Goal: Task Accomplishment & Management: Use online tool/utility

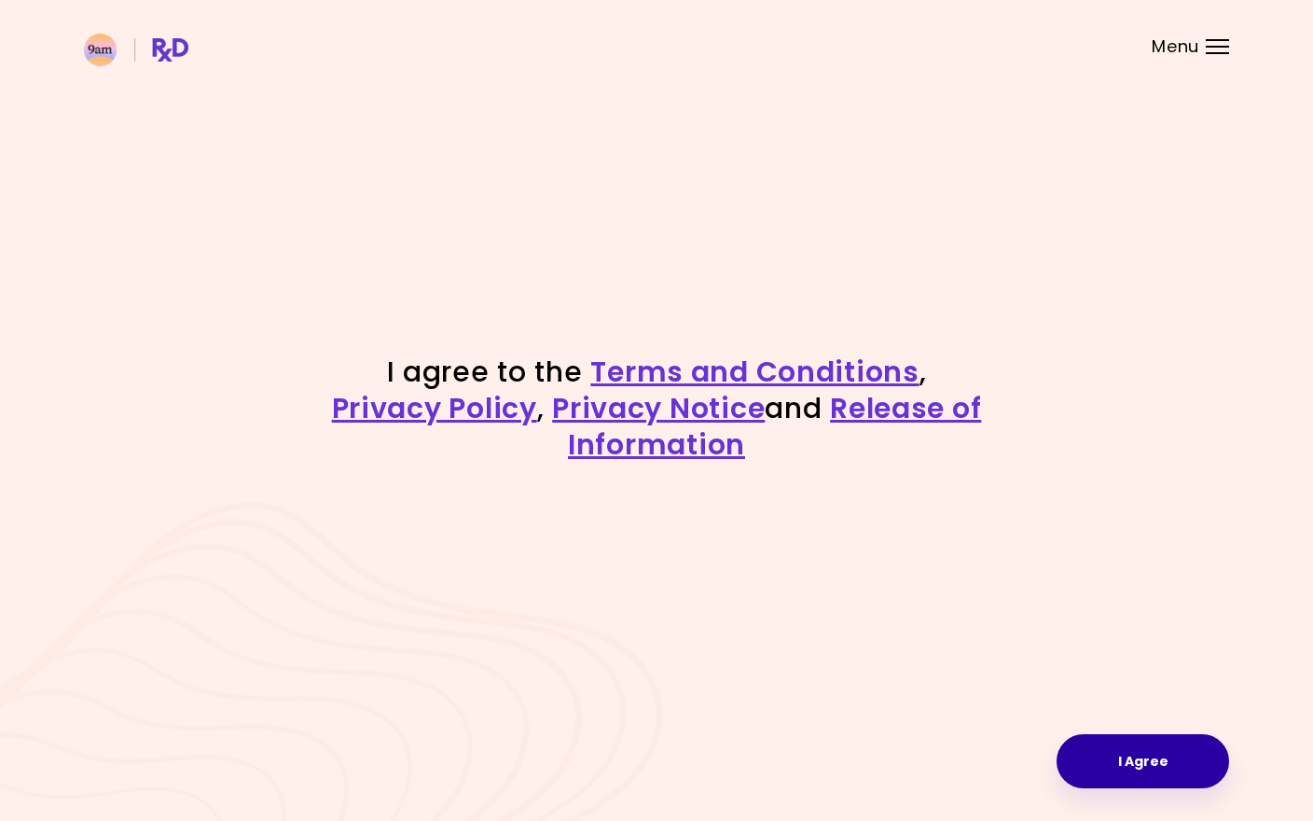
click at [1116, 770] on button "I Agree" at bounding box center [1143, 761] width 173 height 54
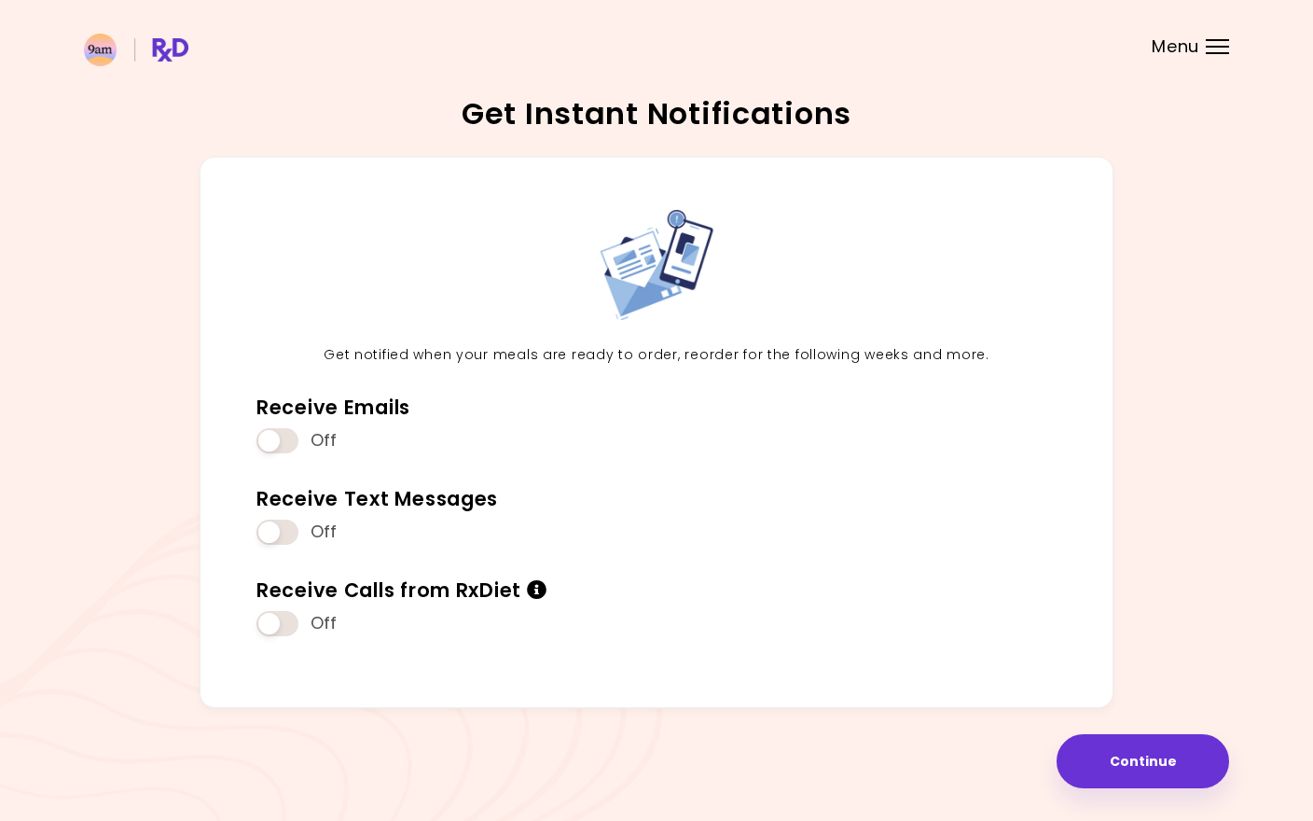
click at [1116, 770] on button "Continue" at bounding box center [1143, 761] width 173 height 54
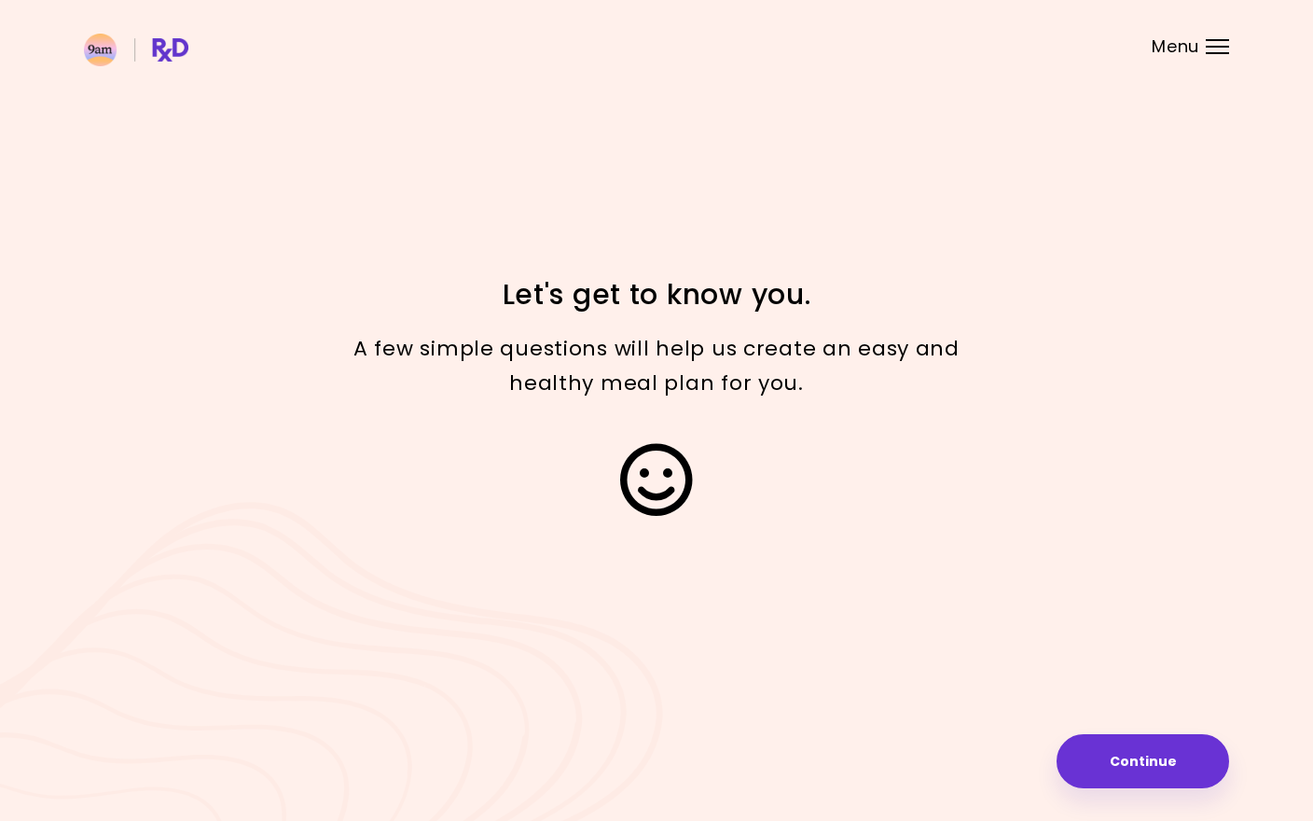
click at [1116, 770] on button "Continue" at bounding box center [1143, 761] width 173 height 54
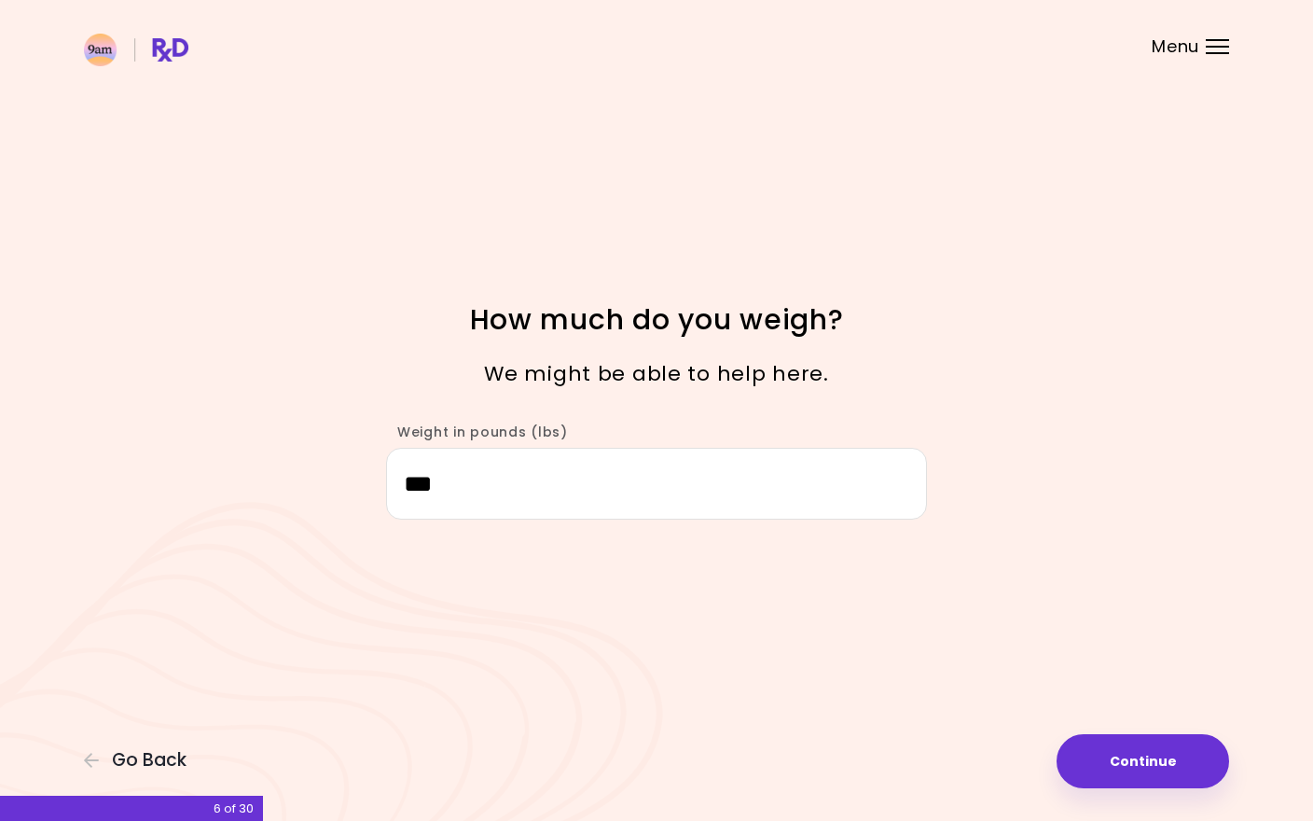
click at [1116, 770] on button "Continue" at bounding box center [1143, 761] width 173 height 54
select select "****"
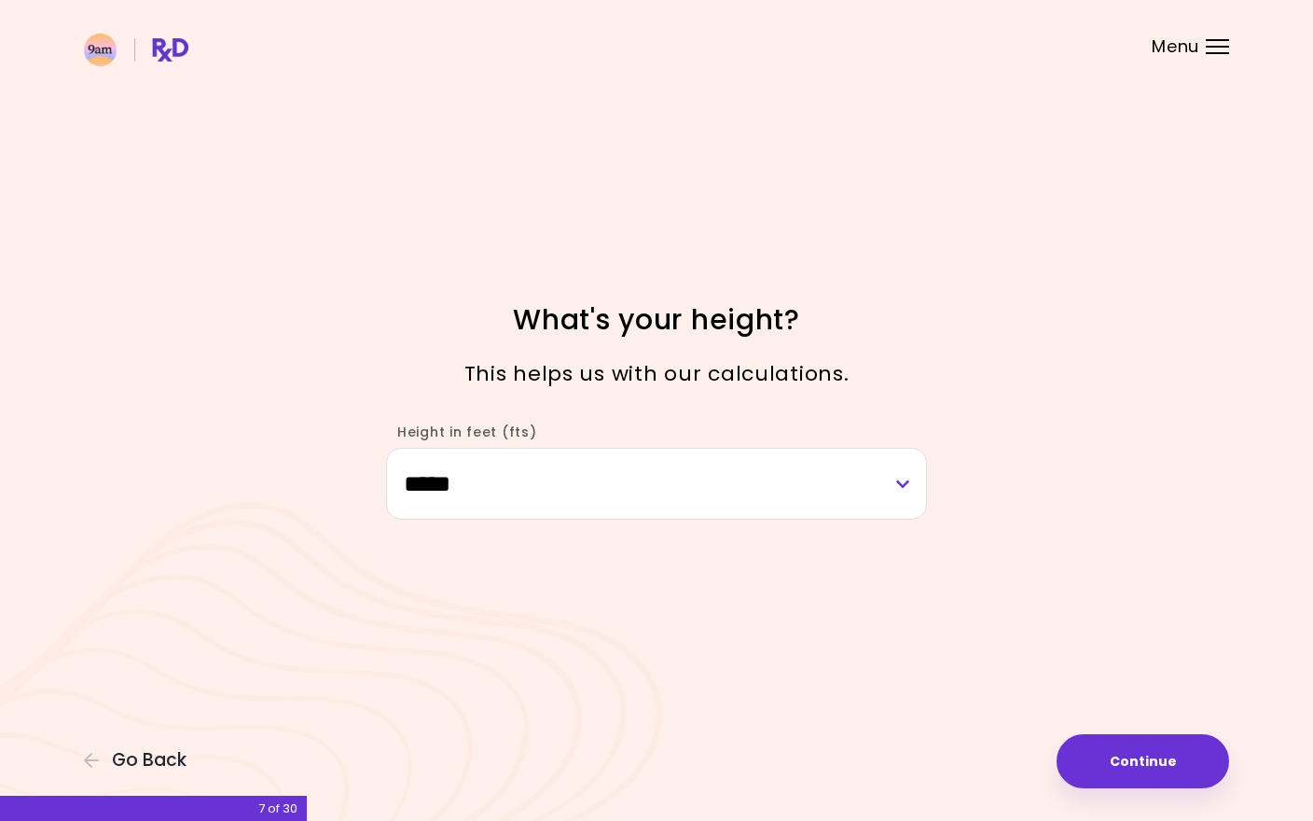
click at [1116, 770] on button "Continue" at bounding box center [1143, 761] width 173 height 54
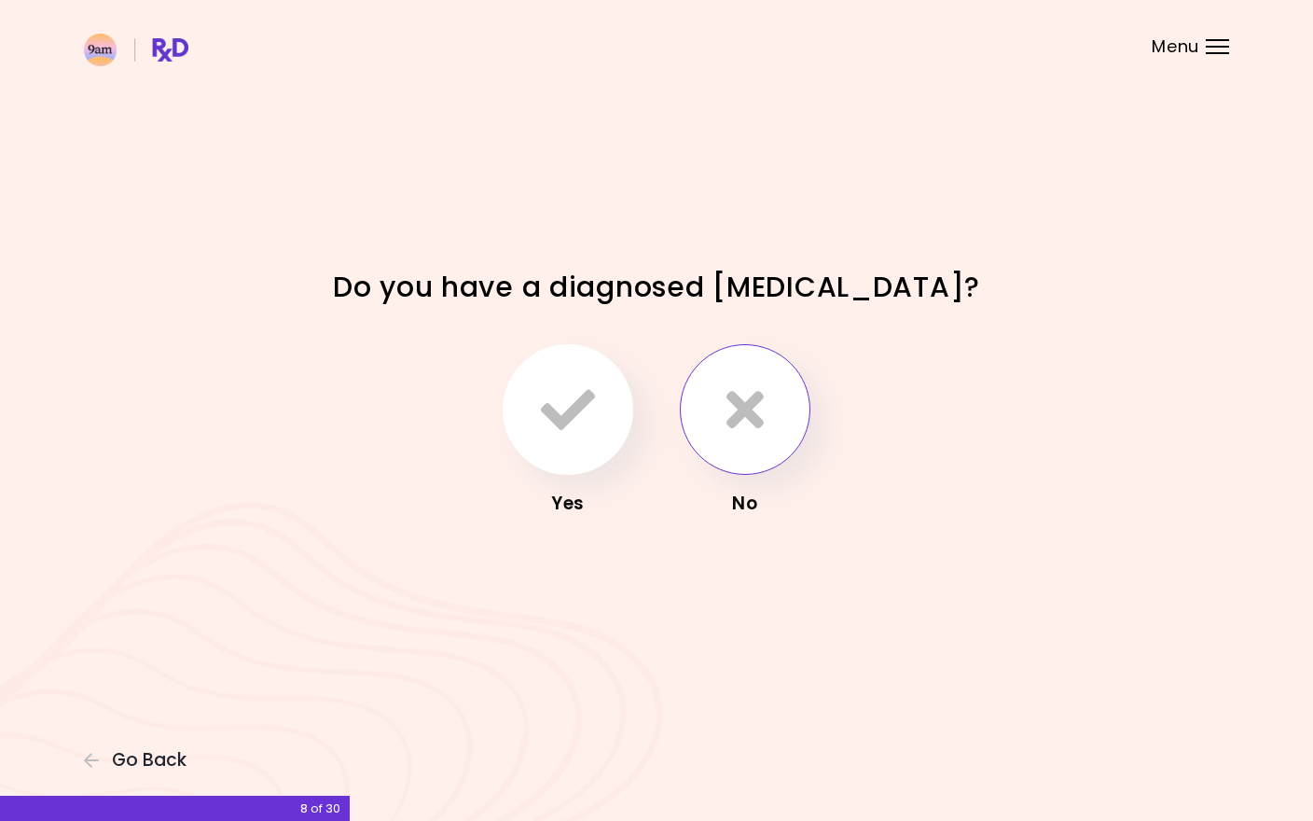
click at [752, 435] on icon "button" at bounding box center [744, 409] width 37 height 54
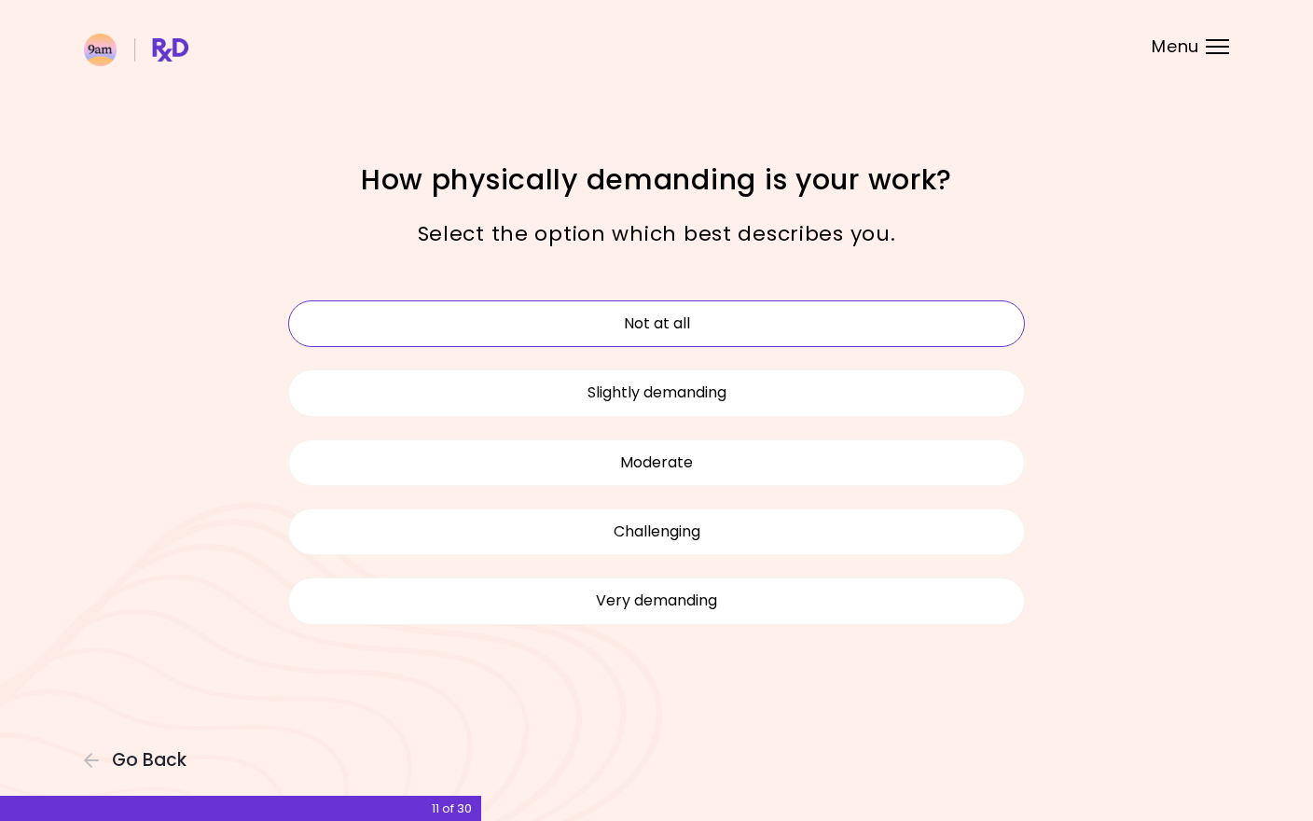
click at [757, 329] on button "Not at all" at bounding box center [656, 323] width 737 height 47
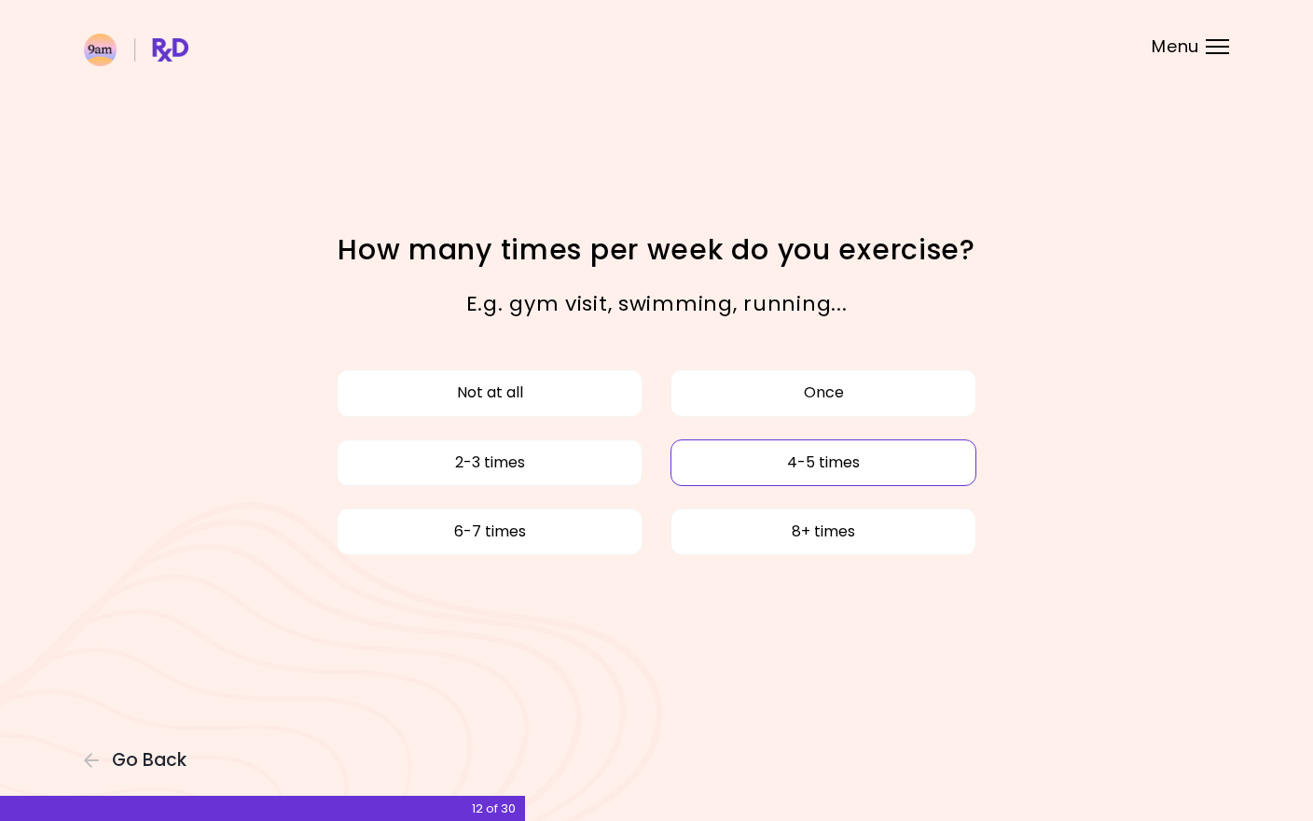
click at [679, 463] on button "4-5 times" at bounding box center [823, 462] width 306 height 47
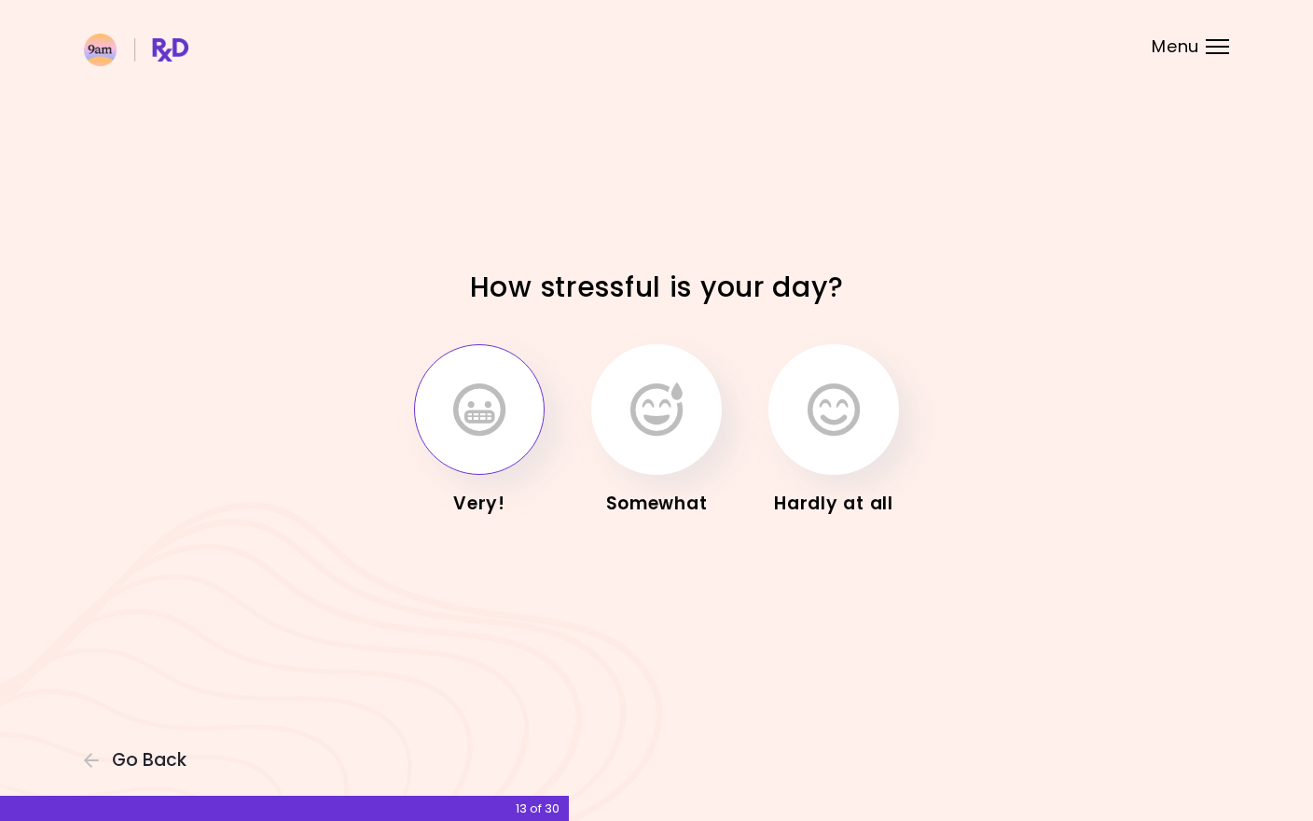
click at [491, 449] on button "button" at bounding box center [479, 409] width 131 height 131
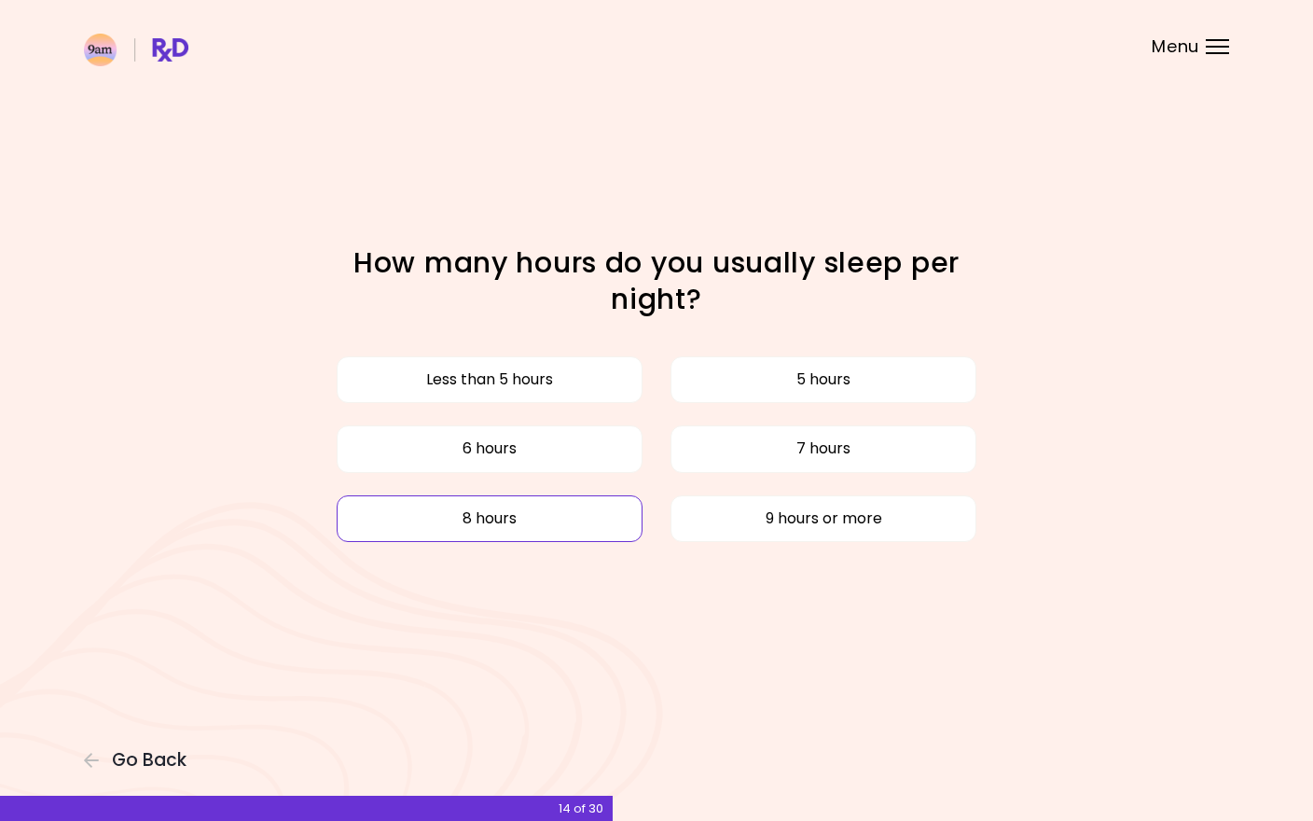
click at [611, 495] on button "8 hours" at bounding box center [490, 518] width 306 height 47
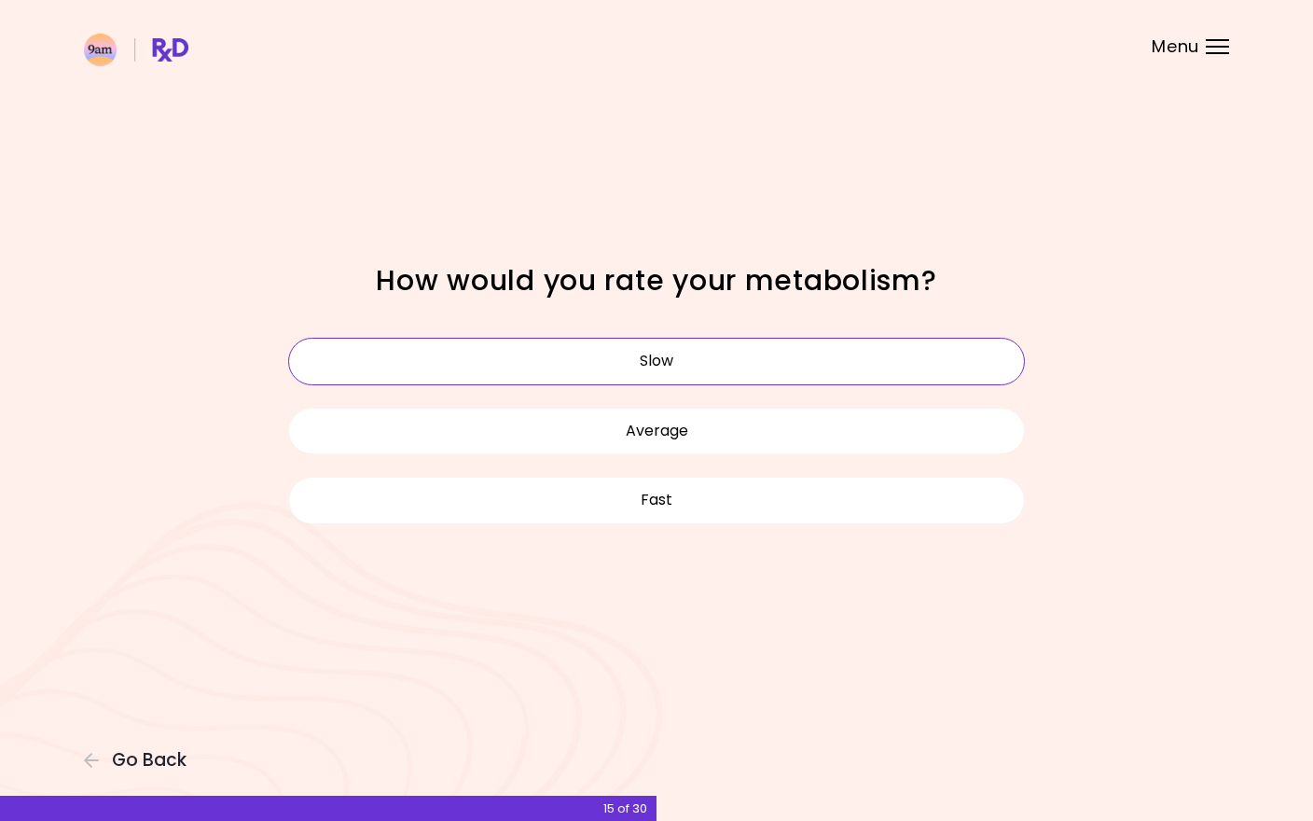
click at [669, 363] on button "Slow" at bounding box center [656, 361] width 737 height 47
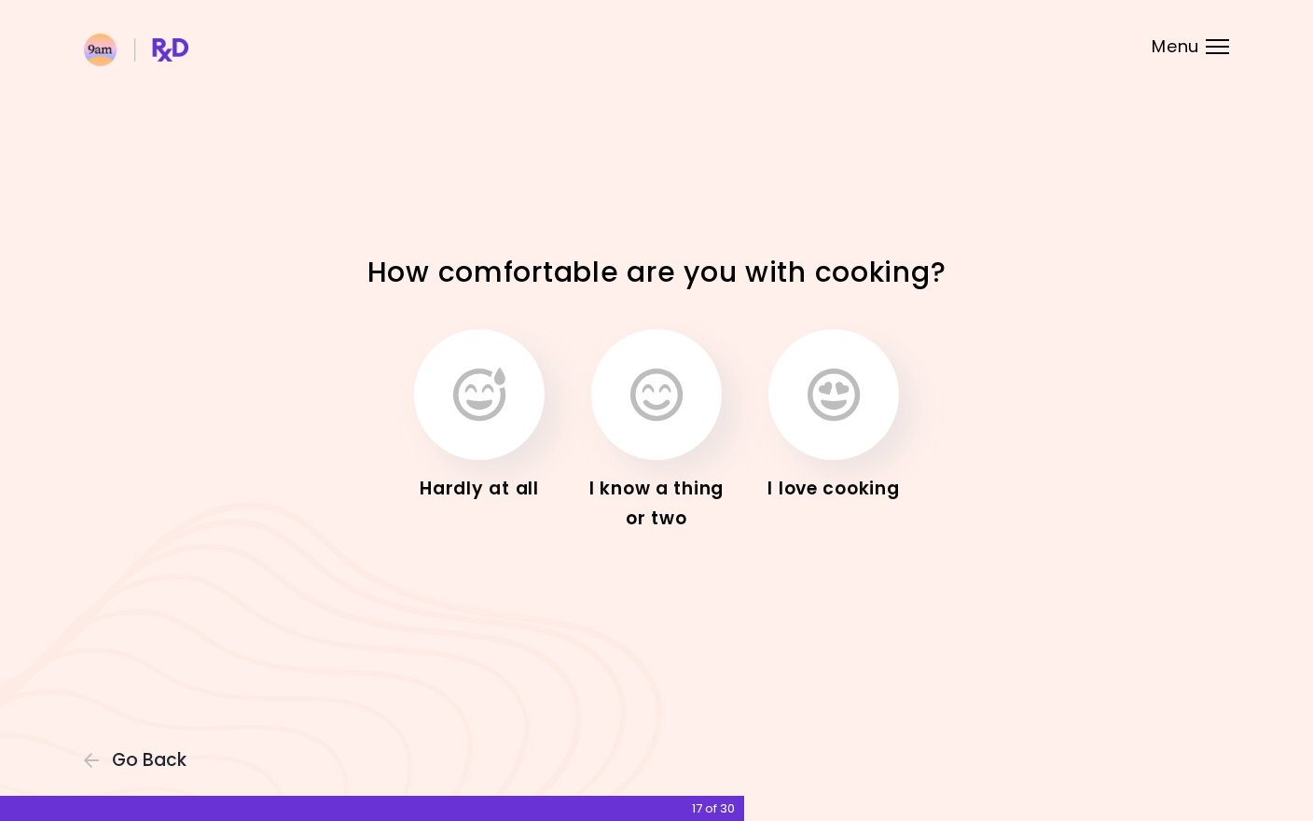
click at [685, 408] on button "button" at bounding box center [656, 394] width 131 height 131
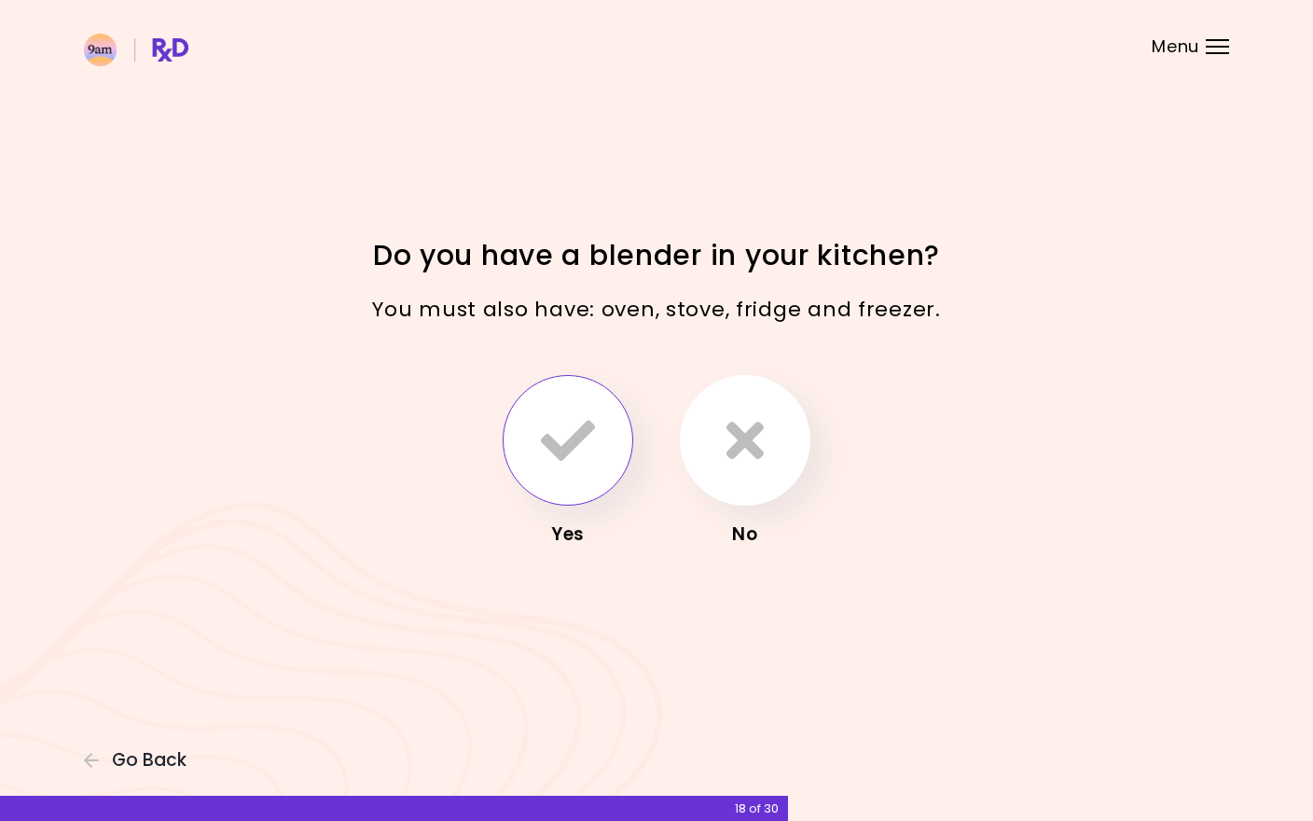
click at [574, 432] on icon "button" at bounding box center [568, 440] width 54 height 54
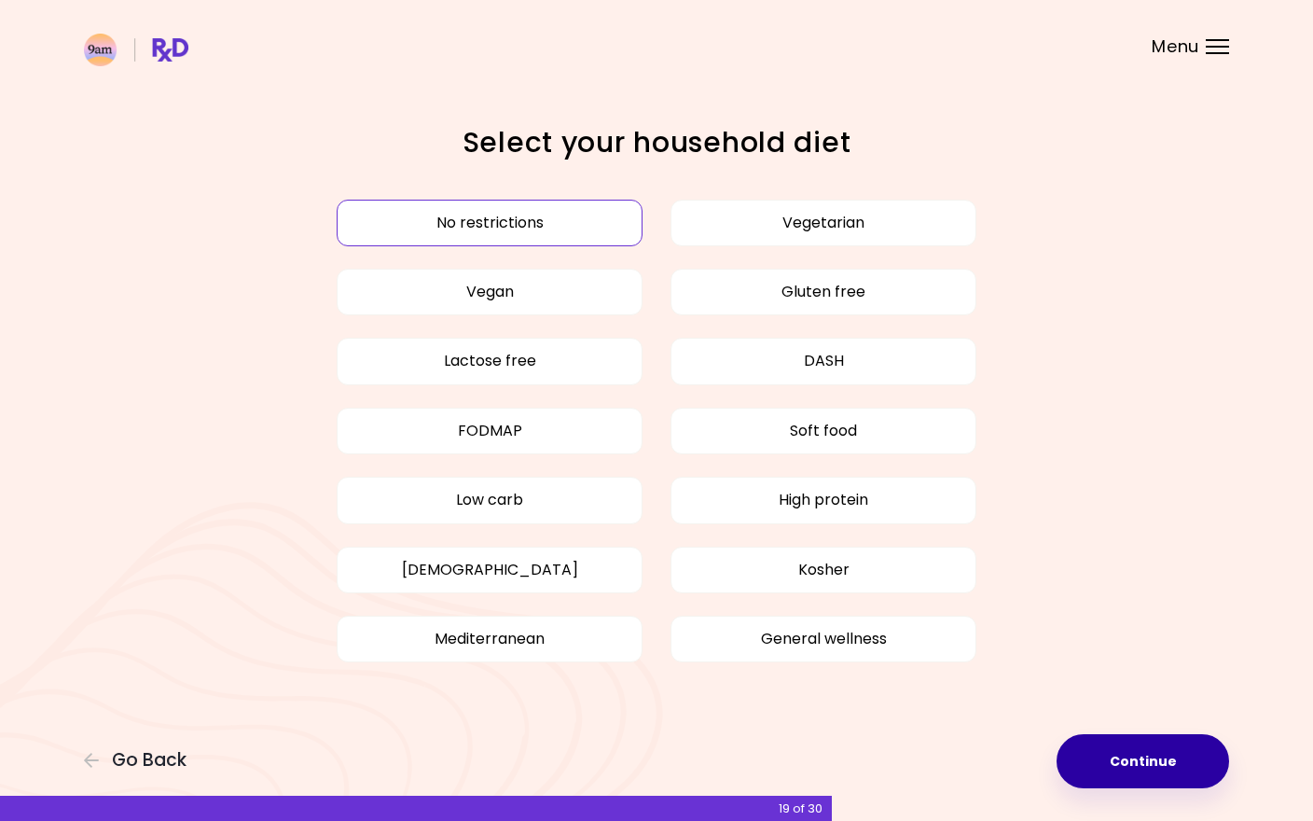
click at [1099, 753] on button "Continue" at bounding box center [1143, 761] width 173 height 54
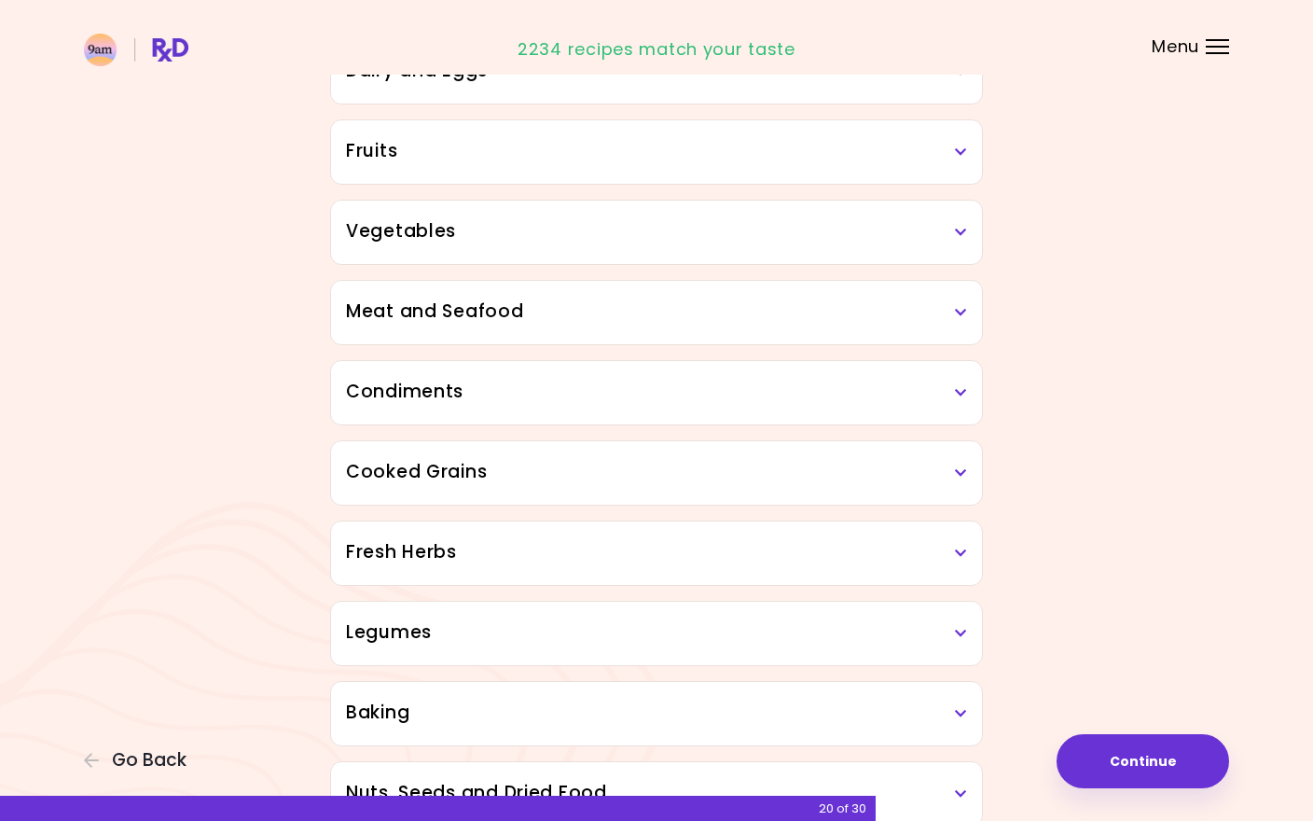
scroll to position [311, 0]
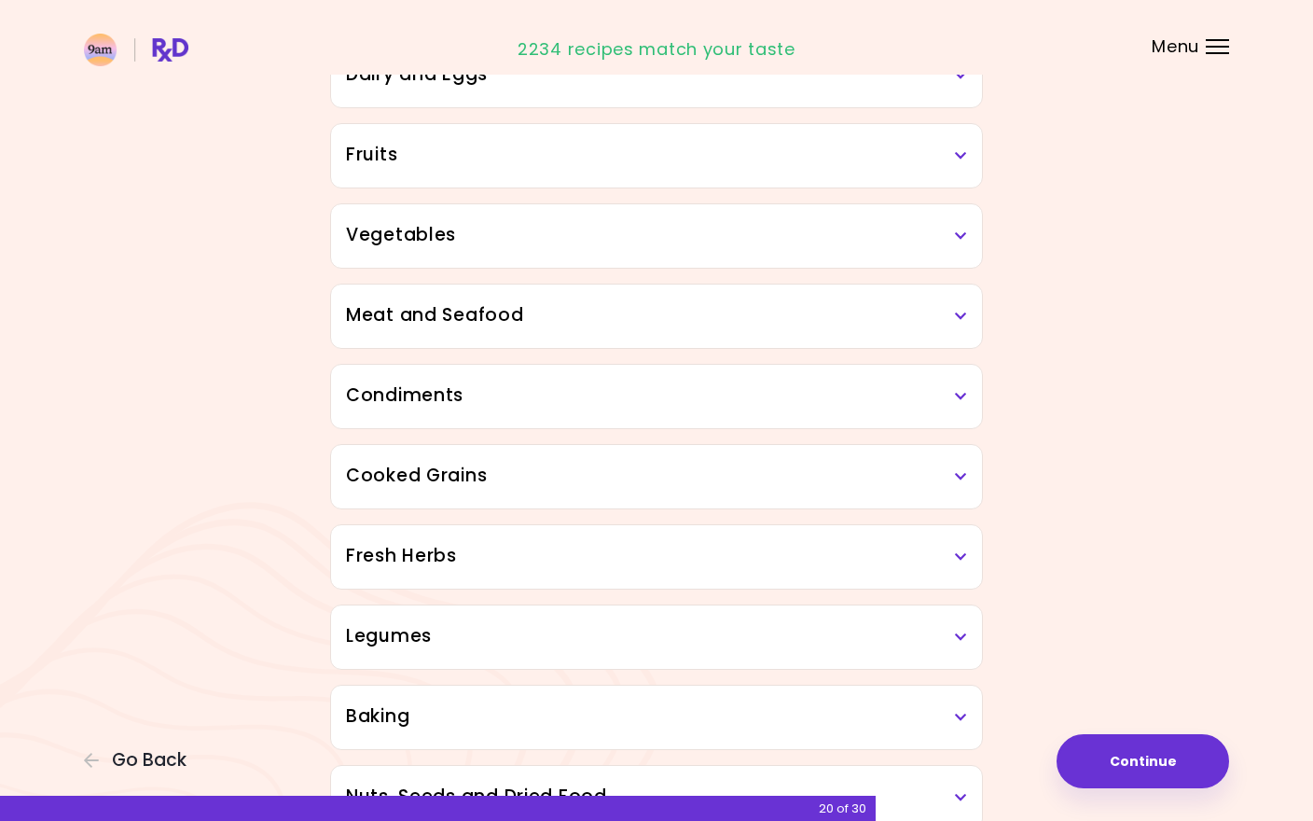
click at [945, 324] on h3 "Meat and Seafood" at bounding box center [656, 315] width 621 height 27
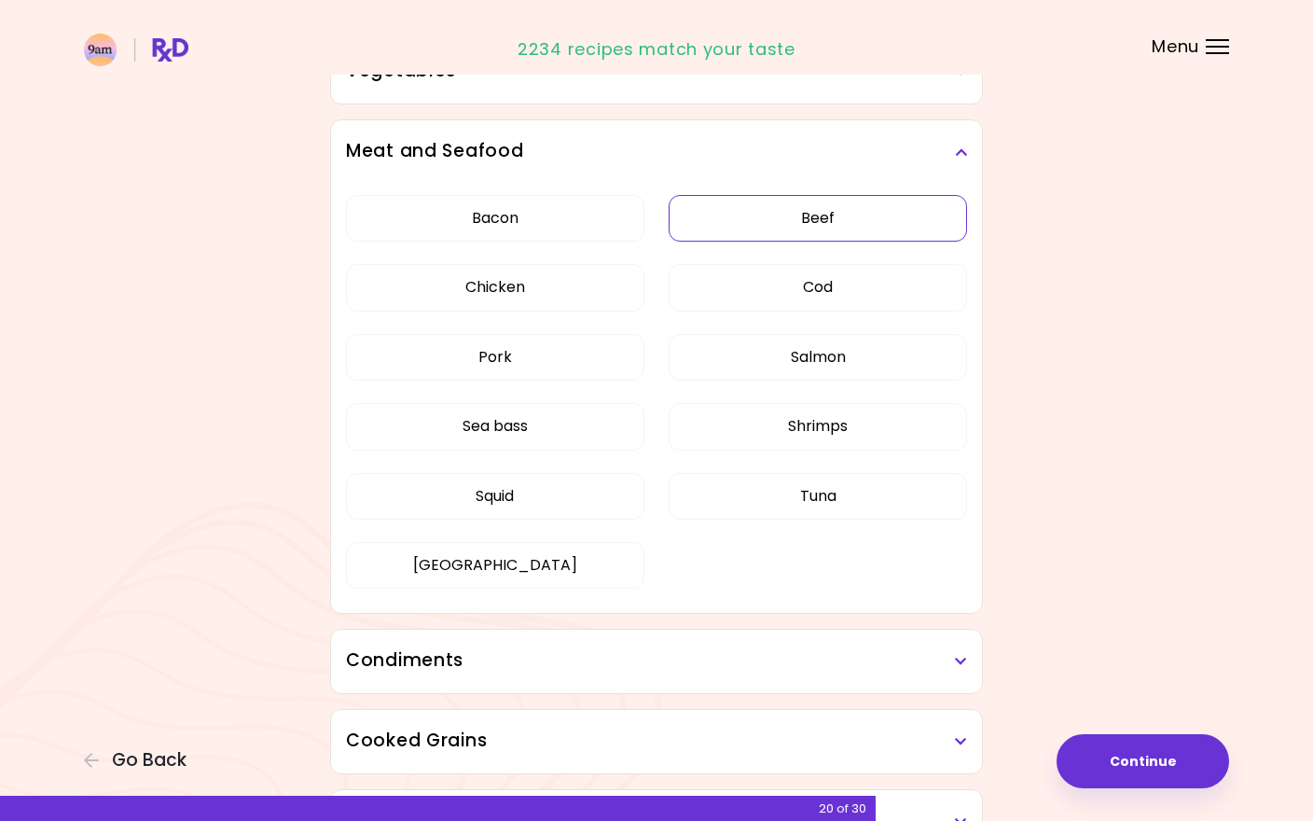
scroll to position [494, 0]
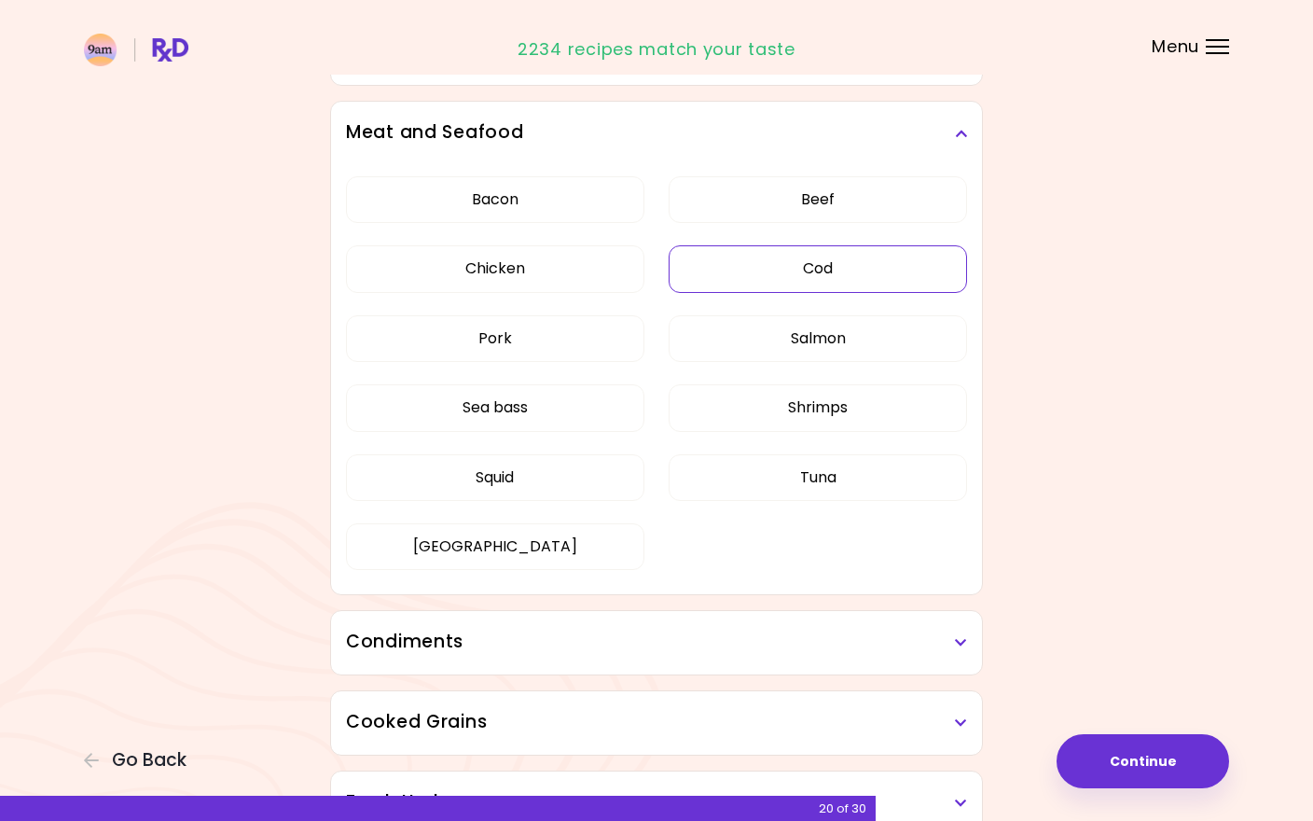
click at [765, 279] on button "Cod" at bounding box center [818, 268] width 298 height 47
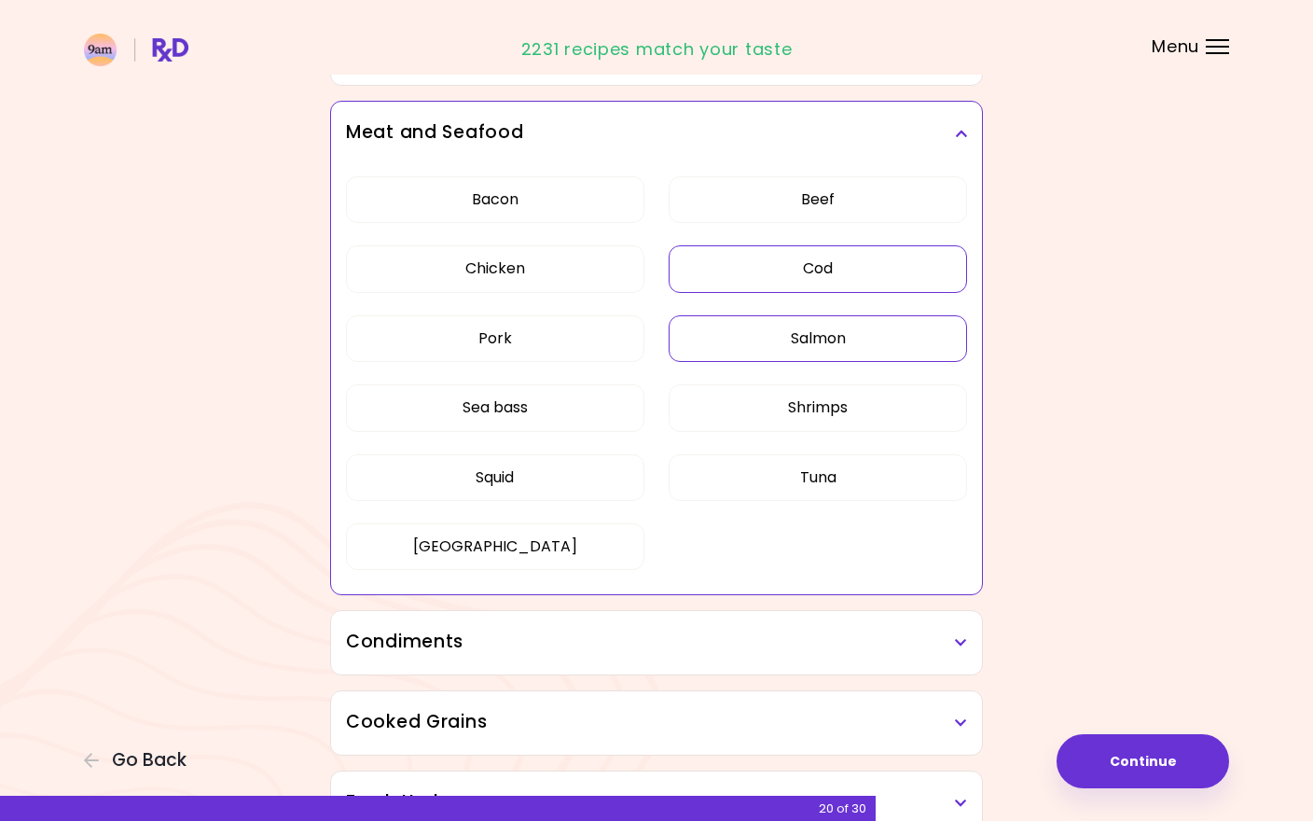
click at [785, 346] on button "Salmon" at bounding box center [818, 338] width 298 height 47
click at [789, 418] on button "Shrimps" at bounding box center [818, 407] width 298 height 47
click at [602, 418] on button "Sea bass" at bounding box center [495, 407] width 298 height 47
click at [602, 471] on button "Squid" at bounding box center [495, 477] width 298 height 47
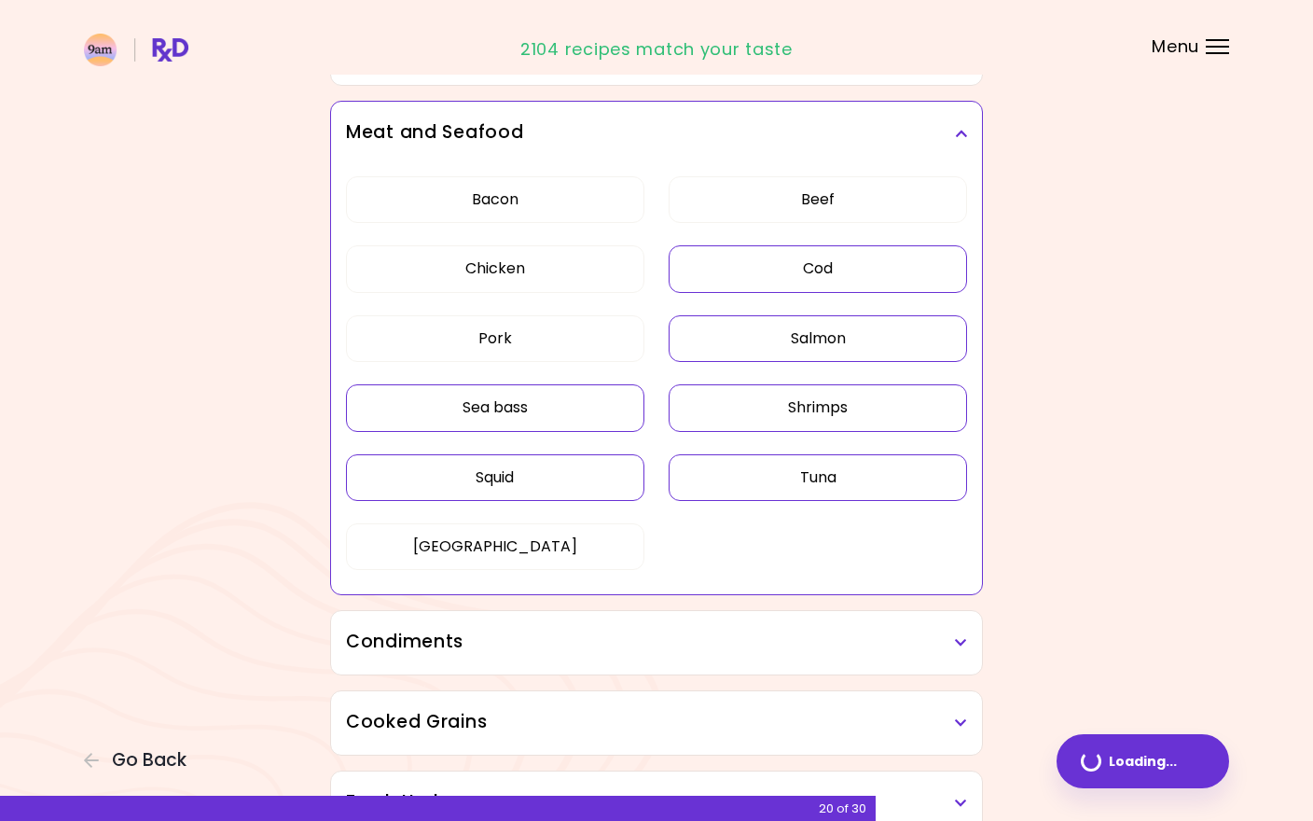
click at [754, 474] on button "Tuna" at bounding box center [818, 477] width 298 height 47
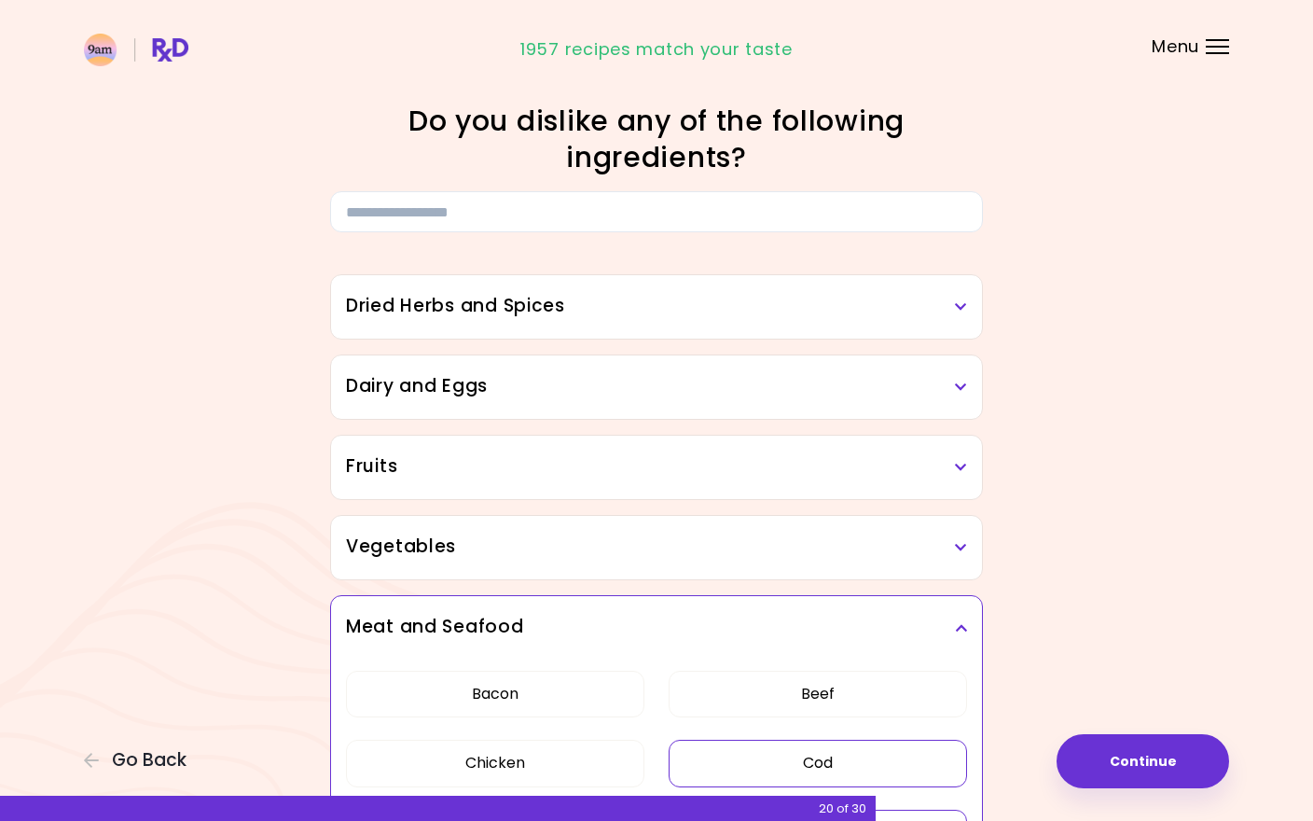
scroll to position [0, 0]
click at [901, 614] on h3 "Meat and Seafood" at bounding box center [656, 627] width 621 height 27
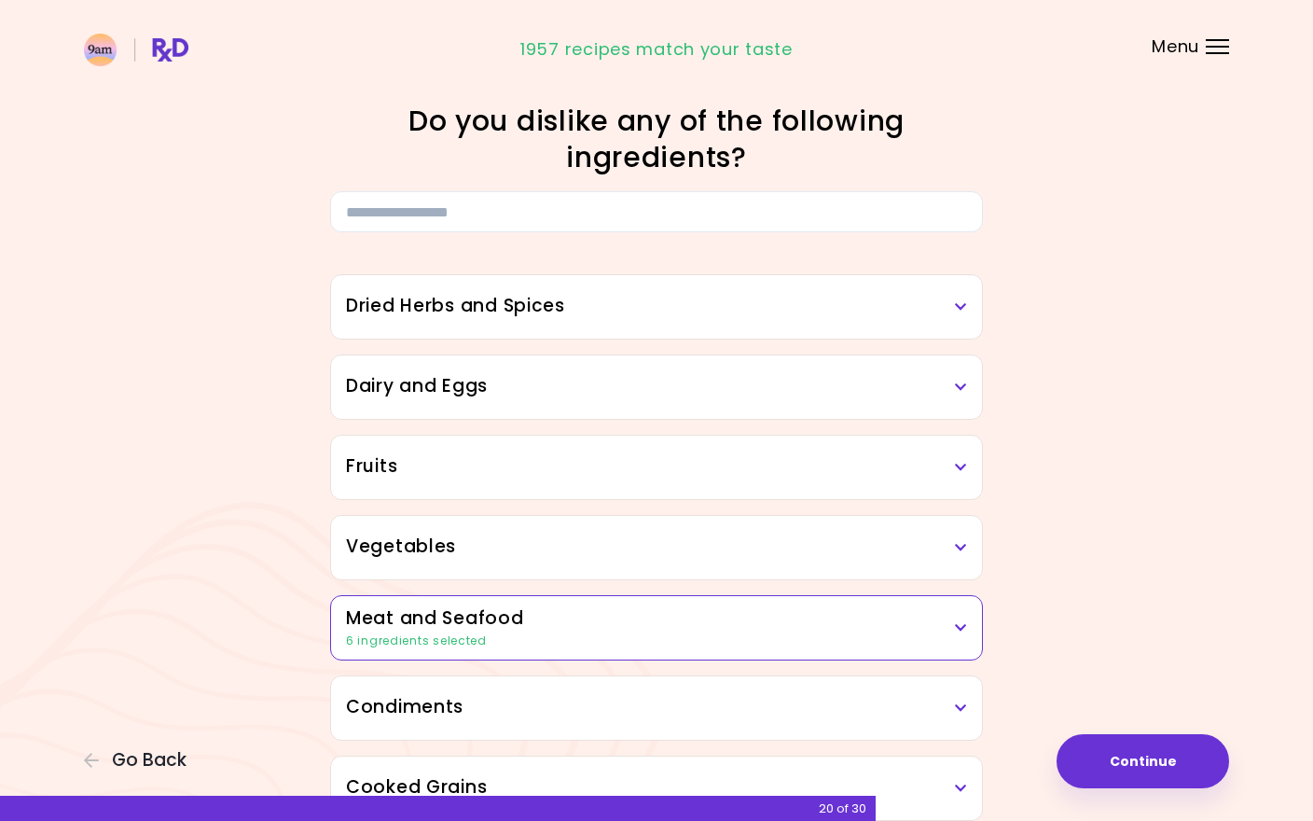
click at [868, 325] on div "Dried Herbs and Spices" at bounding box center [656, 306] width 651 height 63
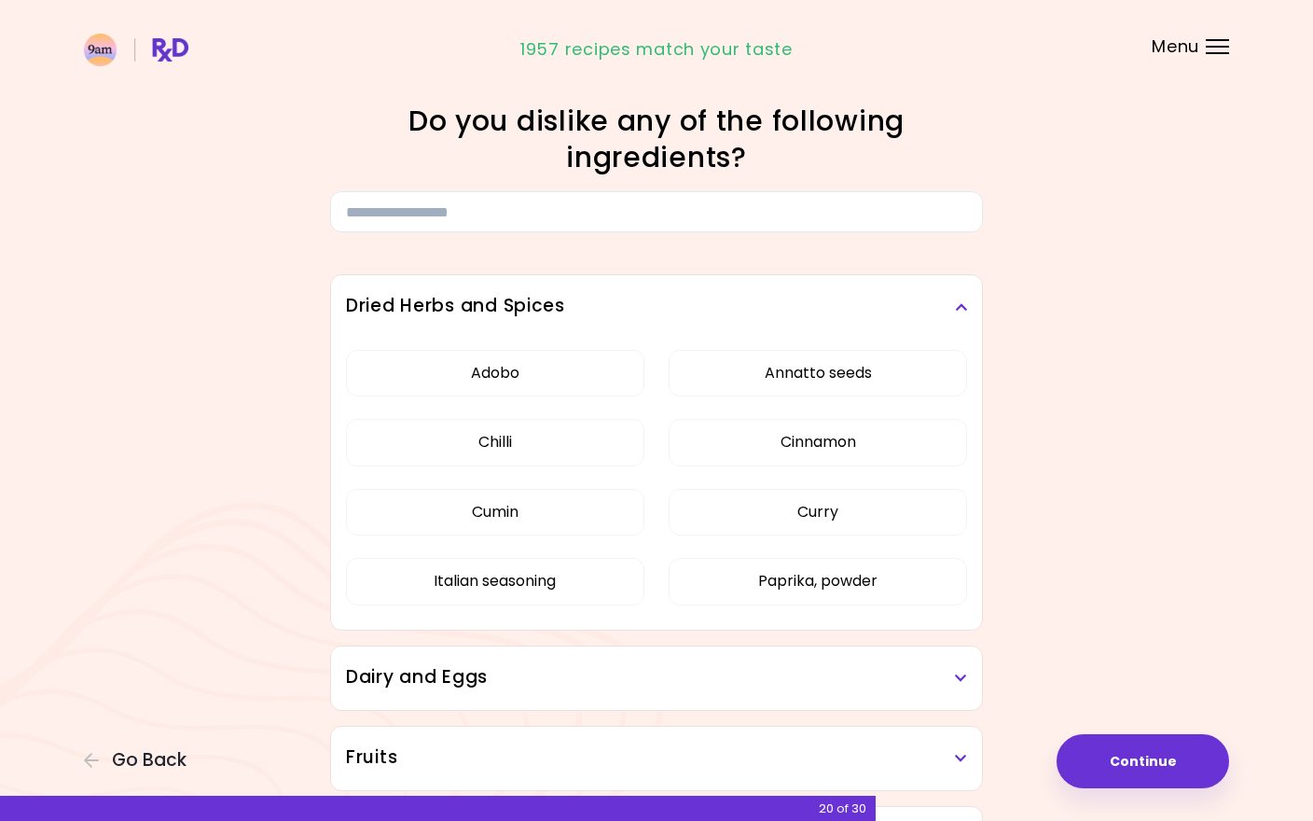
click at [868, 325] on div "Dried Herbs and Spices" at bounding box center [656, 306] width 651 height 63
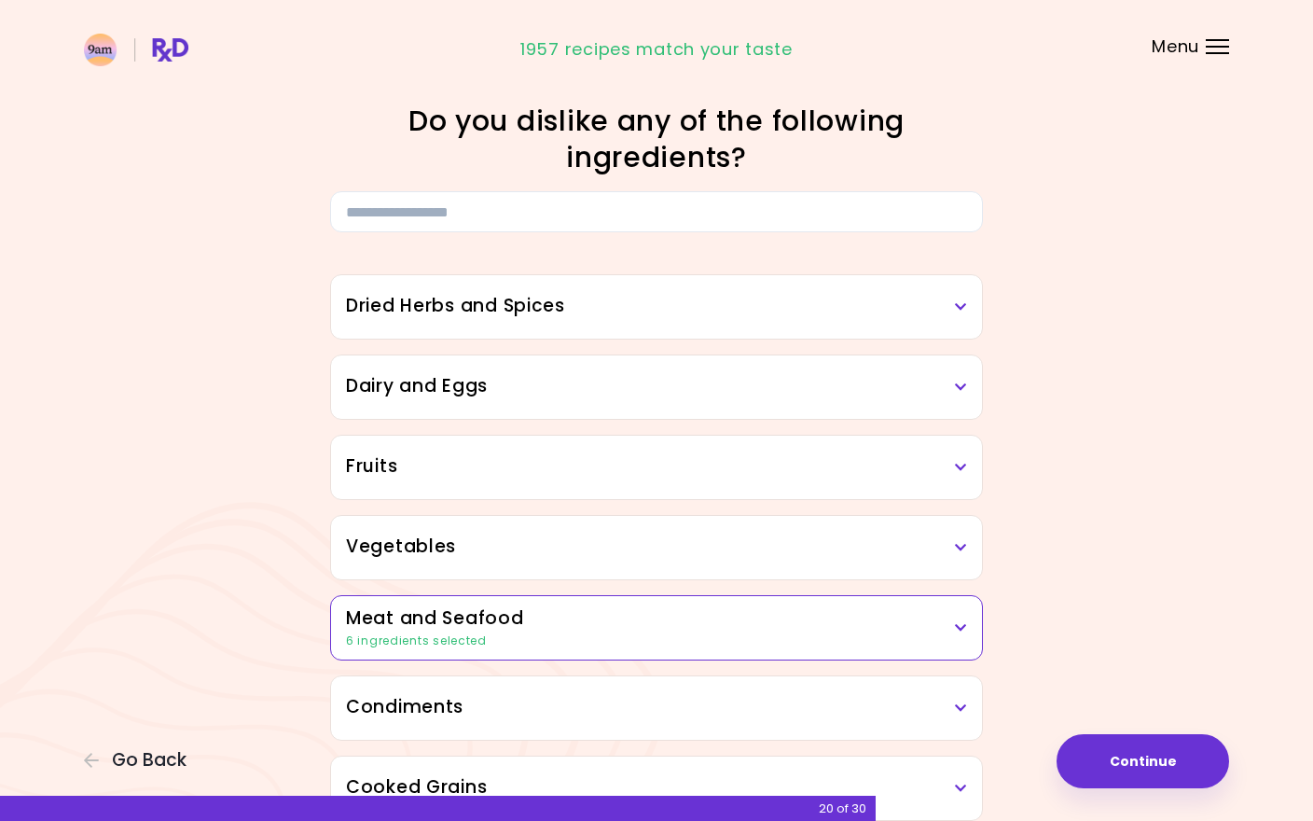
click at [854, 391] on h3 "Dairy and Eggs" at bounding box center [656, 386] width 621 height 27
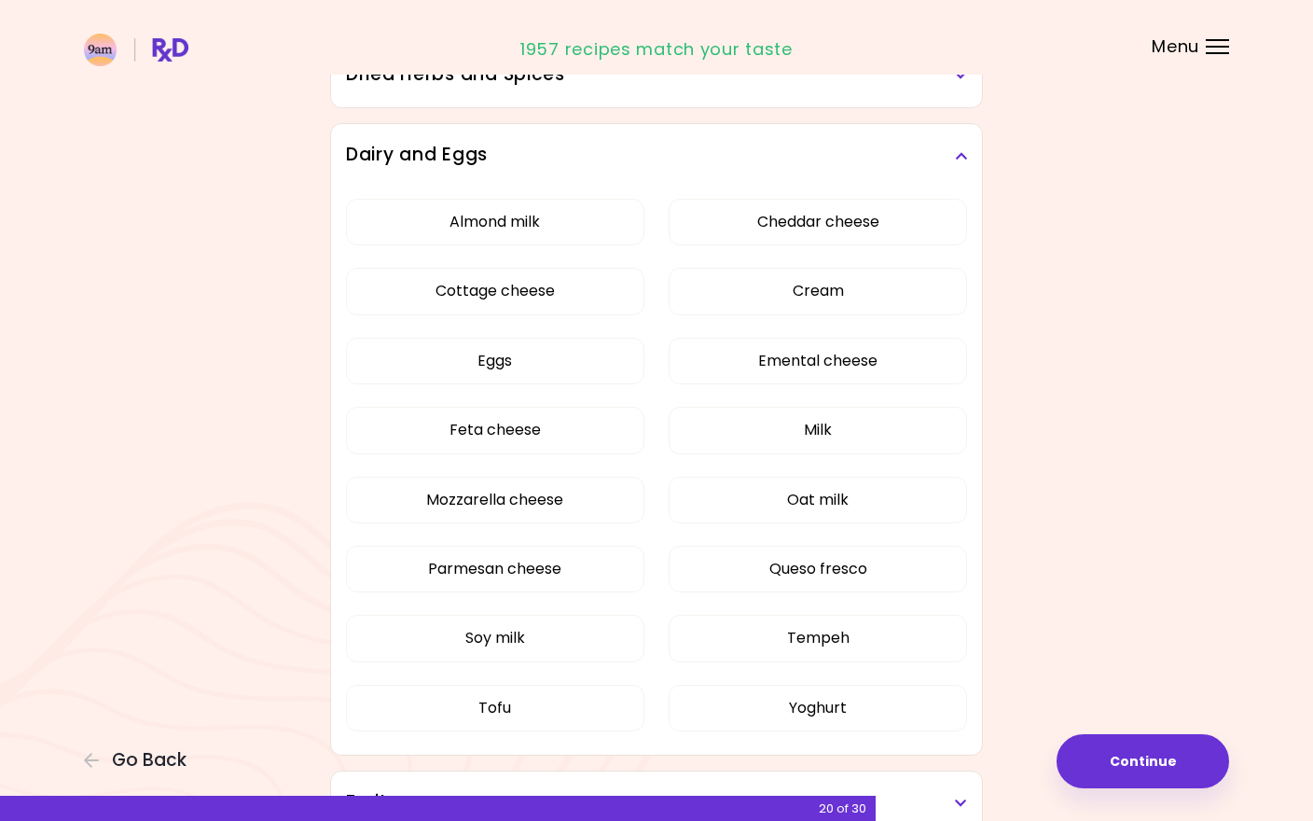
scroll to position [233, 0]
click at [564, 683] on button "Tofu" at bounding box center [495, 706] width 298 height 47
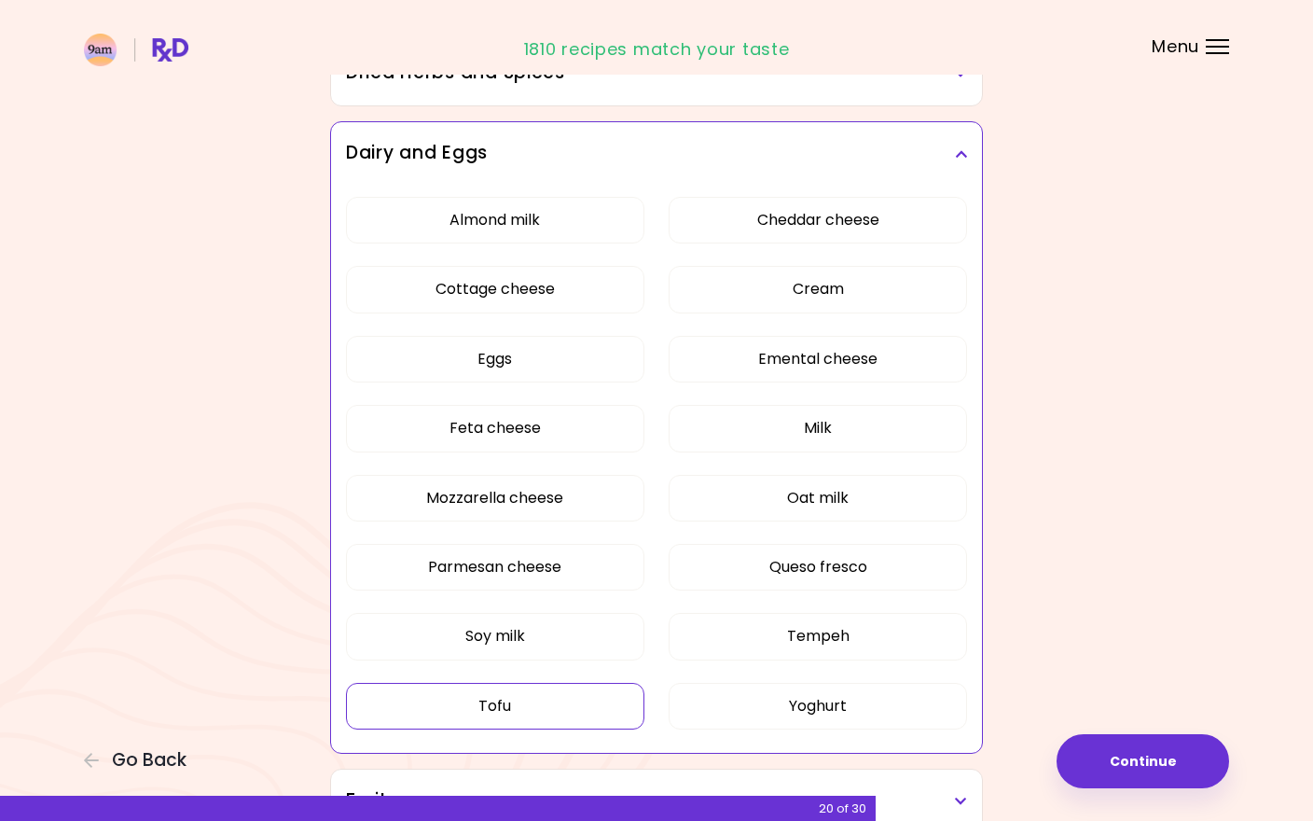
click at [574, 608] on div "Almond milk Cheddar cheese Cottage cheese Cream Eggs Emental cheese Feta cheese…" at bounding box center [656, 471] width 621 height 570
click at [569, 629] on button "Soy milk" at bounding box center [495, 636] width 298 height 47
click at [838, 368] on button "Emental cheese" at bounding box center [818, 359] width 298 height 47
click at [838, 159] on h3 "Dairy and Eggs" at bounding box center [656, 153] width 621 height 27
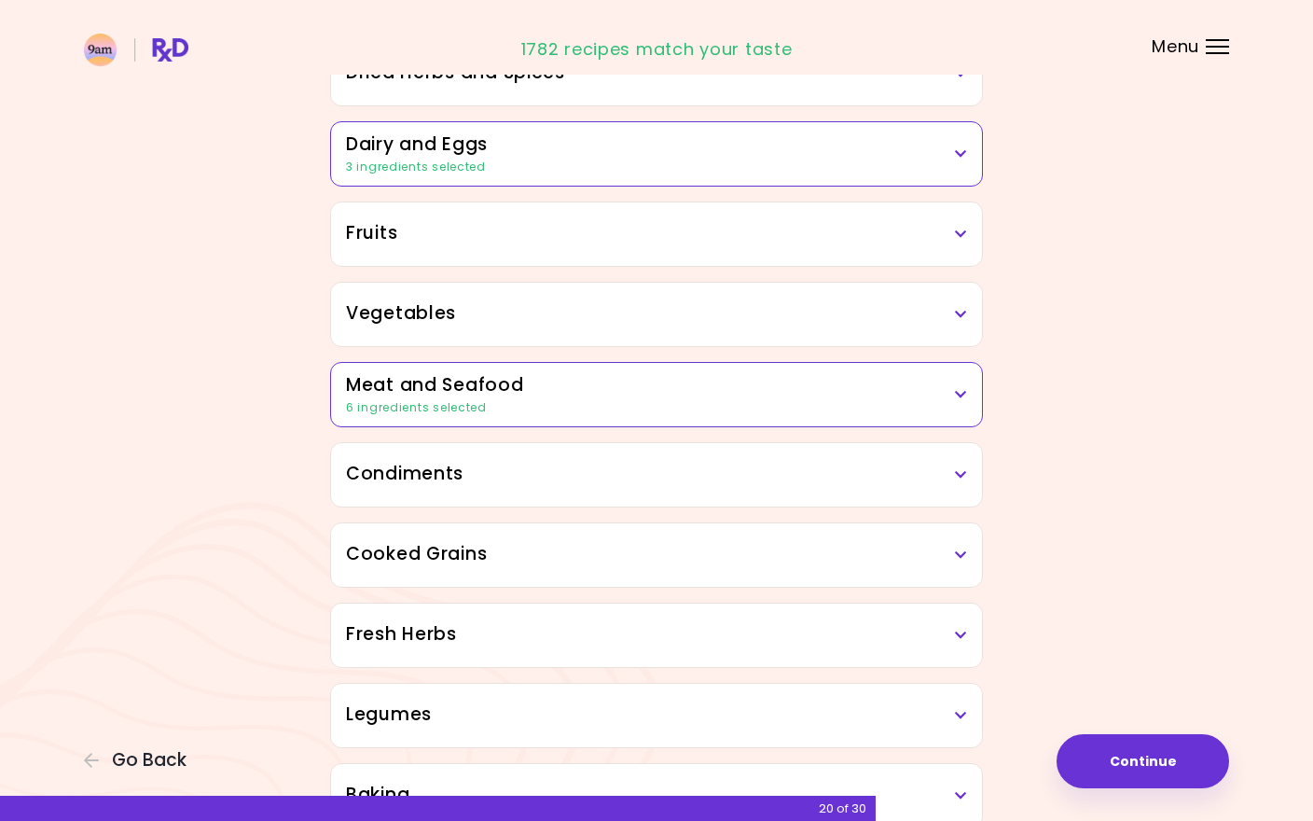
click at [819, 242] on h3 "Fruits" at bounding box center [656, 233] width 621 height 27
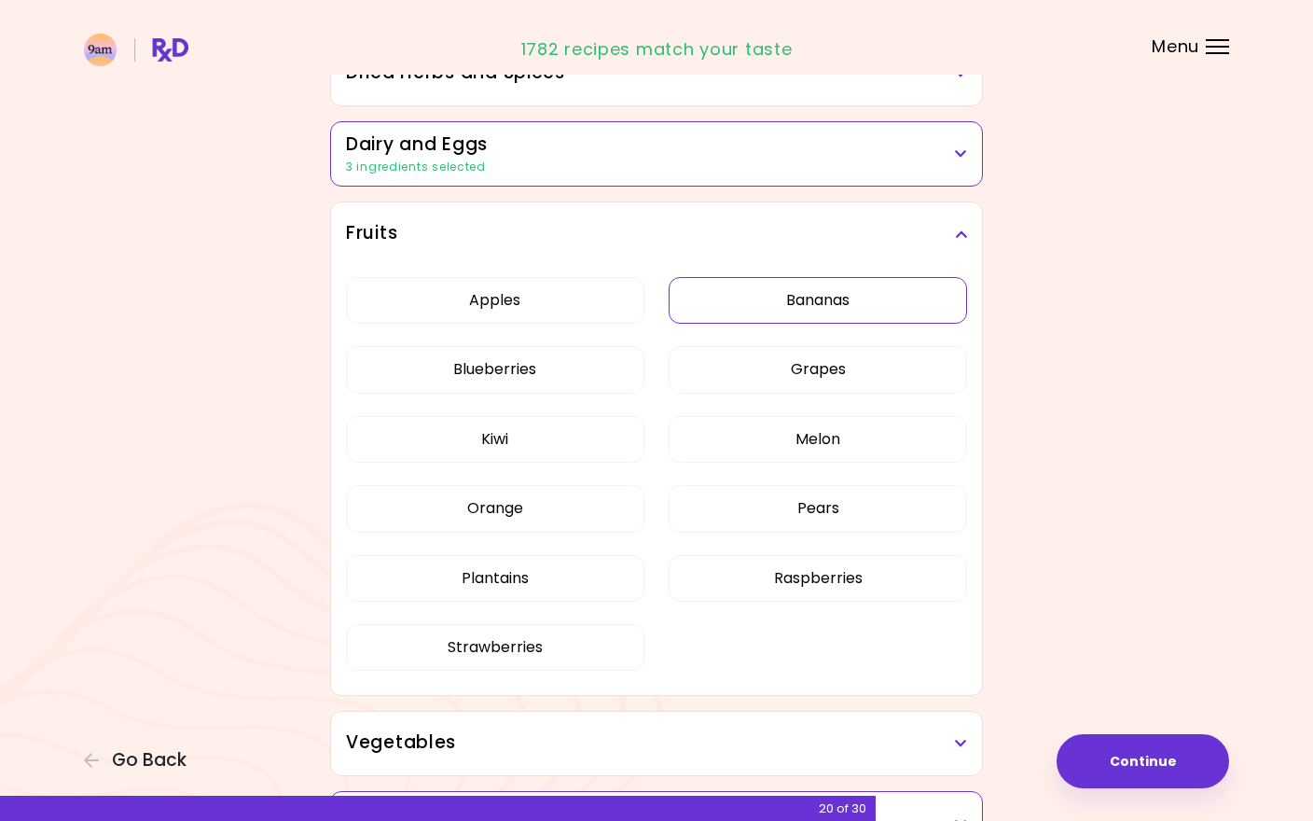
click at [796, 306] on button "Bananas" at bounding box center [818, 300] width 298 height 47
click at [617, 563] on button "Plantains" at bounding box center [495, 578] width 298 height 47
click at [673, 232] on h3 "Fruits" at bounding box center [656, 233] width 621 height 27
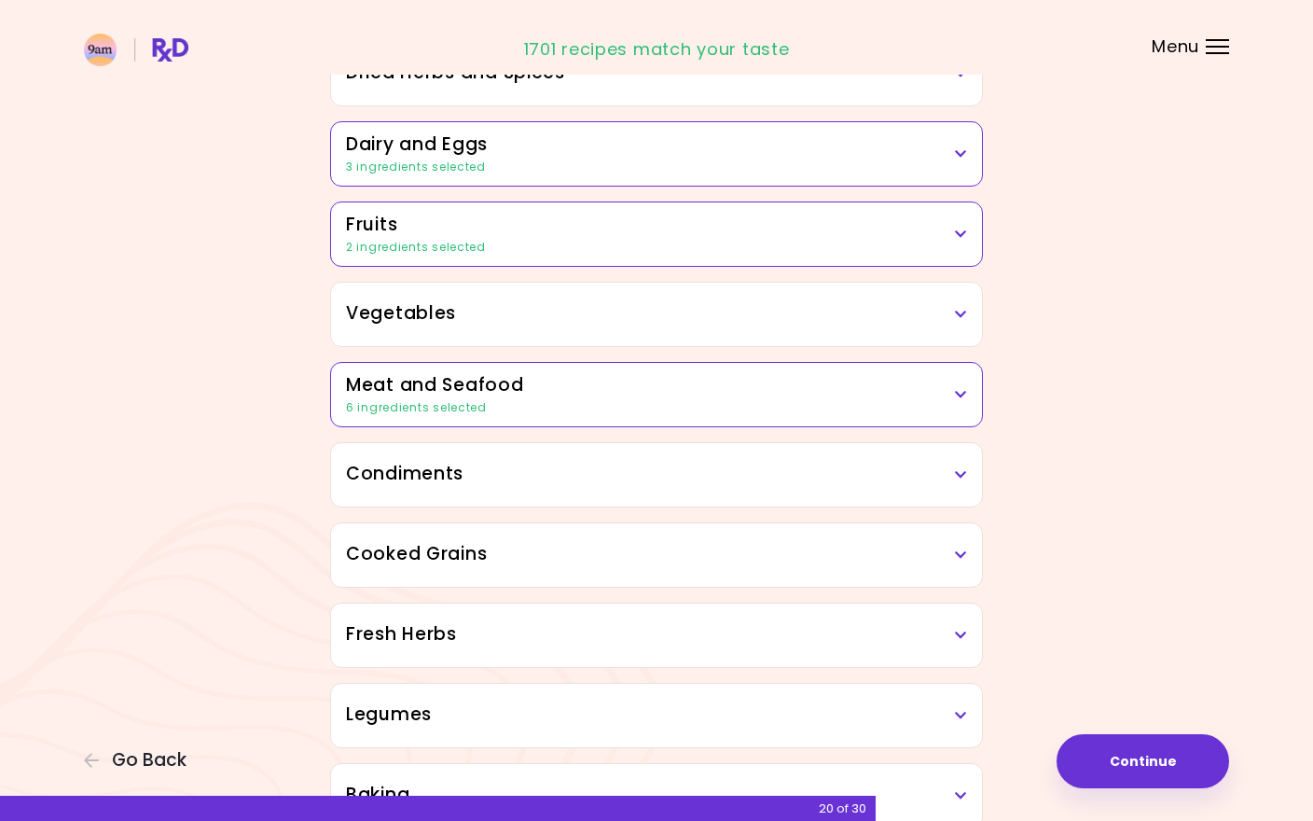
click at [667, 322] on h3 "Vegetables" at bounding box center [656, 313] width 621 height 27
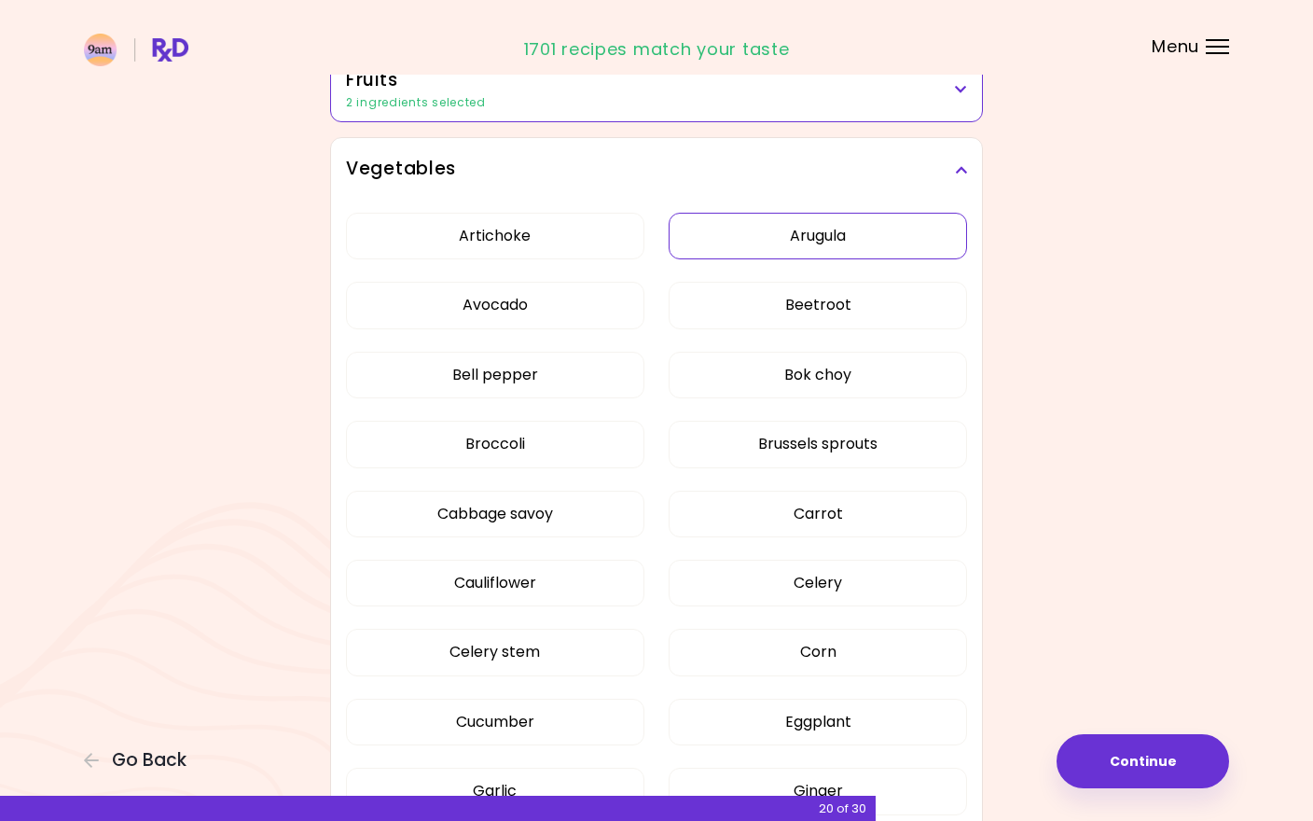
scroll to position [388, 0]
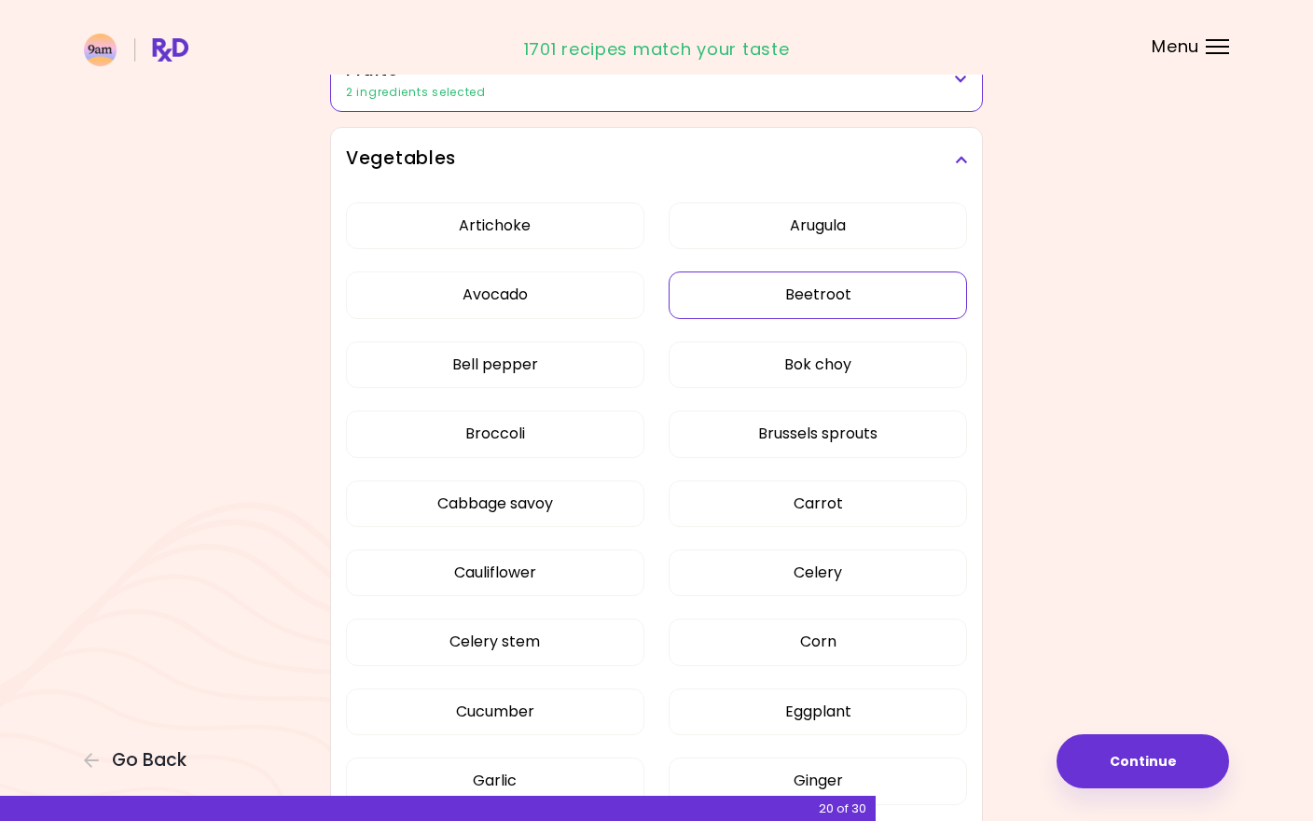
click at [745, 296] on button "Beetroot" at bounding box center [818, 294] width 298 height 47
click at [745, 355] on button "Bok choy" at bounding box center [818, 364] width 298 height 47
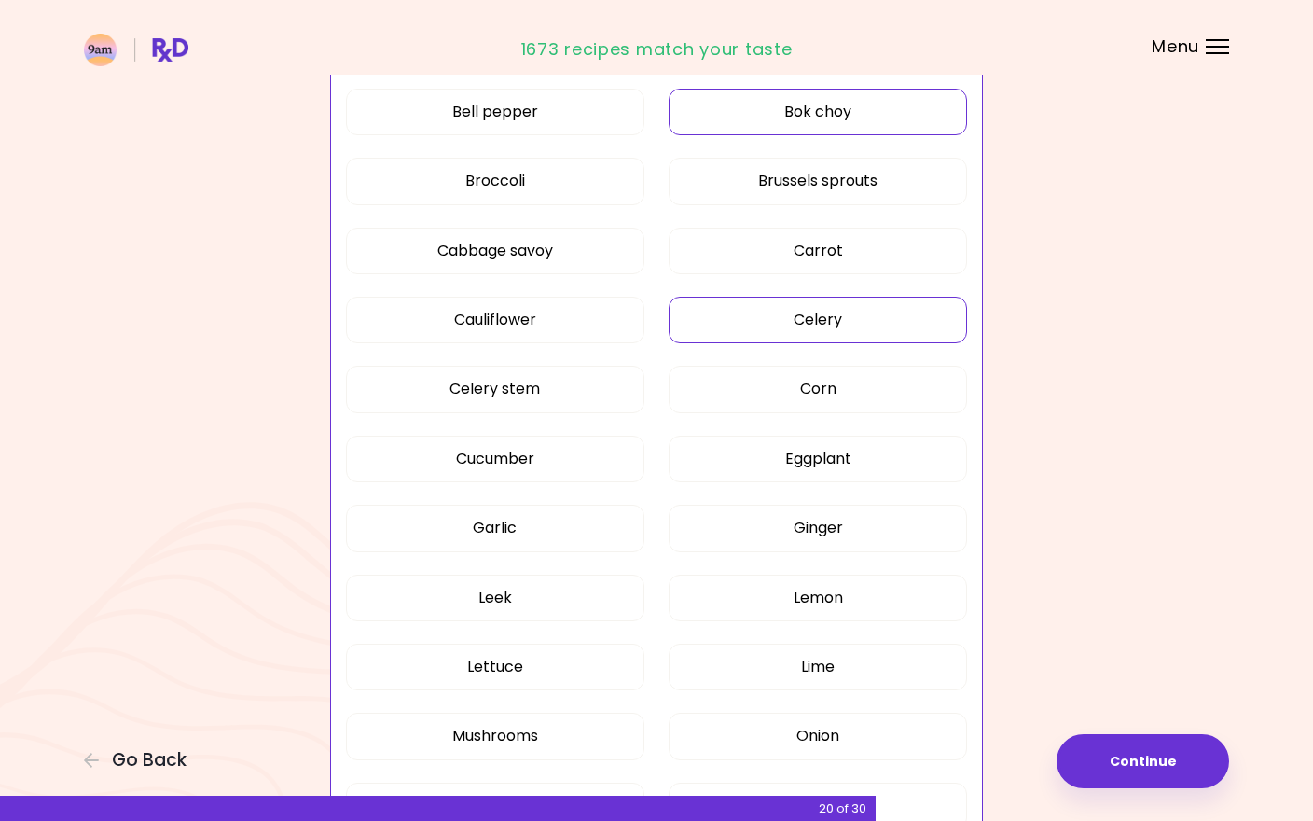
scroll to position [643, 0]
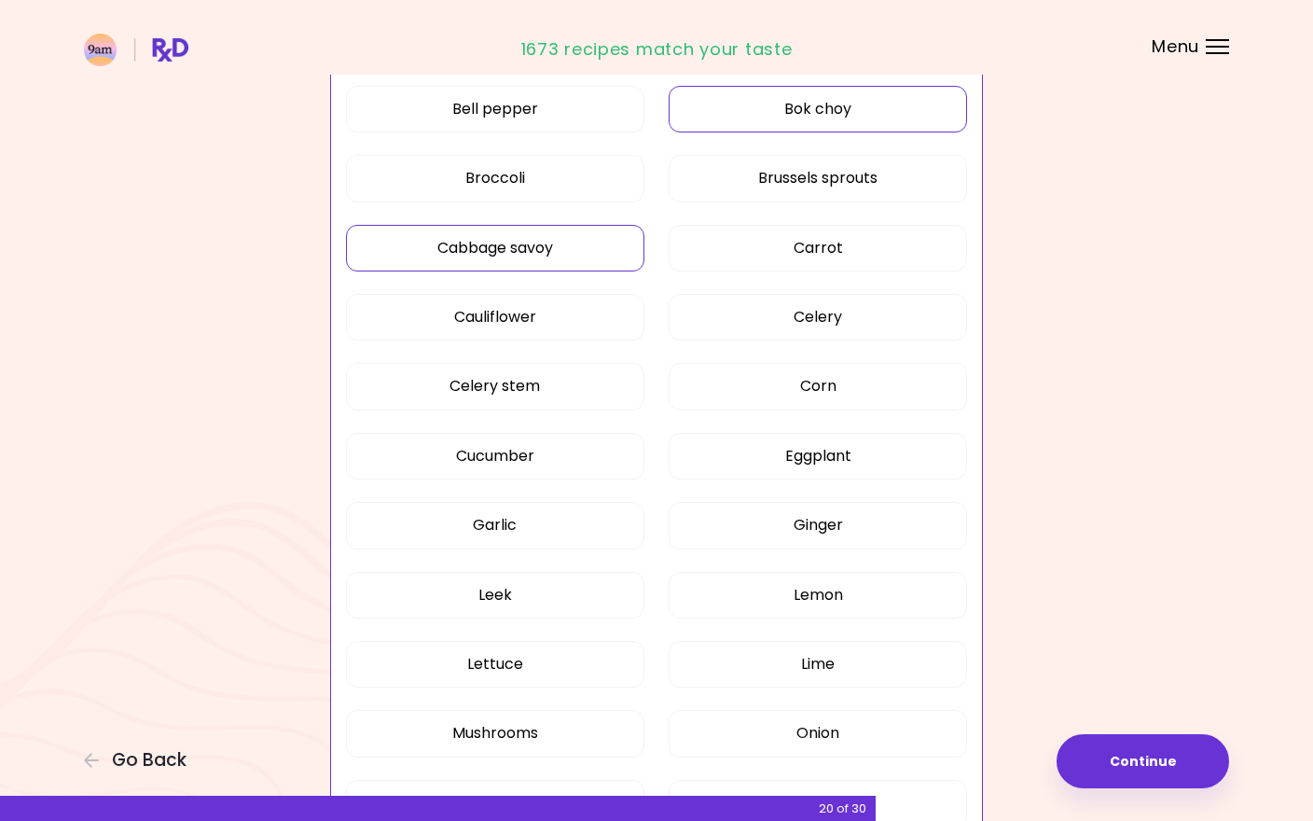
click at [621, 246] on button "Cabbage savoy" at bounding box center [495, 248] width 298 height 47
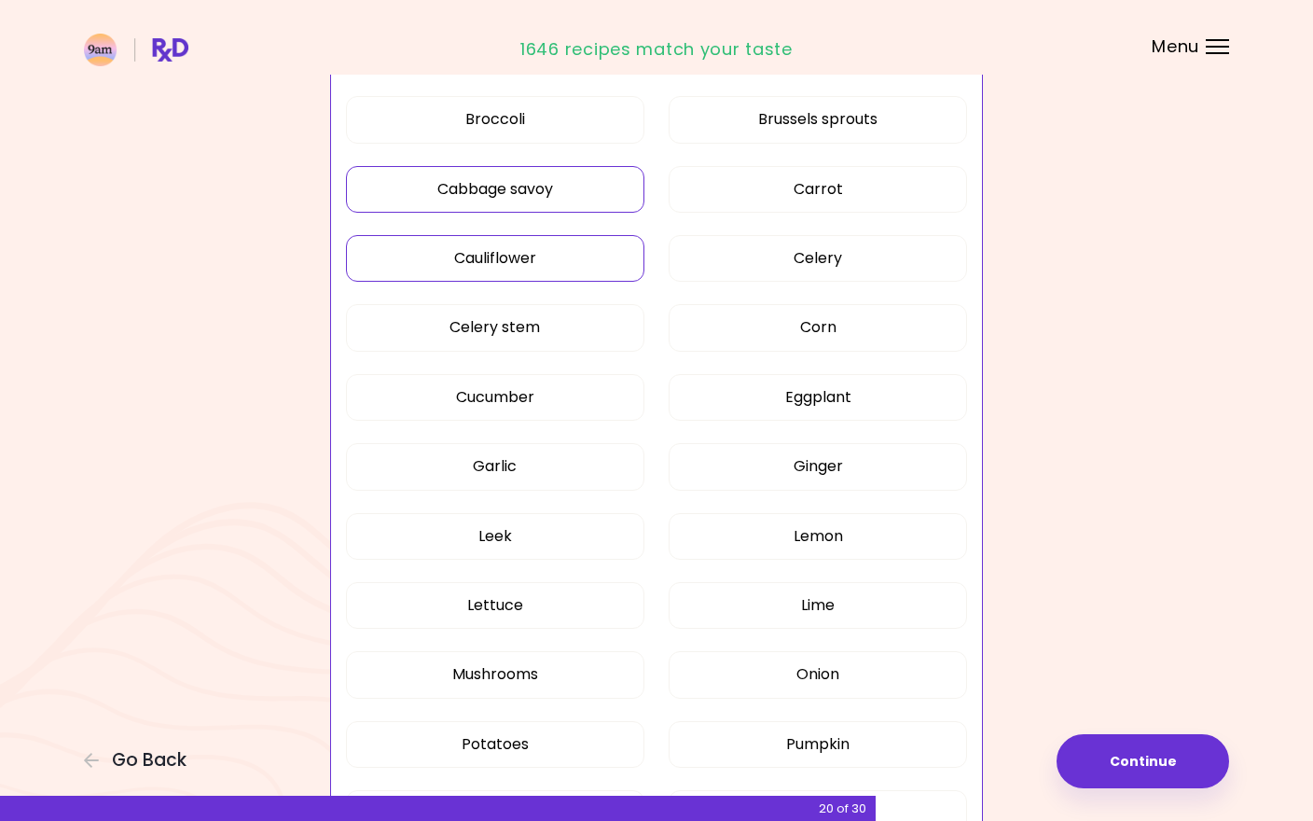
scroll to position [720, 0]
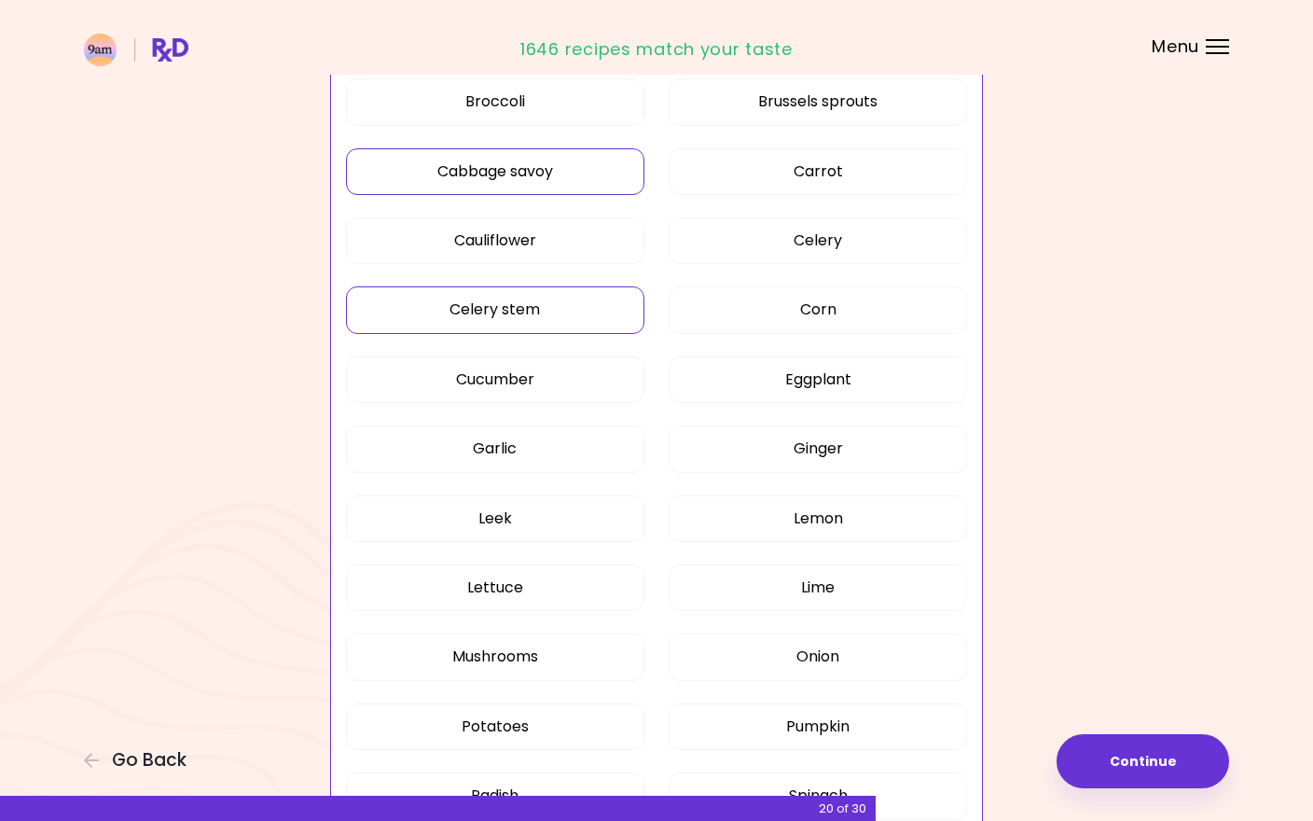
click at [604, 312] on button "Celery stem" at bounding box center [495, 309] width 298 height 47
click at [719, 385] on button "Eggplant" at bounding box center [818, 379] width 298 height 47
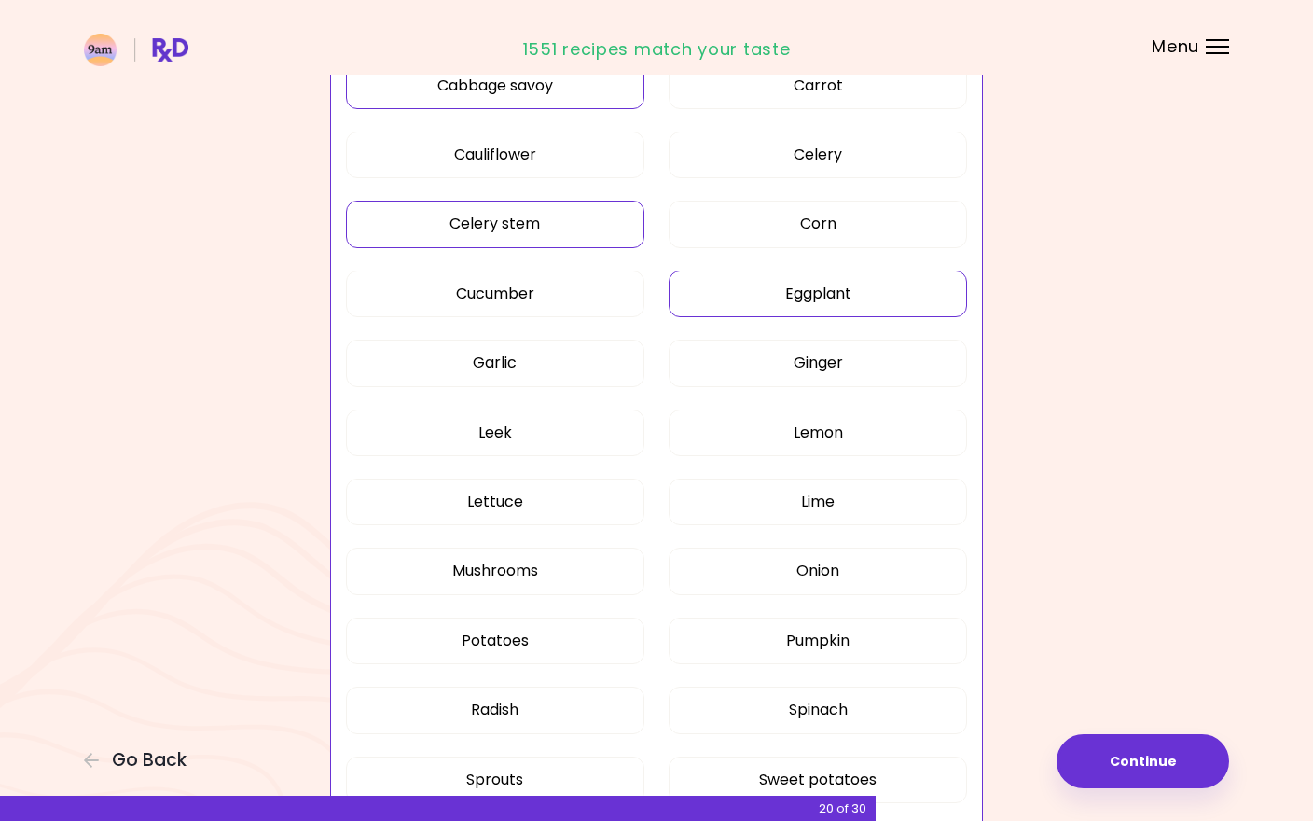
scroll to position [826, 0]
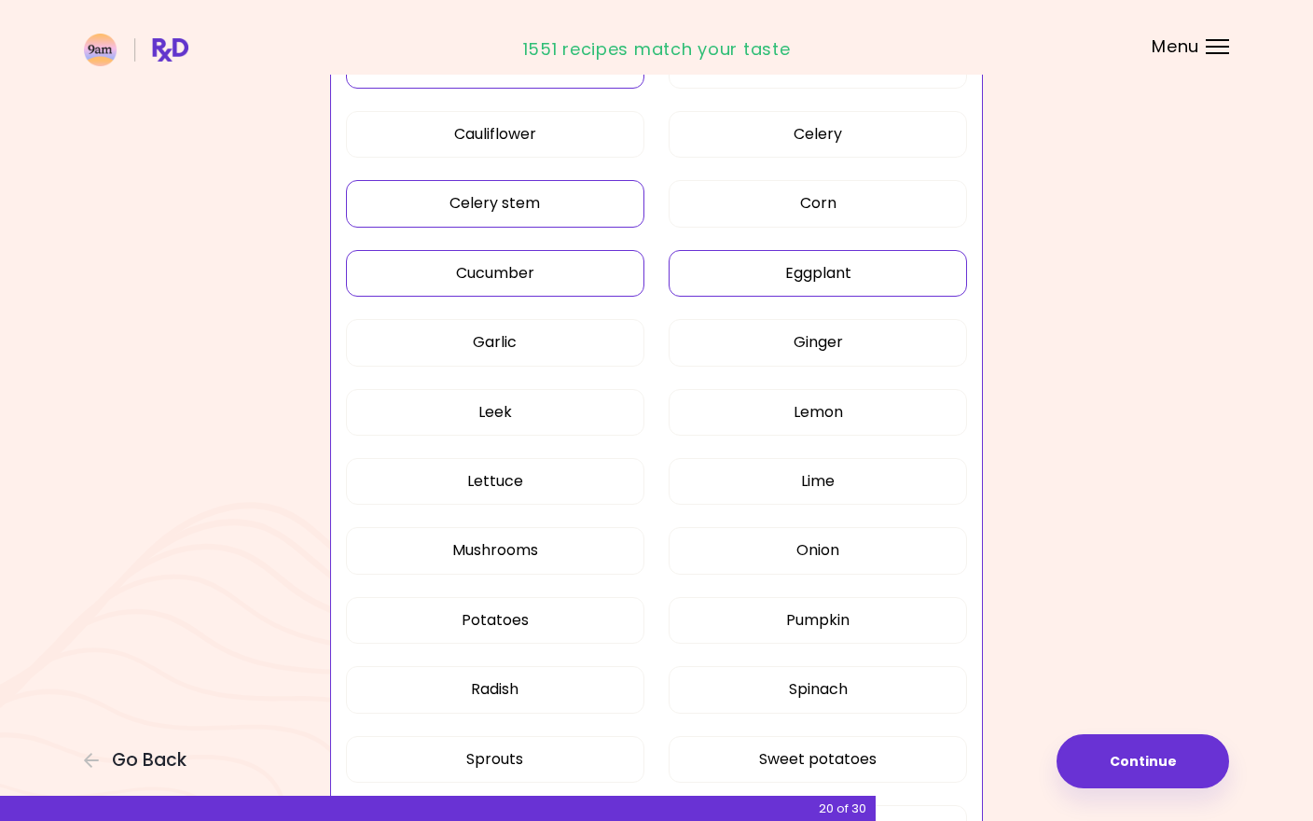
click at [617, 263] on button "Cucumber" at bounding box center [495, 273] width 298 height 47
click at [620, 258] on button "Cucumber" at bounding box center [495, 273] width 298 height 47
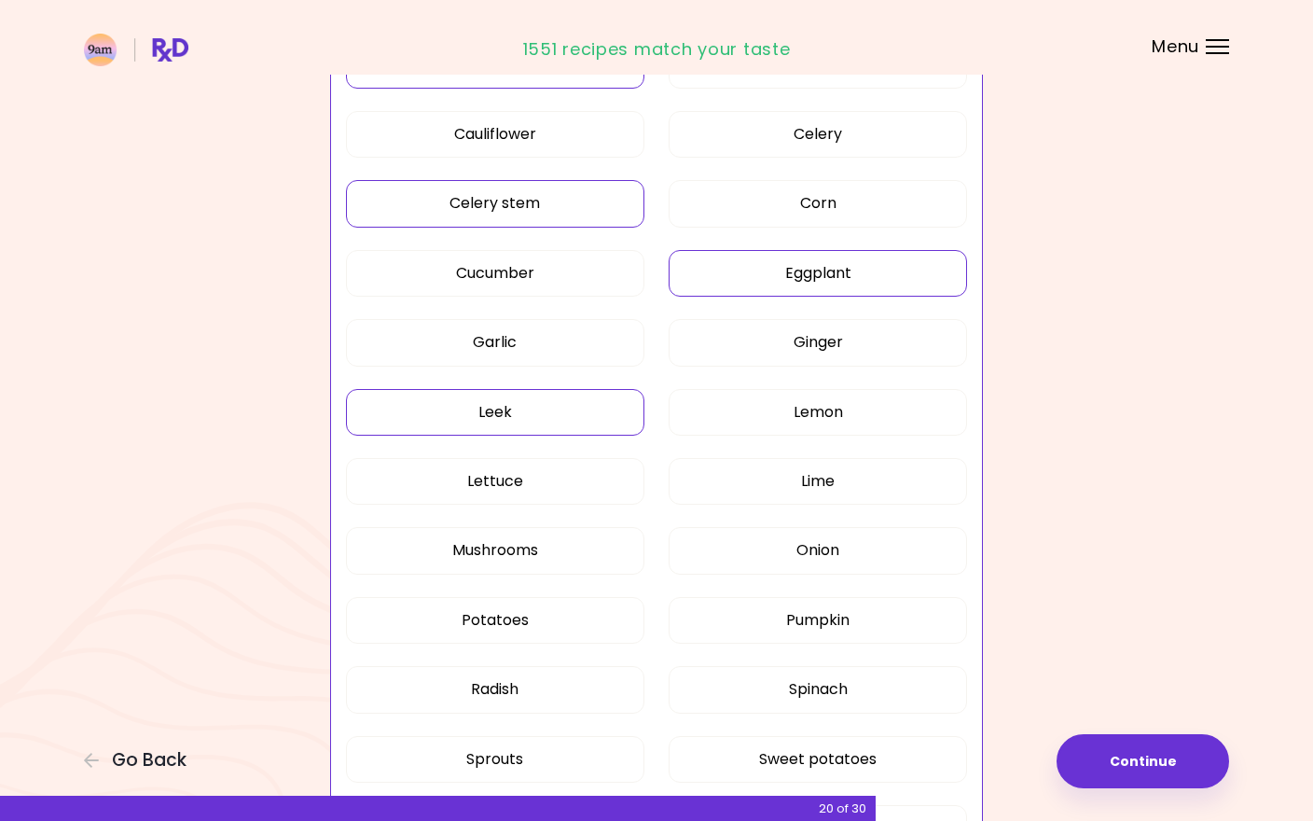
click at [619, 404] on button "Leek" at bounding box center [495, 412] width 298 height 47
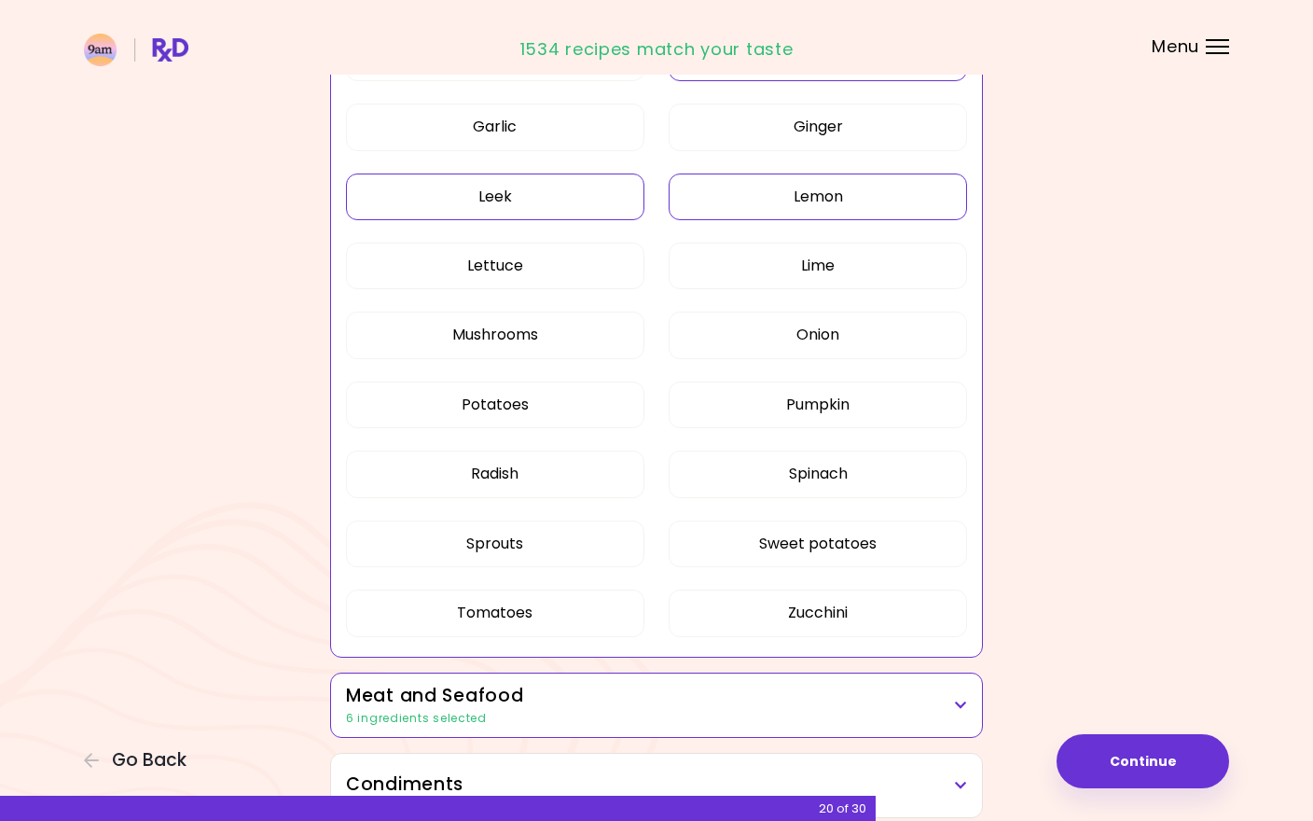
scroll to position [1054, 0]
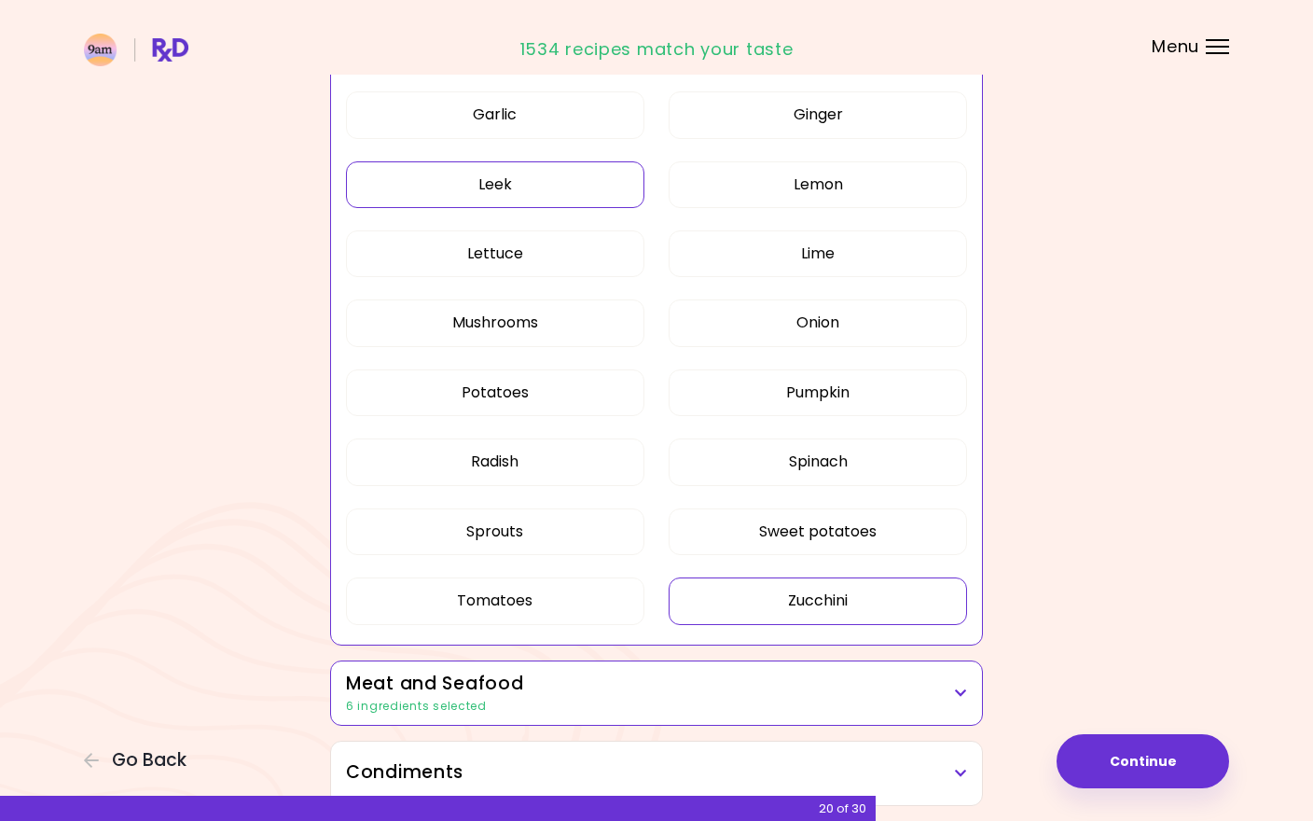
click at [790, 610] on button "Zucchini" at bounding box center [818, 600] width 298 height 47
click at [600, 517] on button "Sprouts" at bounding box center [495, 531] width 298 height 47
click at [586, 577] on button "Tomatoes" at bounding box center [495, 600] width 298 height 47
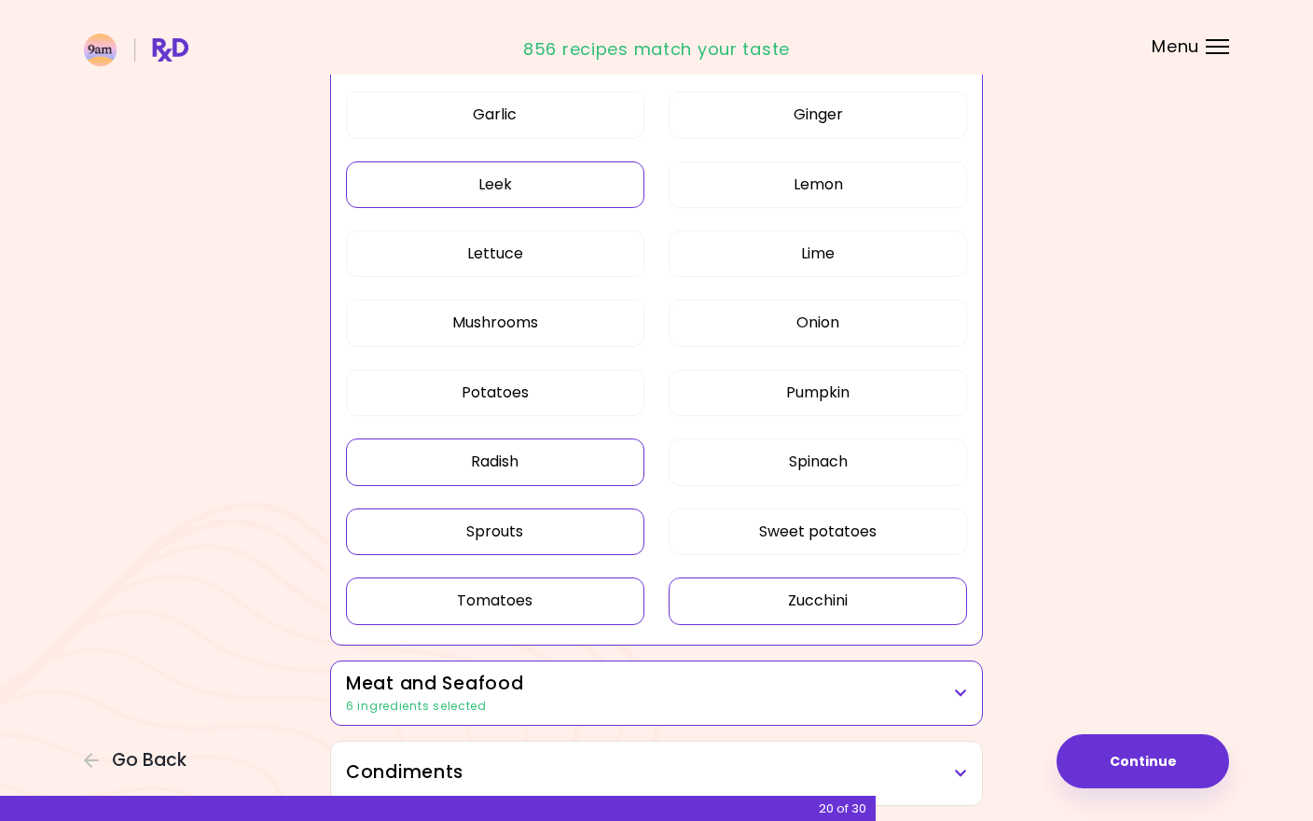
click at [584, 452] on button "Radish" at bounding box center [495, 461] width 298 height 47
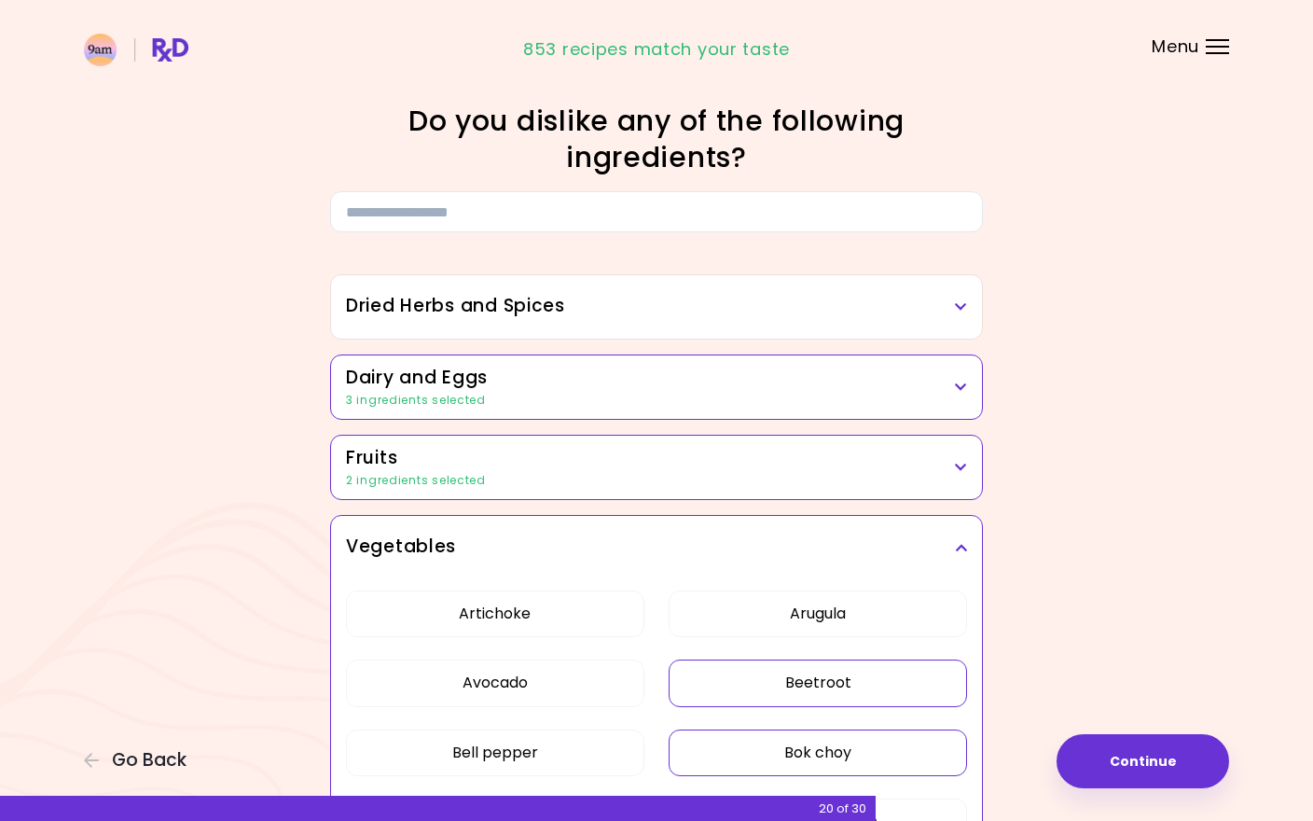
scroll to position [0, 0]
click at [787, 542] on h3 "Vegetables" at bounding box center [656, 546] width 621 height 27
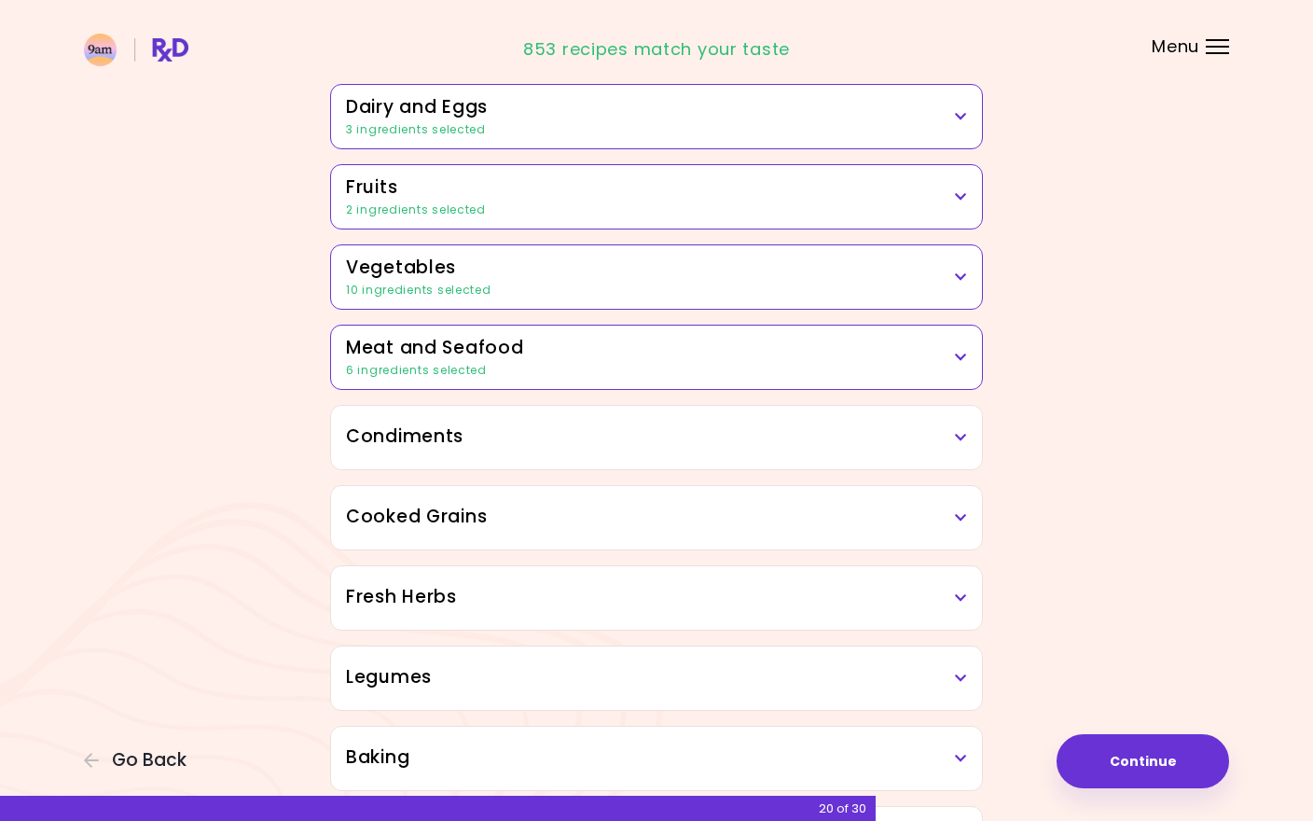
scroll to position [275, 0]
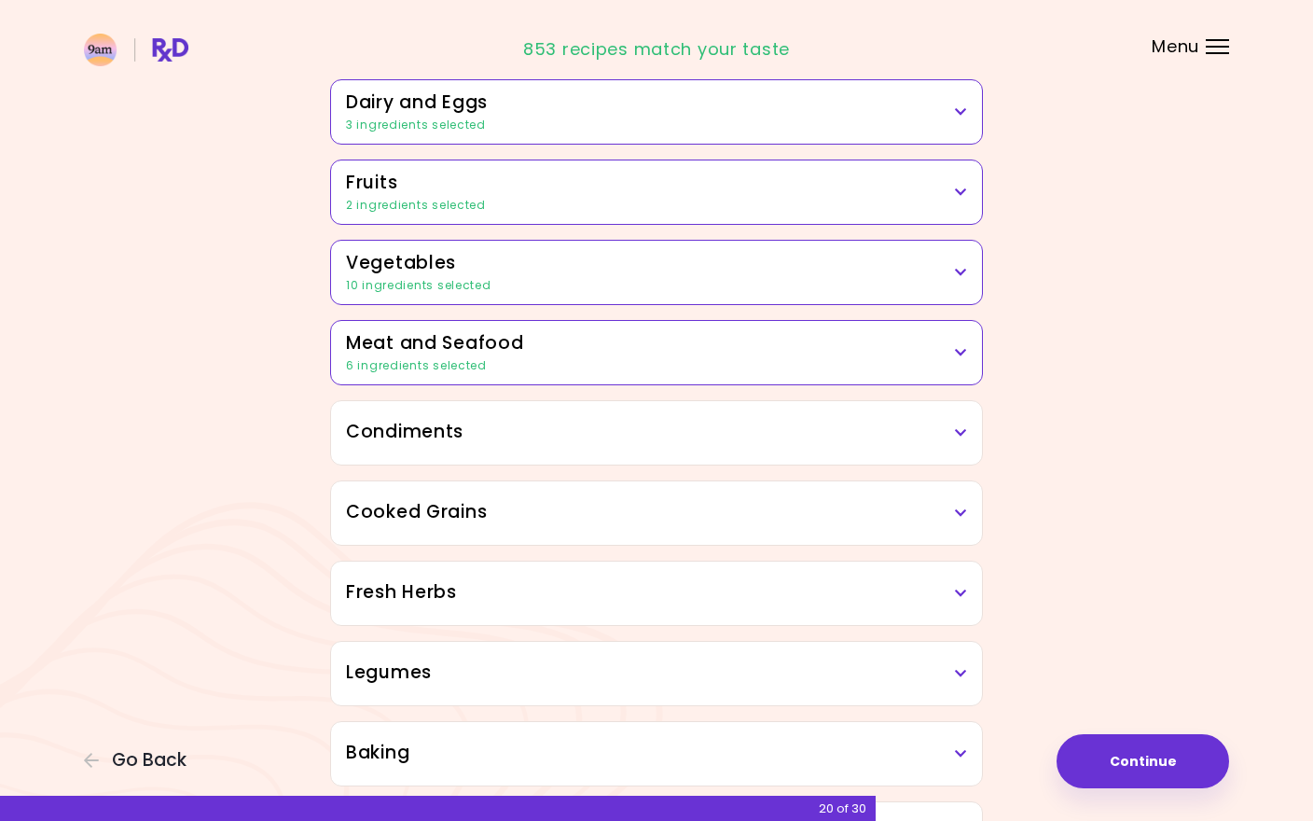
click at [774, 421] on h3 "Condiments" at bounding box center [656, 432] width 621 height 27
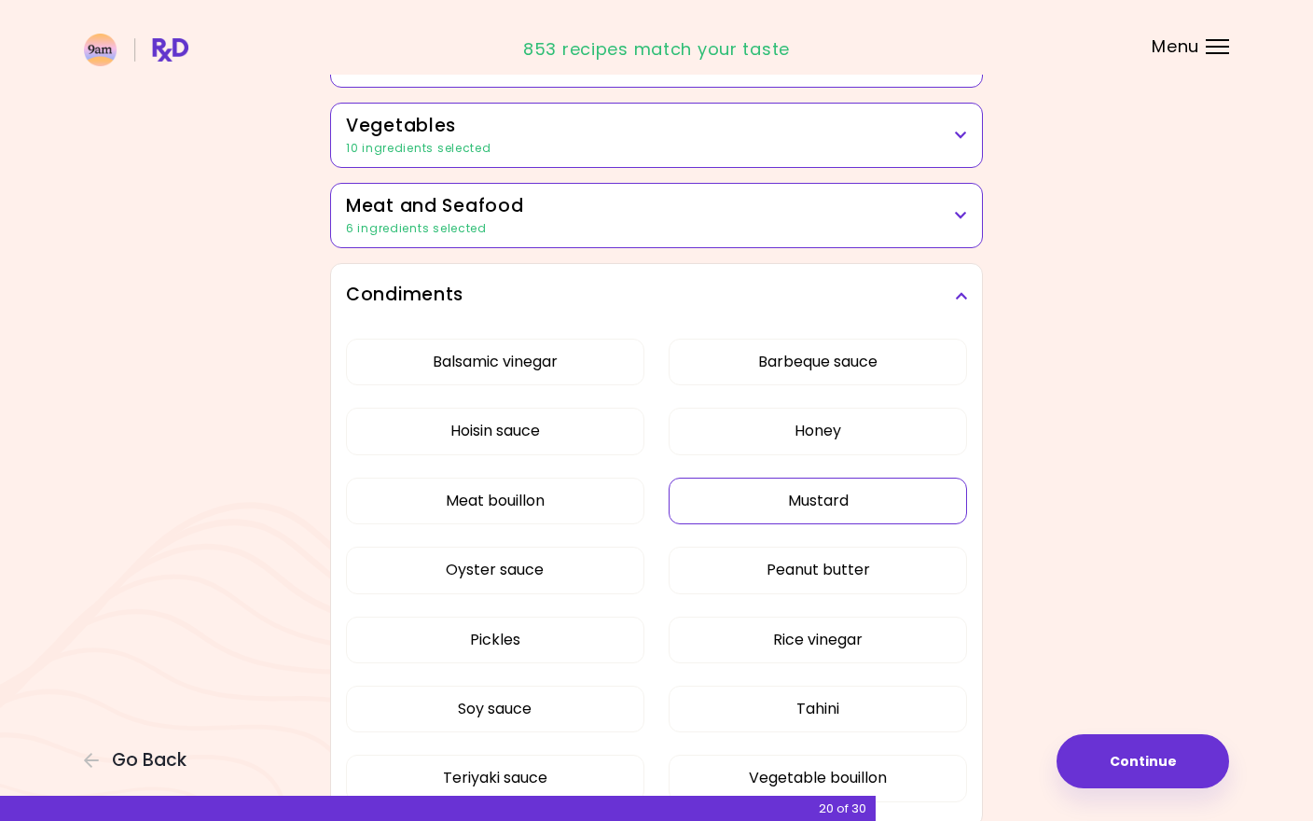
scroll to position [422, 0]
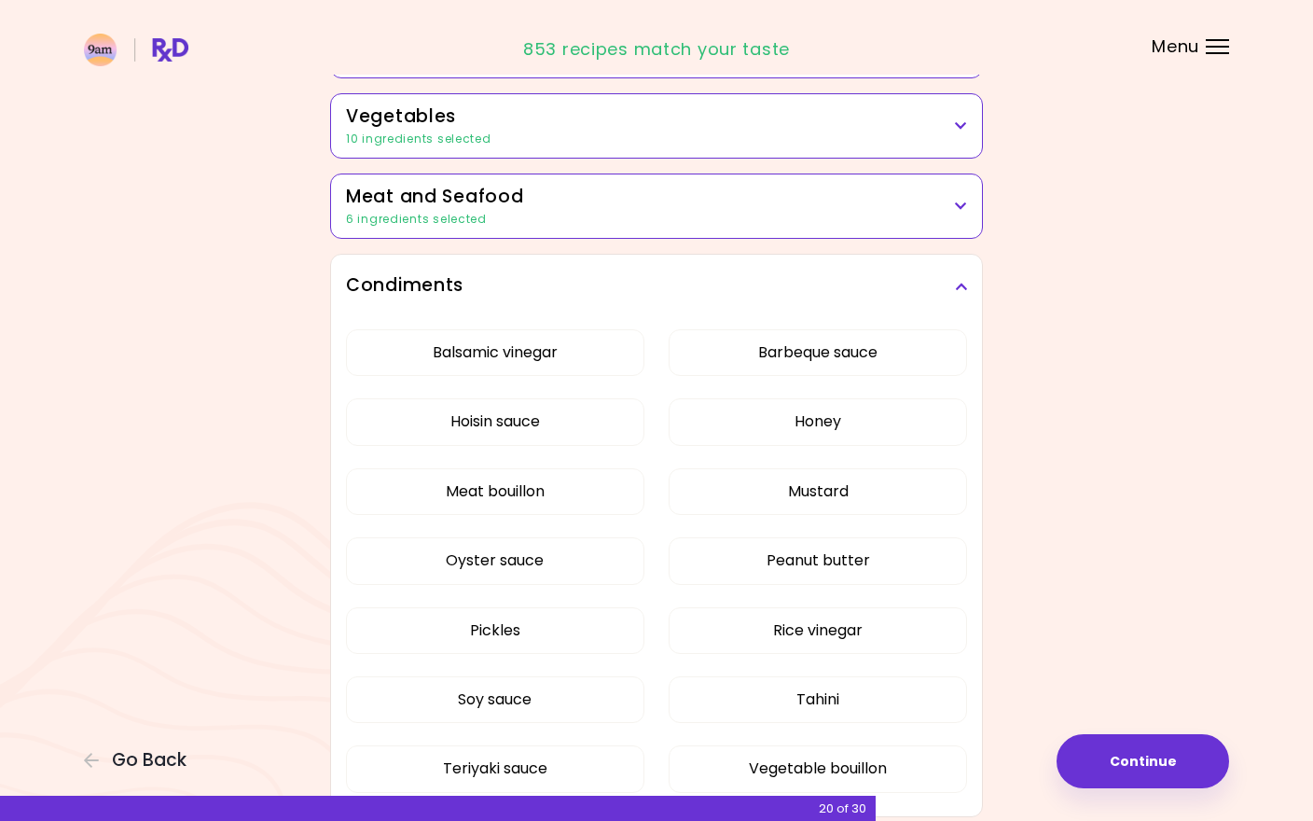
click at [648, 295] on h3 "Condiments" at bounding box center [656, 285] width 621 height 27
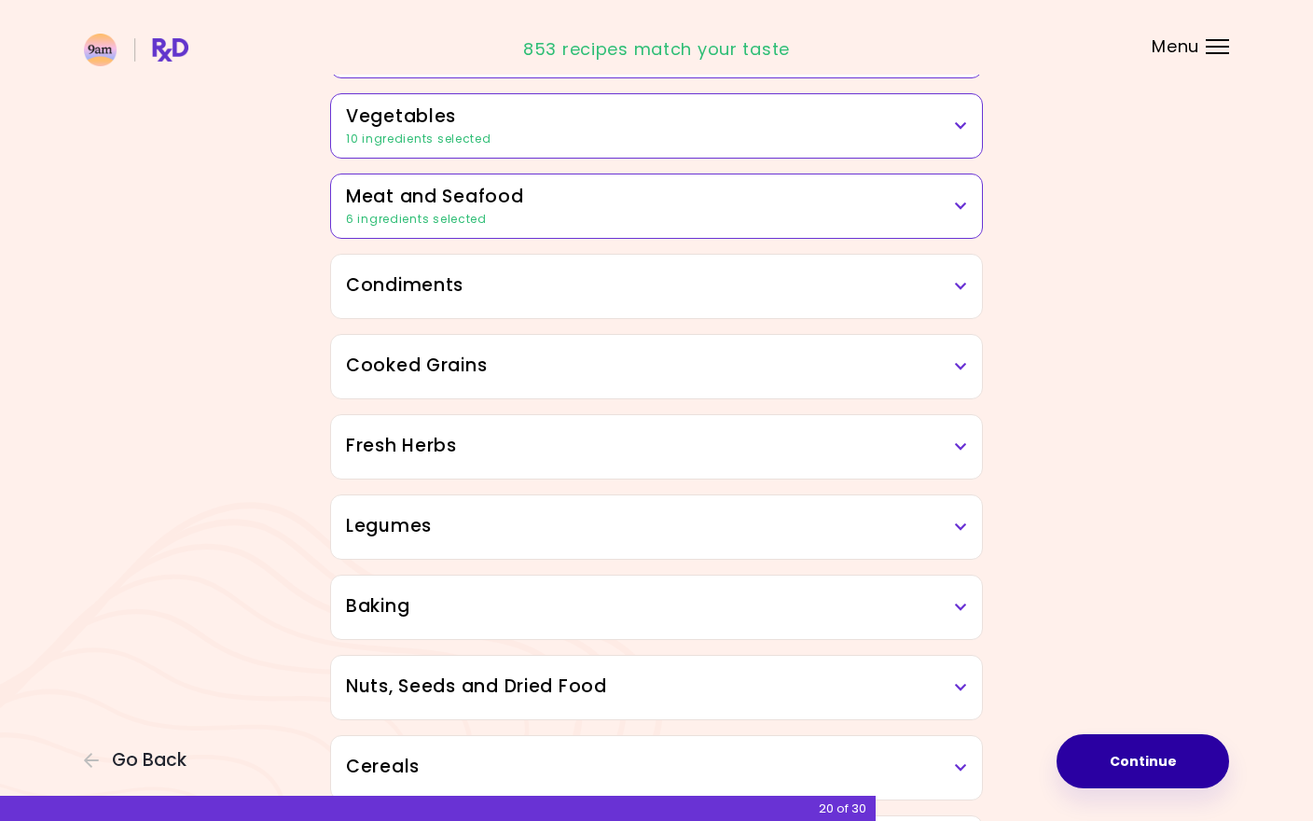
click at [1126, 770] on button "Continue" at bounding box center [1143, 761] width 173 height 54
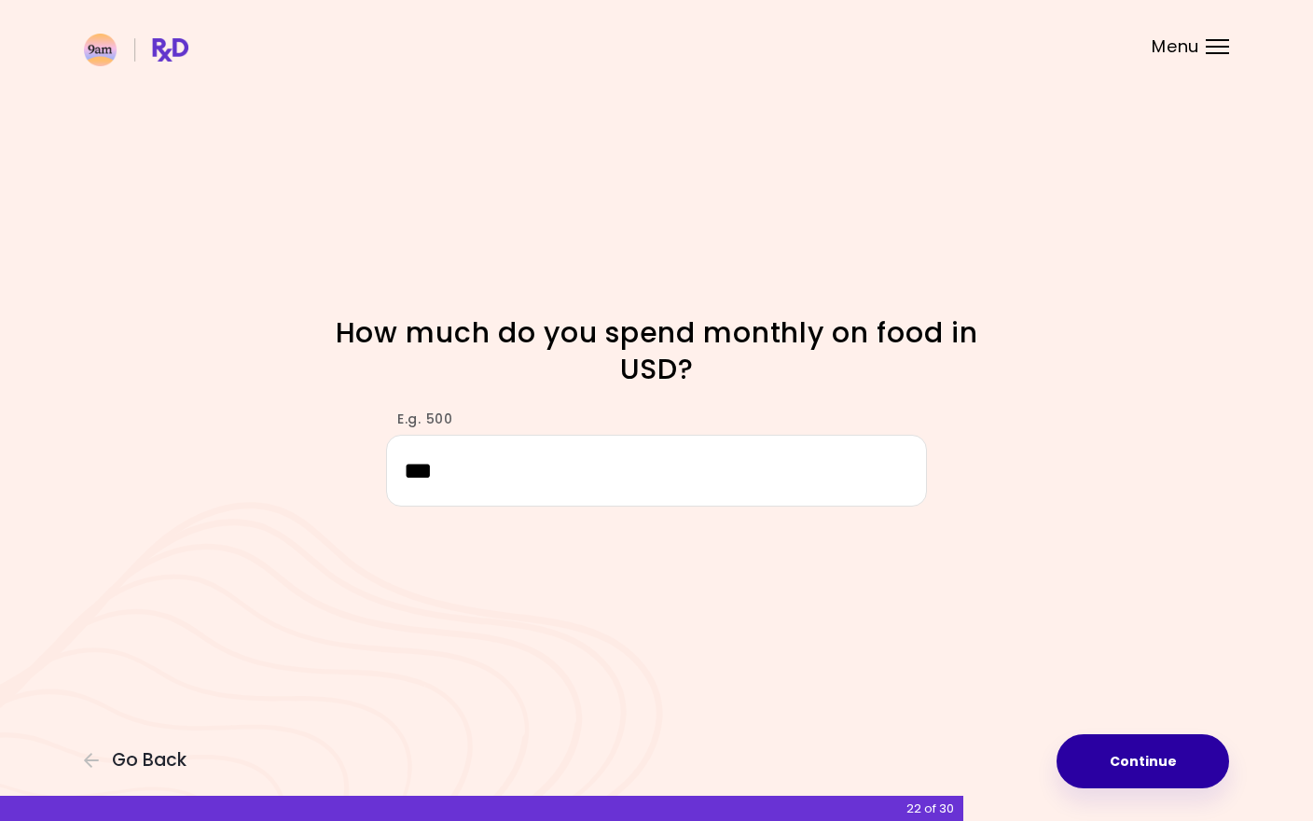
type input "***"
click at [1141, 762] on button "Continue" at bounding box center [1143, 761] width 173 height 54
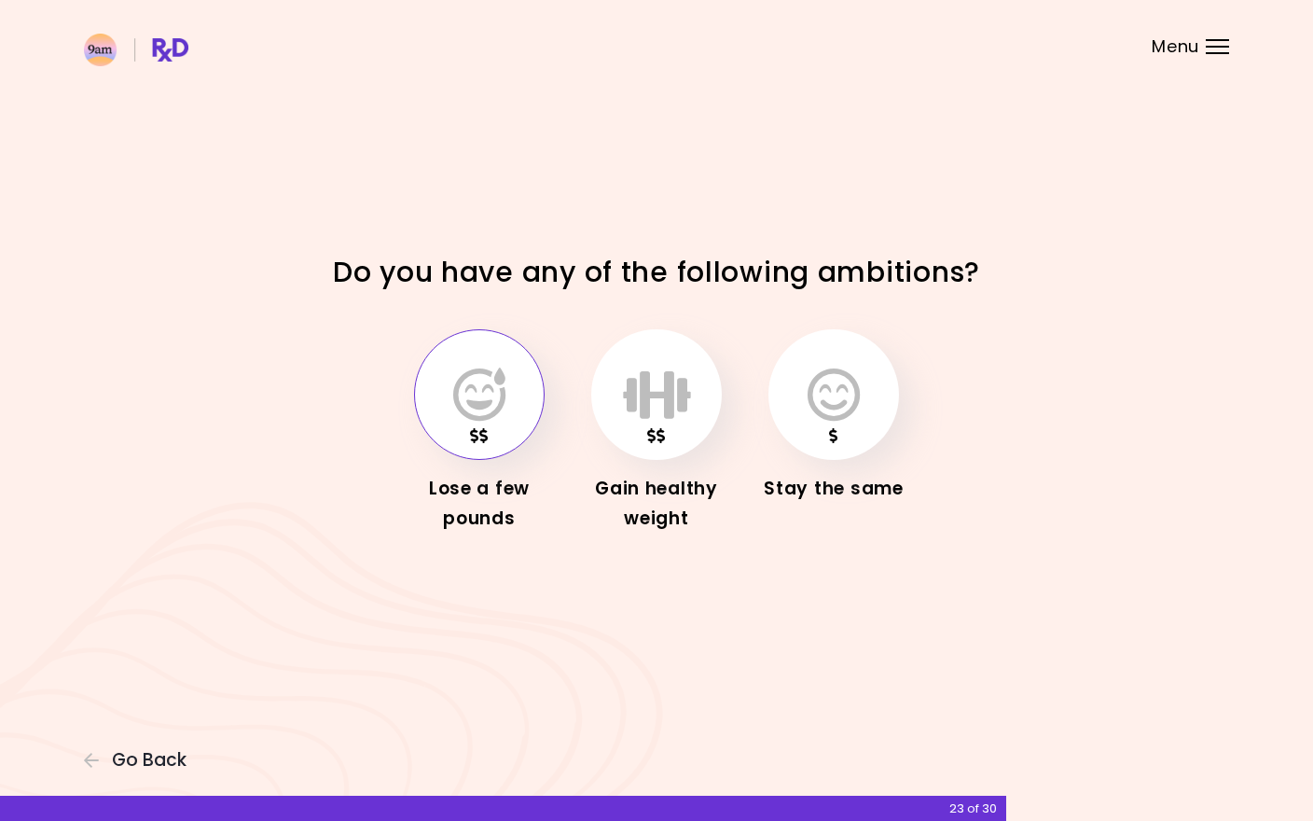
click at [484, 415] on icon "button" at bounding box center [479, 394] width 52 height 54
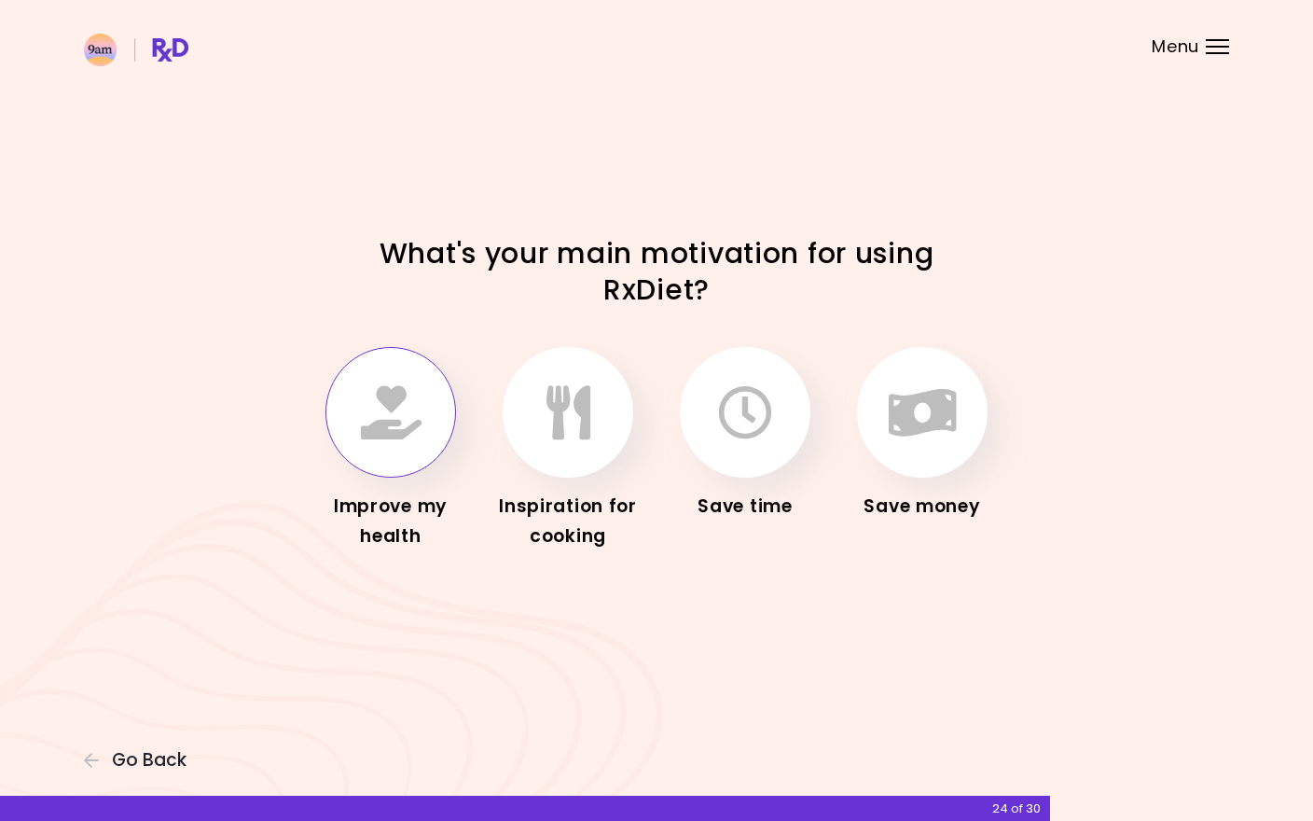
click at [445, 423] on button "button" at bounding box center [390, 412] width 131 height 131
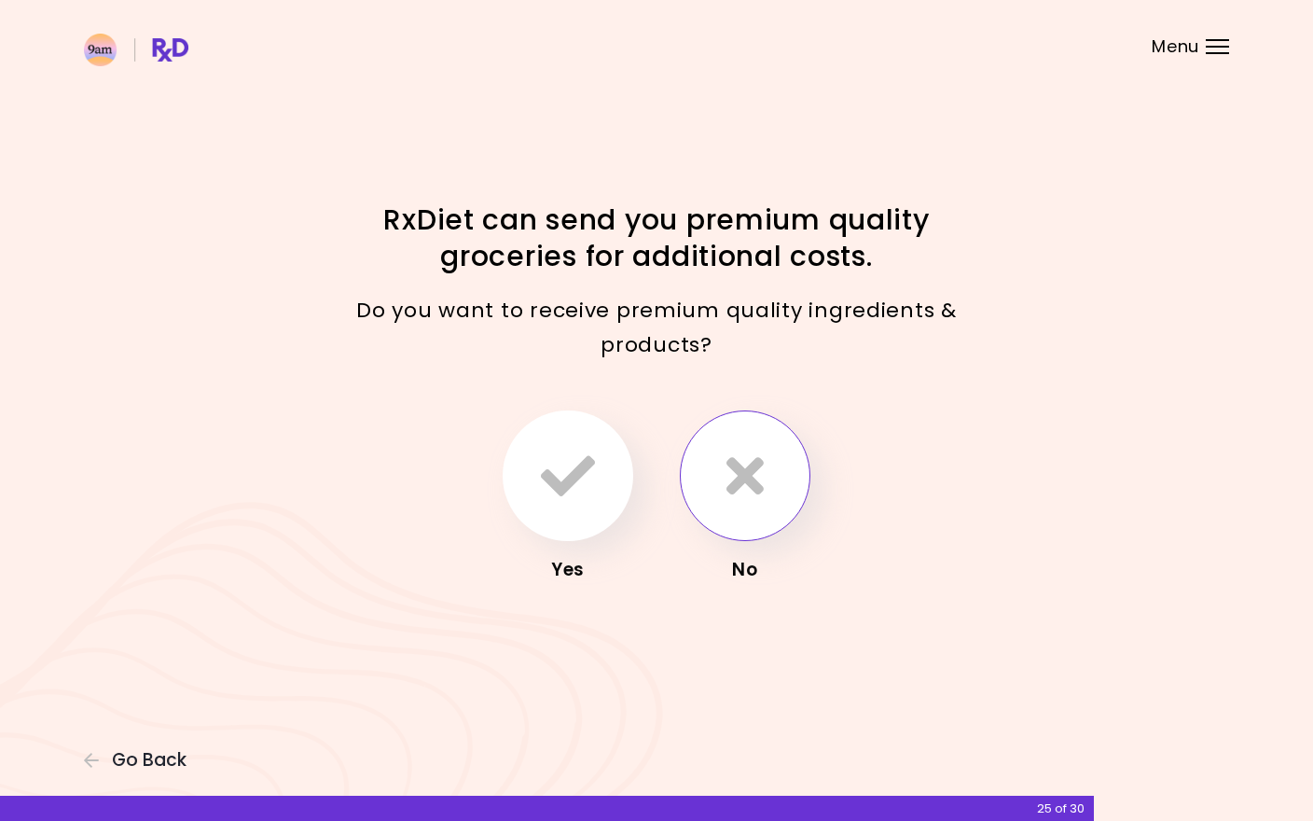
click at [756, 531] on button "button" at bounding box center [745, 475] width 131 height 131
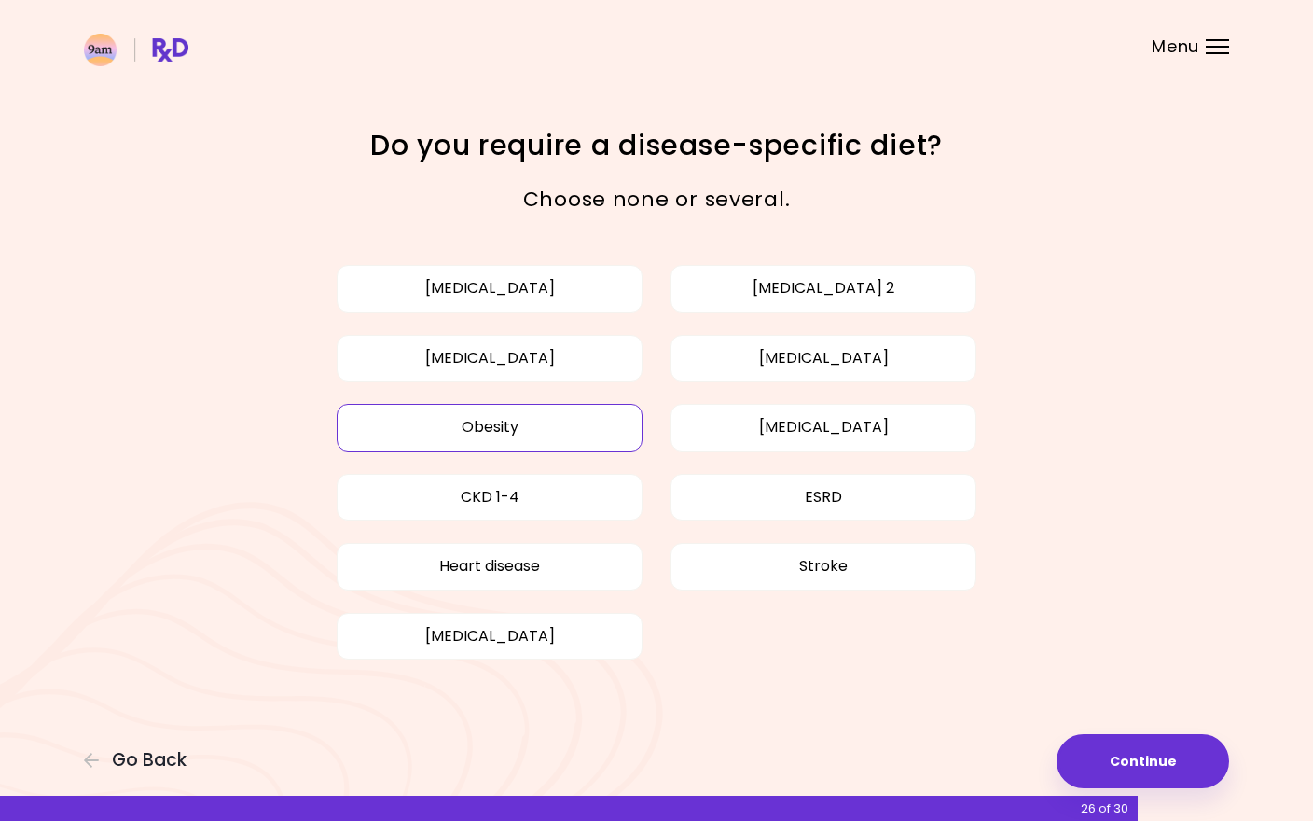
click at [579, 407] on button "Obesity" at bounding box center [490, 427] width 306 height 47
click at [1116, 763] on button "Continue" at bounding box center [1143, 761] width 173 height 54
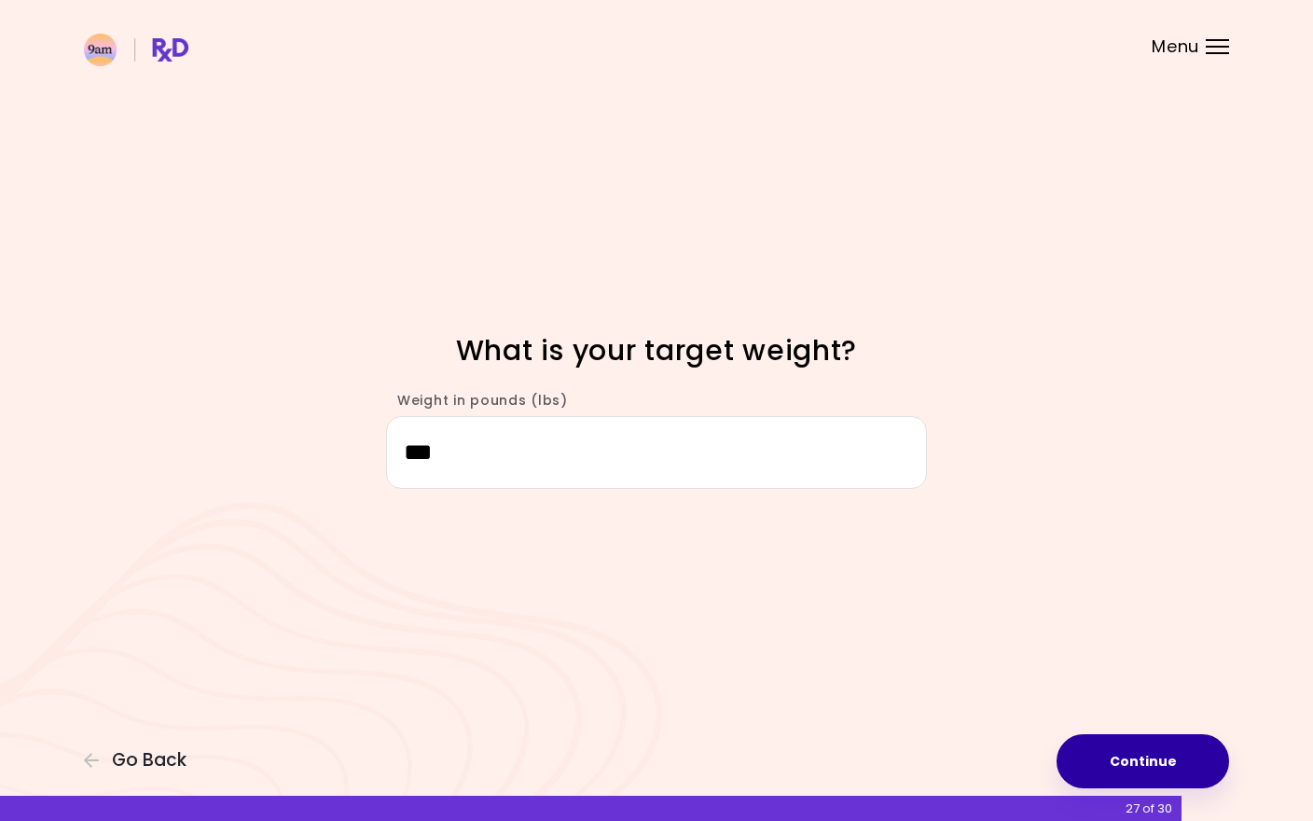
type input "***"
click at [1160, 755] on button "Continue" at bounding box center [1143, 761] width 173 height 54
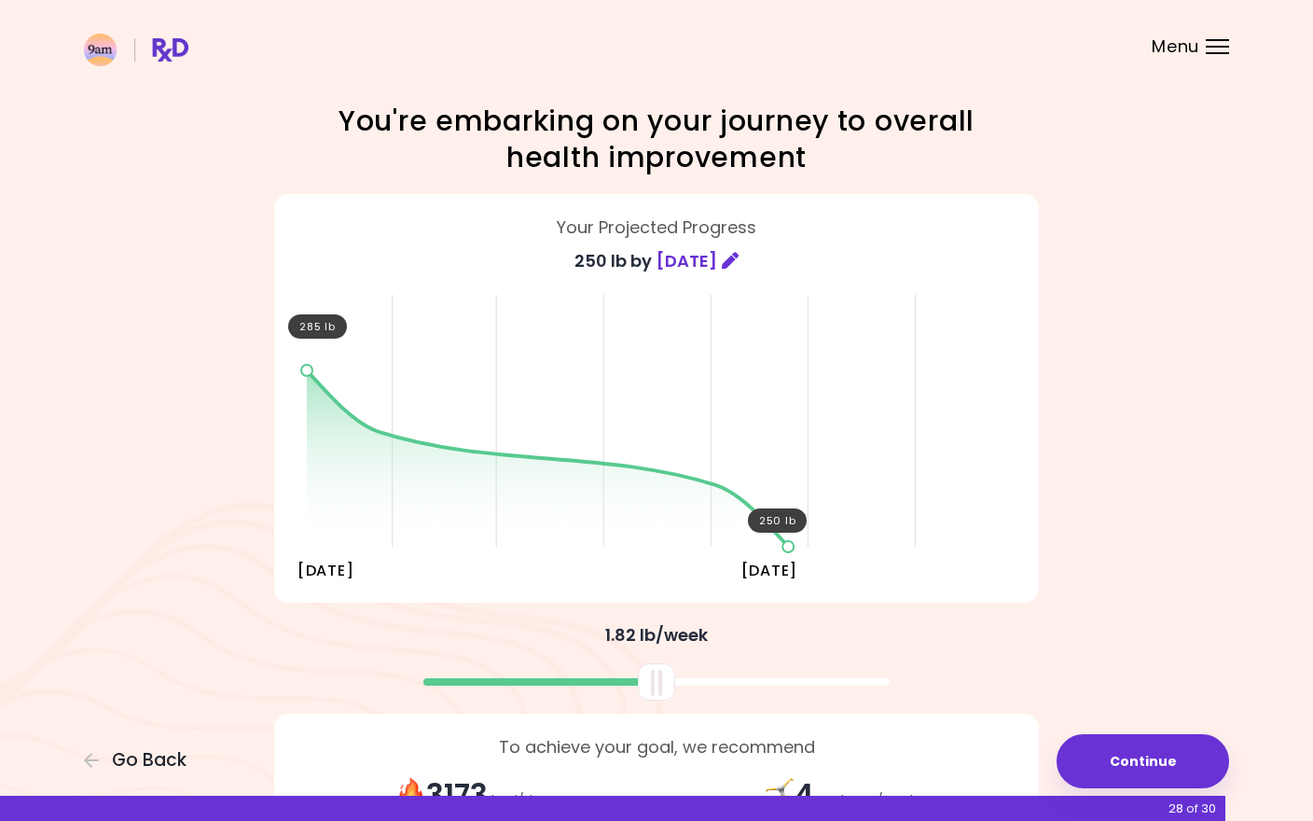
click at [665, 686] on div at bounding box center [656, 681] width 37 height 37
drag, startPoint x: 663, startPoint y: 686, endPoint x: 646, endPoint y: 686, distance: 16.8
click at [646, 686] on div at bounding box center [639, 681] width 37 height 37
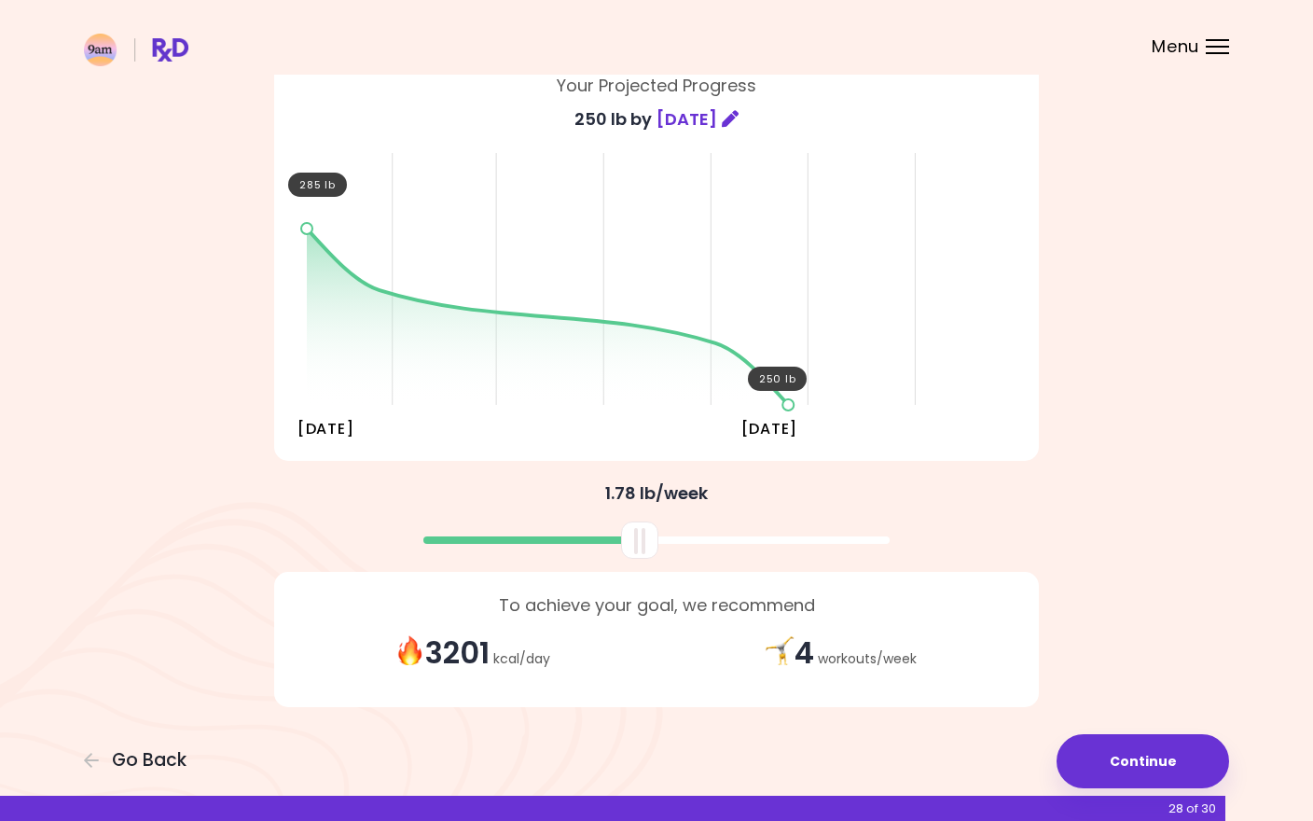
scroll to position [141, 0]
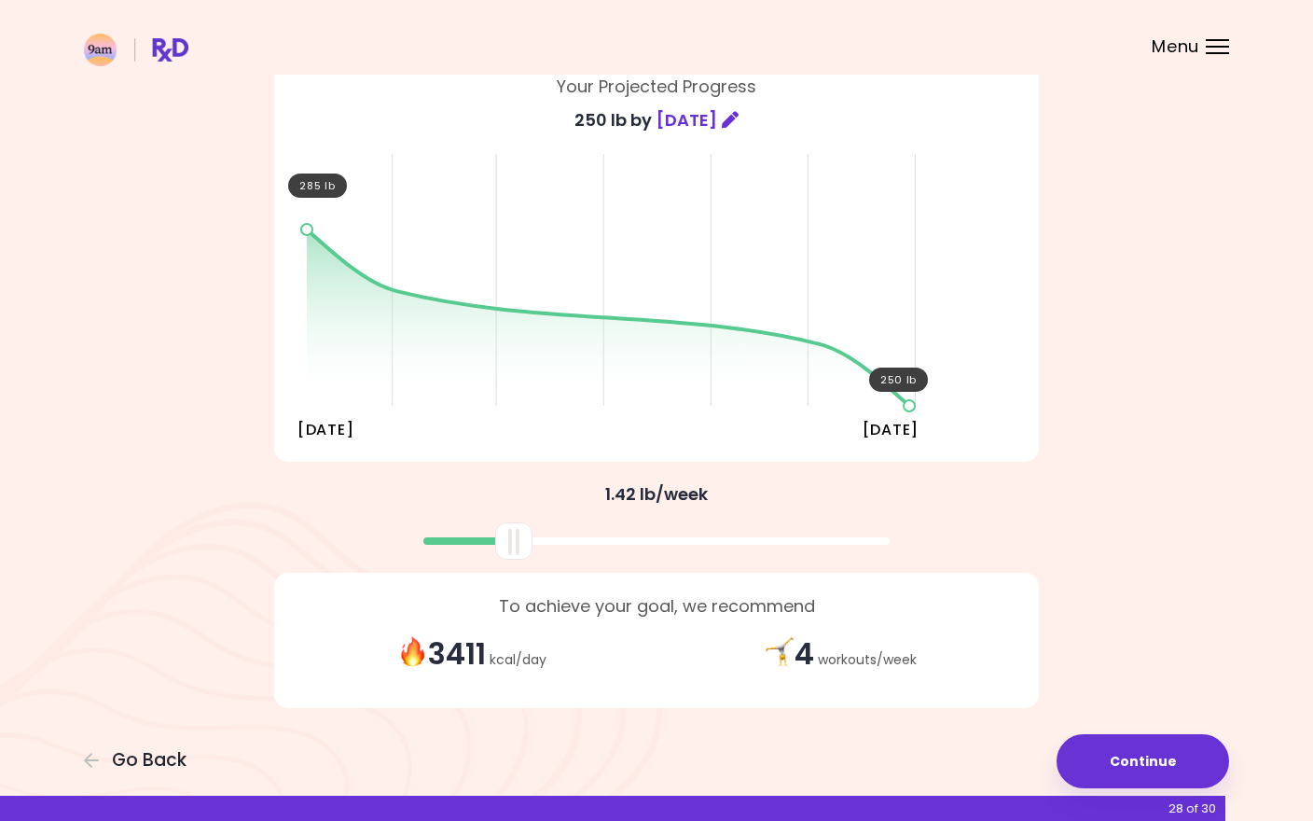
drag, startPoint x: 642, startPoint y: 540, endPoint x: 518, endPoint y: 550, distance: 124.5
click at [518, 550] on div at bounding box center [513, 540] width 37 height 37
click at [1146, 765] on button "Continue" at bounding box center [1143, 761] width 173 height 54
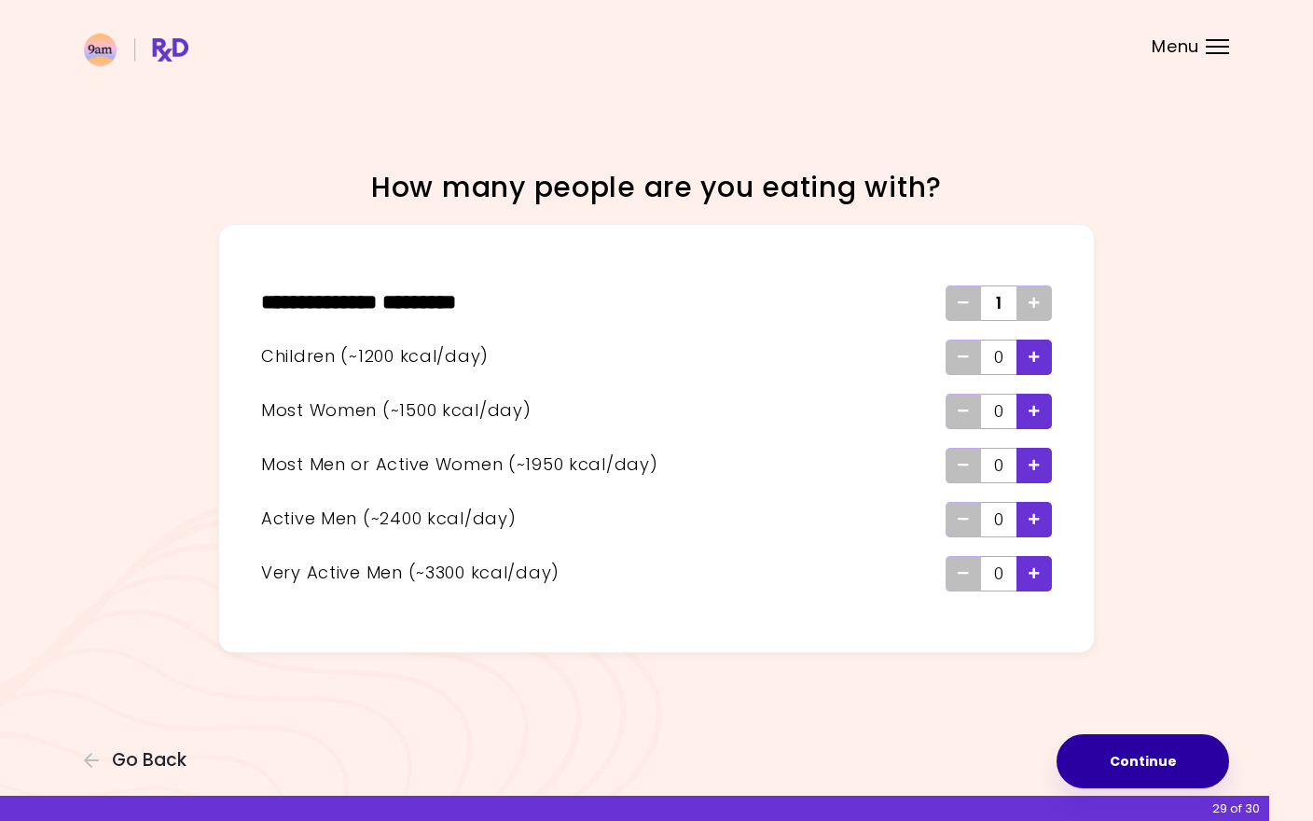
click at [1114, 745] on button "Continue" at bounding box center [1143, 761] width 173 height 54
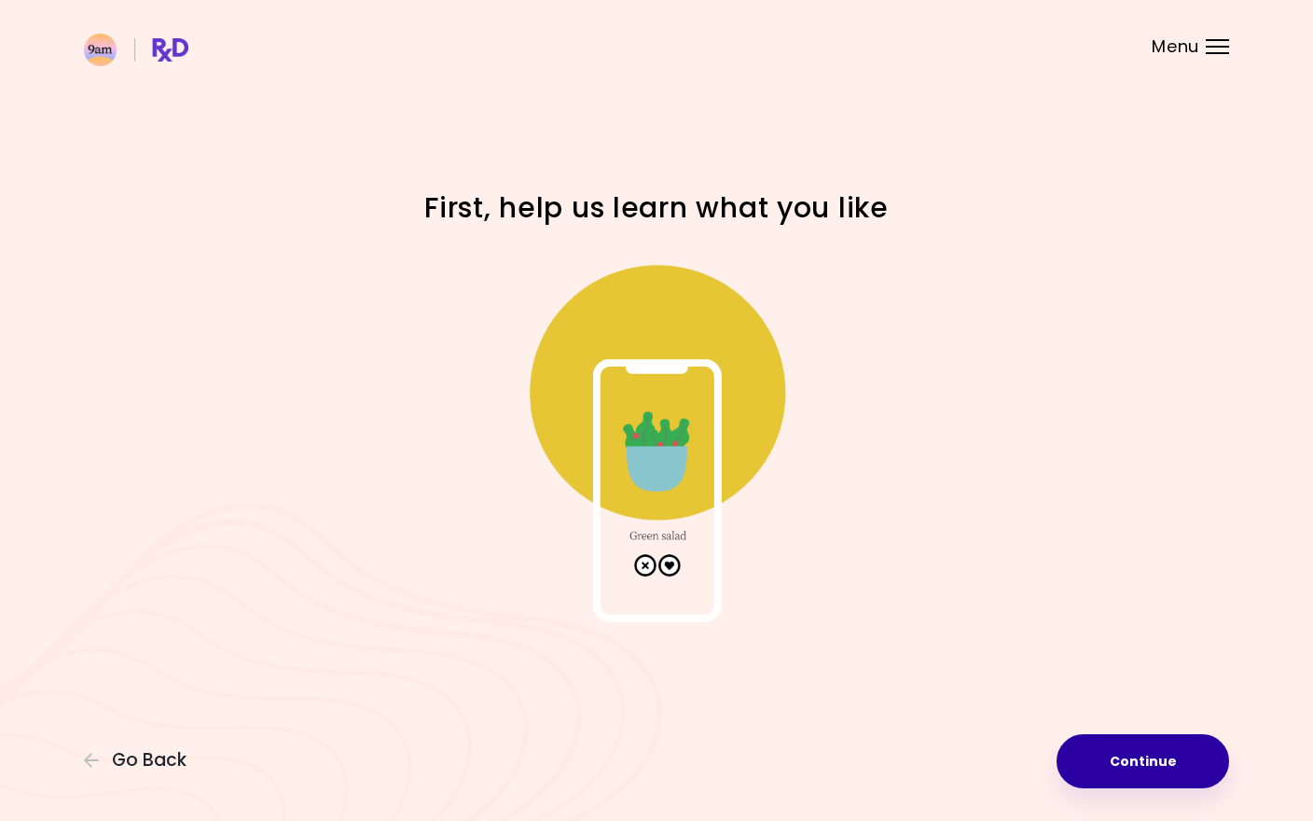
click at [1114, 745] on button "Continue" at bounding box center [1143, 761] width 173 height 54
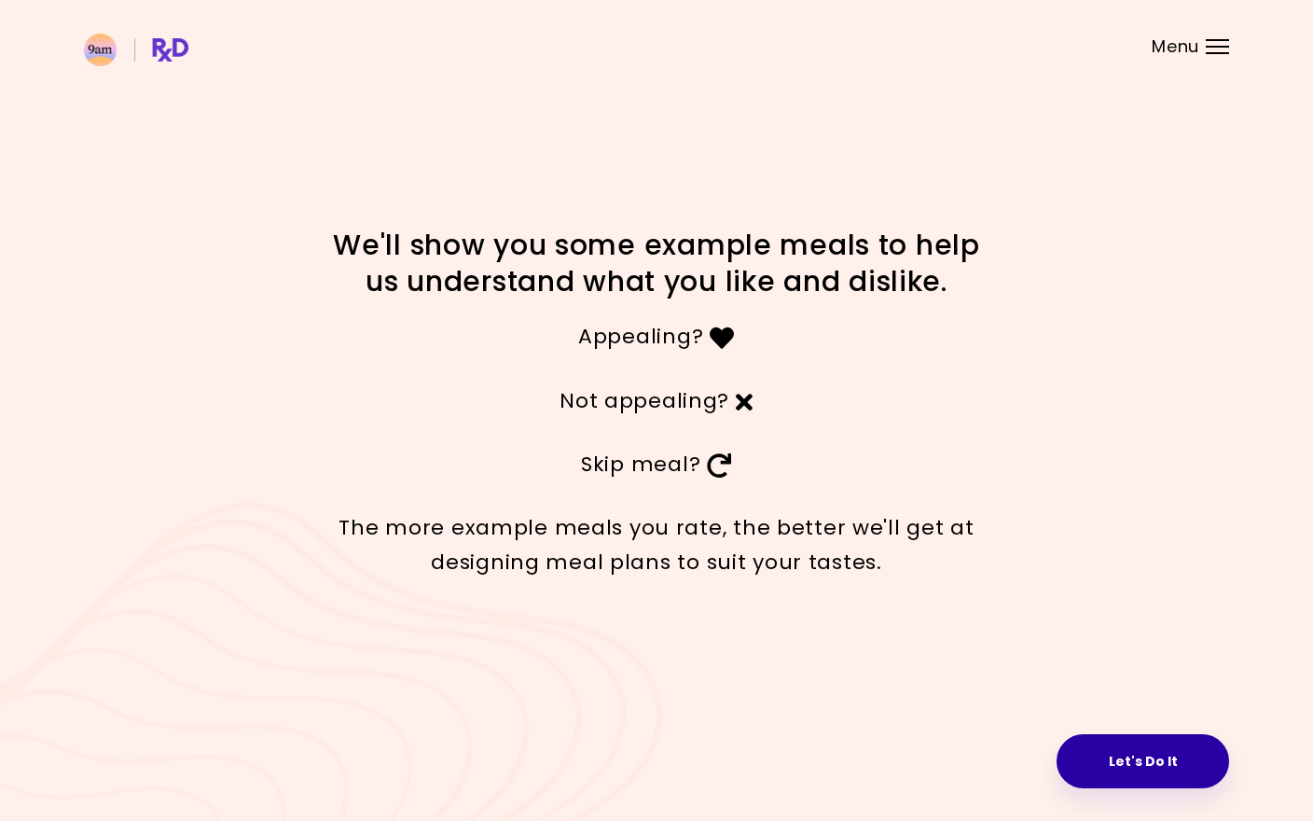
click at [1152, 756] on button "Let's Do It" at bounding box center [1143, 761] width 173 height 54
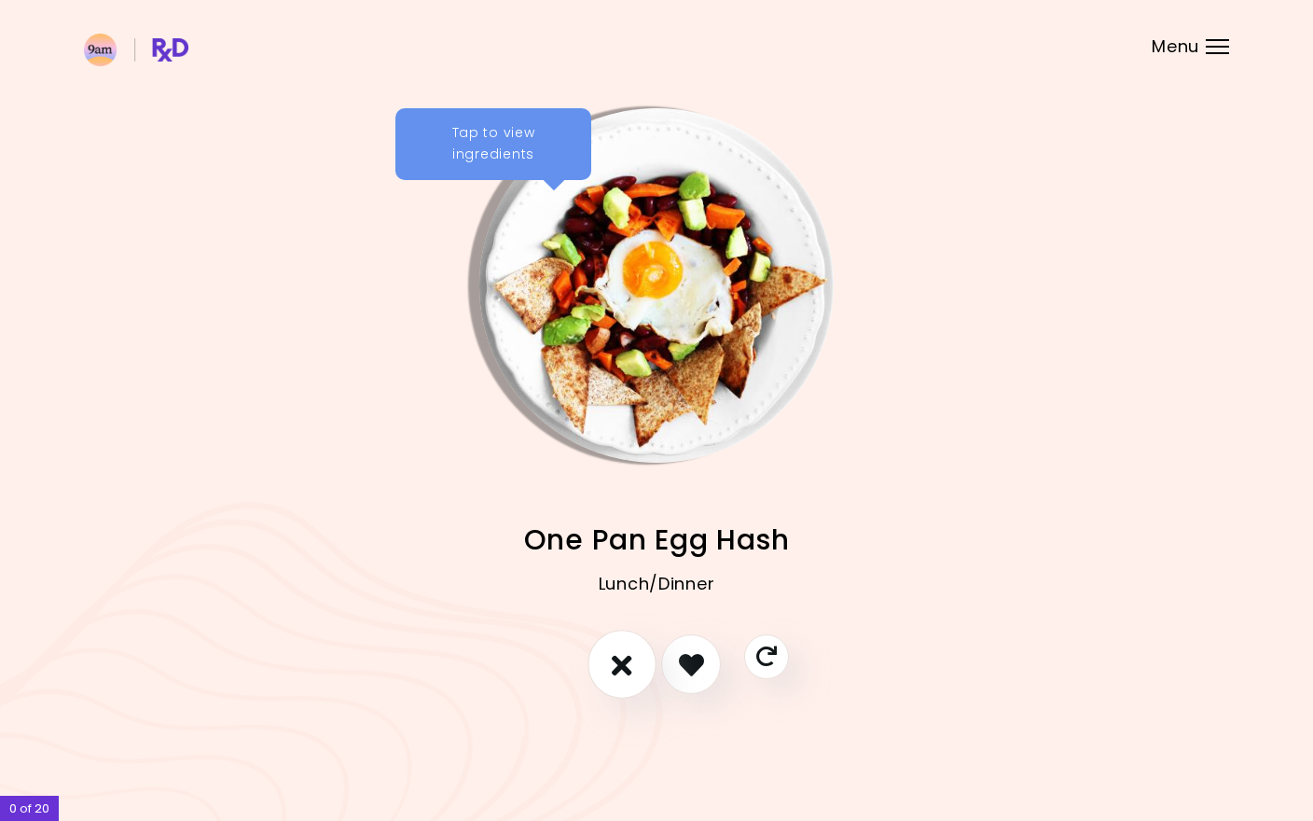
click at [629, 671] on icon "I don't like this recipe" at bounding box center [622, 664] width 21 height 29
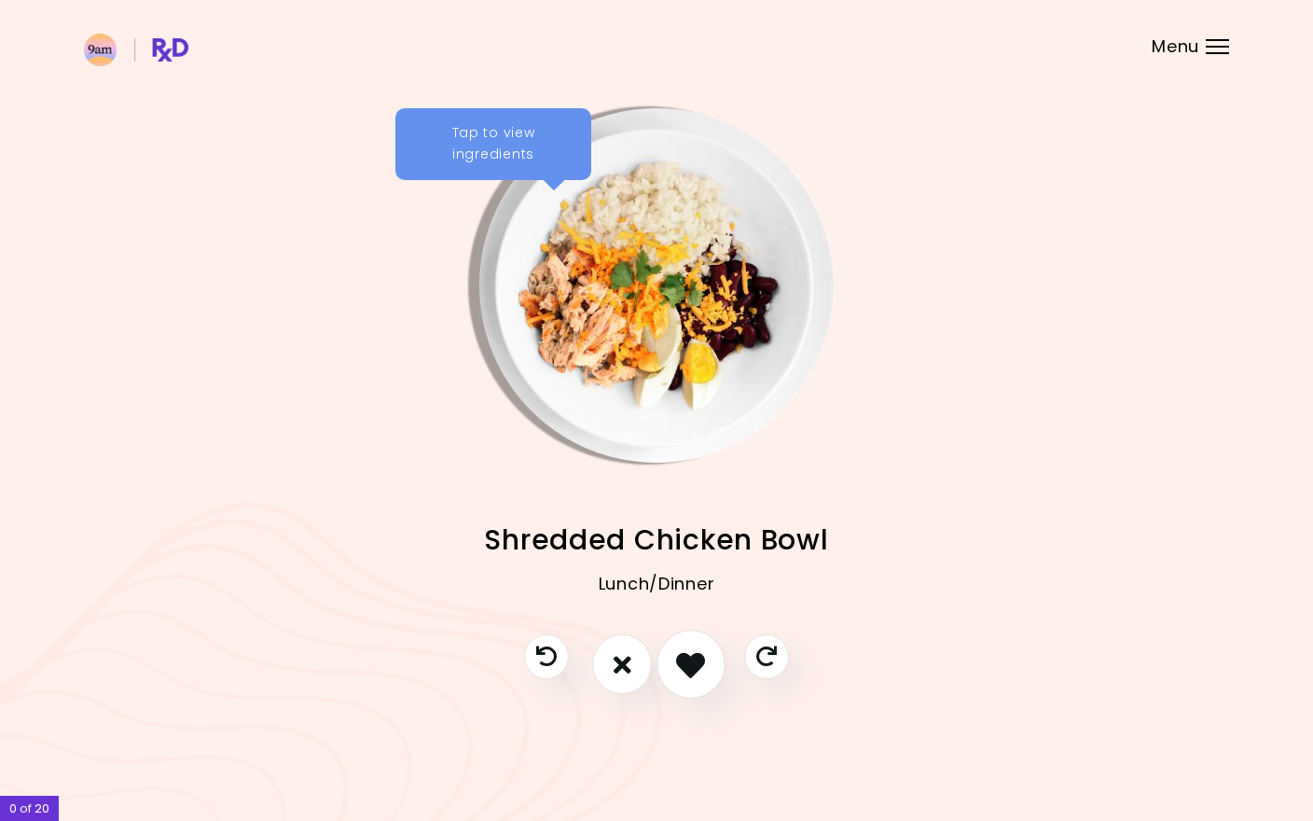
click at [702, 670] on icon "I like this recipe" at bounding box center [690, 664] width 29 height 29
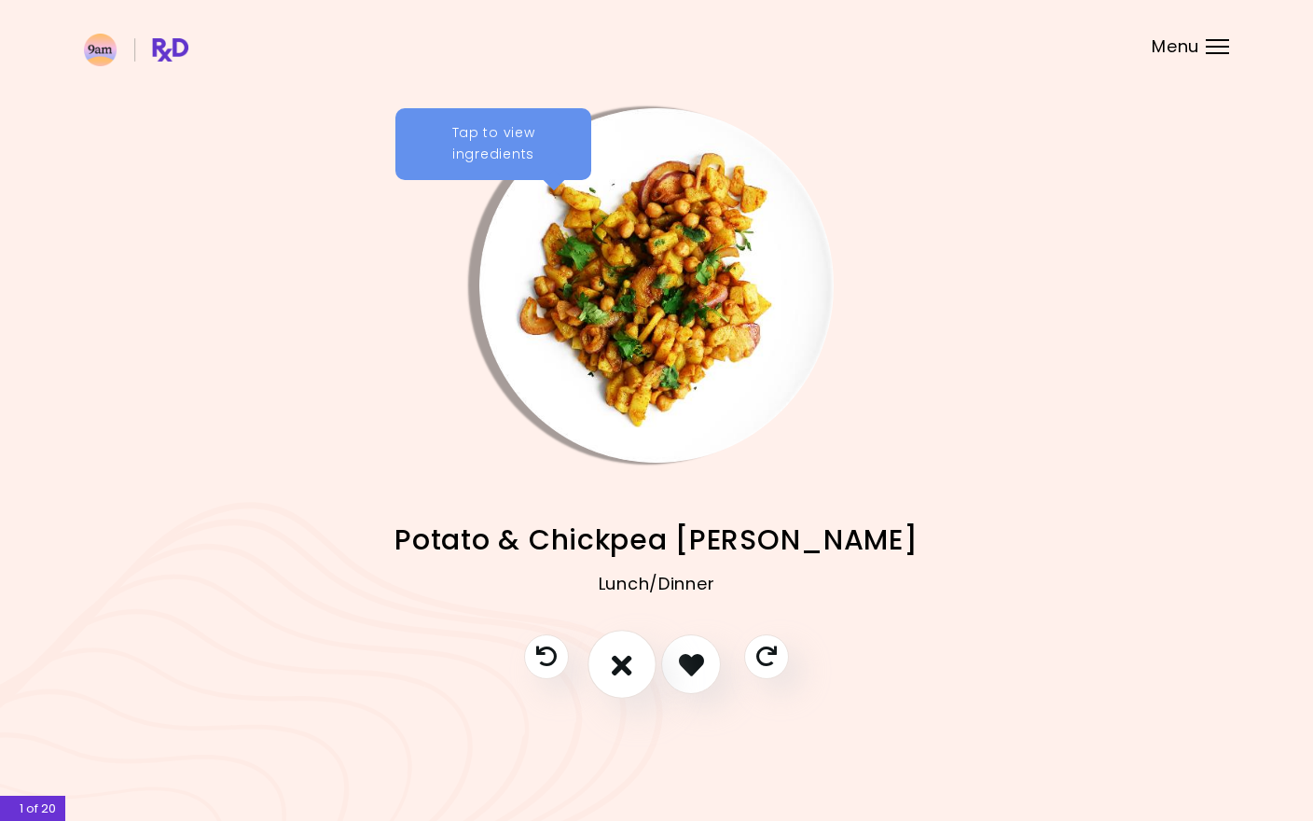
click at [640, 672] on button "I don't like this recipe" at bounding box center [621, 664] width 69 height 69
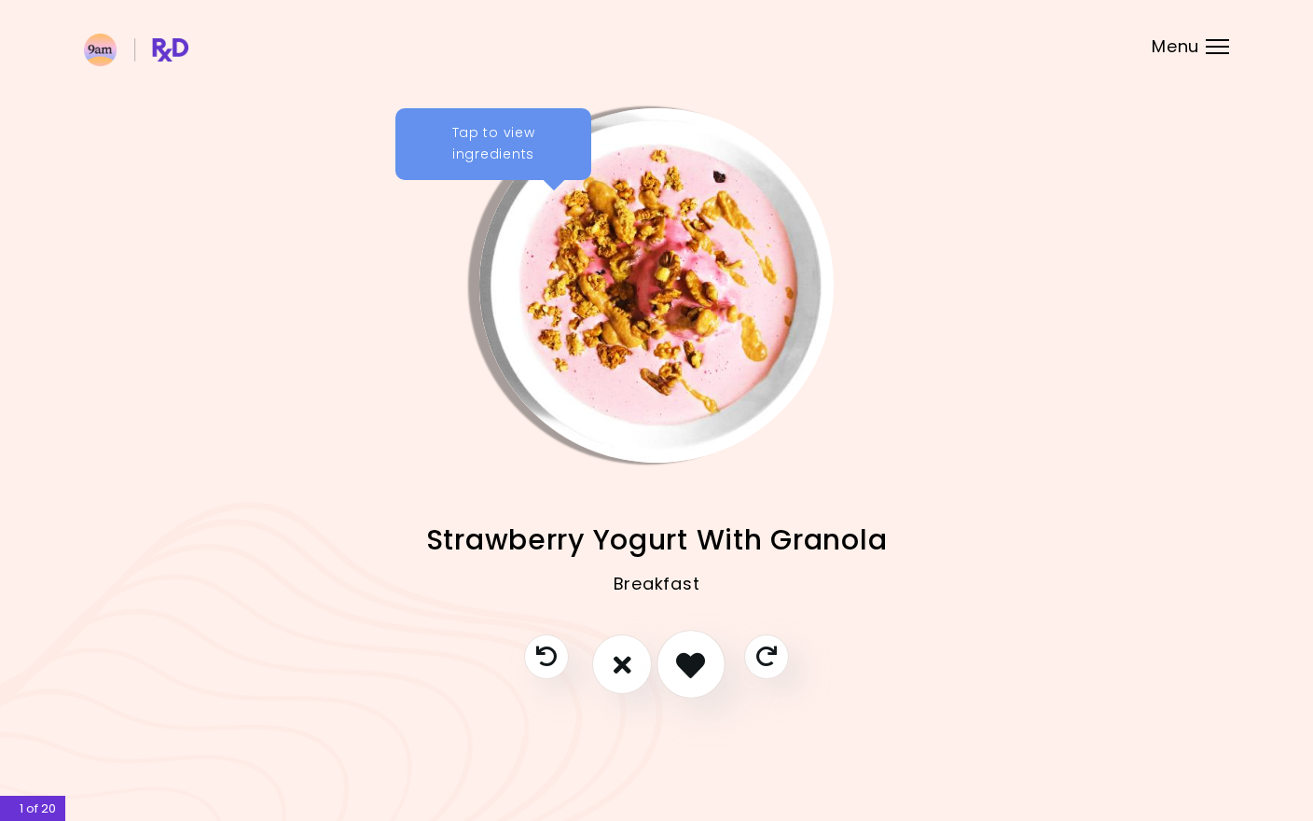
click at [680, 673] on icon "I like this recipe" at bounding box center [690, 664] width 29 height 29
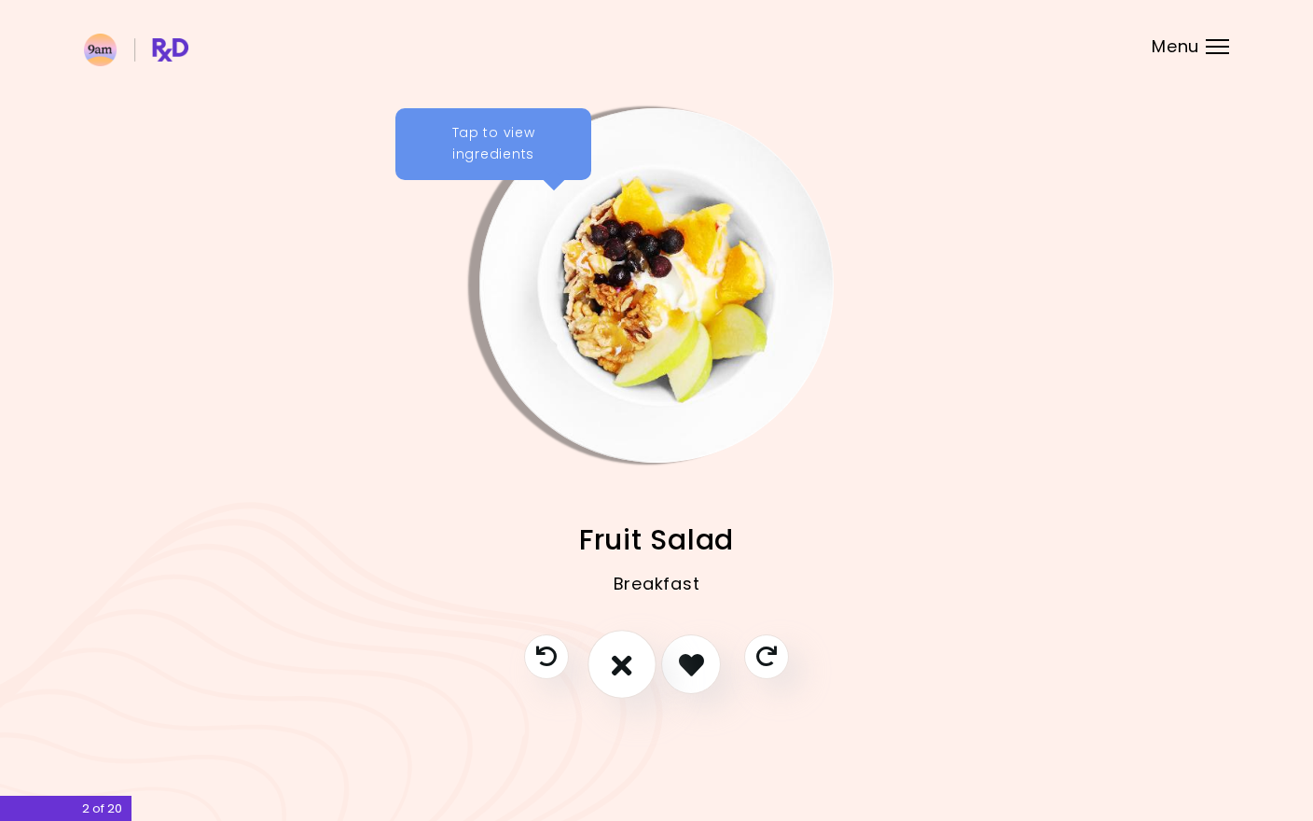
click at [634, 670] on button "I don't like this recipe" at bounding box center [621, 664] width 69 height 69
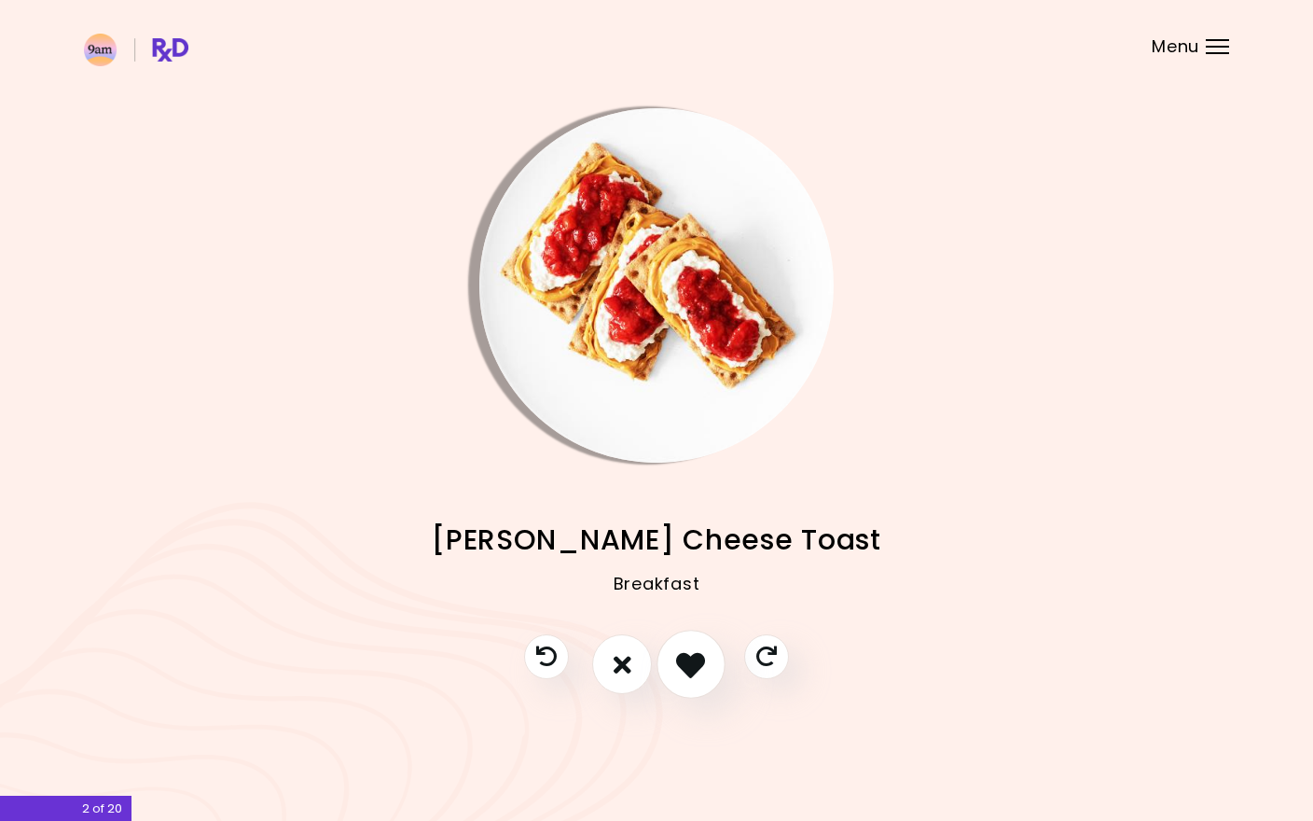
click at [688, 670] on icon "I like this recipe" at bounding box center [690, 664] width 29 height 29
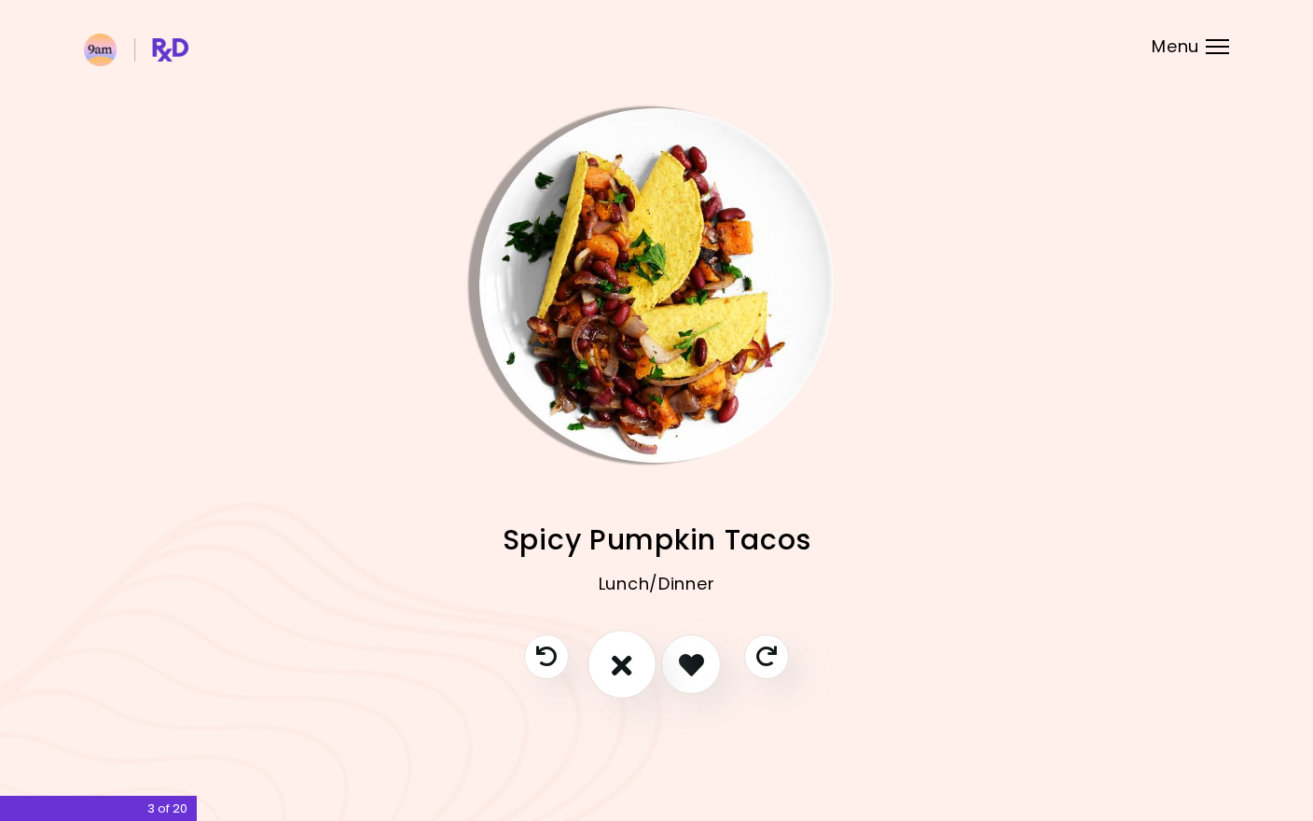
click at [635, 673] on button "I don't like this recipe" at bounding box center [621, 664] width 69 height 69
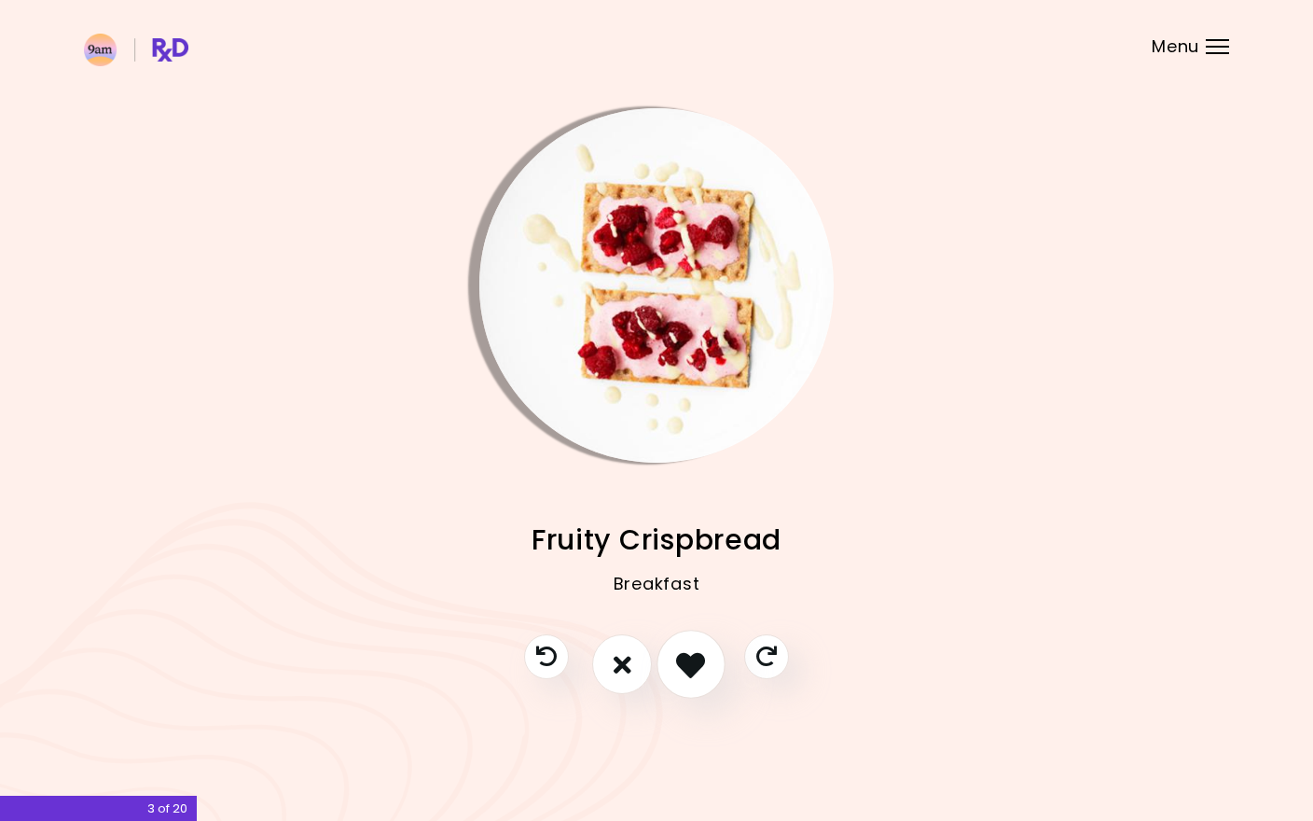
click at [683, 668] on icon "I like this recipe" at bounding box center [690, 664] width 29 height 29
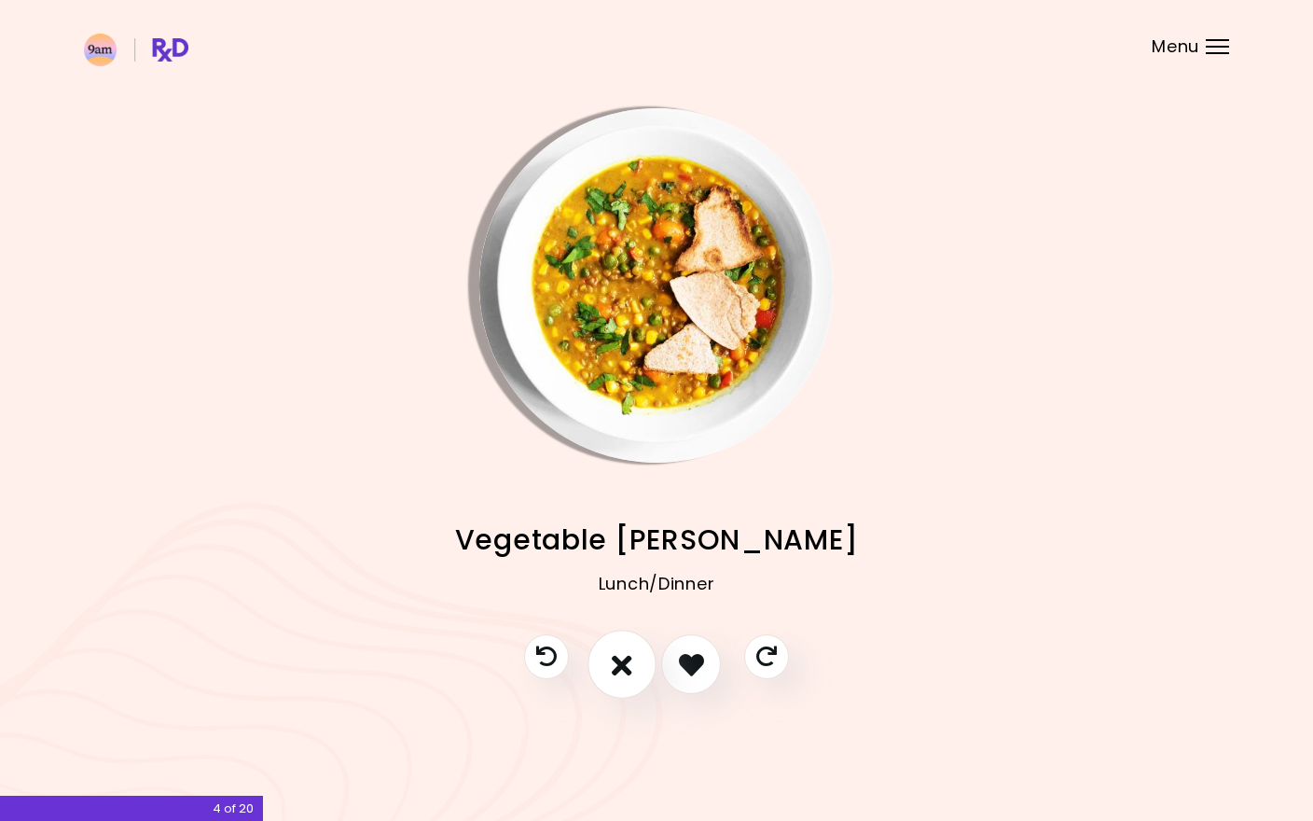
click at [643, 670] on button "I don't like this recipe" at bounding box center [621, 664] width 69 height 69
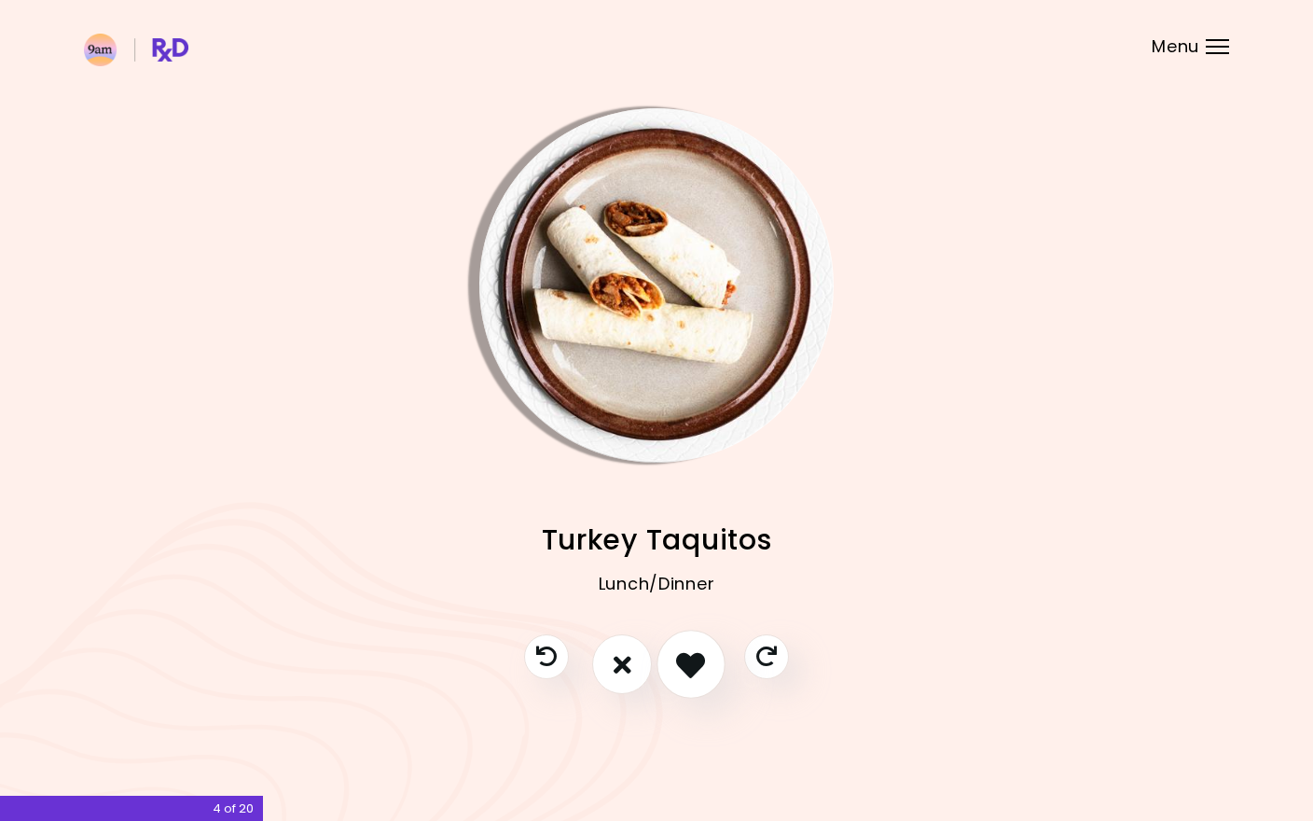
click at [684, 673] on icon "I like this recipe" at bounding box center [690, 664] width 29 height 29
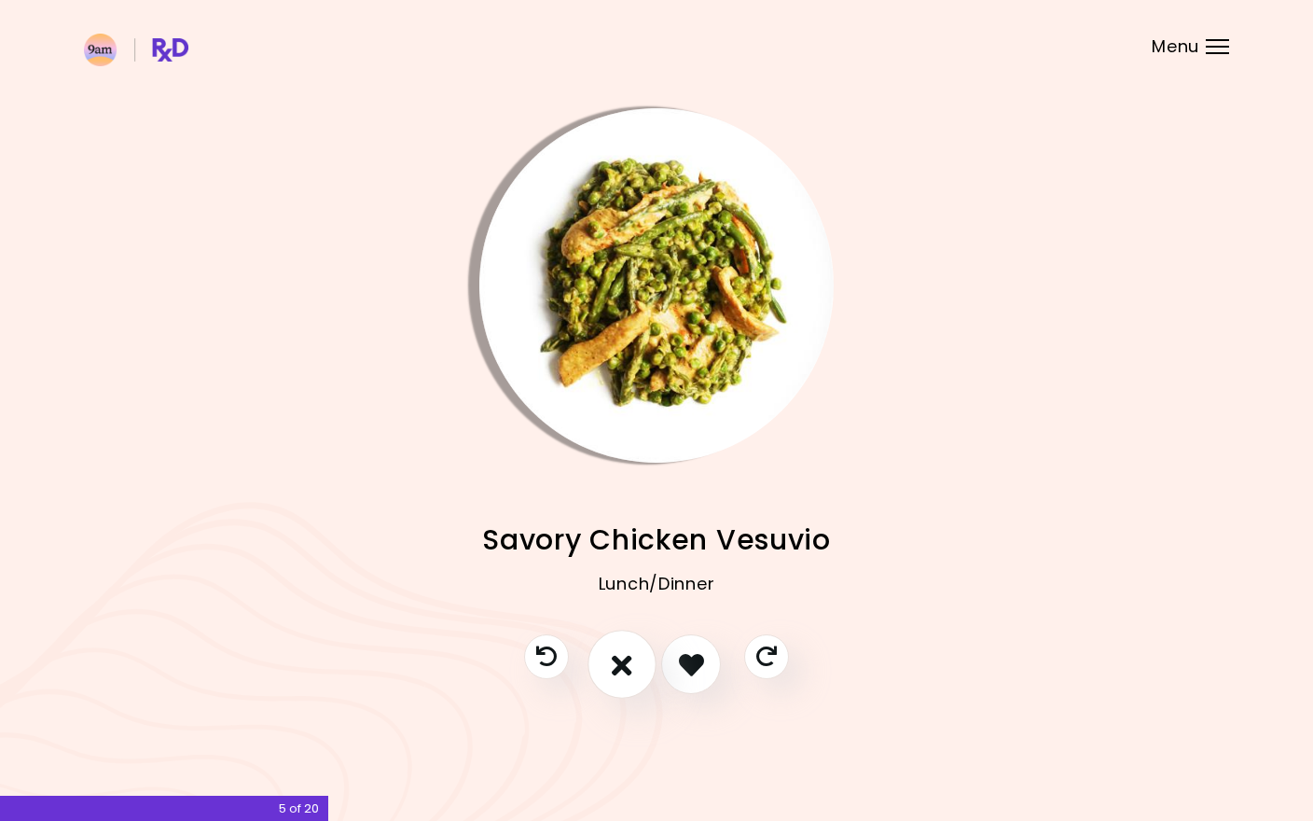
click at [633, 677] on button "I don't like this recipe" at bounding box center [621, 664] width 69 height 69
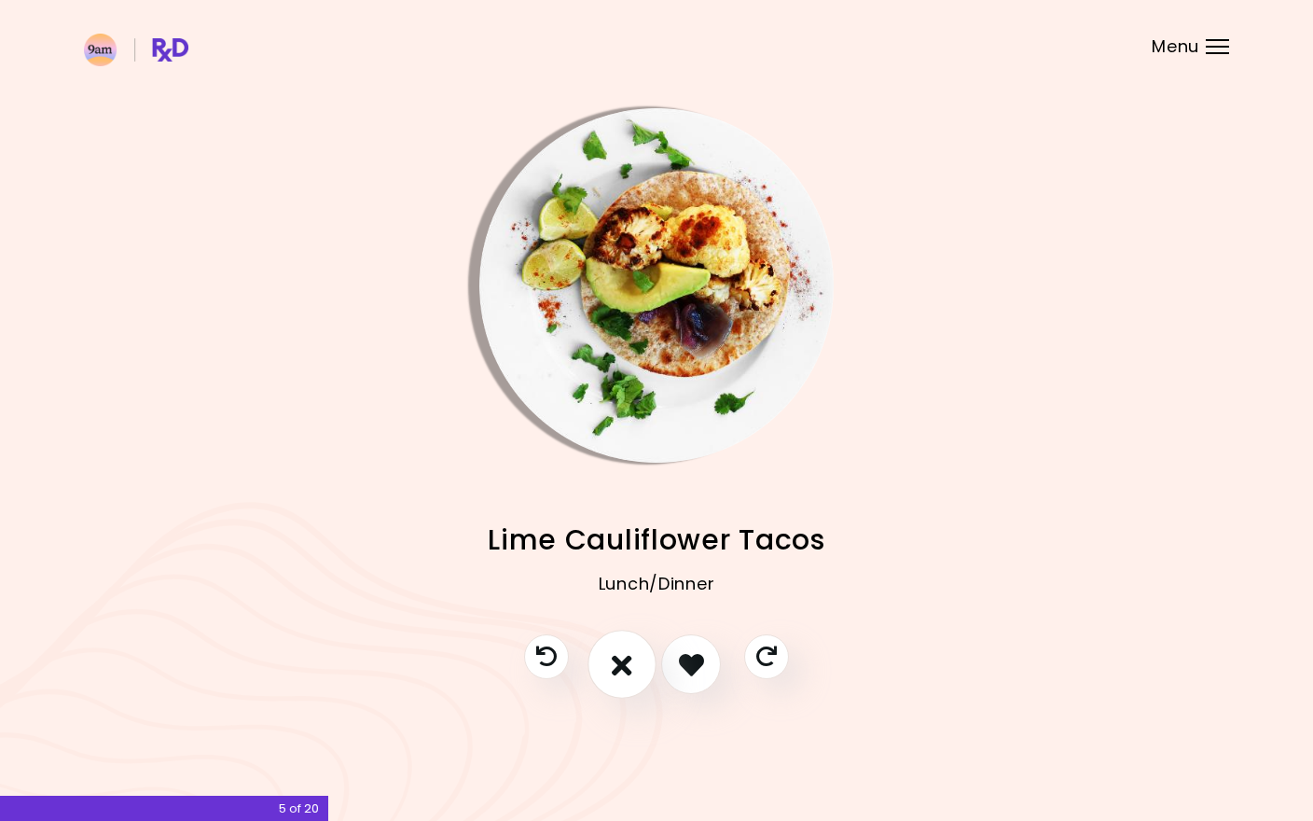
click at [632, 670] on button "I don't like this recipe" at bounding box center [621, 664] width 69 height 69
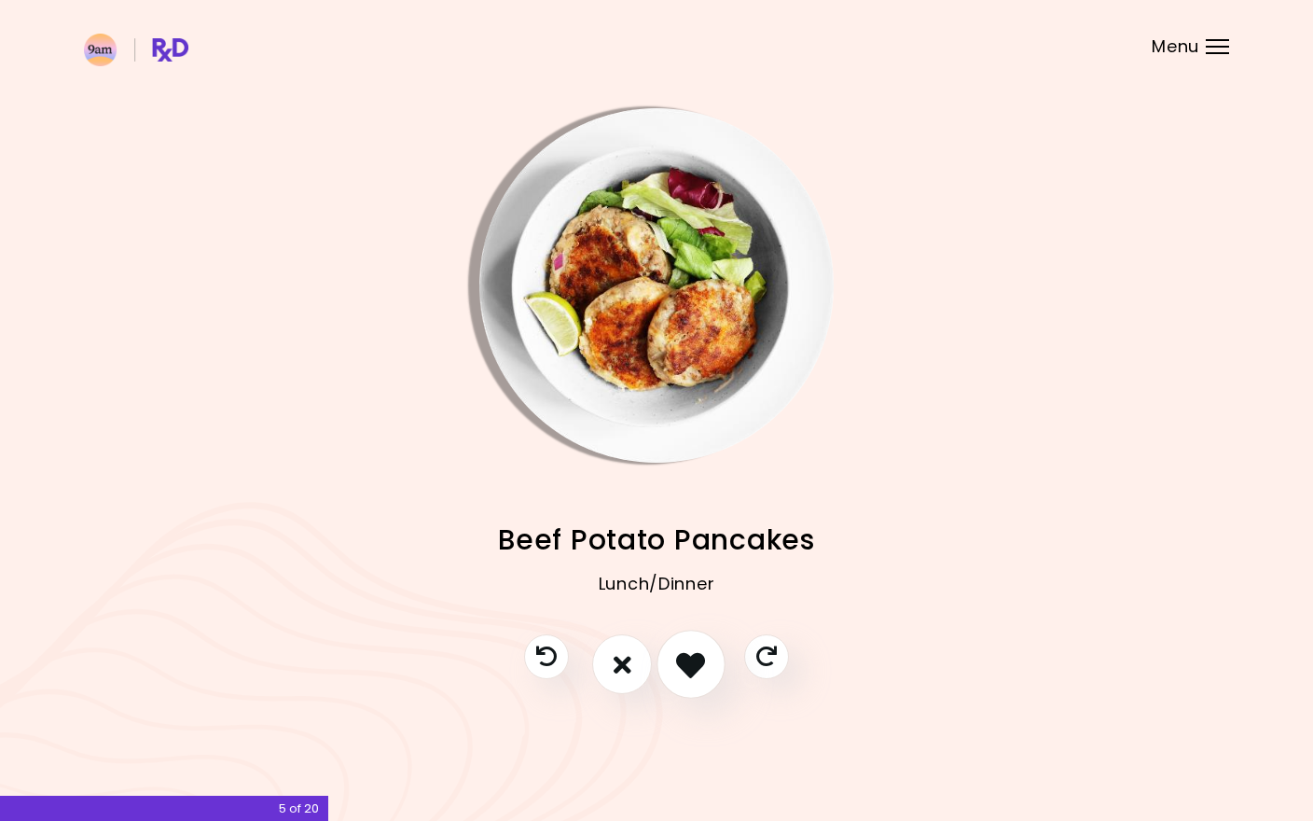
click at [683, 670] on icon "I like this recipe" at bounding box center [690, 664] width 29 height 29
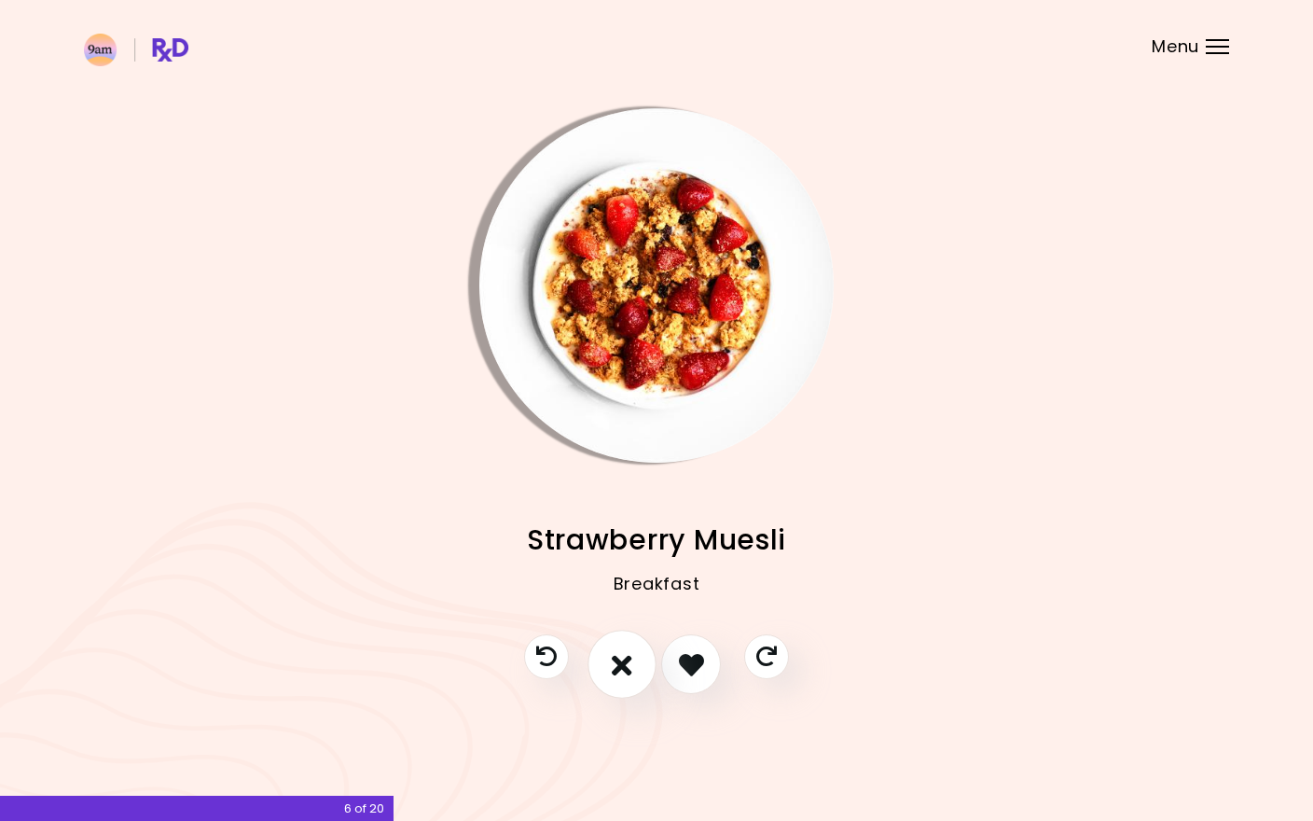
click at [629, 671] on icon "I don't like this recipe" at bounding box center [622, 664] width 21 height 29
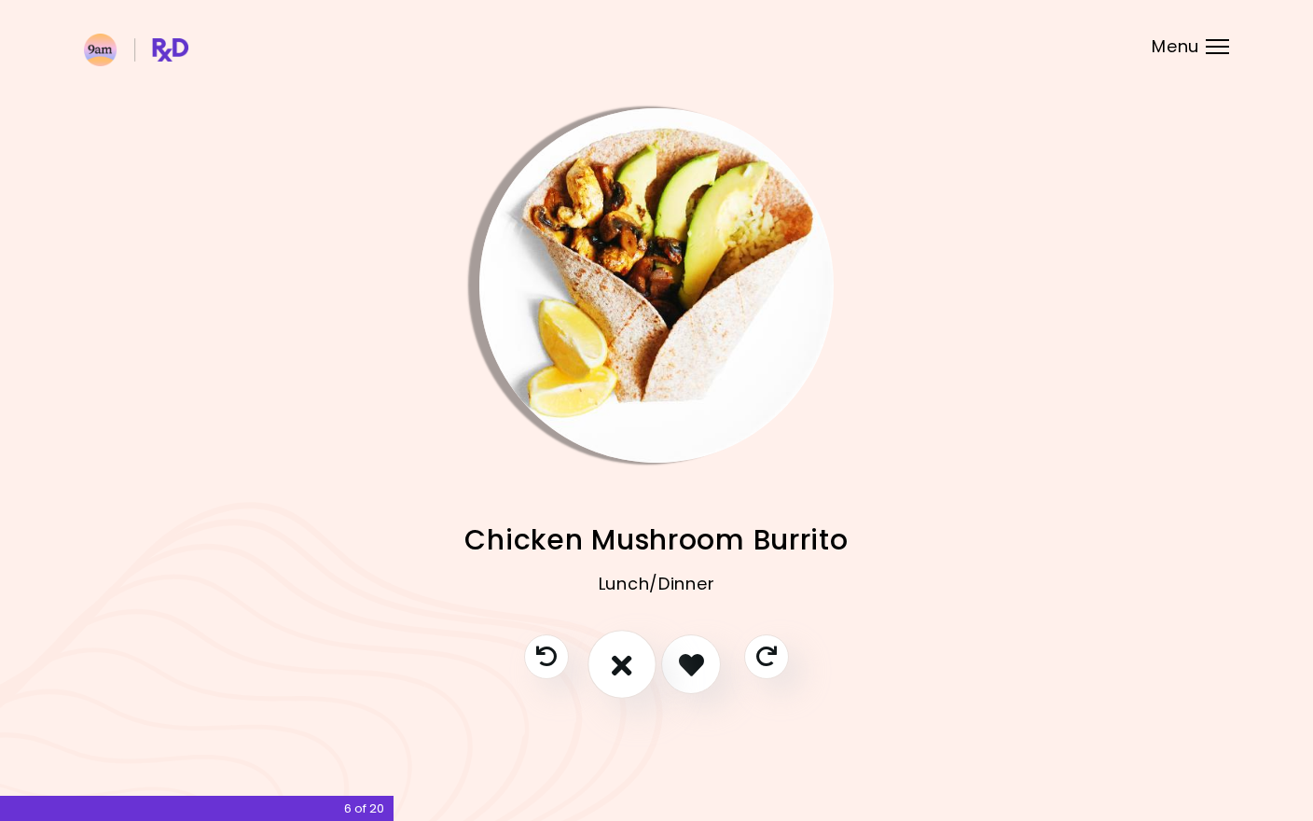
click at [627, 681] on button "I don't like this recipe" at bounding box center [621, 664] width 69 height 69
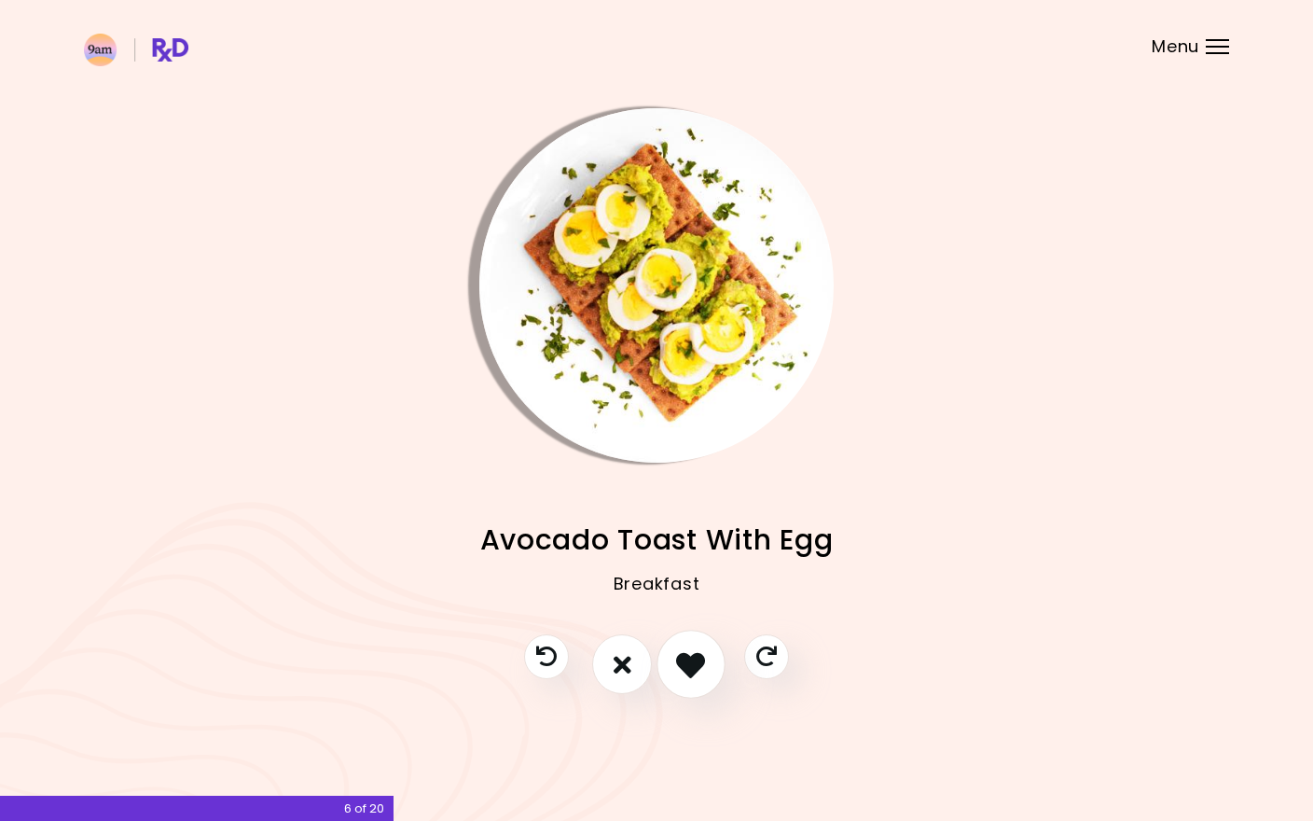
click at [675, 679] on button "I like this recipe" at bounding box center [691, 664] width 69 height 69
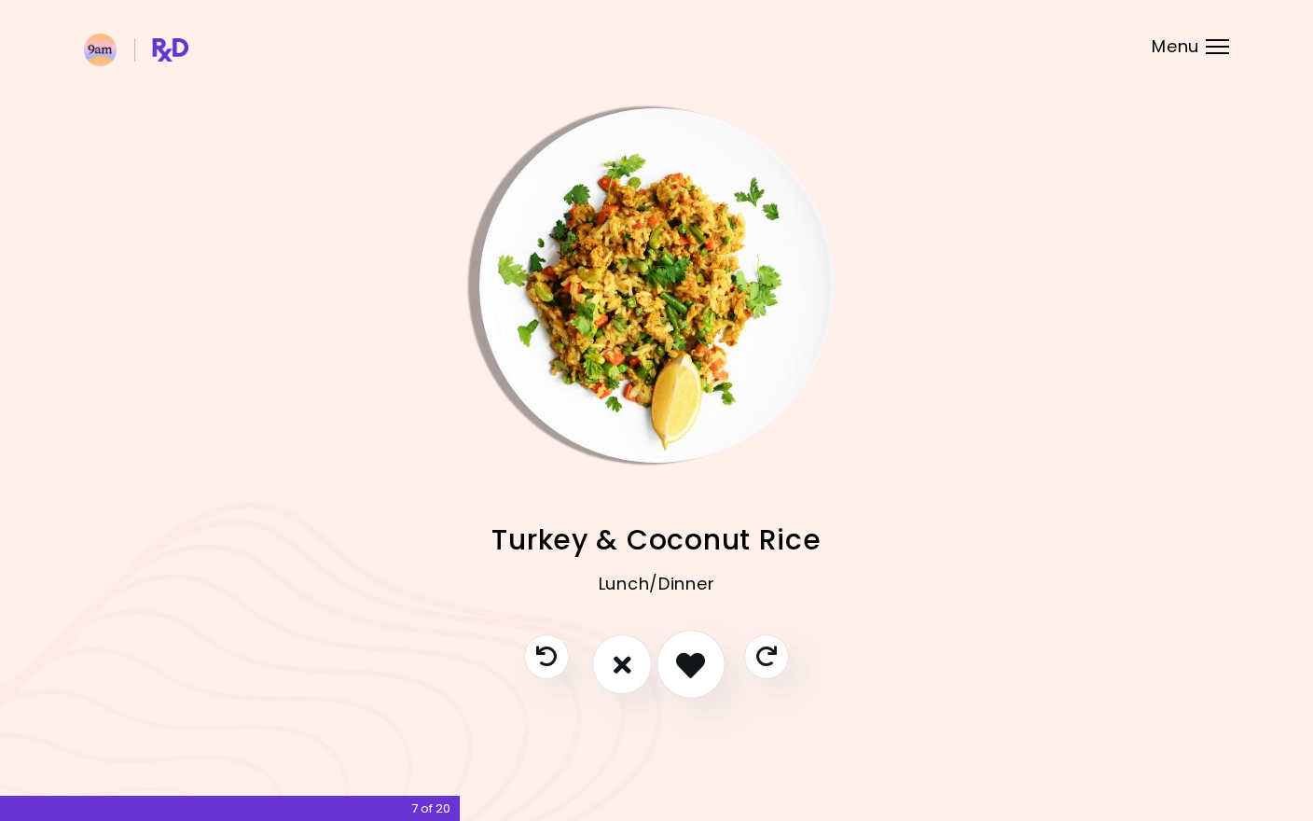
click at [682, 679] on button "I like this recipe" at bounding box center [691, 664] width 69 height 69
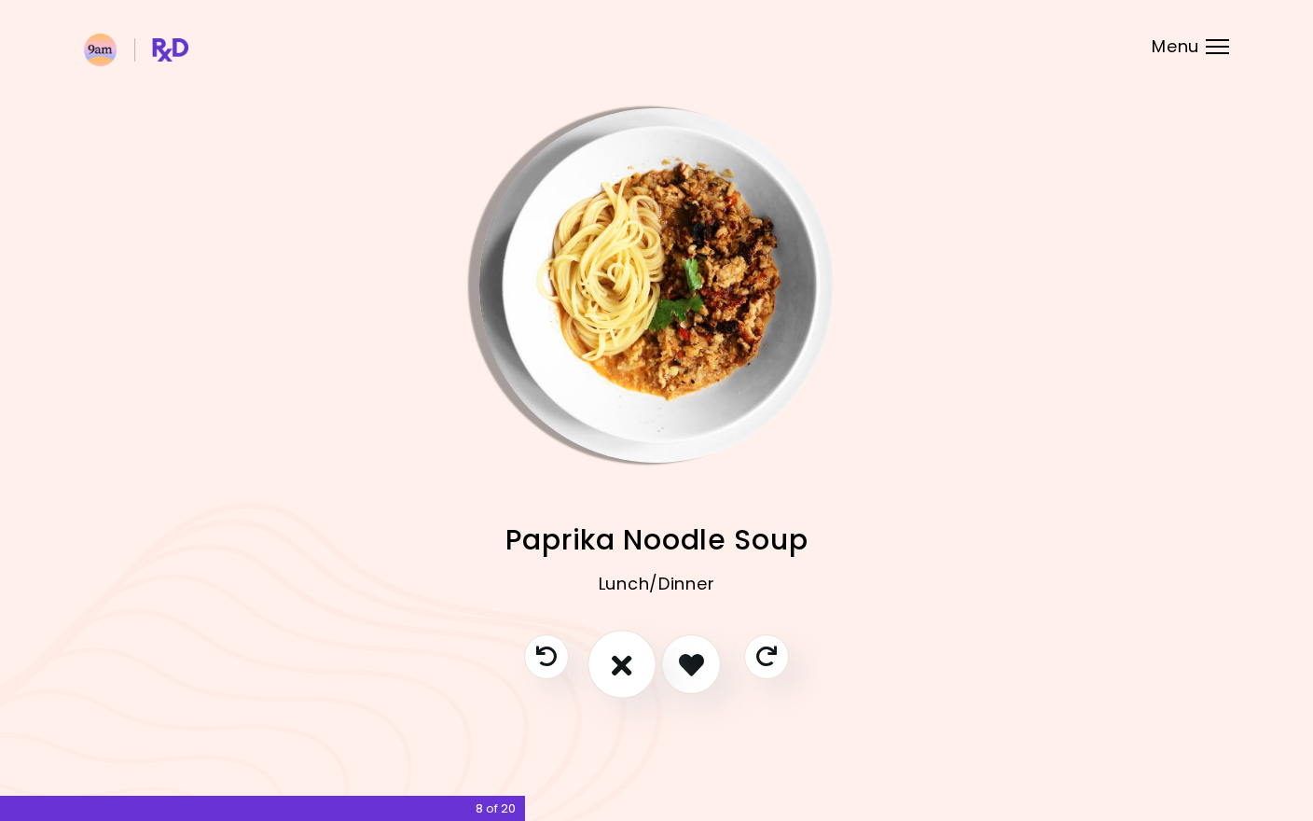
click at [636, 674] on button "I don't like this recipe" at bounding box center [621, 664] width 69 height 69
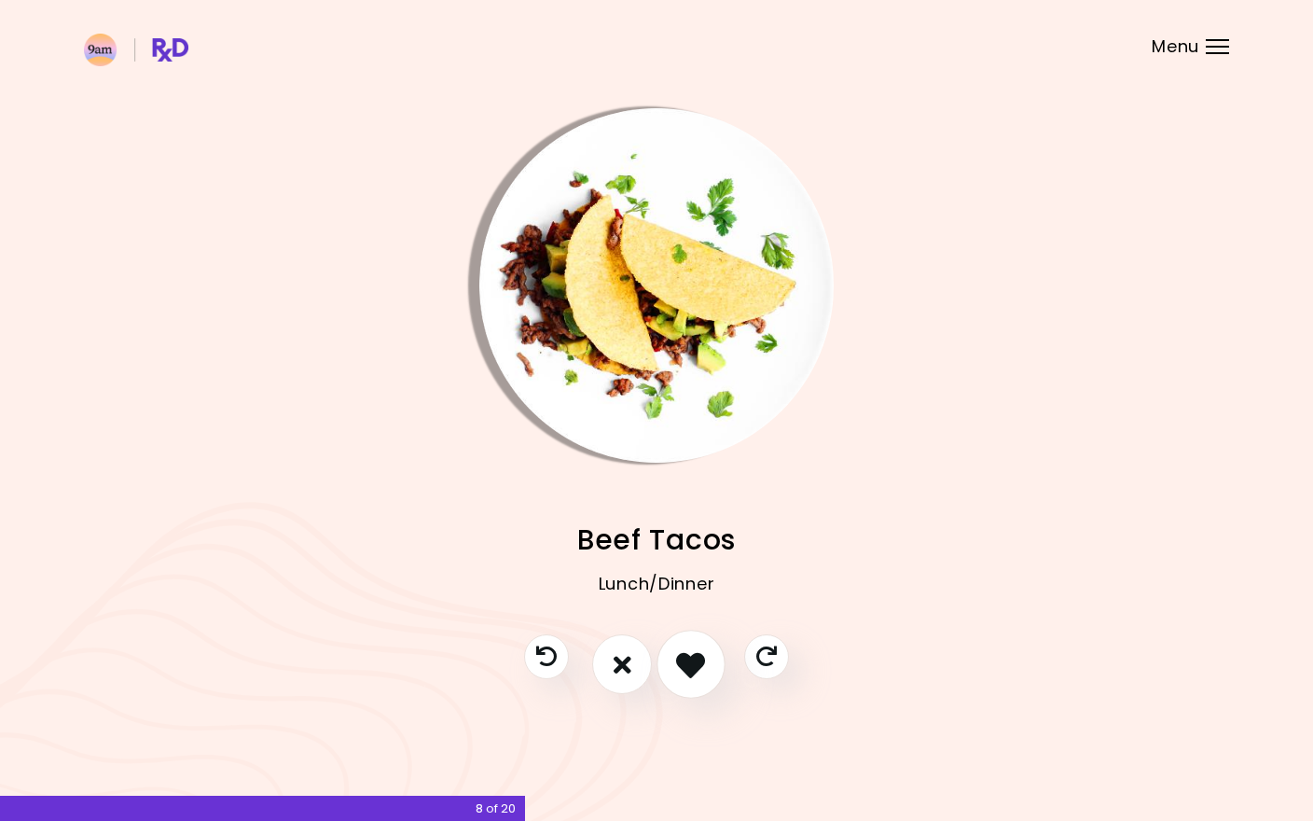
click at [686, 670] on icon "I like this recipe" at bounding box center [690, 664] width 29 height 29
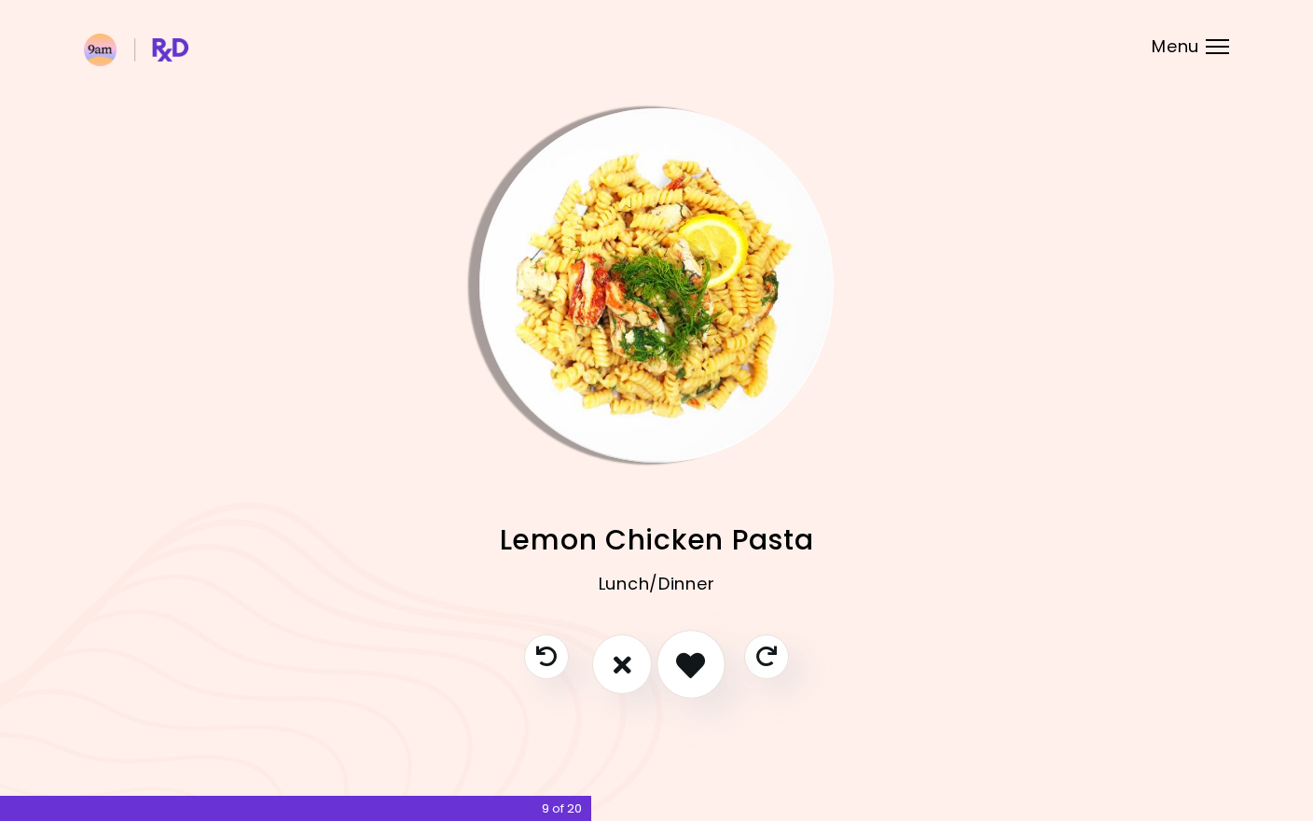
click at [688, 673] on icon "I like this recipe" at bounding box center [690, 664] width 29 height 29
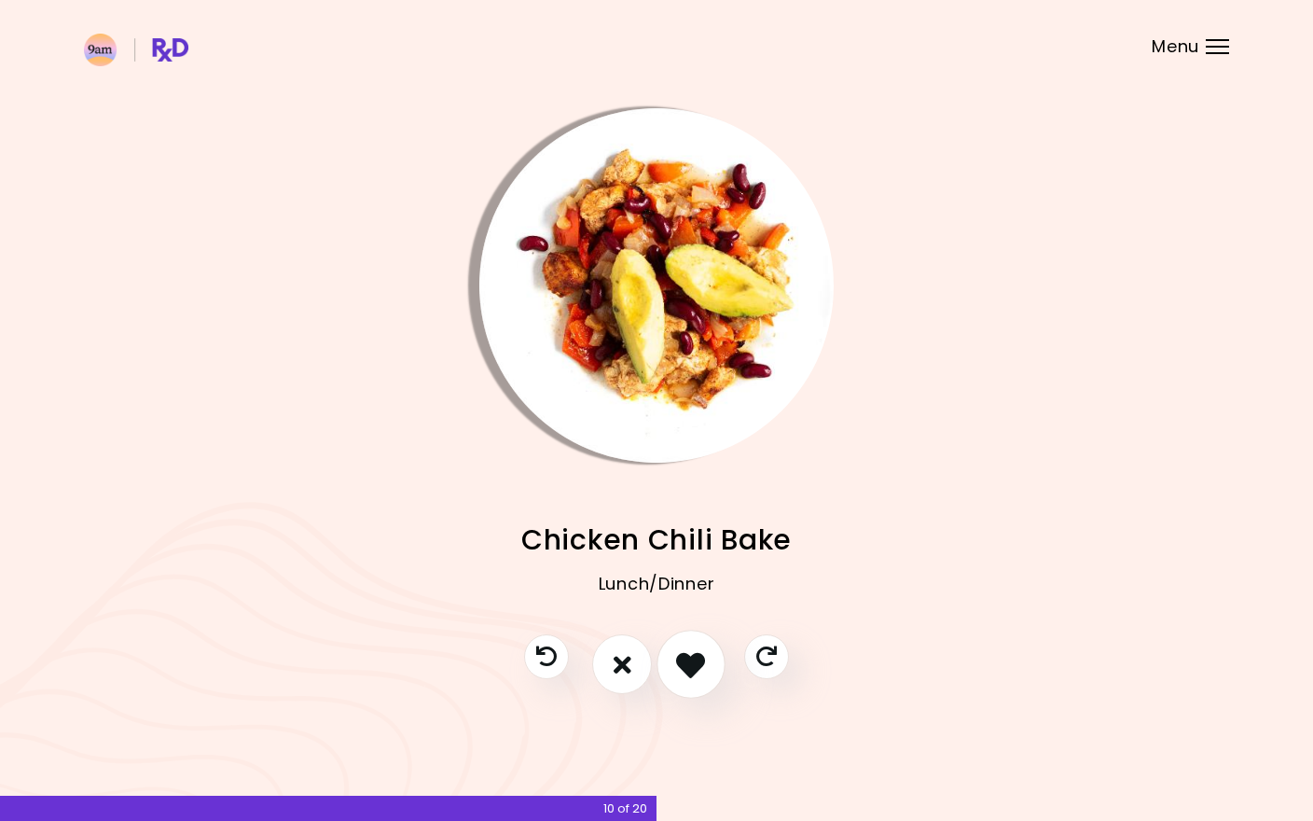
click at [704, 678] on button "I like this recipe" at bounding box center [691, 664] width 69 height 69
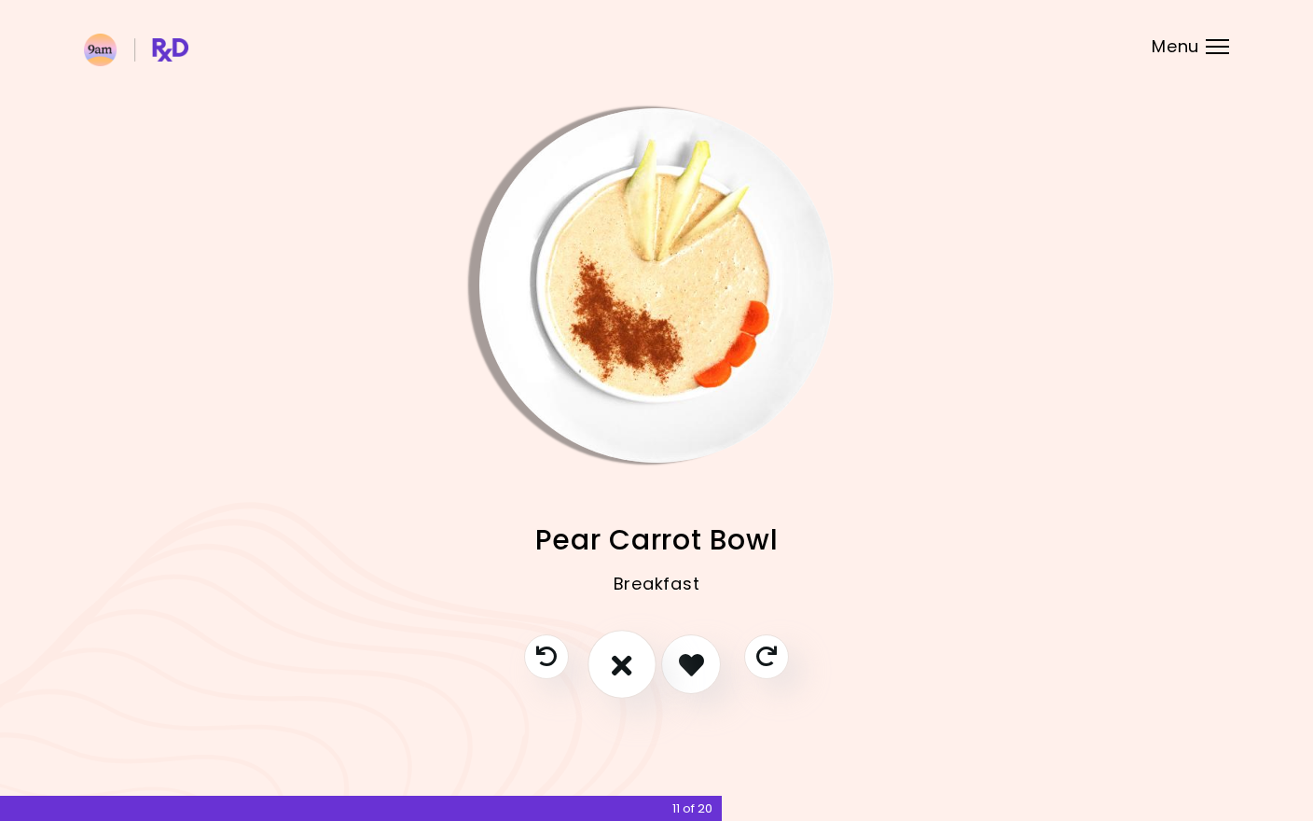
click at [636, 675] on button "I don't like this recipe" at bounding box center [621, 664] width 69 height 69
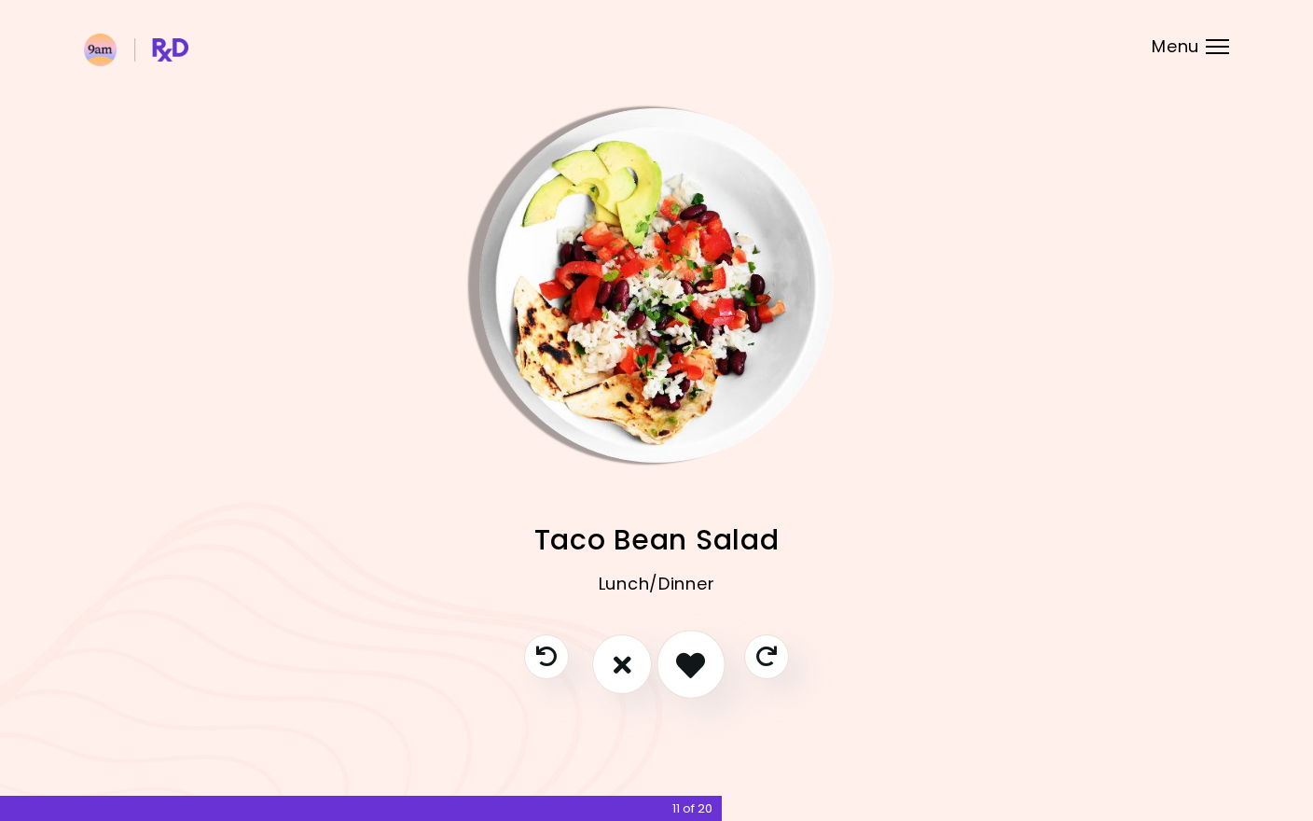
click at [694, 672] on icon "I like this recipe" at bounding box center [690, 664] width 29 height 29
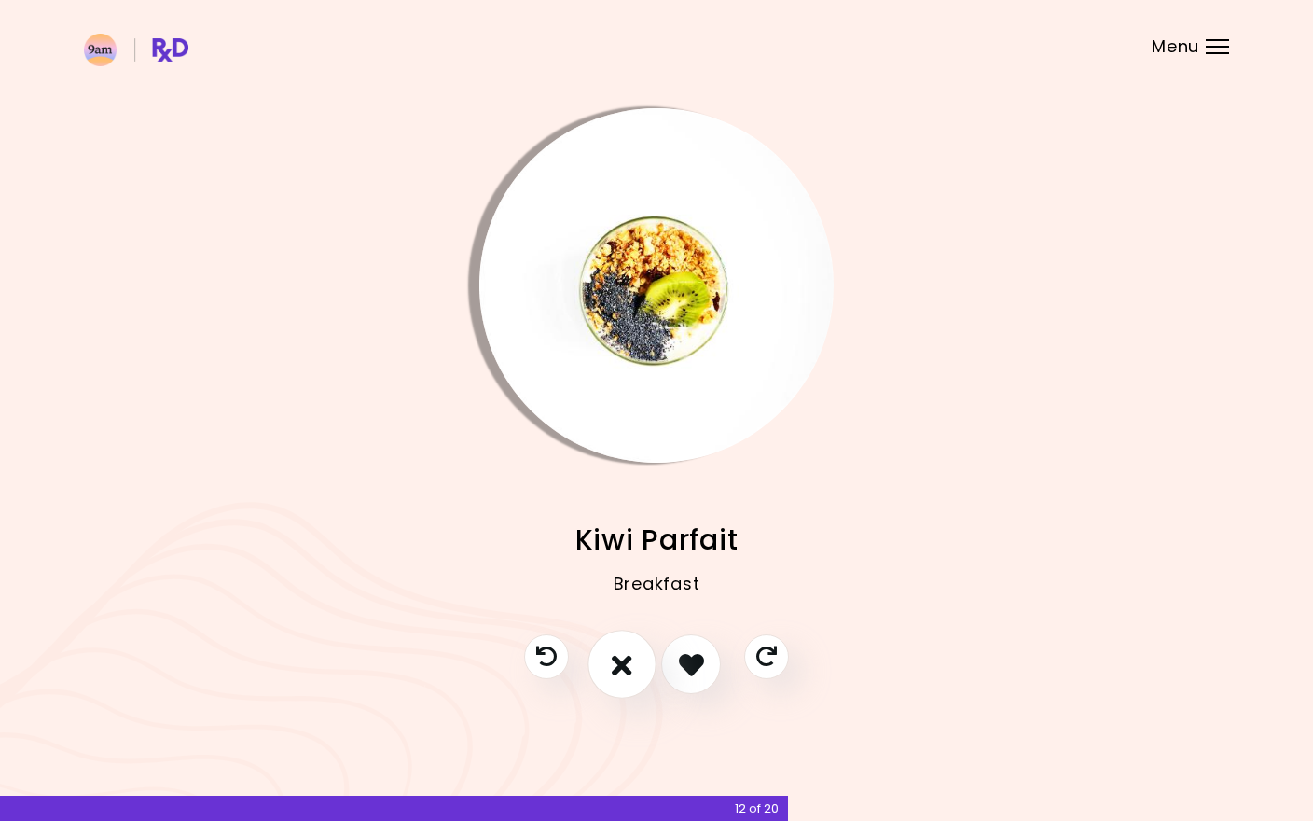
click at [630, 671] on icon "I don't like this recipe" at bounding box center [622, 664] width 21 height 29
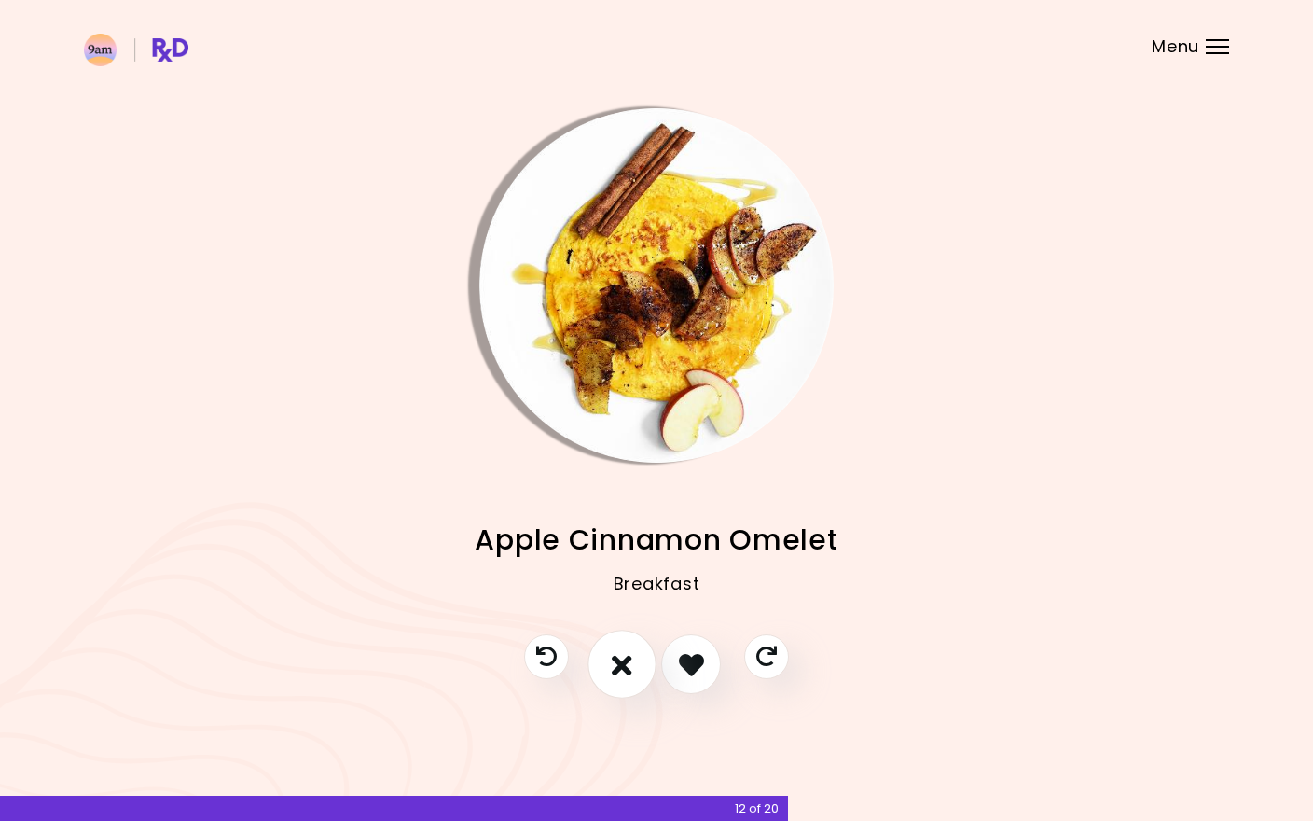
click at [630, 677] on button "I don't like this recipe" at bounding box center [621, 664] width 69 height 69
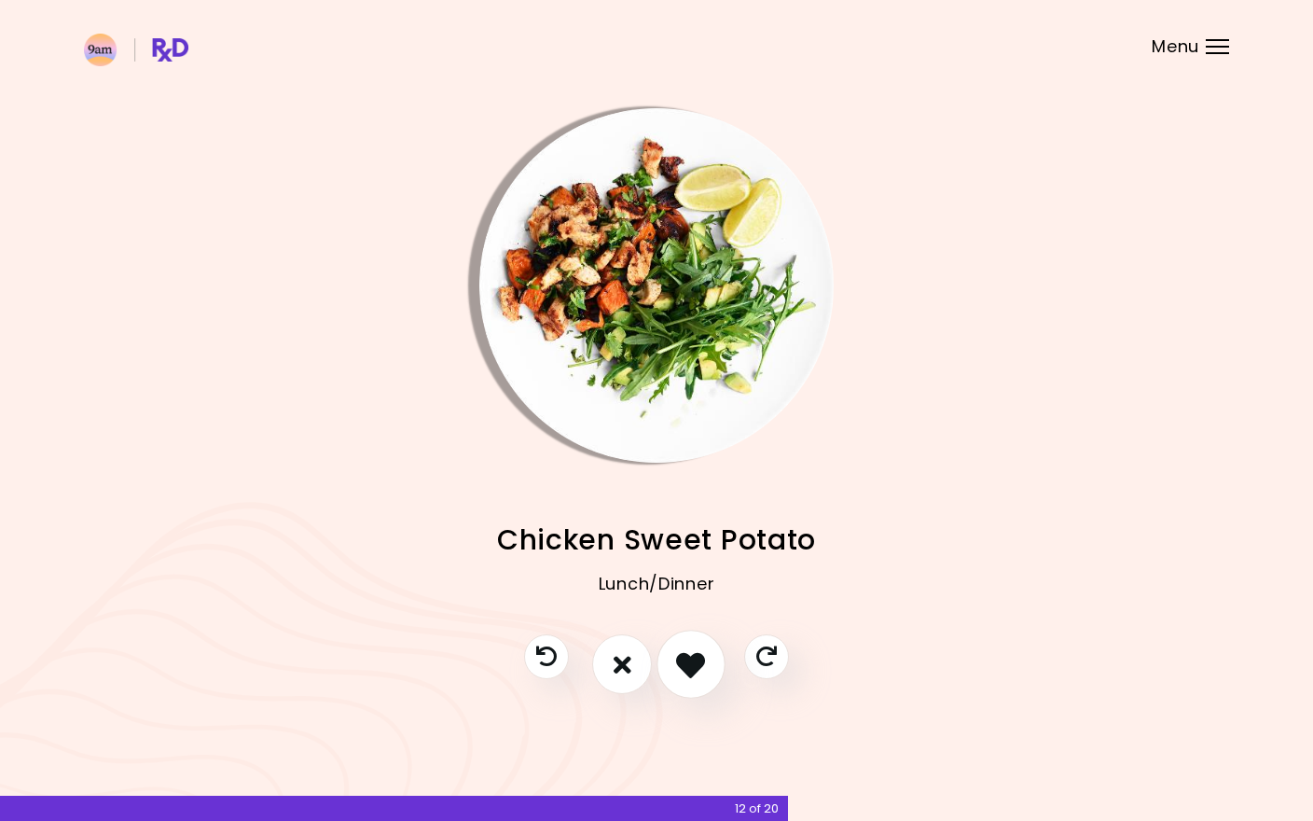
click at [700, 687] on button "I like this recipe" at bounding box center [691, 664] width 69 height 69
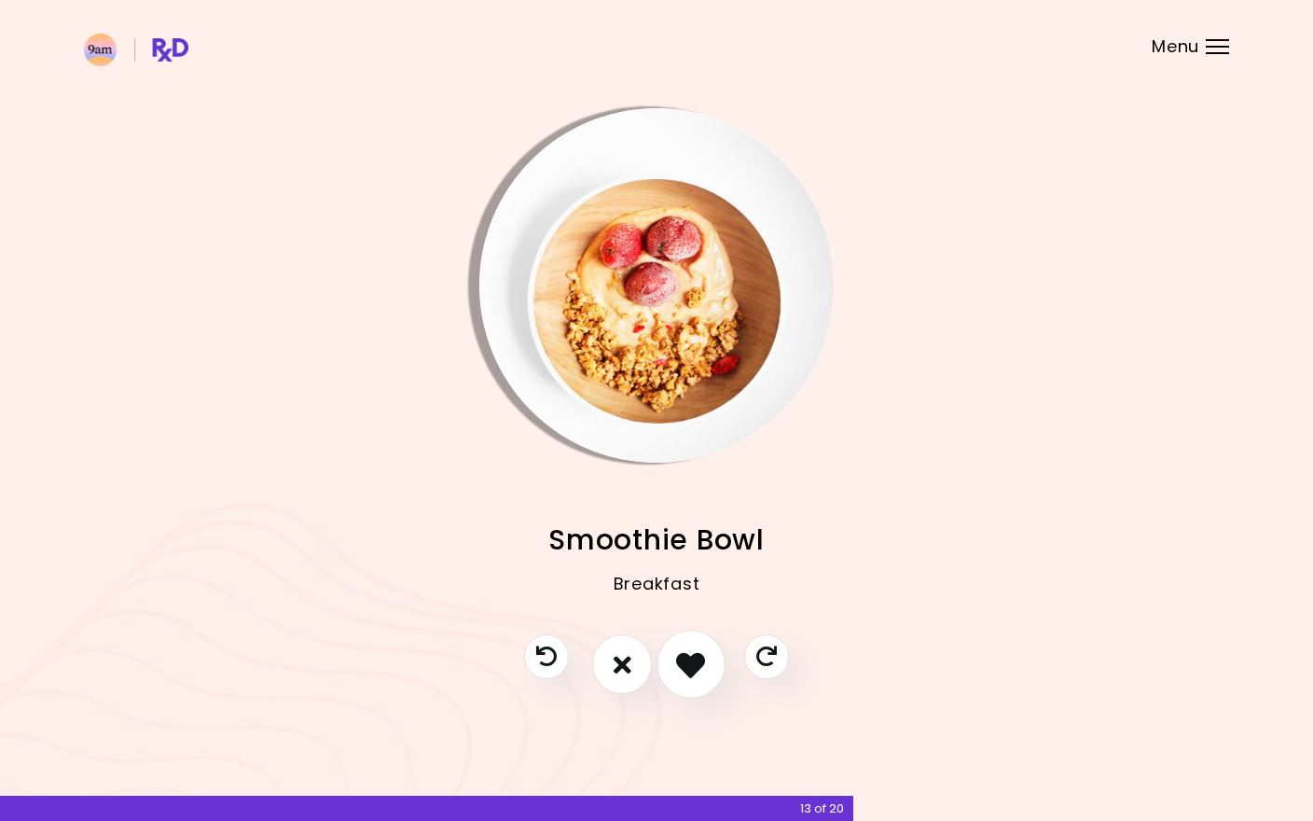
click at [706, 684] on button "I like this recipe" at bounding box center [691, 664] width 69 height 69
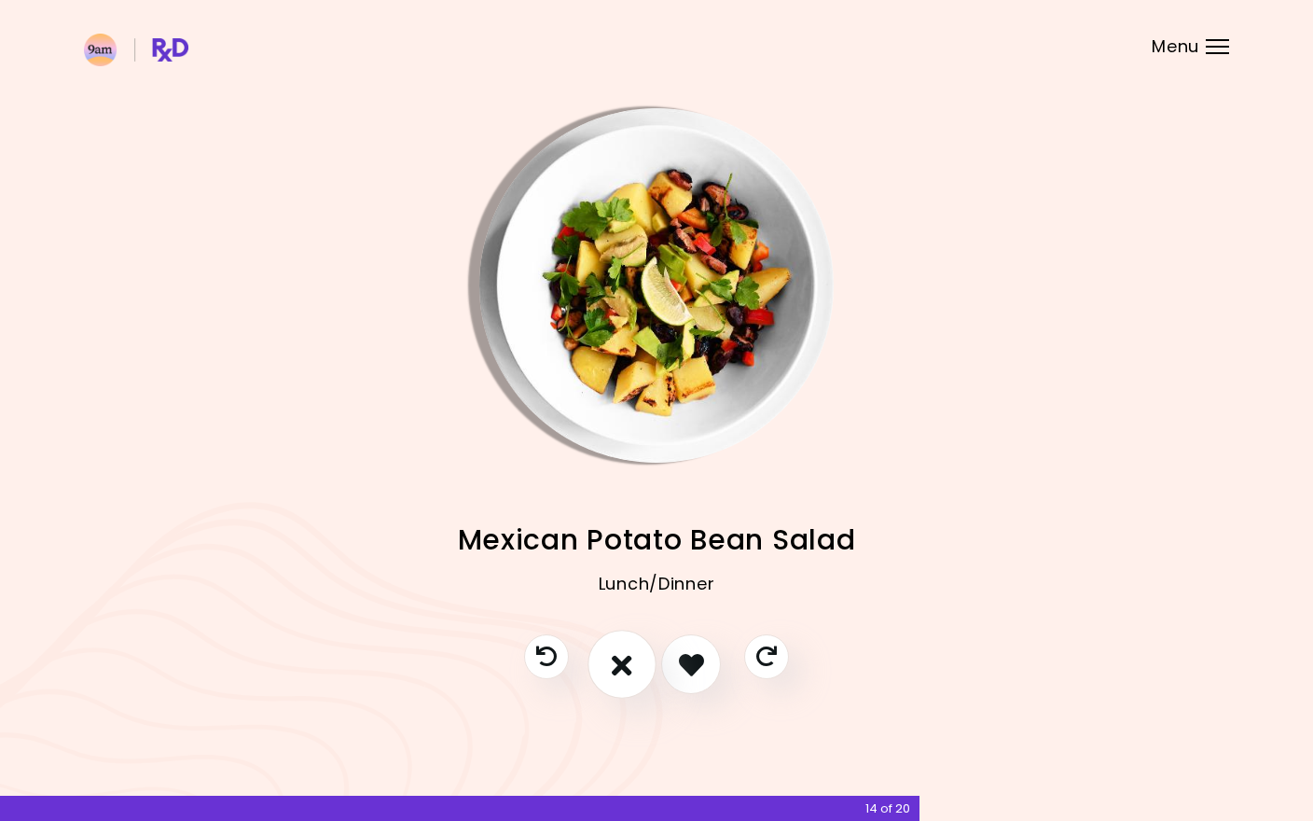
click at [644, 679] on button "I don't like this recipe" at bounding box center [621, 664] width 69 height 69
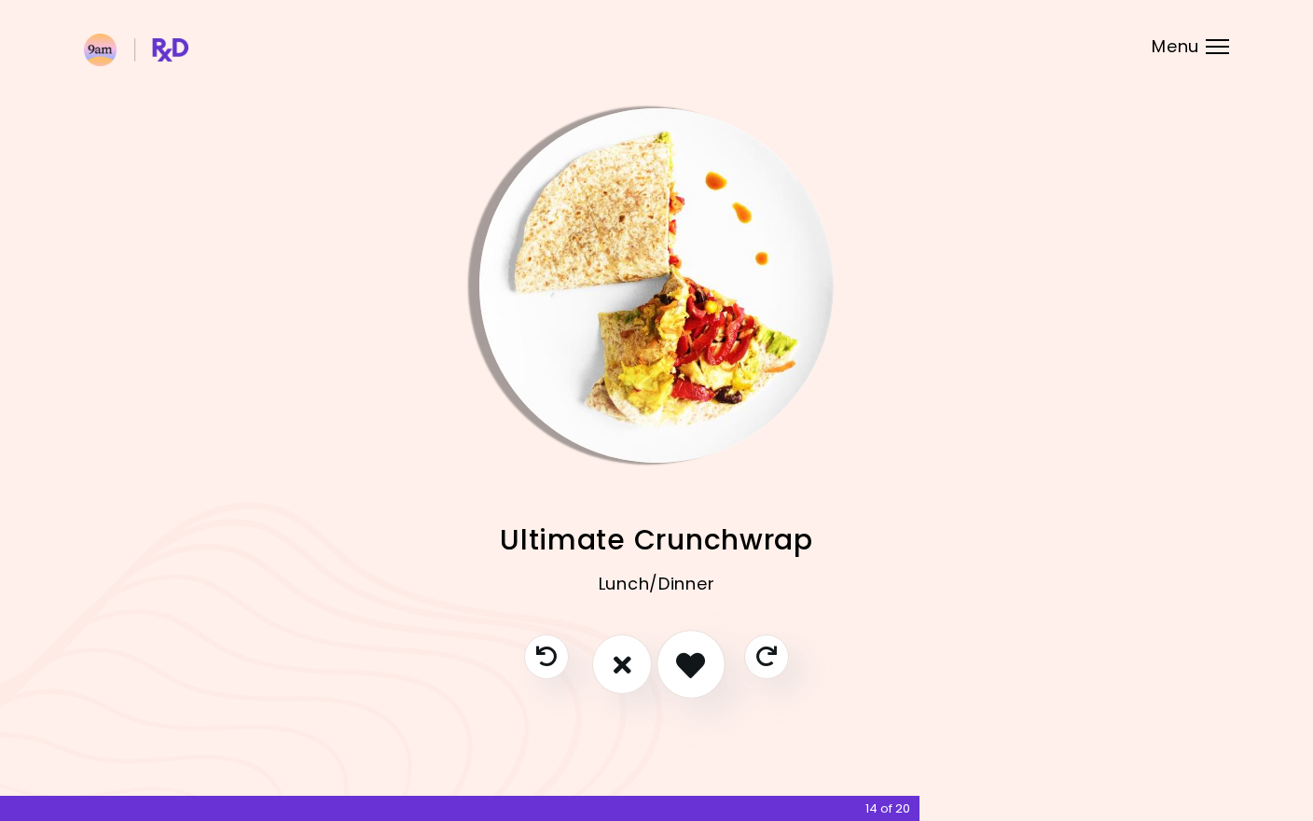
click at [701, 681] on button "I like this recipe" at bounding box center [691, 664] width 69 height 69
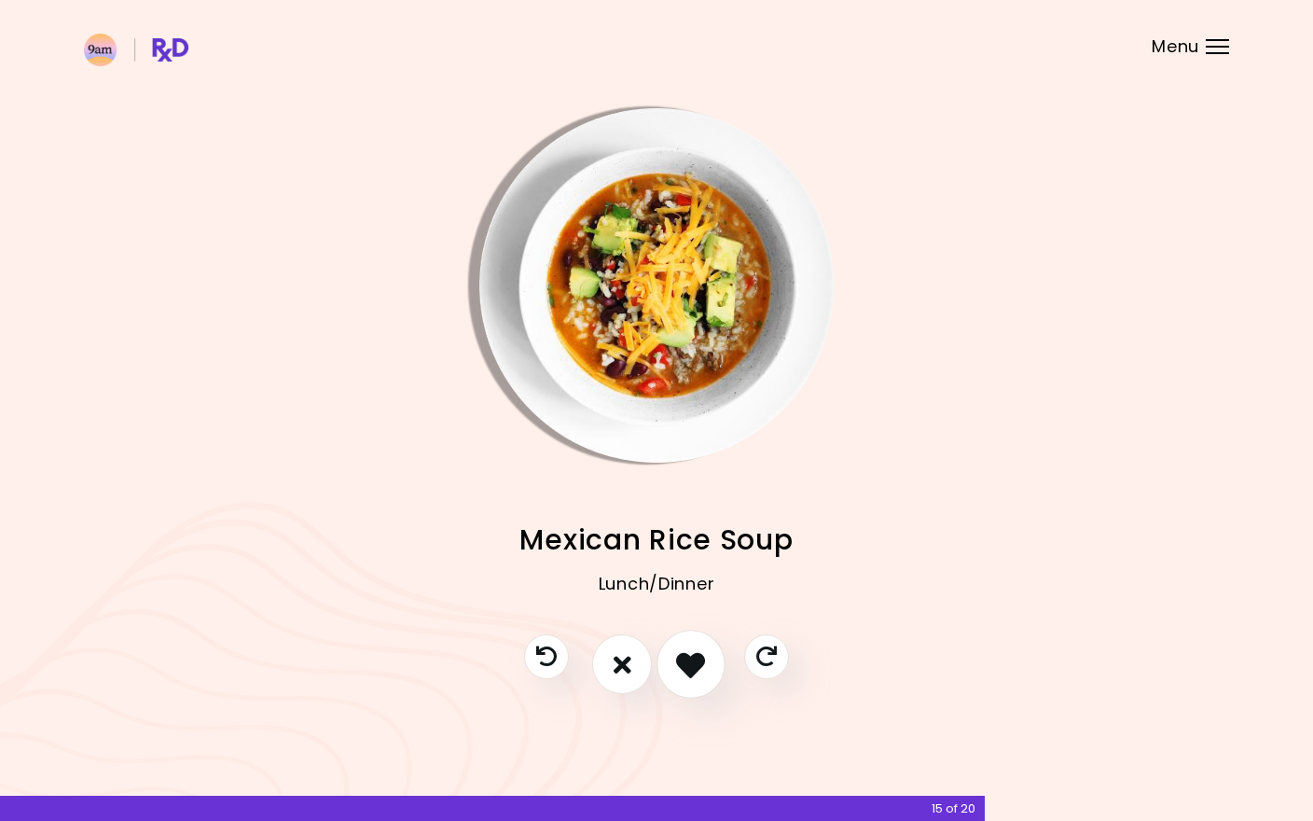
click at [692, 670] on icon "I like this recipe" at bounding box center [690, 664] width 29 height 29
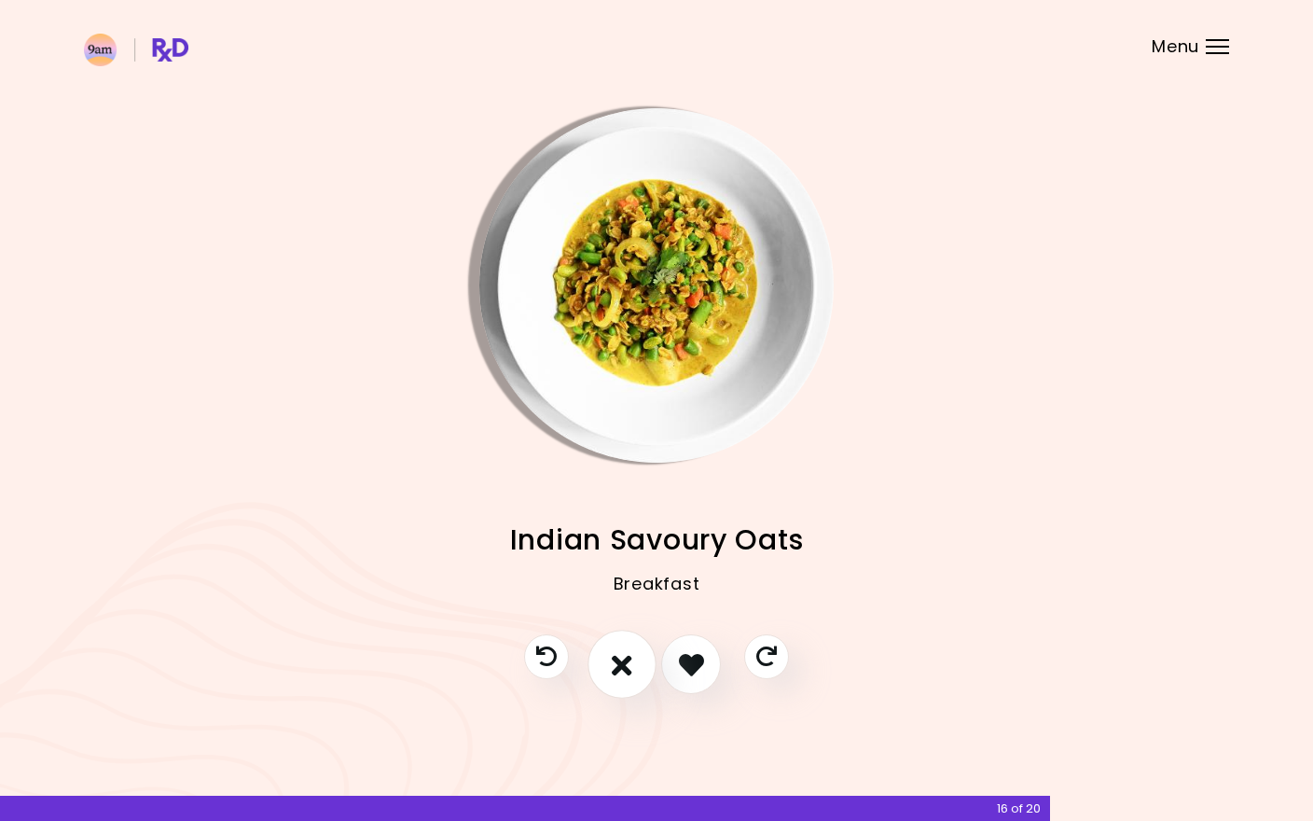
click at [648, 666] on button "I don't like this recipe" at bounding box center [621, 664] width 69 height 69
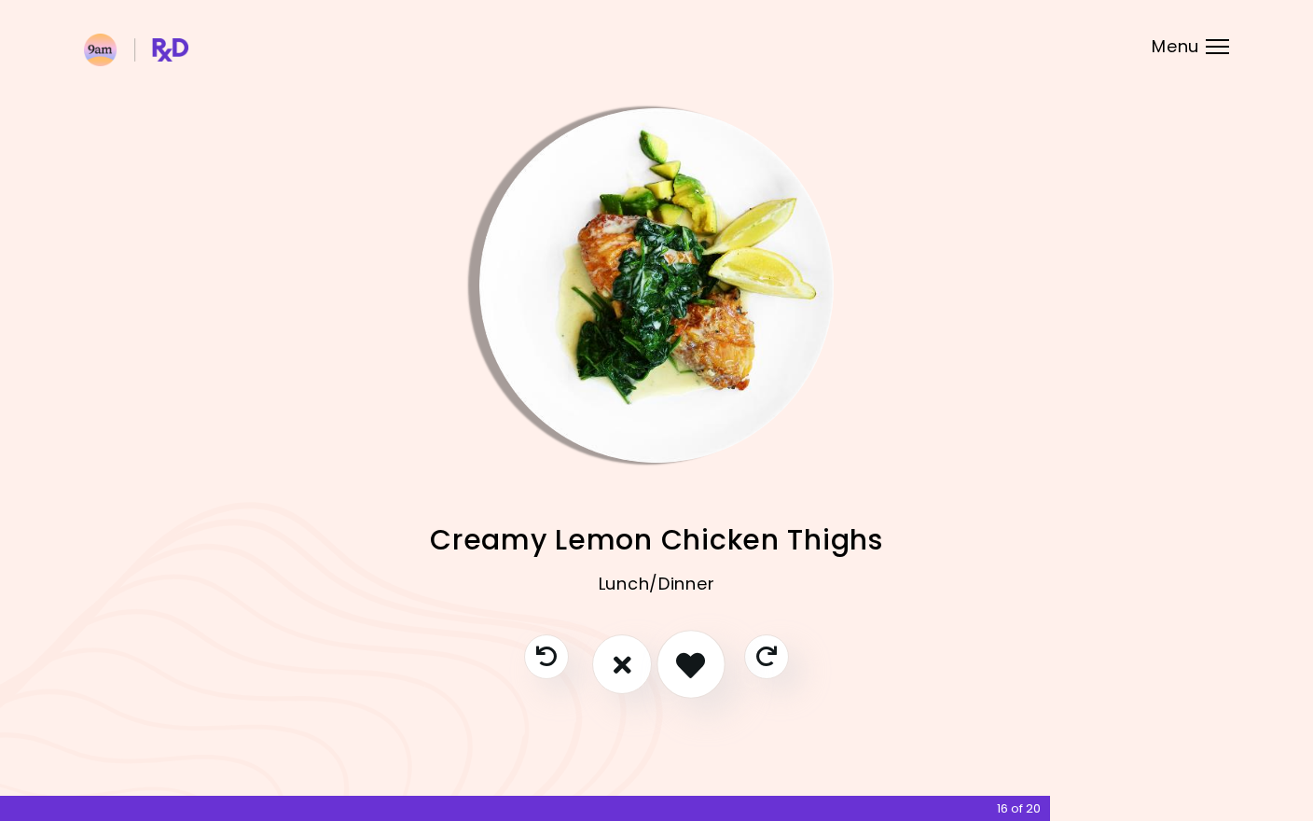
click at [699, 658] on icon "I like this recipe" at bounding box center [690, 664] width 29 height 29
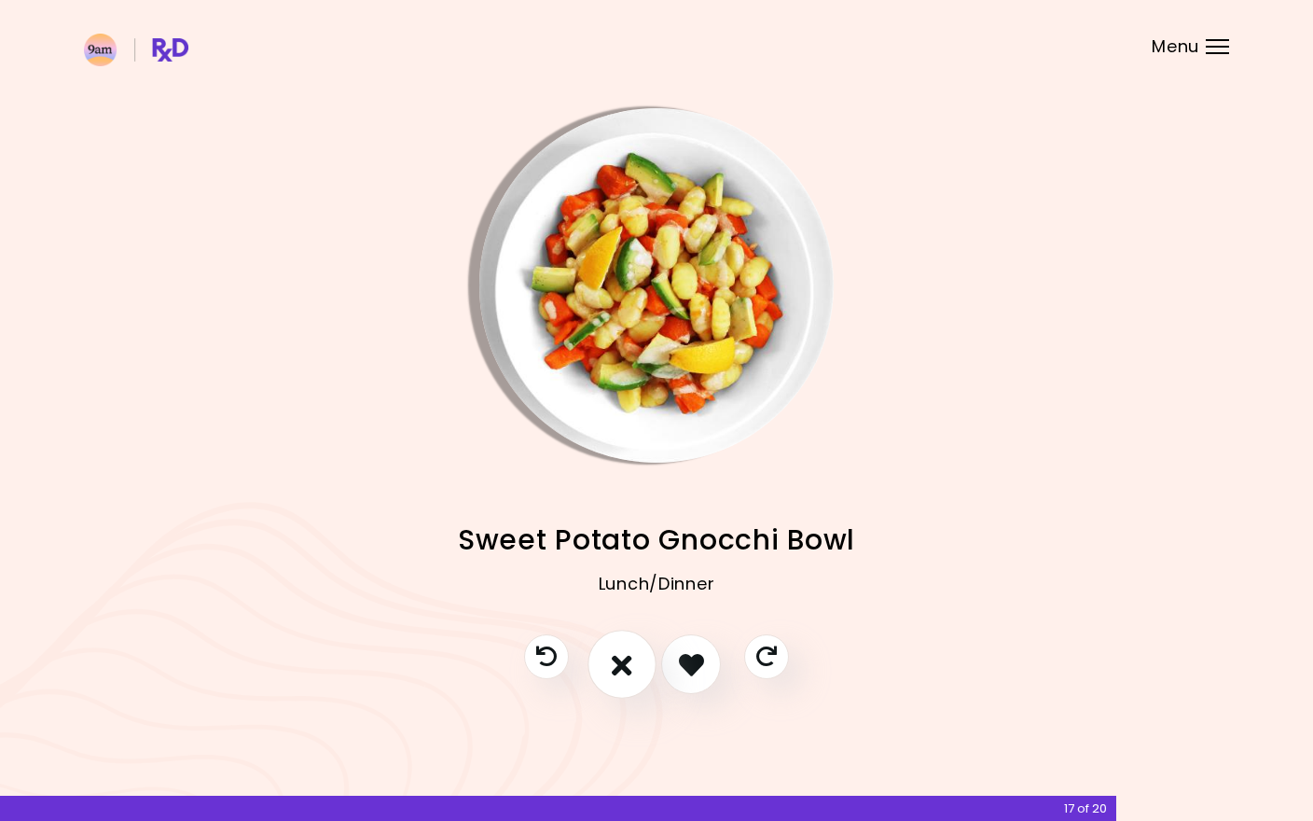
click at [624, 670] on icon "I don't like this recipe" at bounding box center [622, 664] width 21 height 29
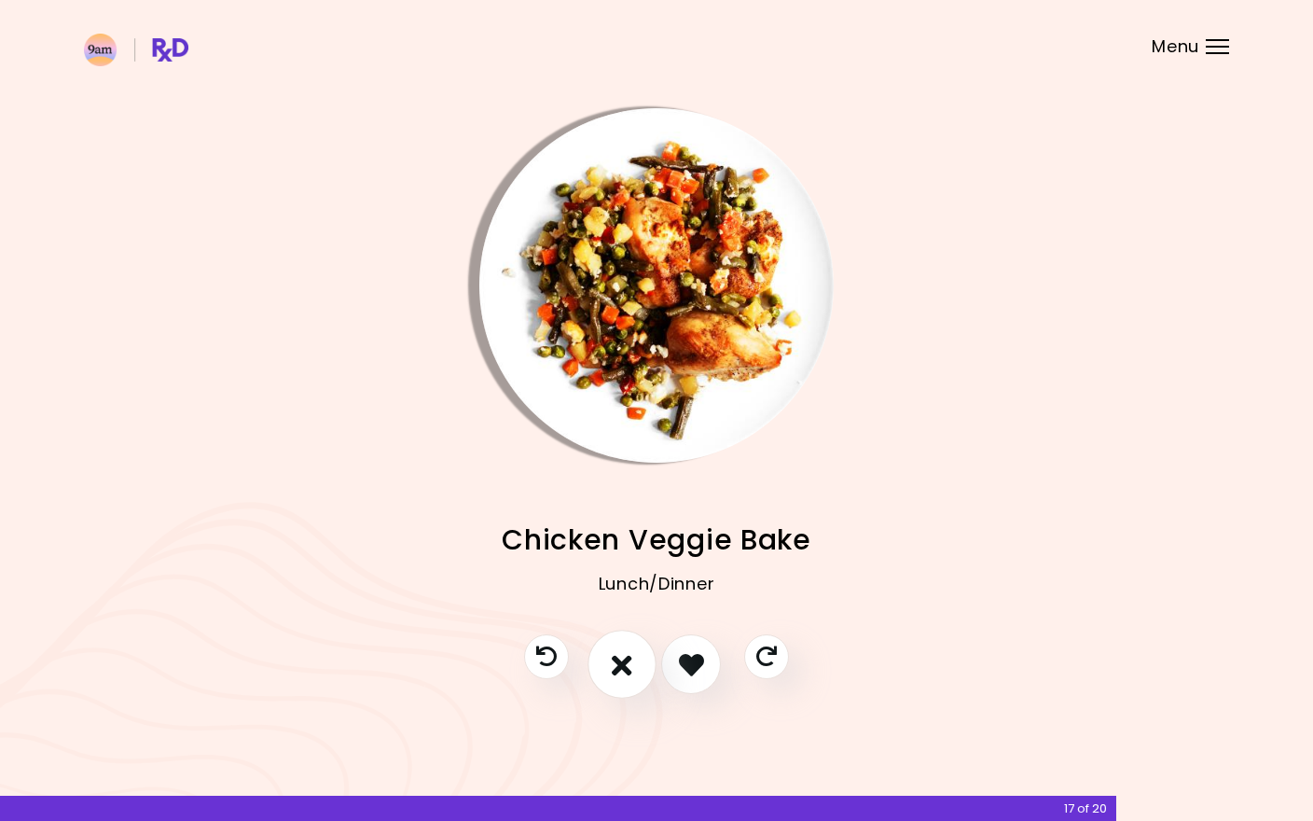
click at [636, 665] on button "I don't like this recipe" at bounding box center [621, 664] width 69 height 69
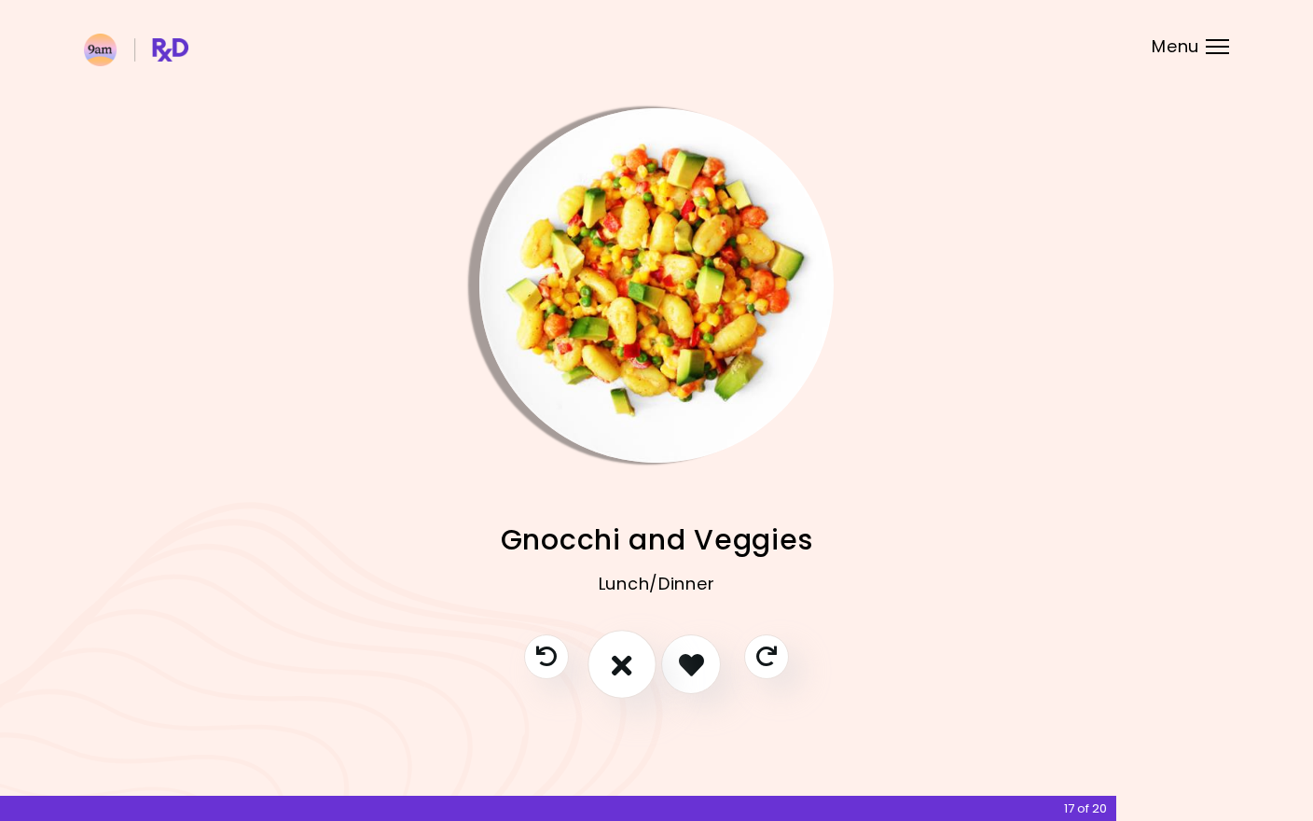
click at [637, 665] on button "I don't like this recipe" at bounding box center [621, 664] width 69 height 69
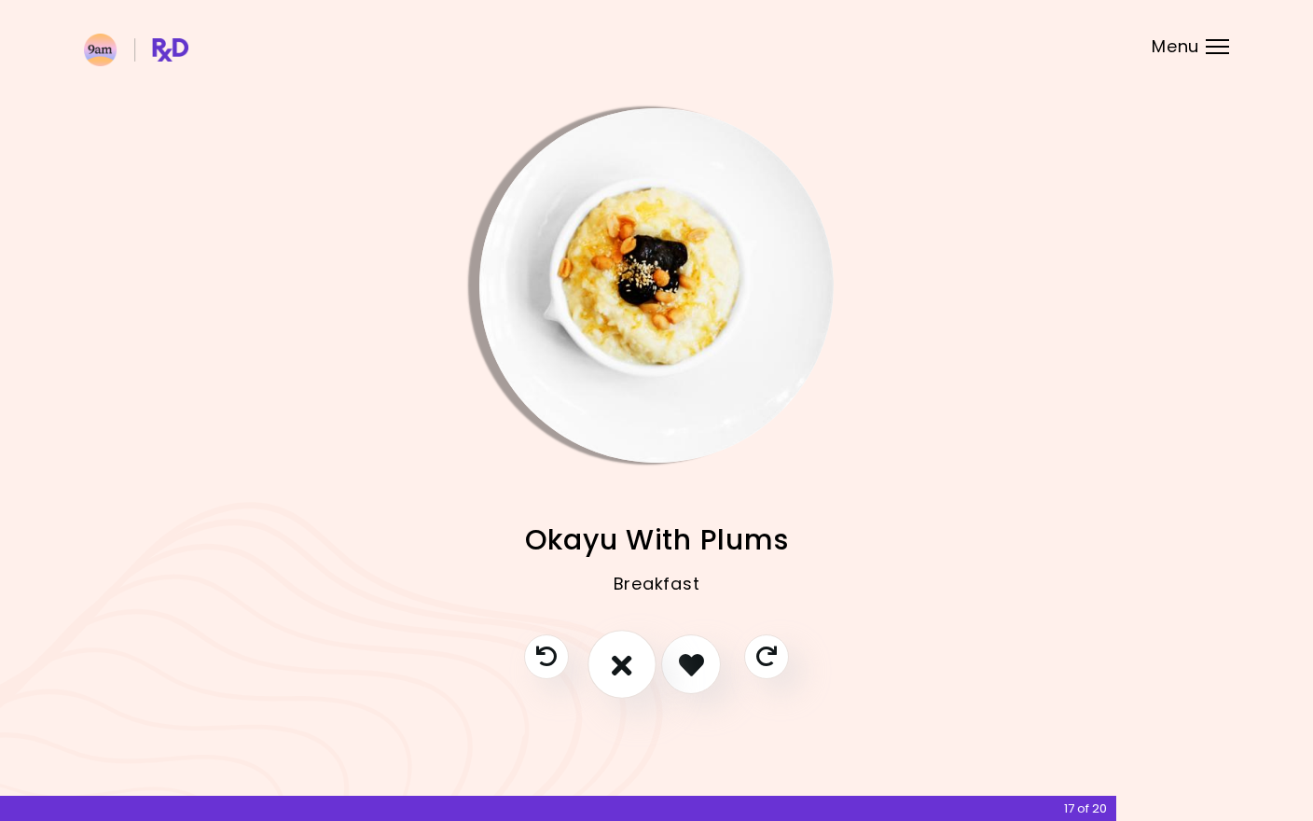
click at [637, 665] on button "I don't like this recipe" at bounding box center [621, 664] width 69 height 69
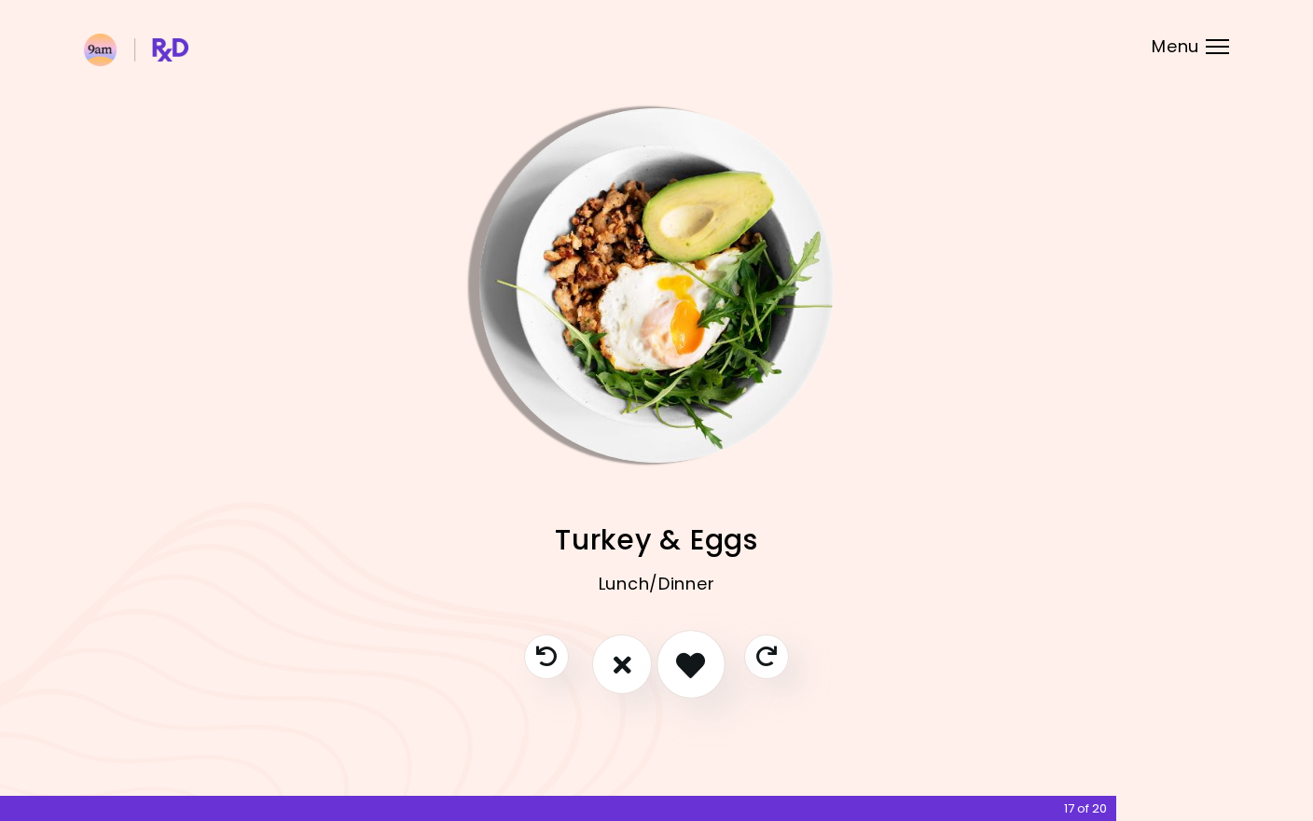
click at [702, 673] on icon "I like this recipe" at bounding box center [690, 664] width 29 height 29
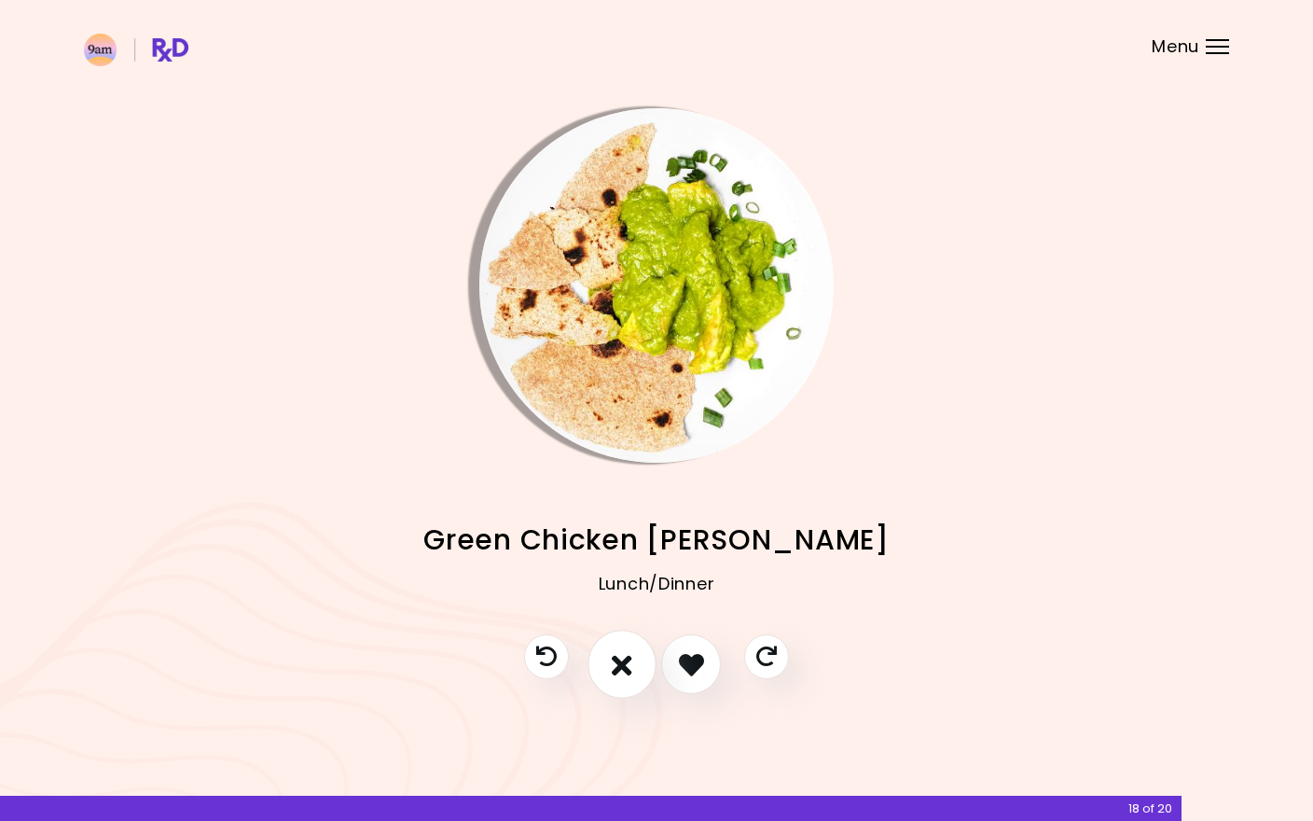
click at [632, 682] on button "I don't like this recipe" at bounding box center [621, 664] width 69 height 69
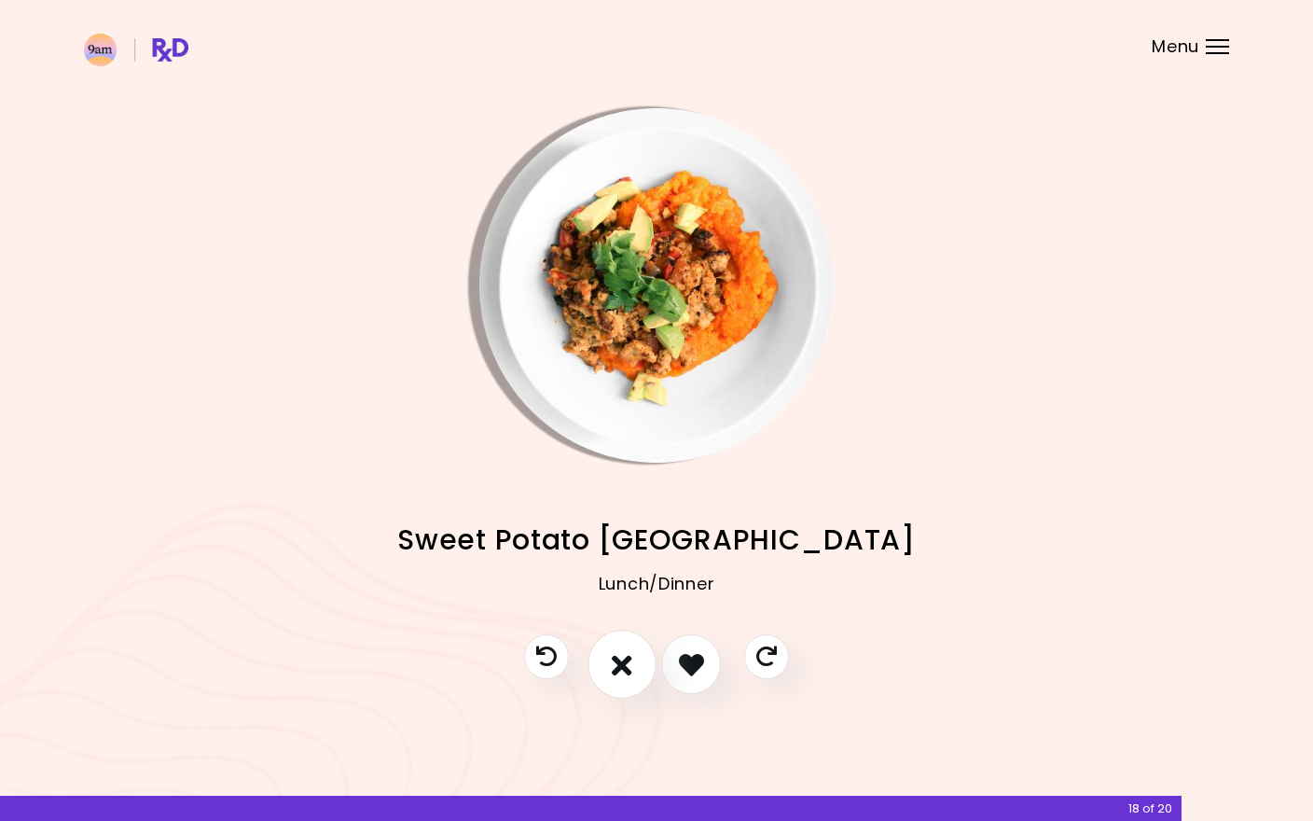
click at [612, 684] on button "I don't like this recipe" at bounding box center [621, 664] width 69 height 69
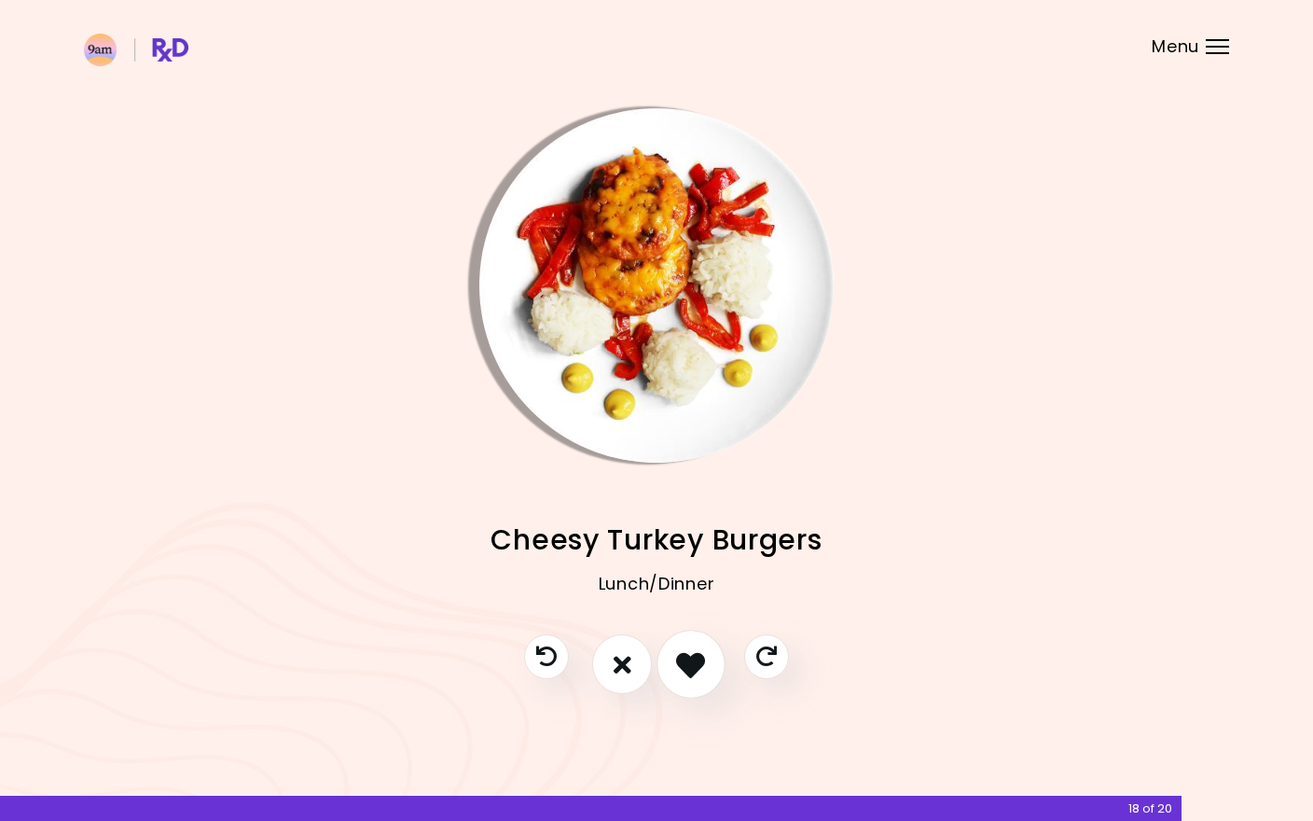
click at [687, 680] on button "I like this recipe" at bounding box center [691, 664] width 69 height 69
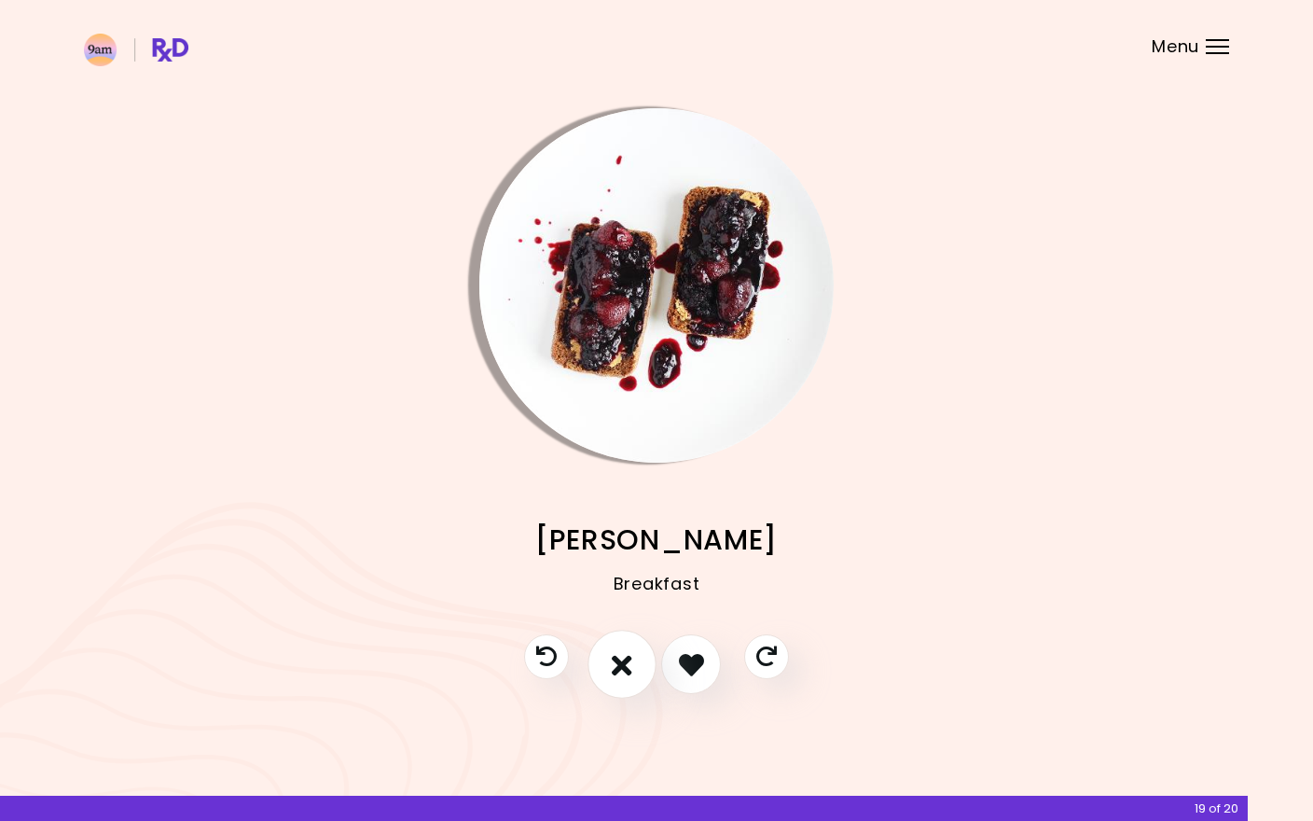
click at [637, 670] on button "I don't like this recipe" at bounding box center [621, 664] width 69 height 69
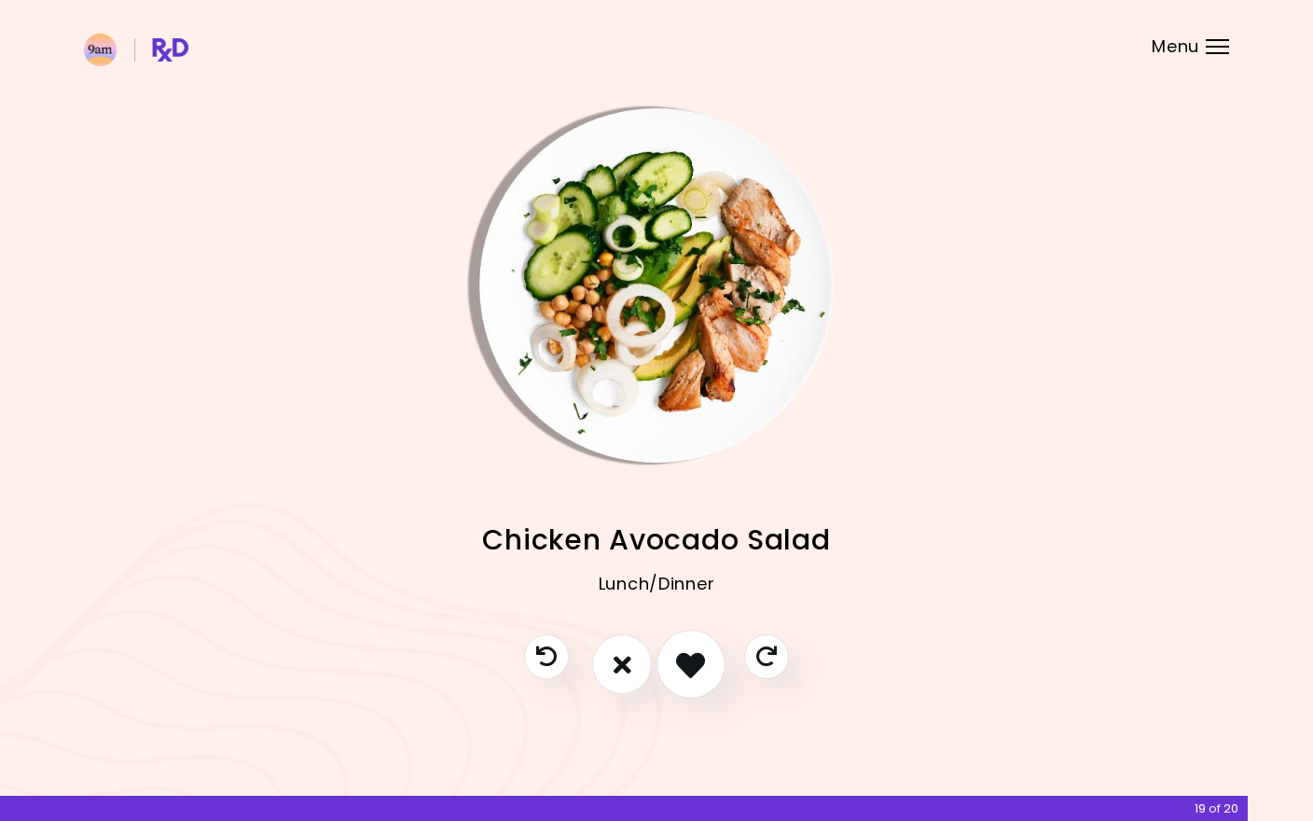
click at [696, 682] on button "I like this recipe" at bounding box center [691, 664] width 69 height 69
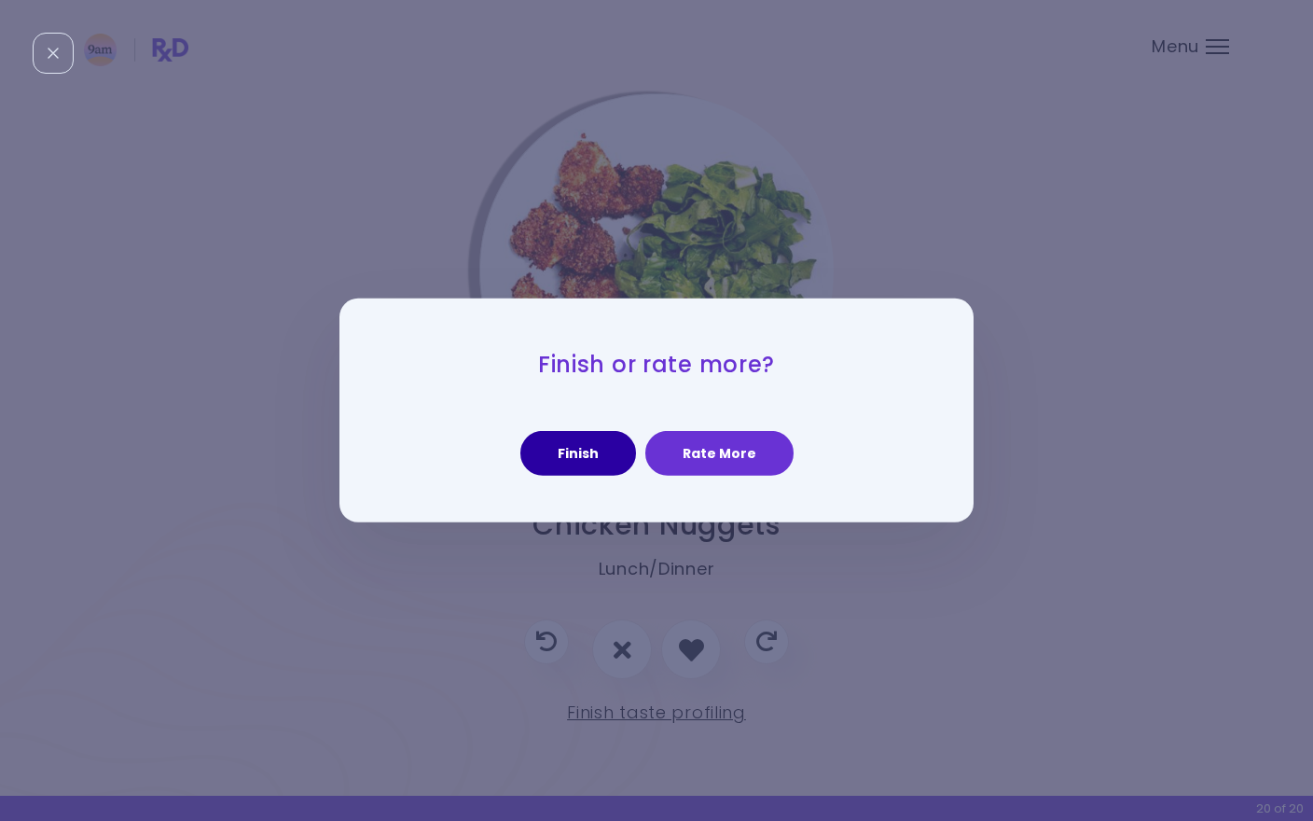
click at [607, 464] on button "Finish" at bounding box center [578, 453] width 116 height 45
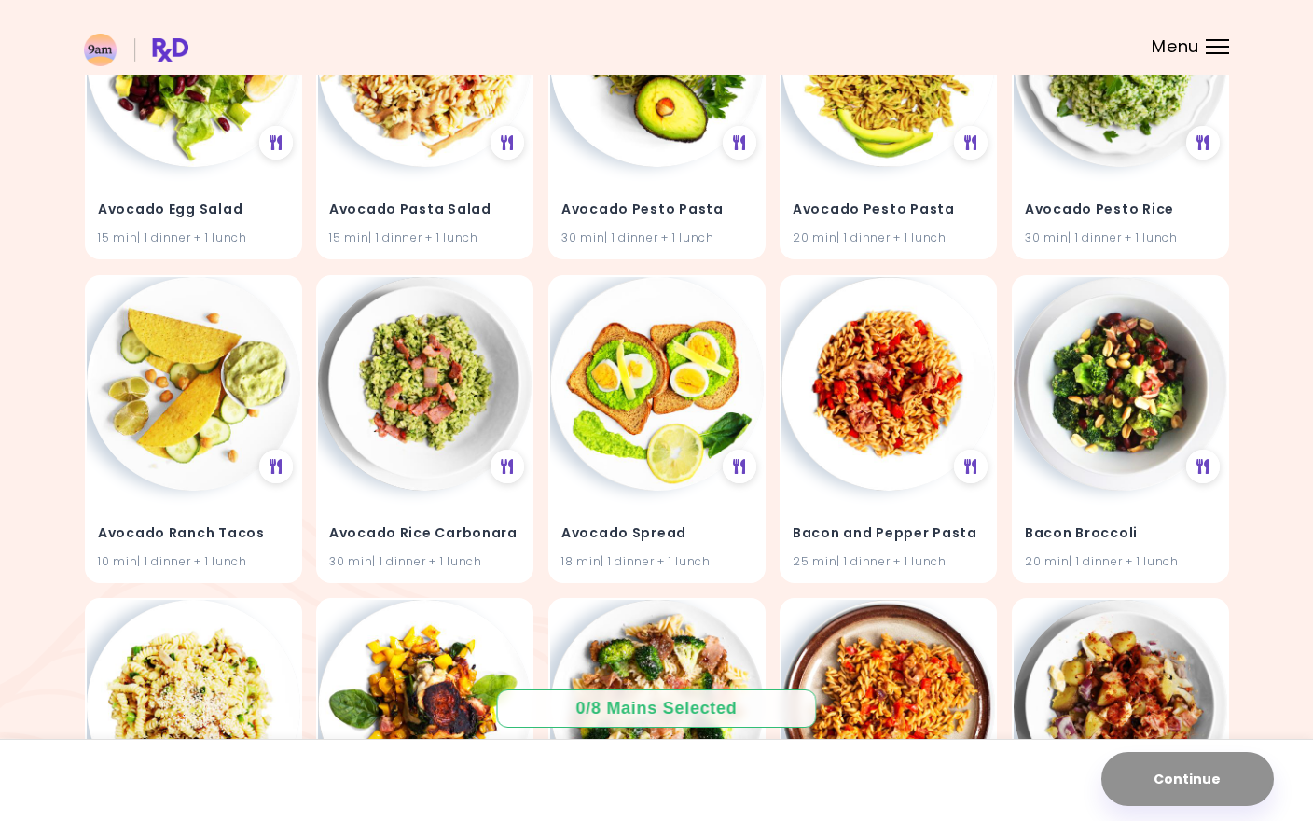
scroll to position [764, 0]
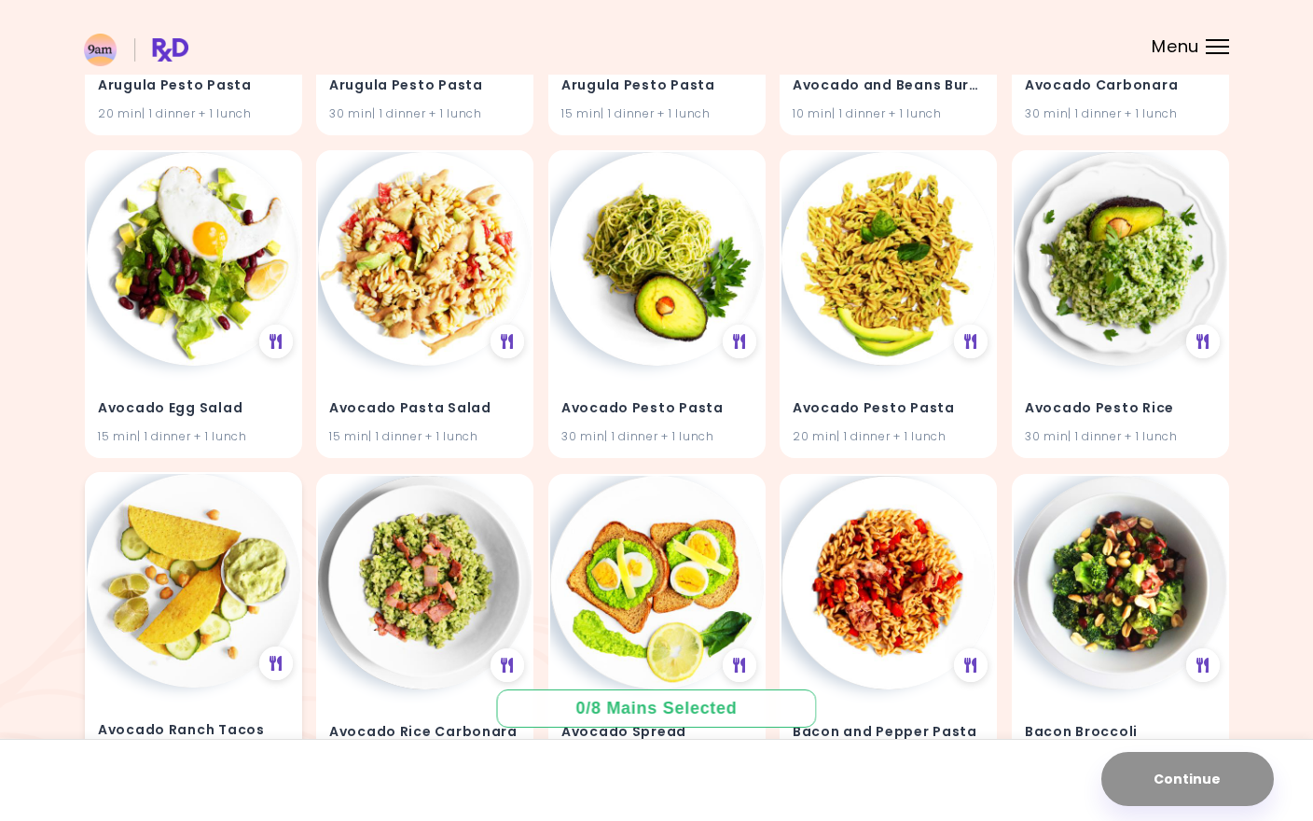
click at [247, 564] on img at bounding box center [194, 581] width 214 height 214
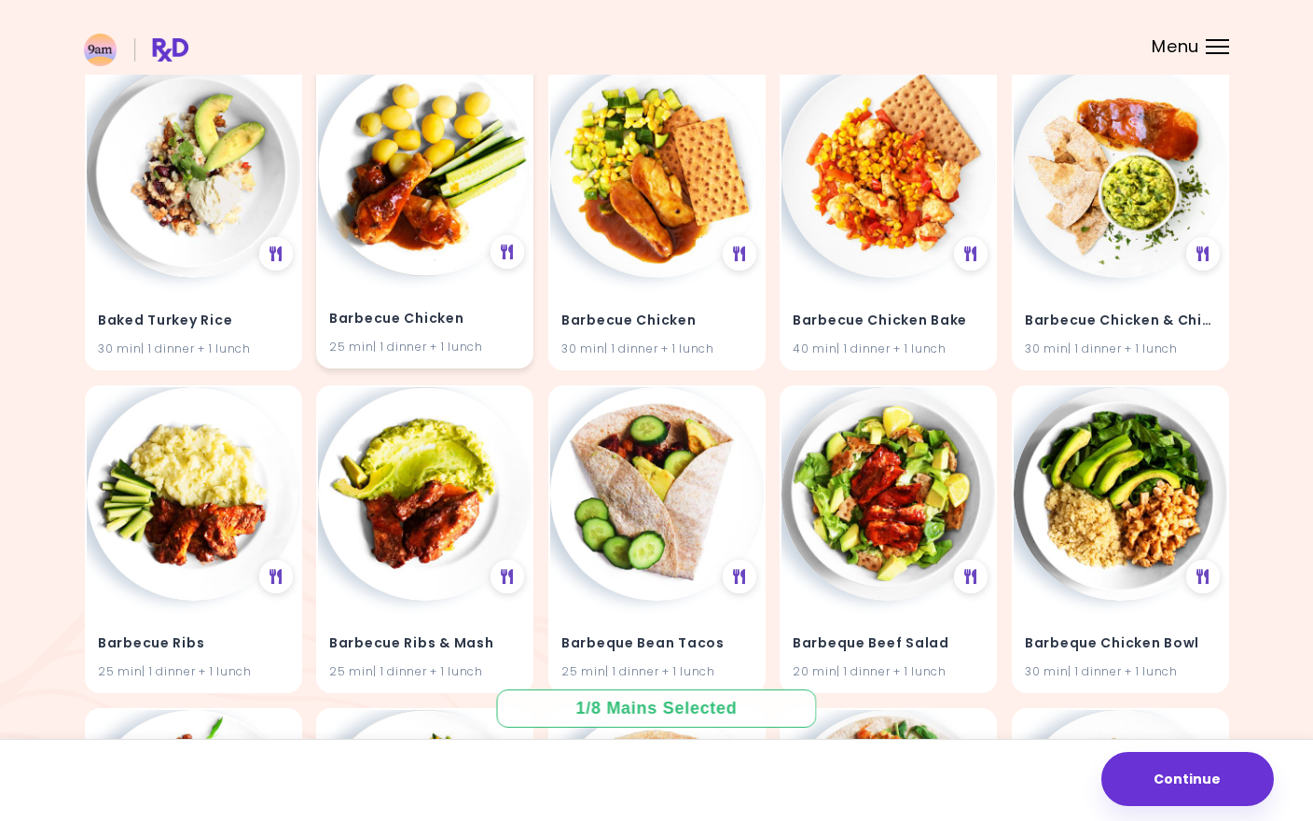
scroll to position [2467, 0]
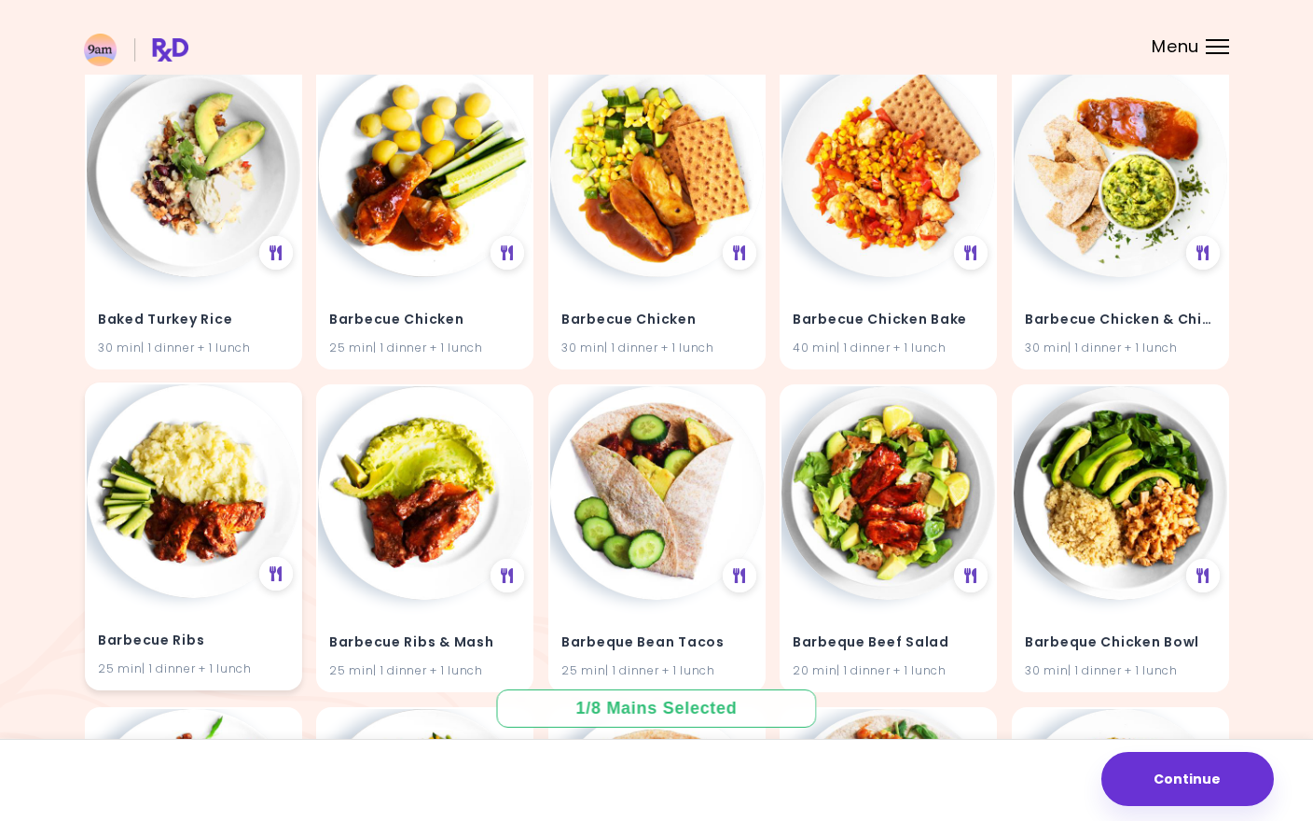
click at [189, 461] on img at bounding box center [194, 491] width 214 height 214
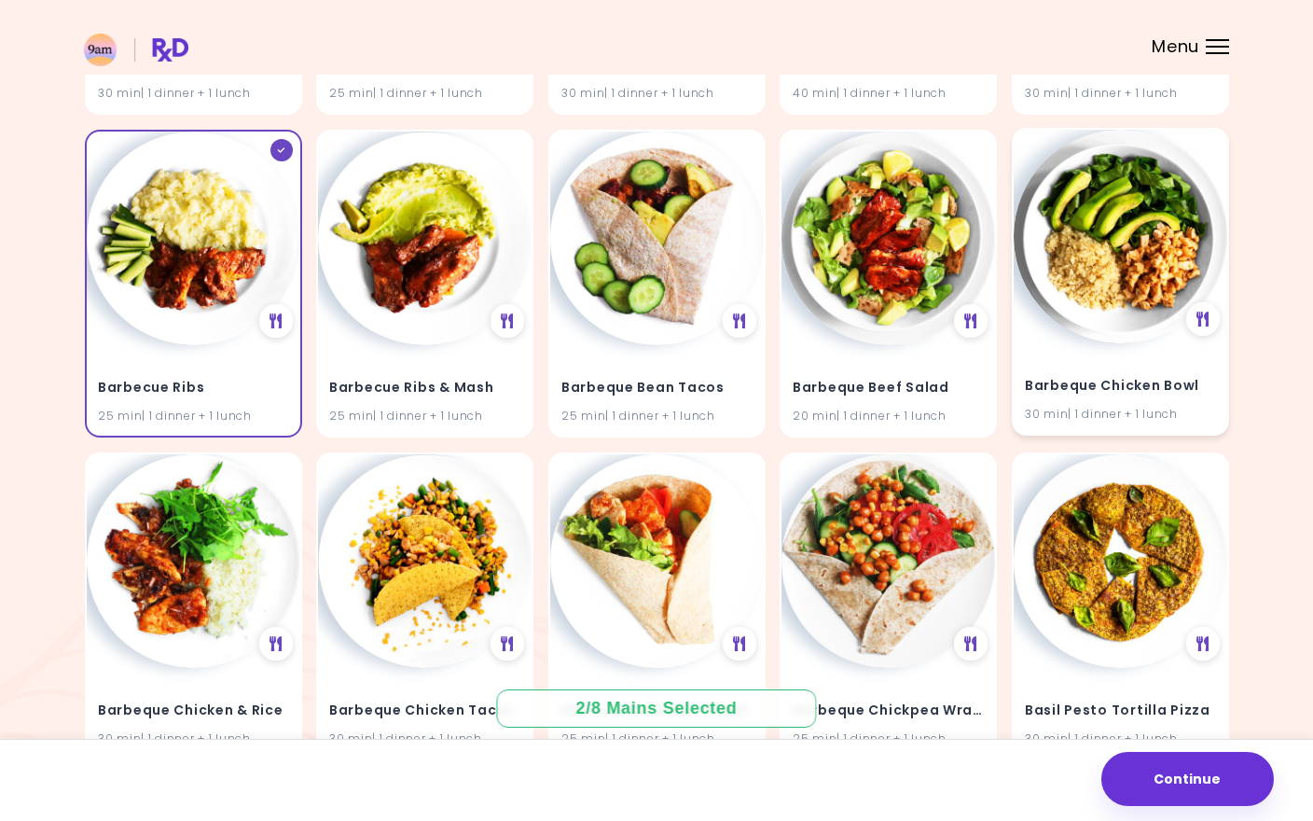
click at [1092, 250] on img at bounding box center [1121, 237] width 214 height 214
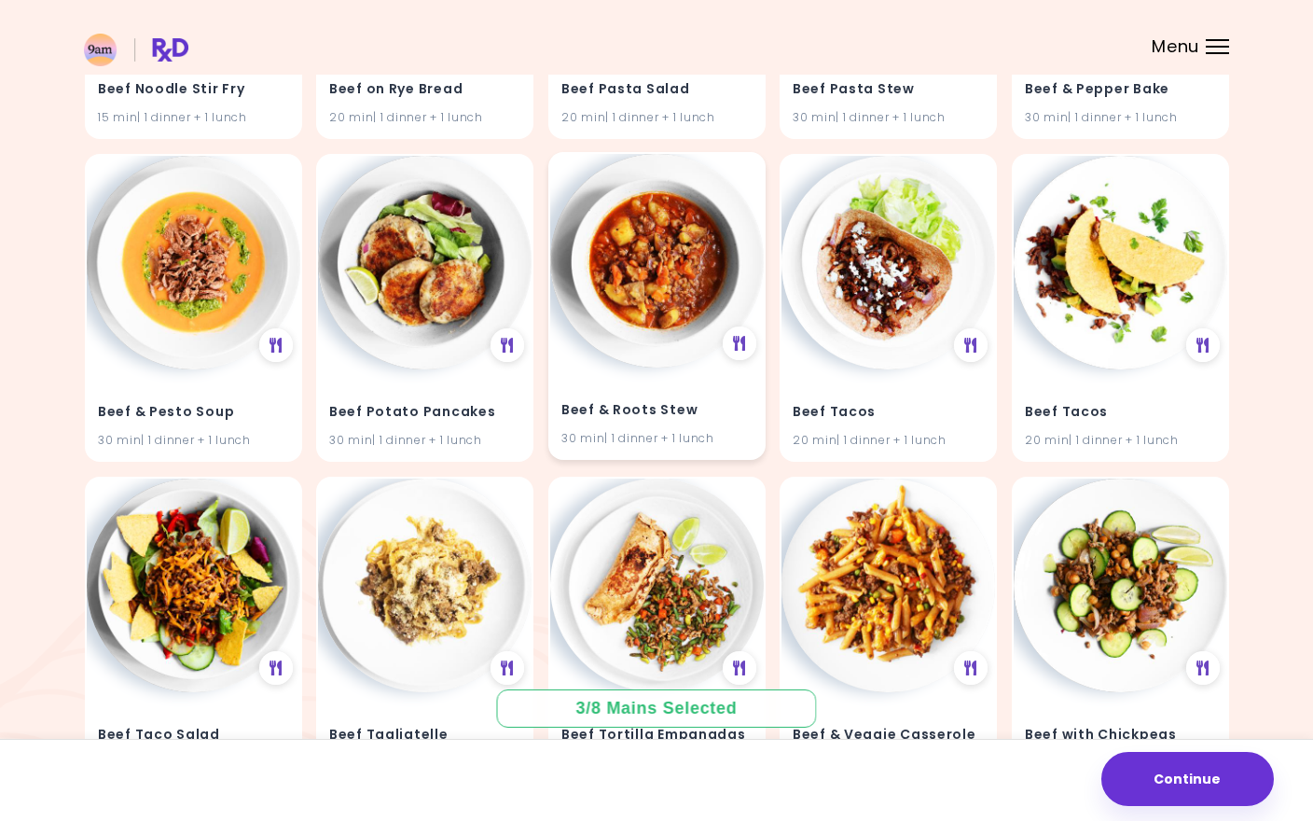
scroll to position [6267, 0]
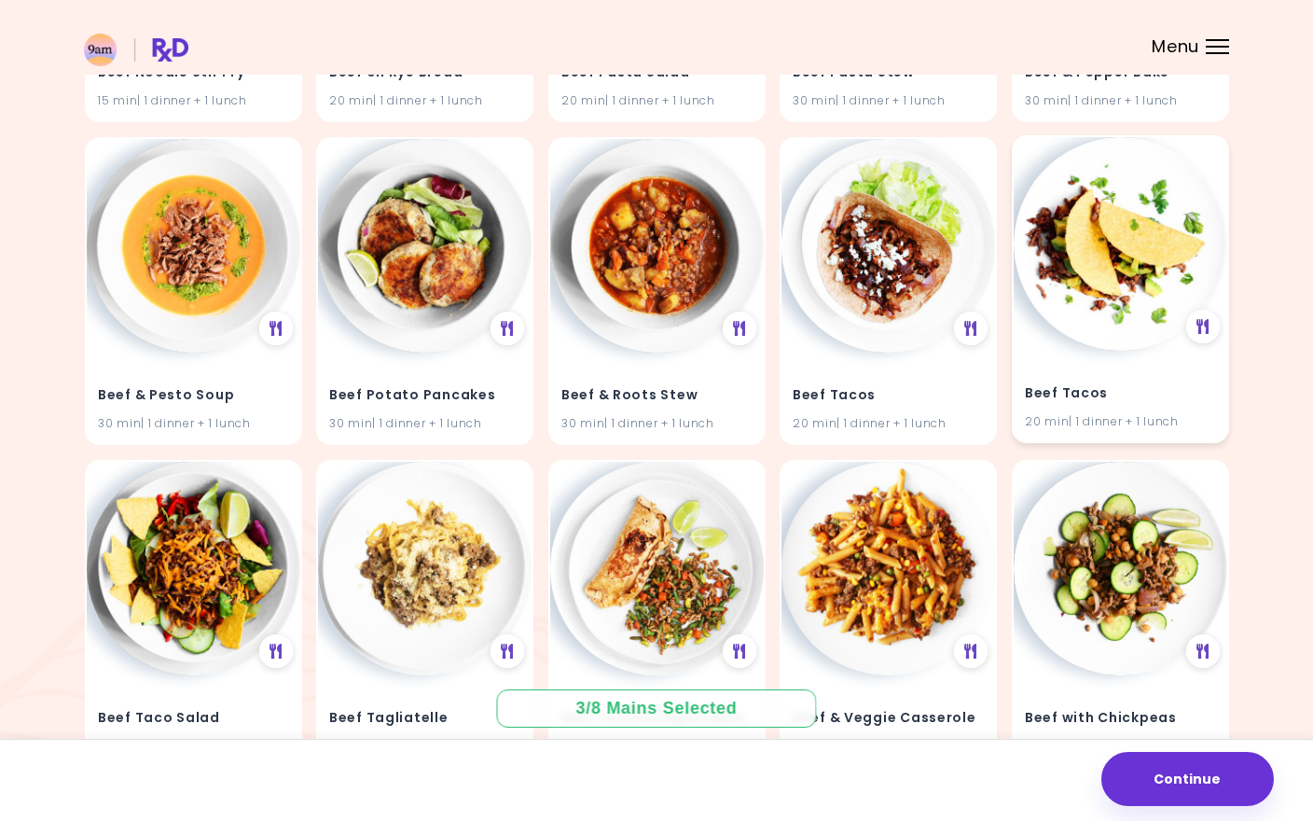
click at [1100, 220] on img at bounding box center [1121, 244] width 214 height 214
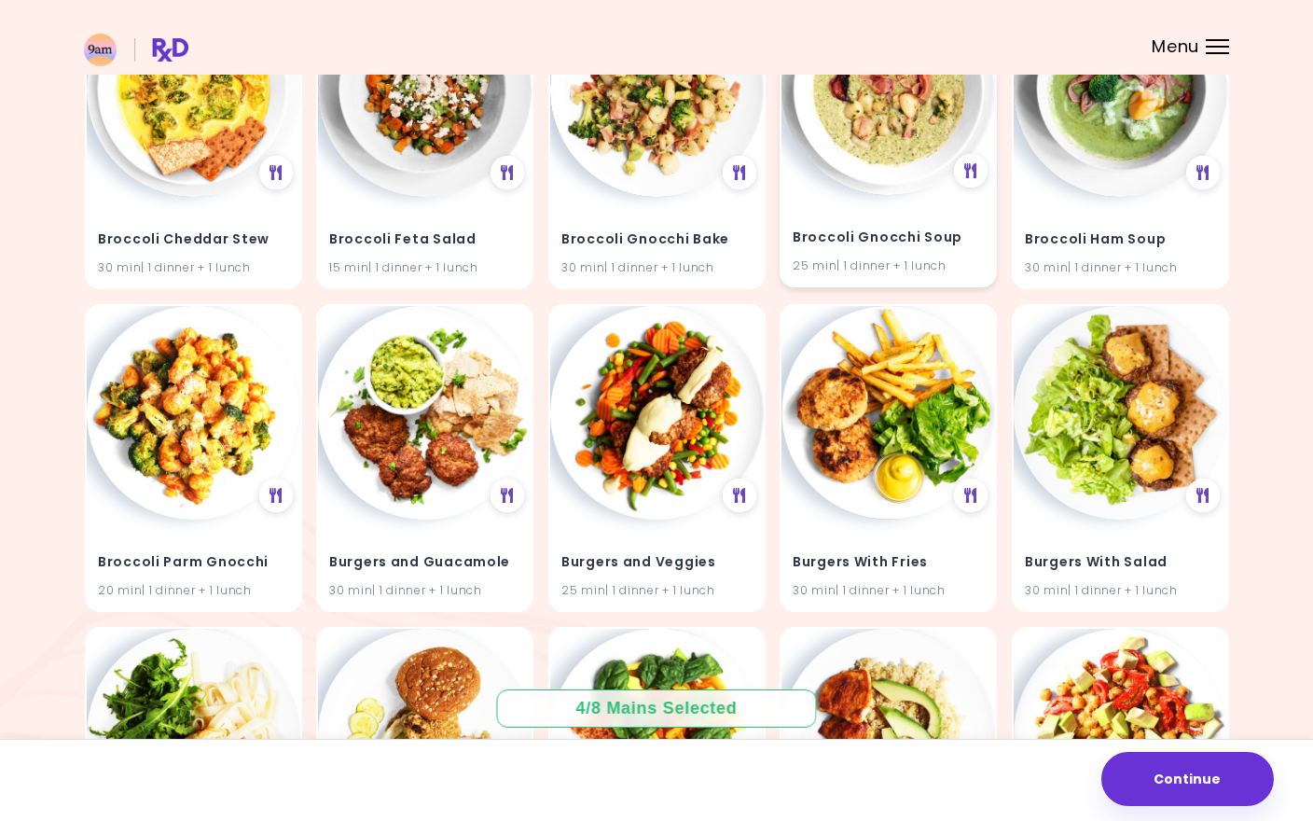
scroll to position [7726, 0]
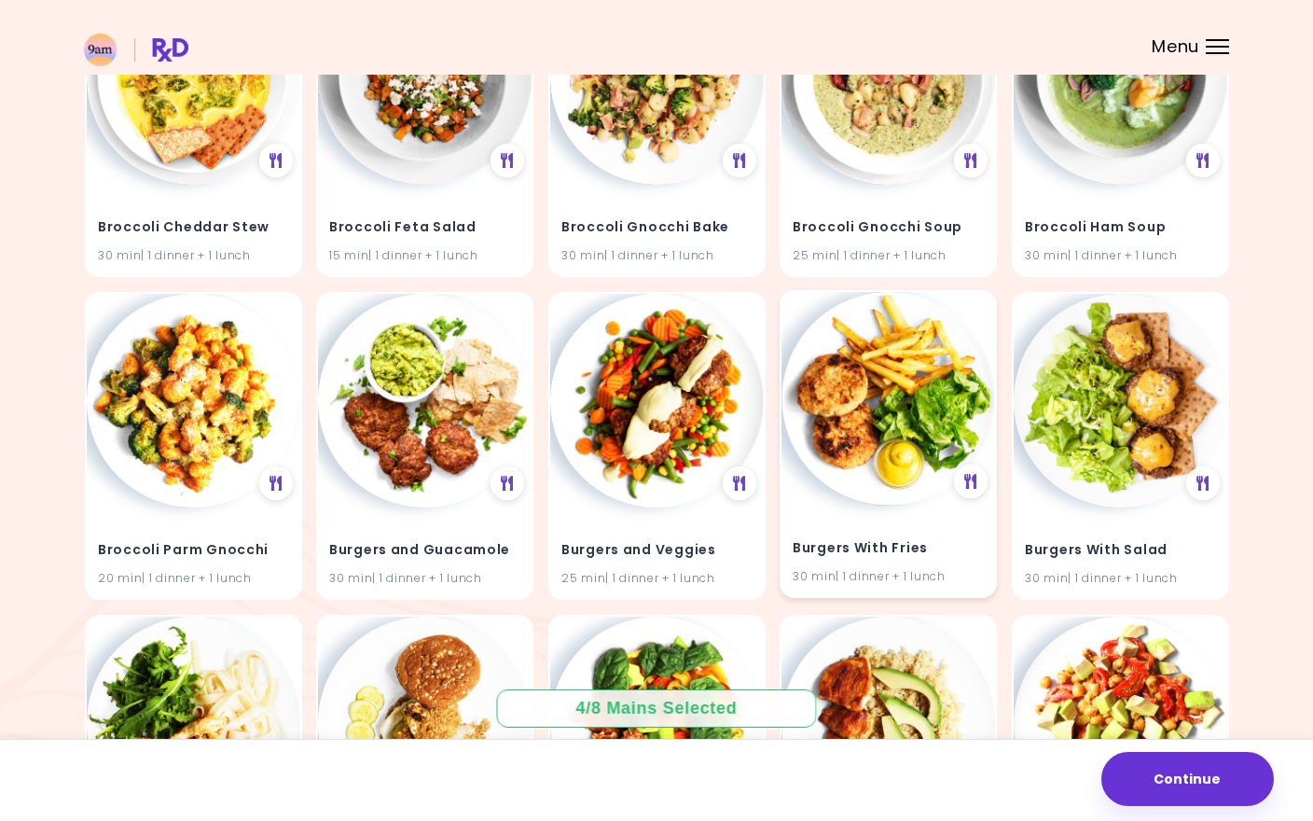
click at [911, 382] on img at bounding box center [888, 399] width 214 height 214
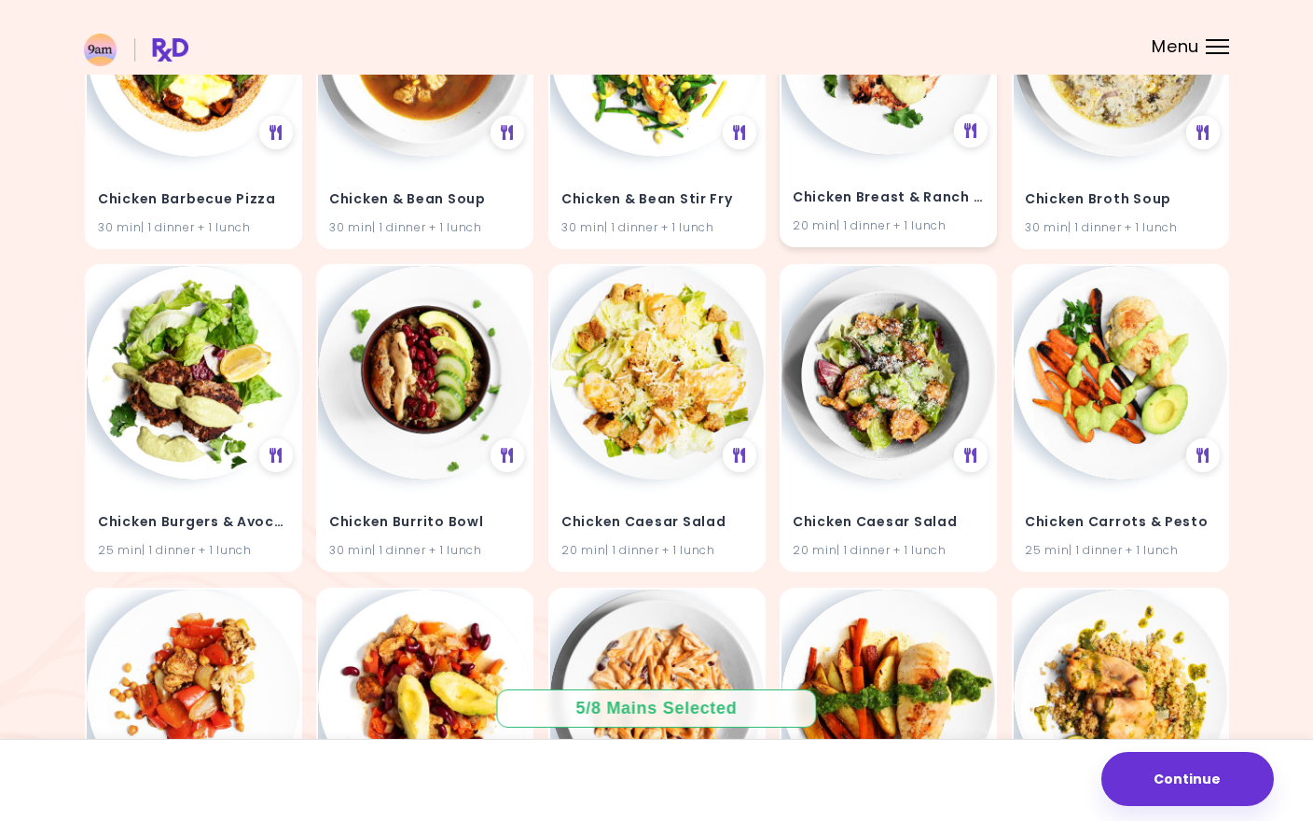
scroll to position [11638, 0]
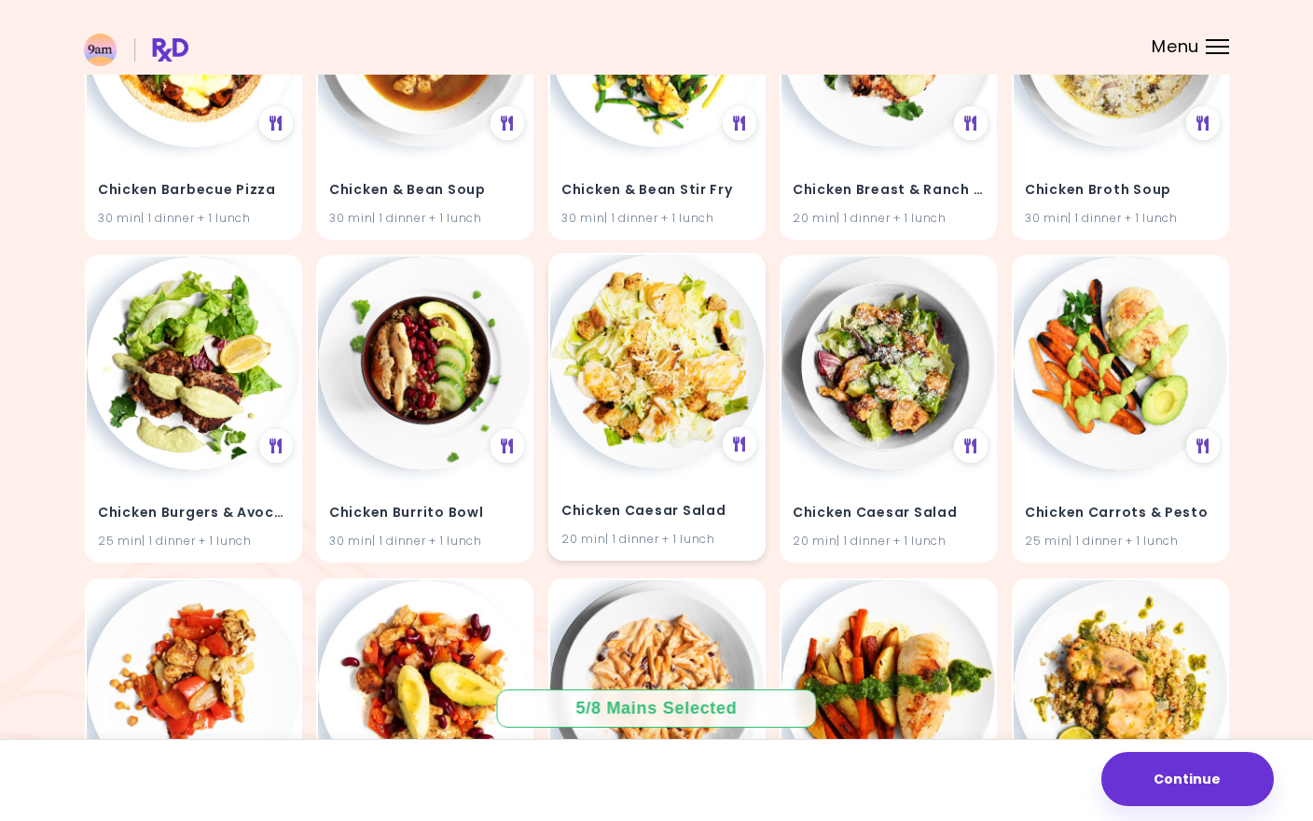
click at [649, 380] on img at bounding box center [657, 362] width 214 height 214
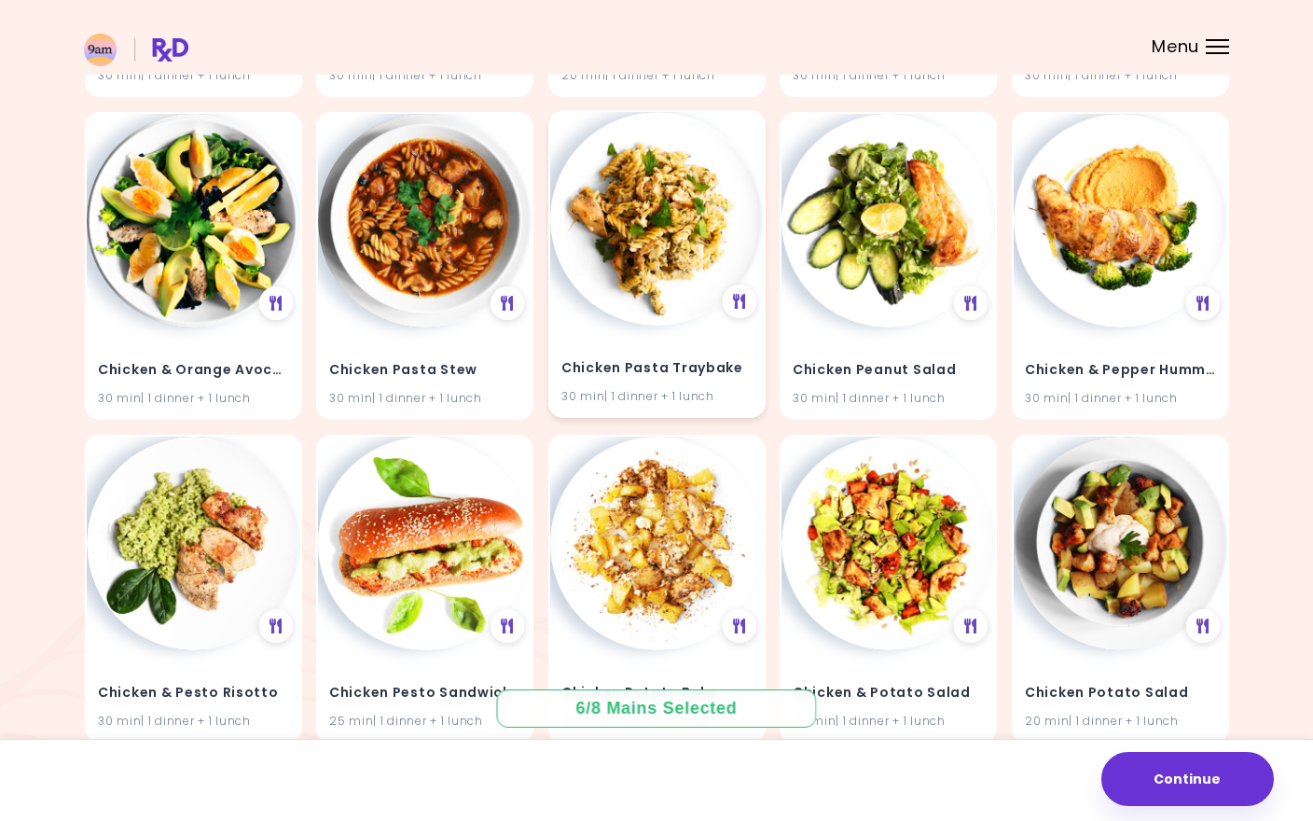
scroll to position [13847, 0]
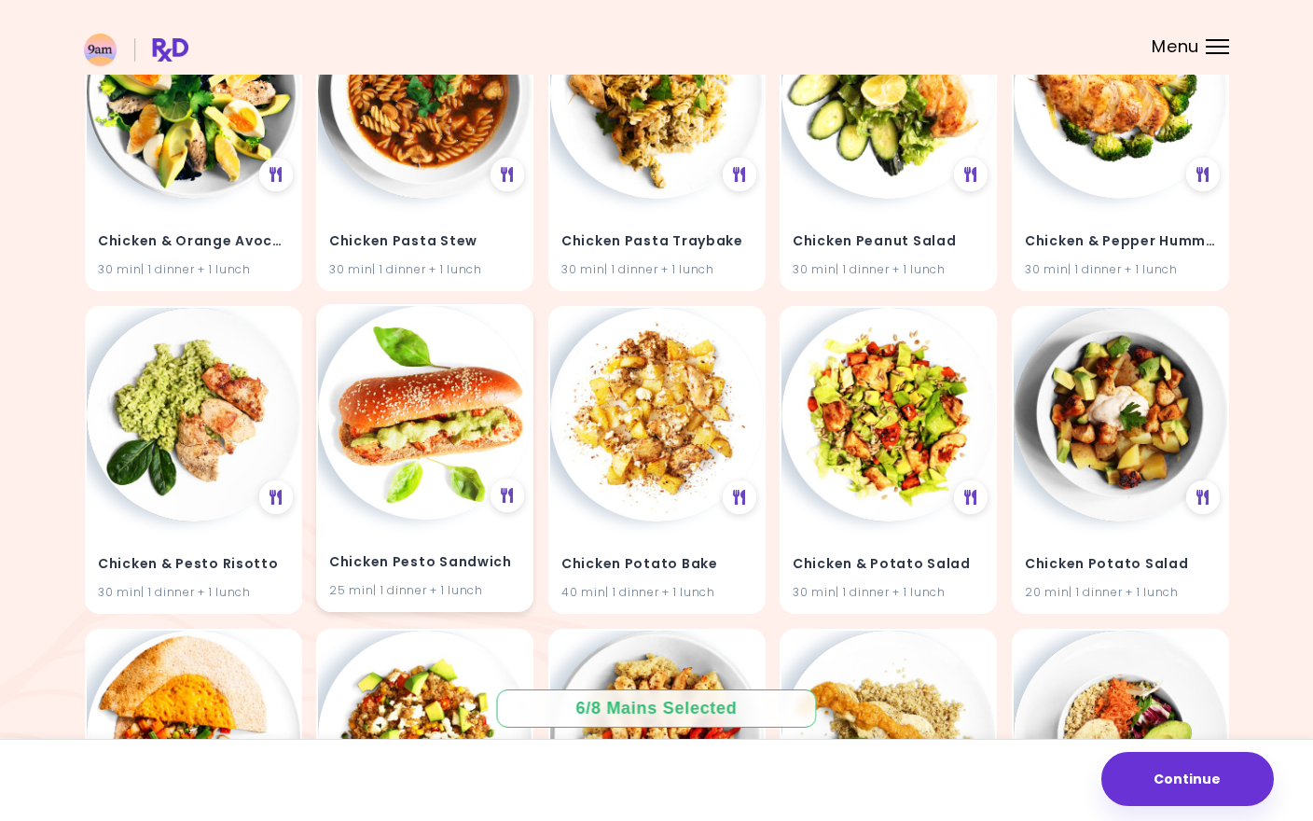
click at [483, 328] on img at bounding box center [425, 413] width 214 height 214
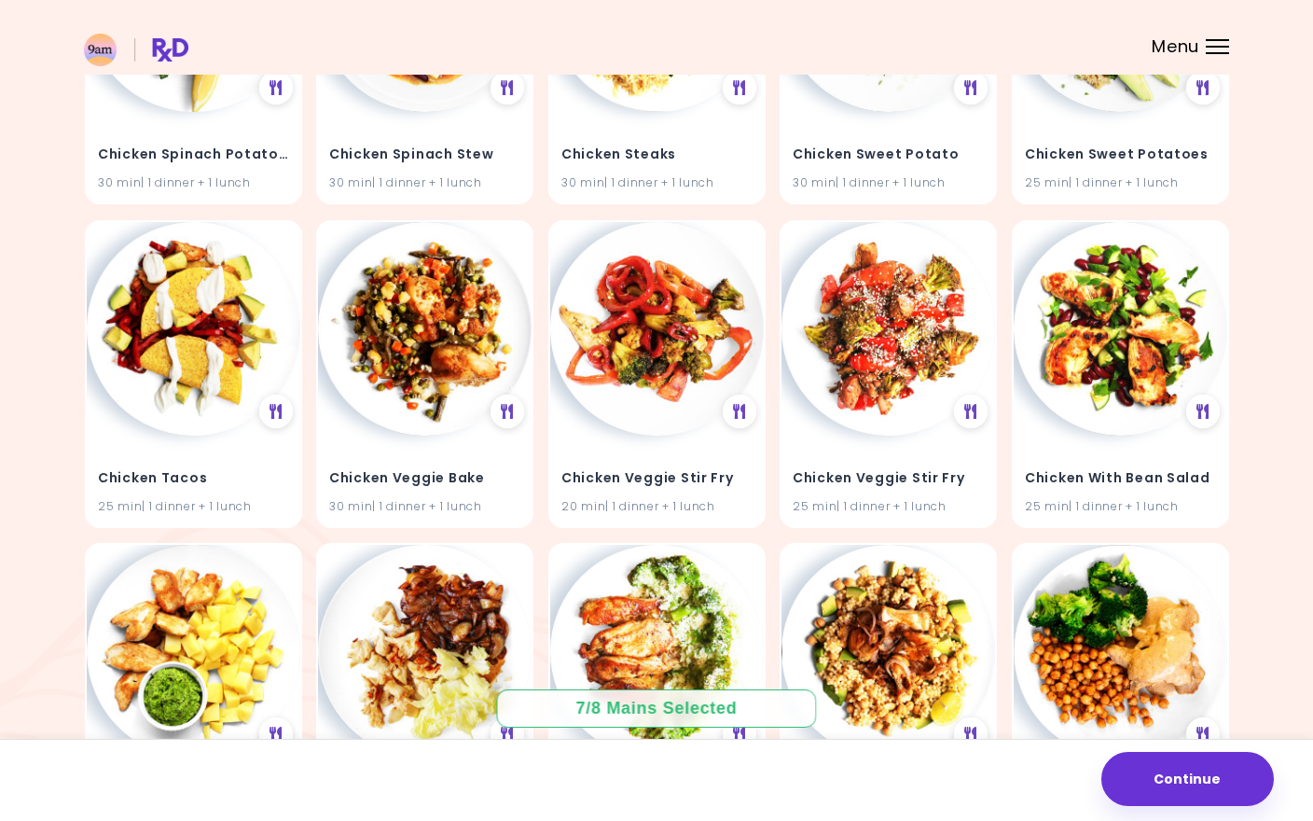
scroll to position [15553, 0]
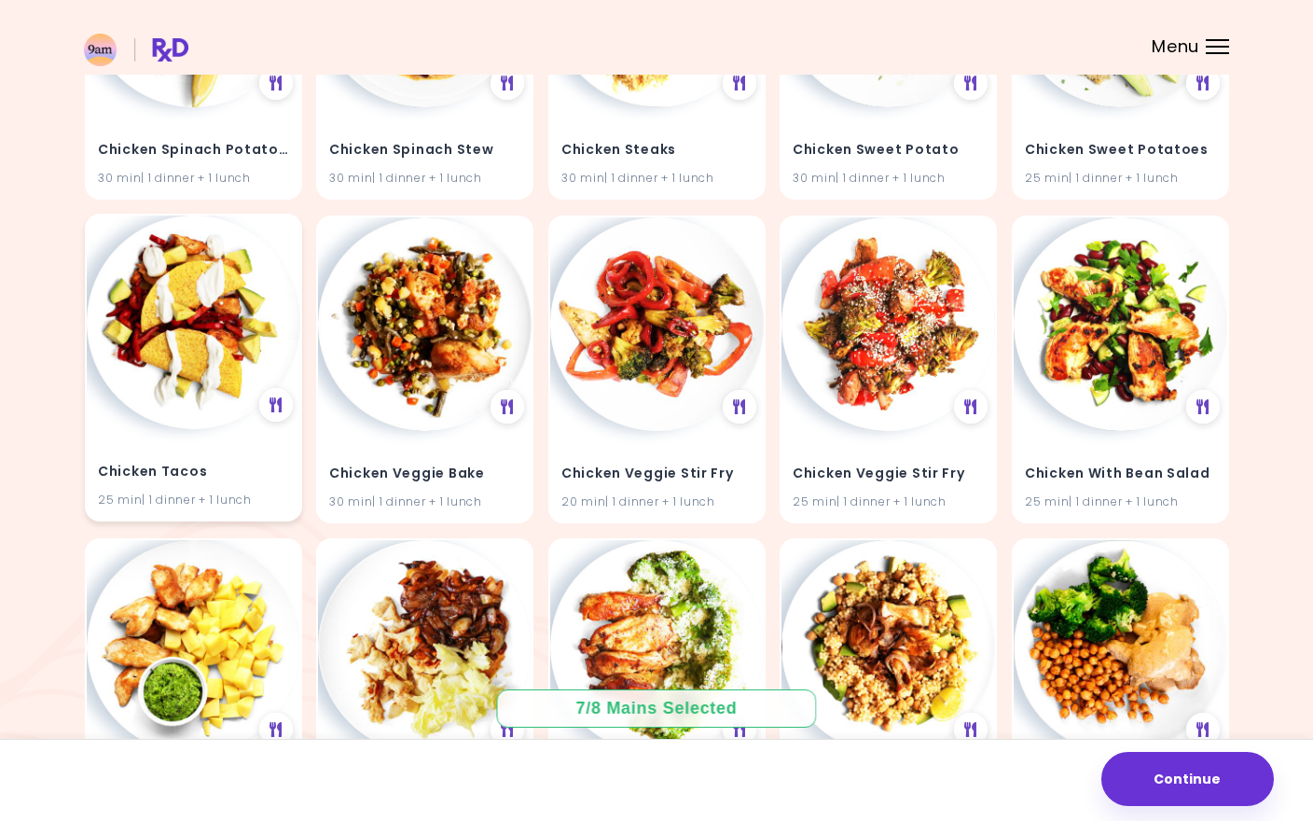
click at [232, 367] on img at bounding box center [194, 322] width 214 height 214
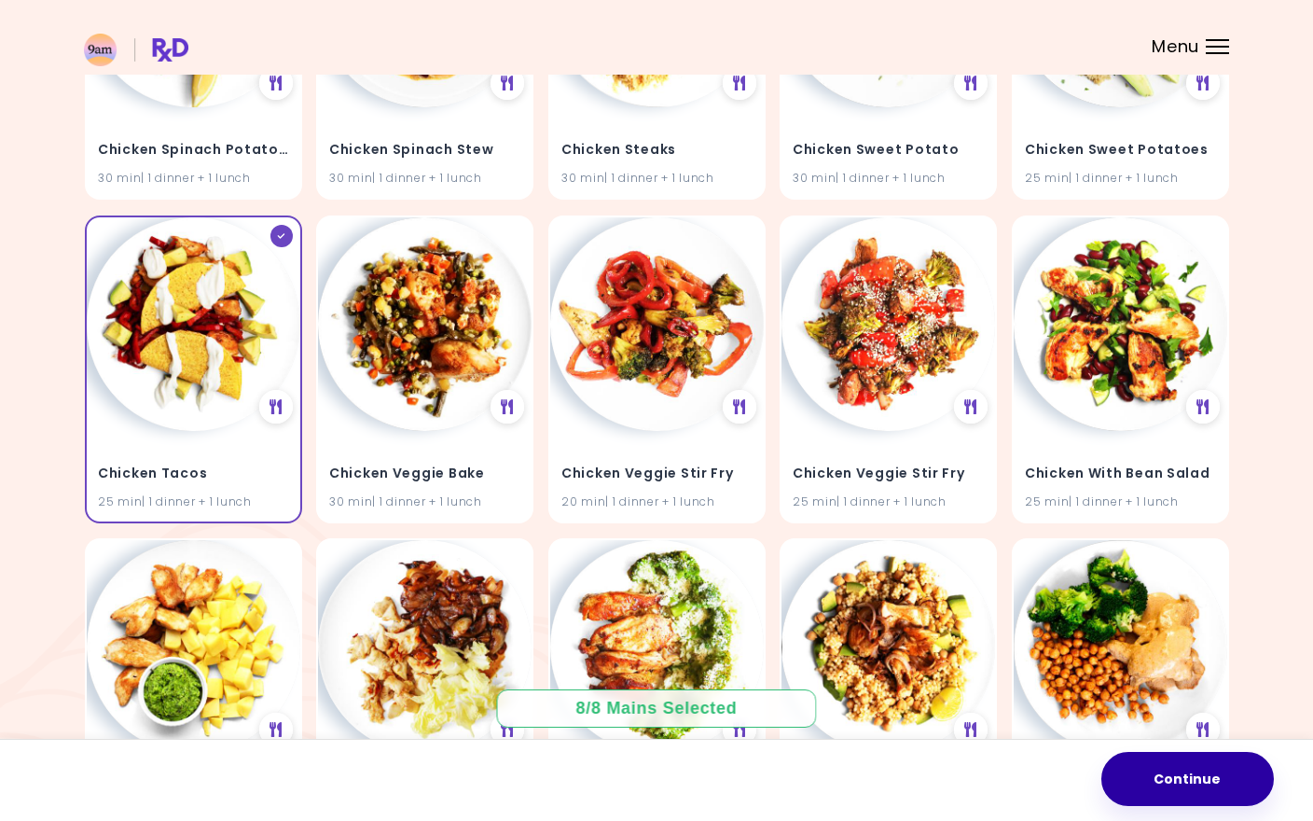
click at [1183, 787] on button "Continue" at bounding box center [1187, 779] width 173 height 54
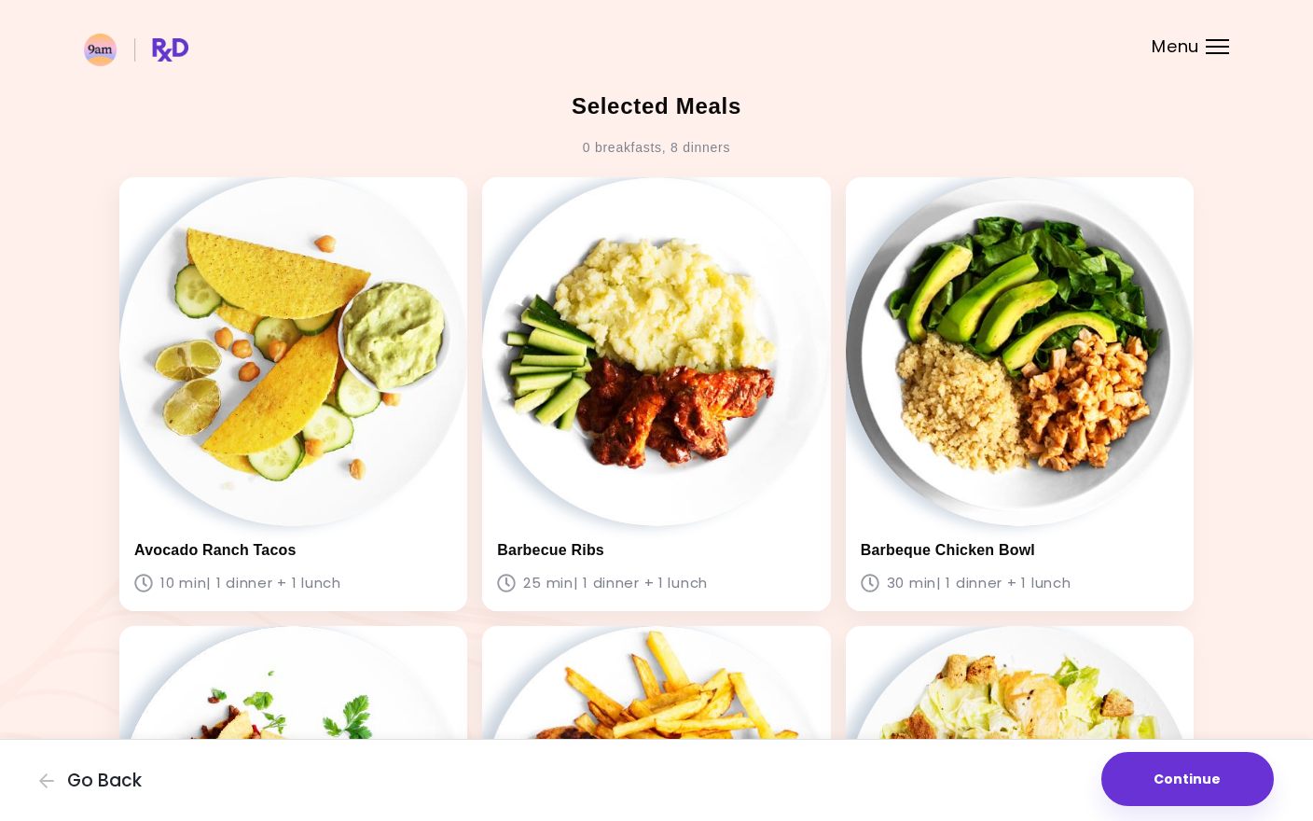
click at [1183, 787] on button "Continue" at bounding box center [1187, 779] width 173 height 54
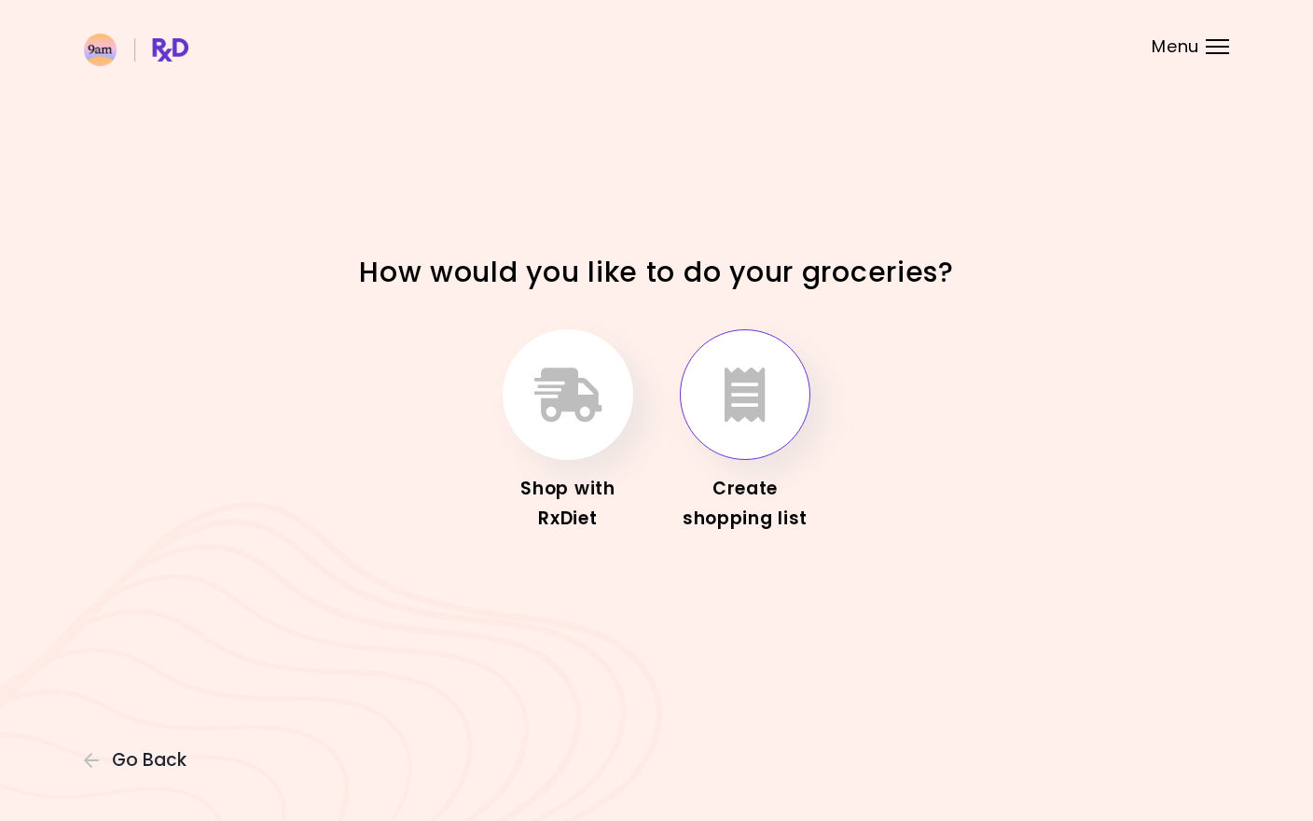
click at [727, 390] on icon "button" at bounding box center [745, 394] width 41 height 54
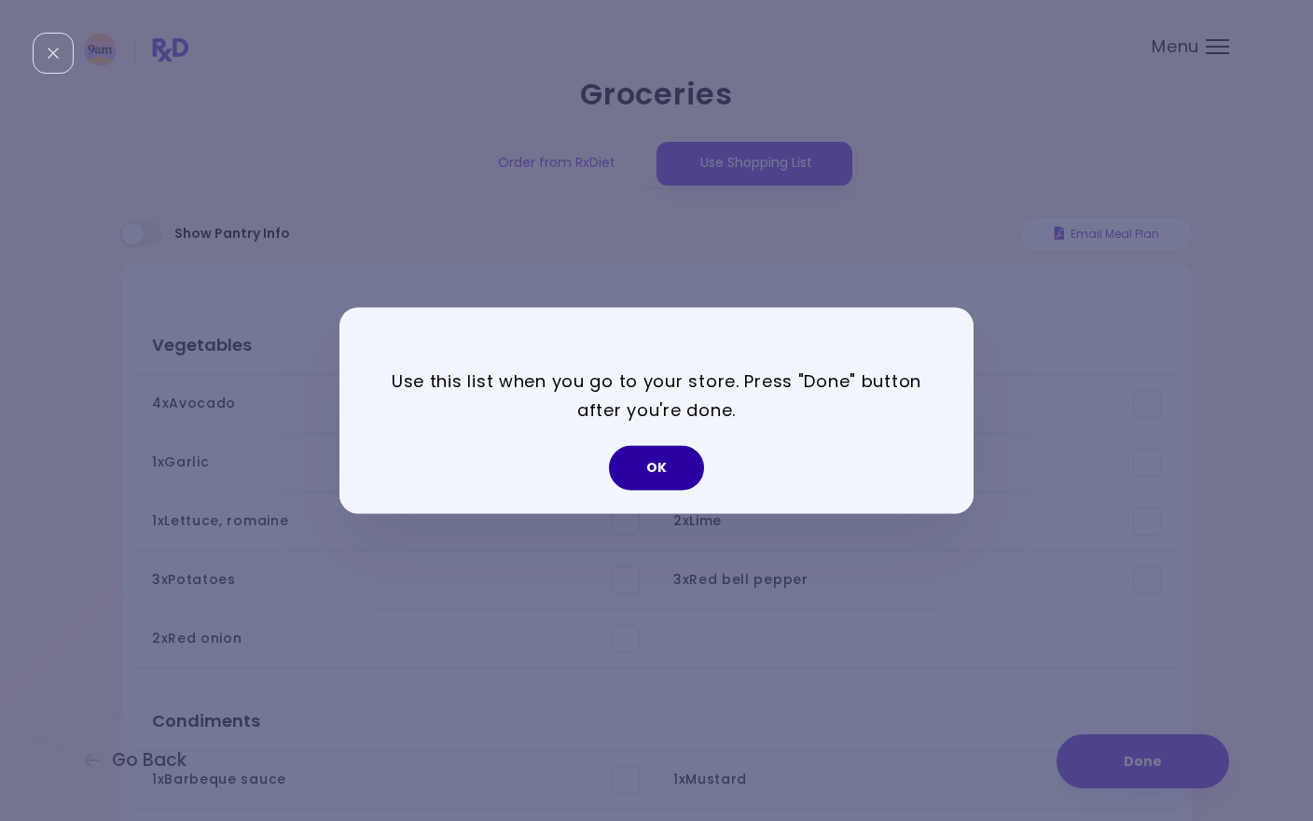
click at [694, 456] on button "OK" at bounding box center [656, 468] width 95 height 45
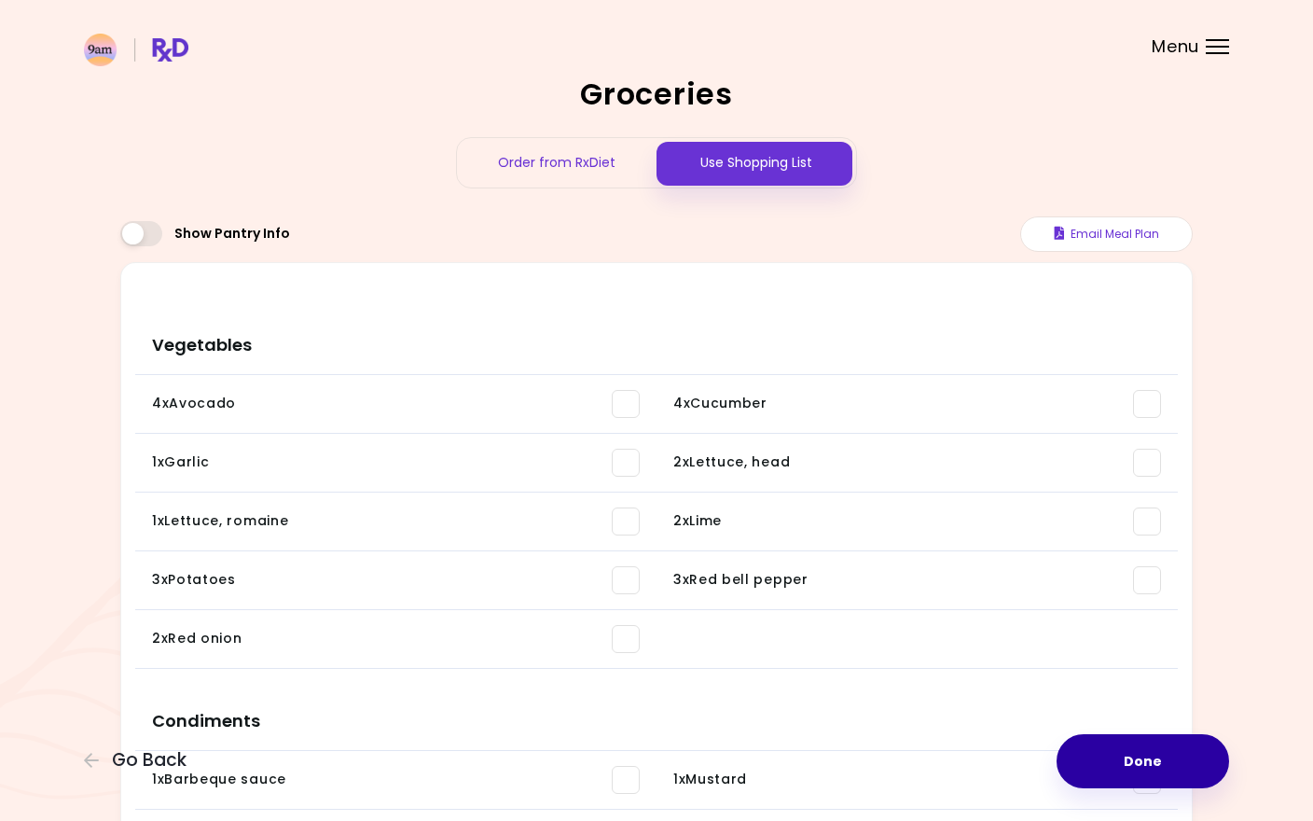
click at [1096, 763] on button "Done" at bounding box center [1143, 761] width 173 height 54
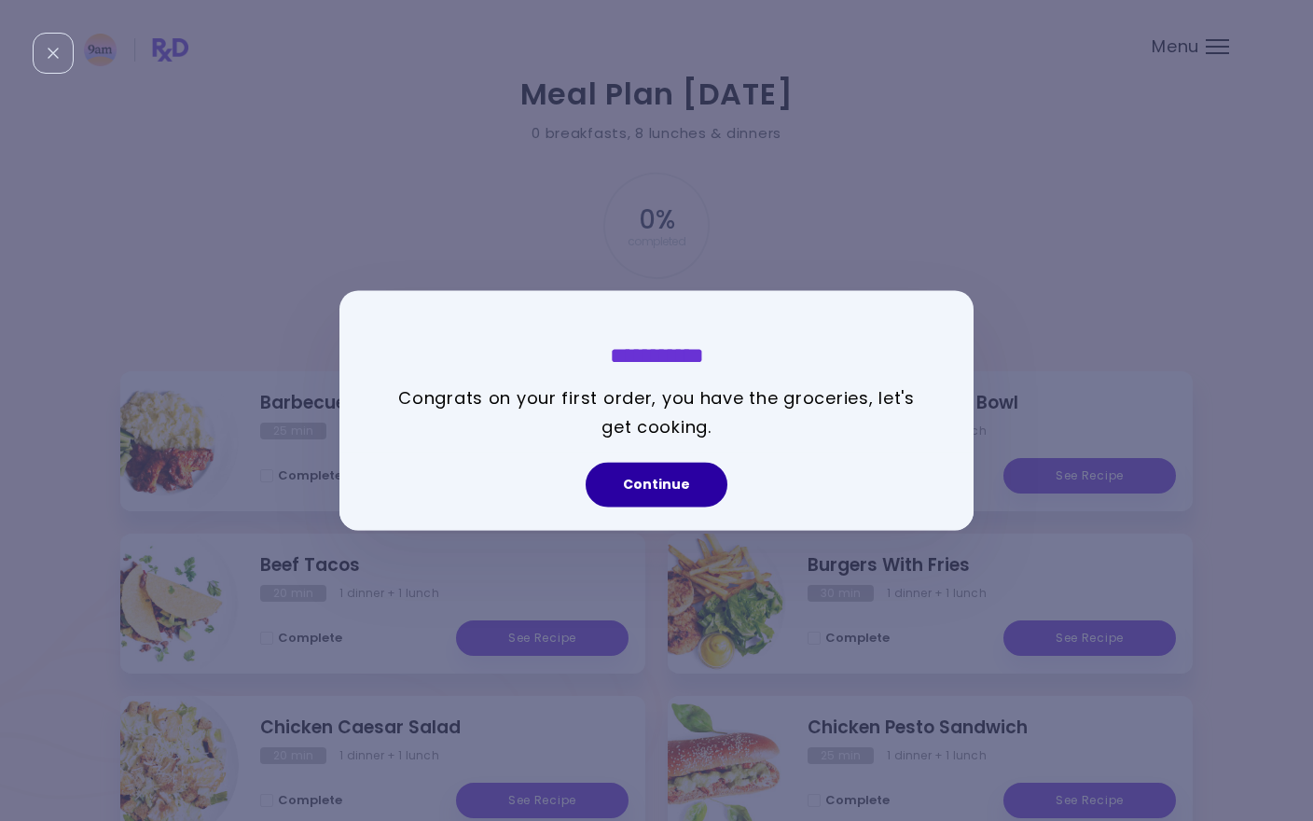
click at [668, 490] on button "Continue" at bounding box center [657, 485] width 142 height 45
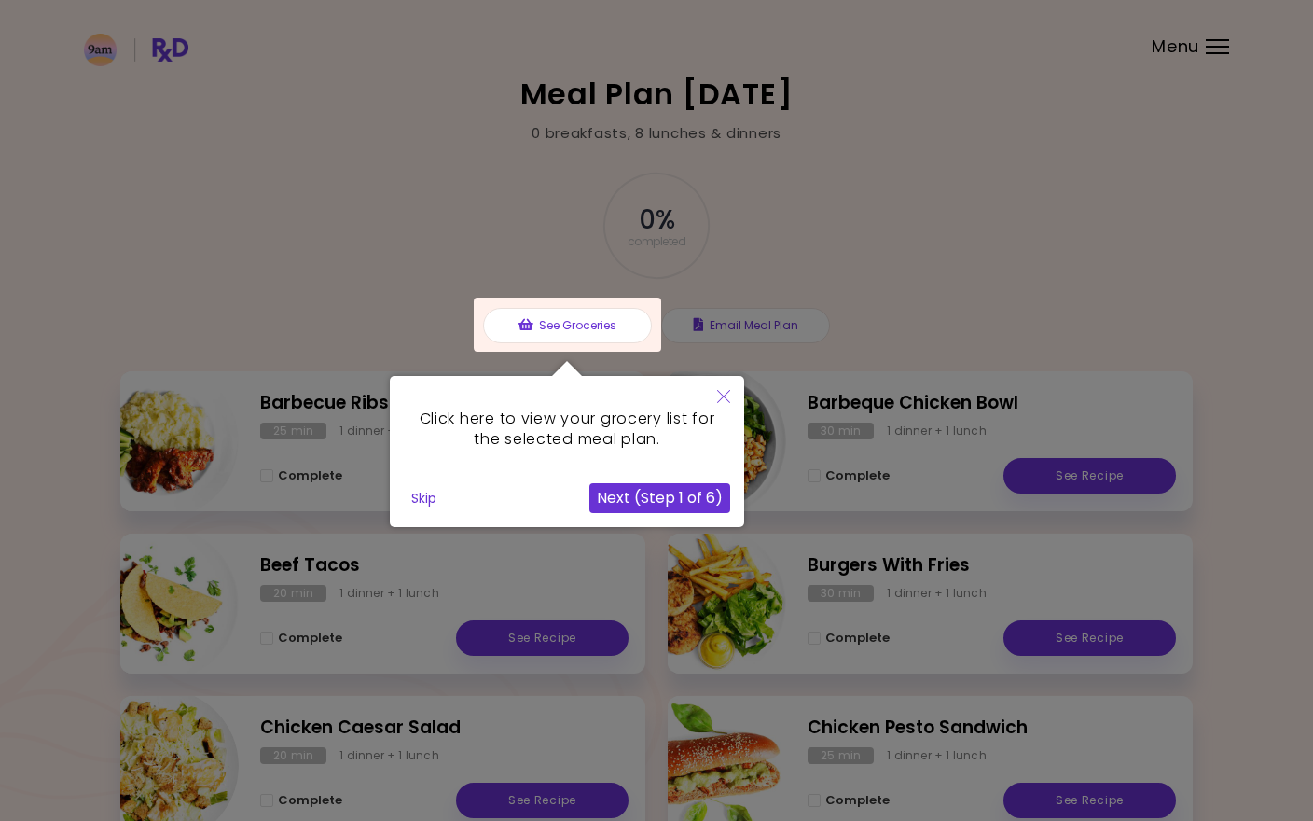
click at [700, 501] on button "Next (Step 1 of 6)" at bounding box center [659, 498] width 141 height 30
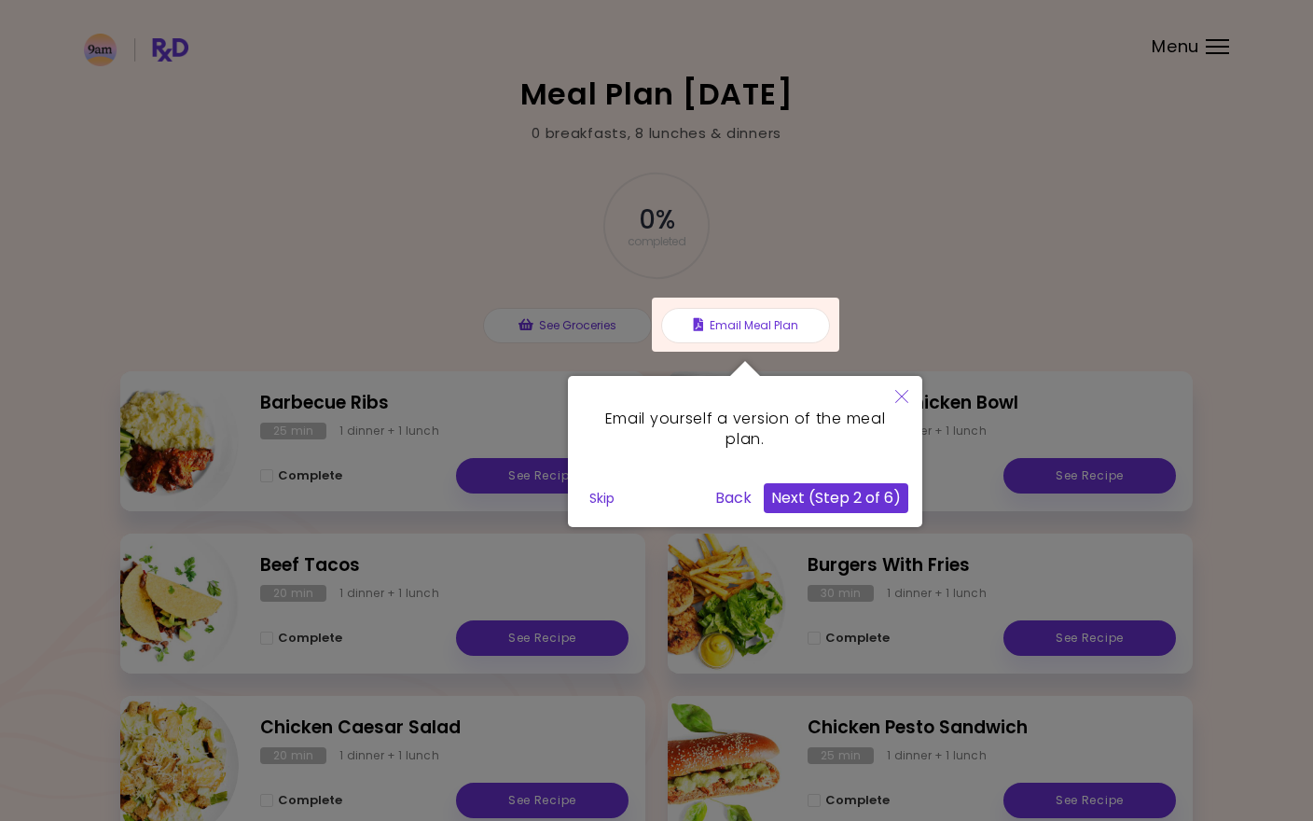
click at [809, 497] on button "Next (Step 2 of 6)" at bounding box center [836, 498] width 145 height 30
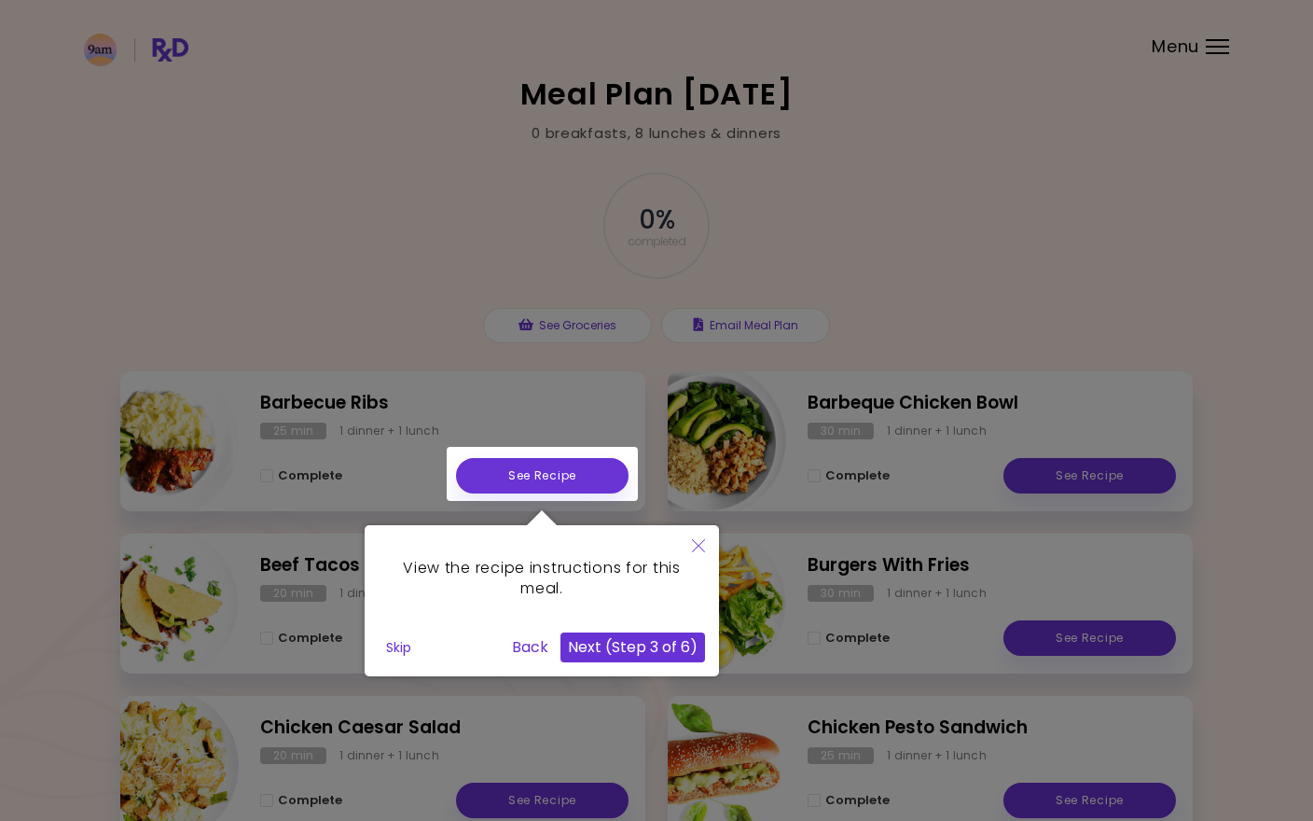
click at [685, 624] on div "View the recipe instructions for this meal. Skip Back Next (Step 3 of 6)" at bounding box center [542, 600] width 354 height 151
click at [684, 638] on button "Next (Step 3 of 6)" at bounding box center [632, 647] width 145 height 30
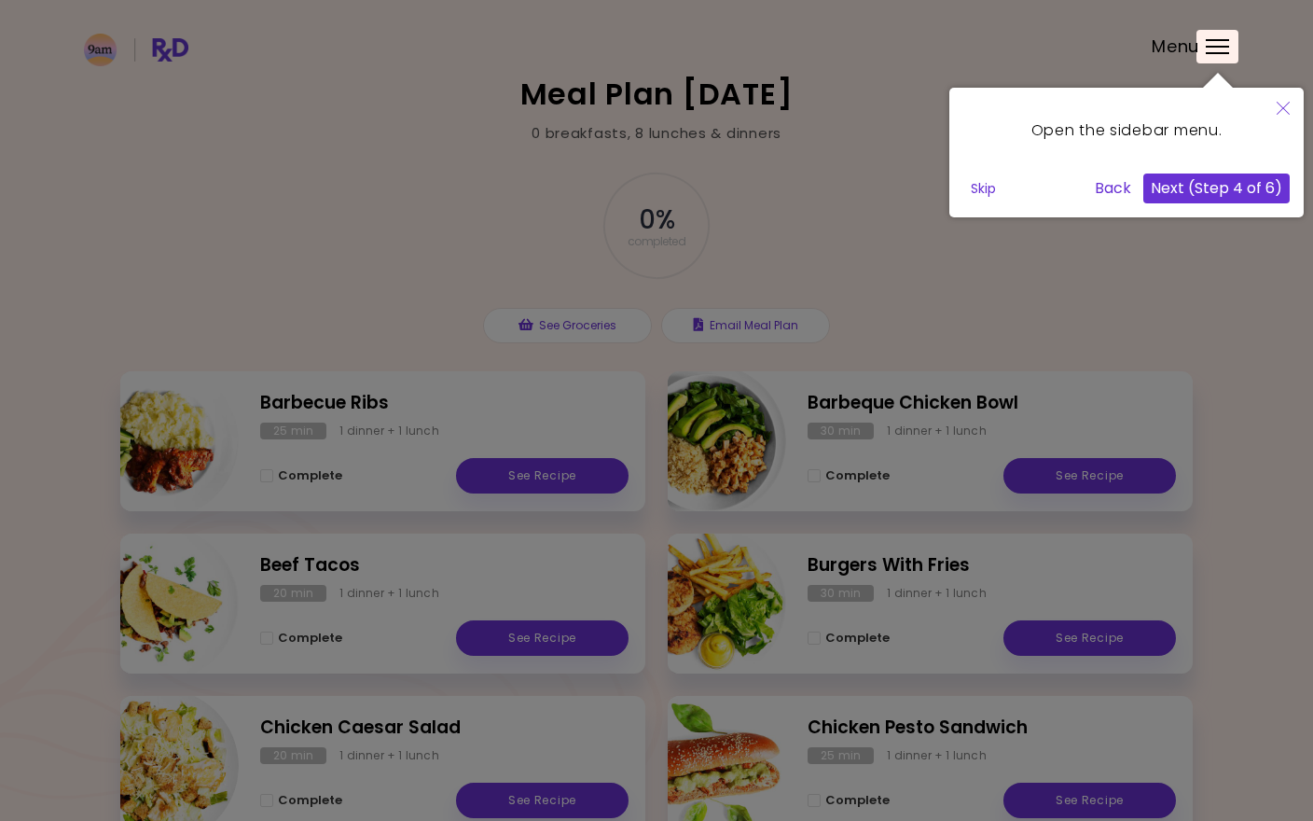
click at [1255, 166] on div "Open the sidebar menu. Skip Back Next (Step 4 of 6)" at bounding box center [1126, 153] width 354 height 130
click at [1244, 200] on button "Next (Step 4 of 6)" at bounding box center [1216, 188] width 146 height 30
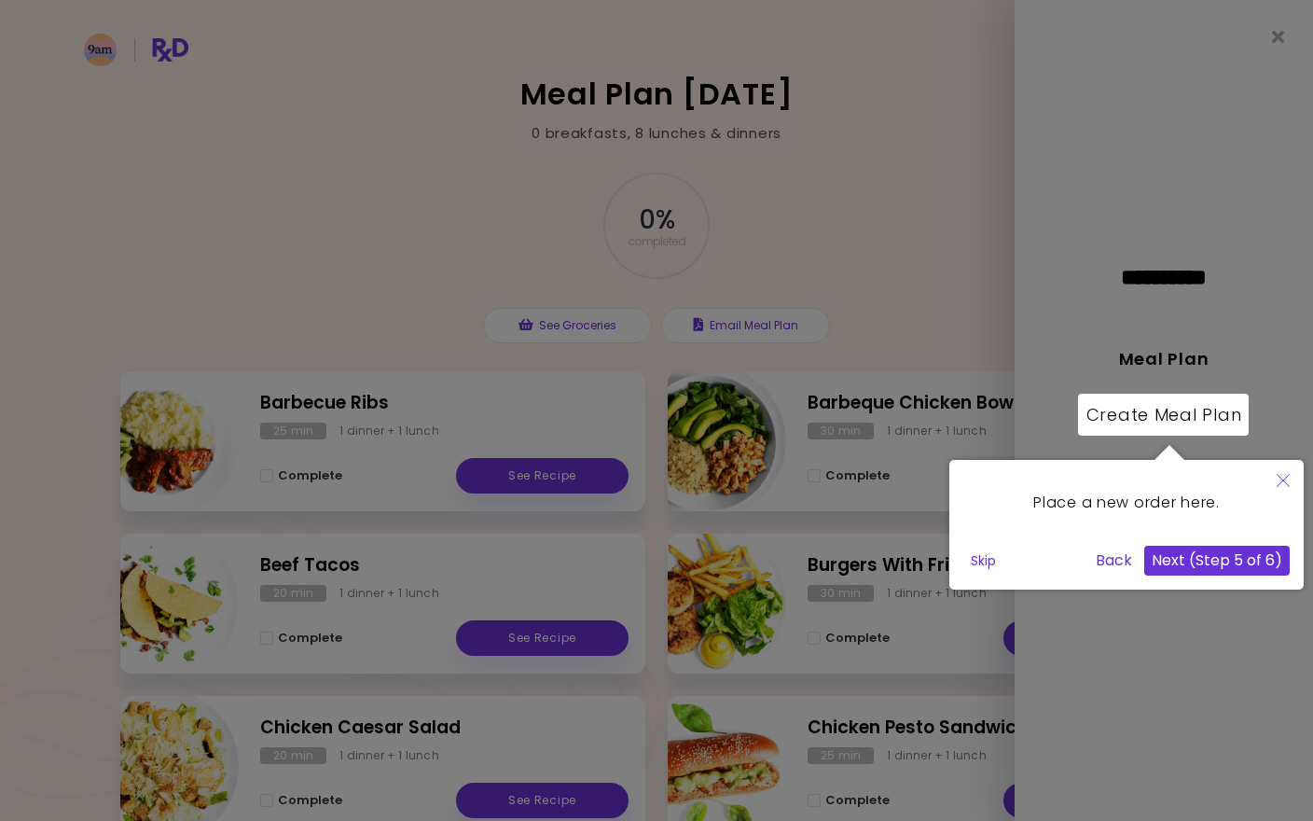
click at [1236, 551] on button "Next (Step 5 of 6)" at bounding box center [1216, 561] width 145 height 30
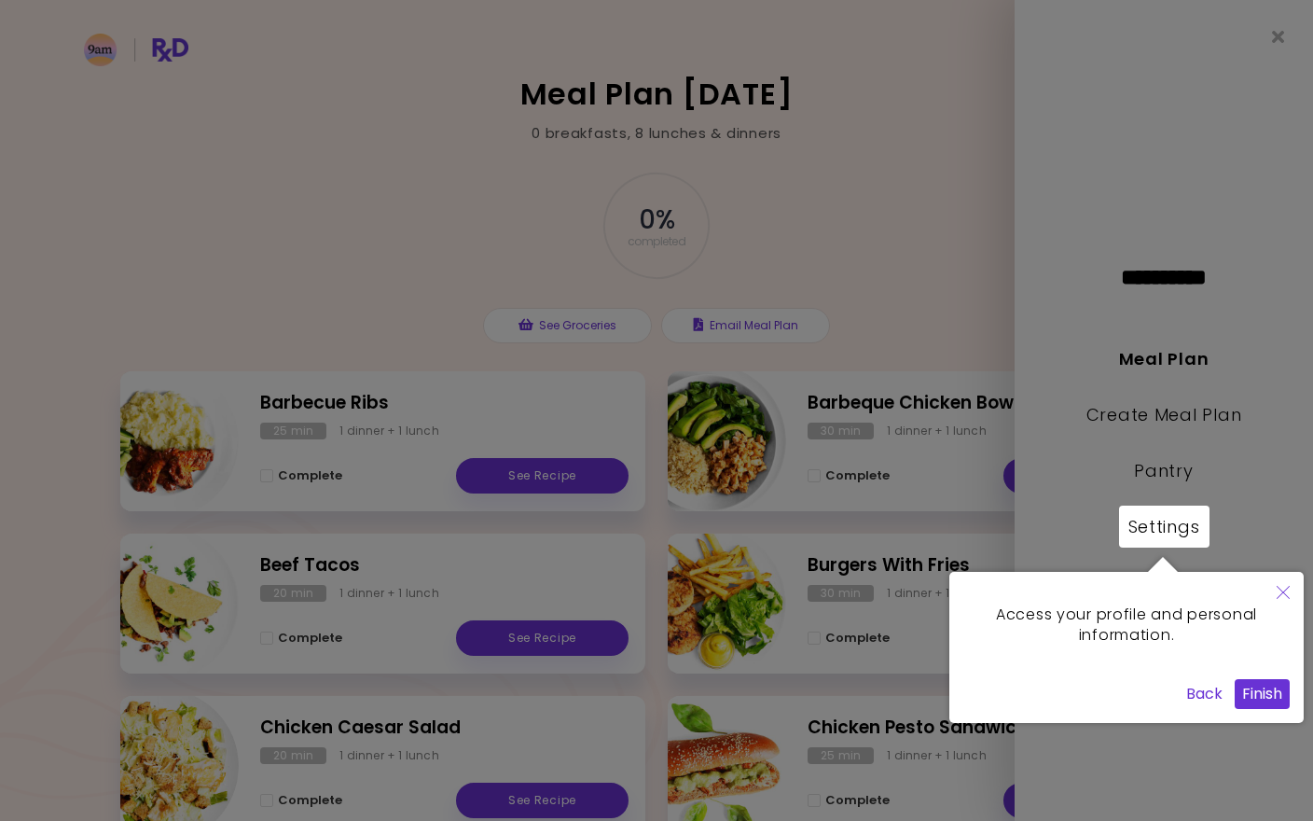
click at [1258, 684] on button "Finish" at bounding box center [1262, 694] width 55 height 30
